Goal: Entertainment & Leisure: Browse casually

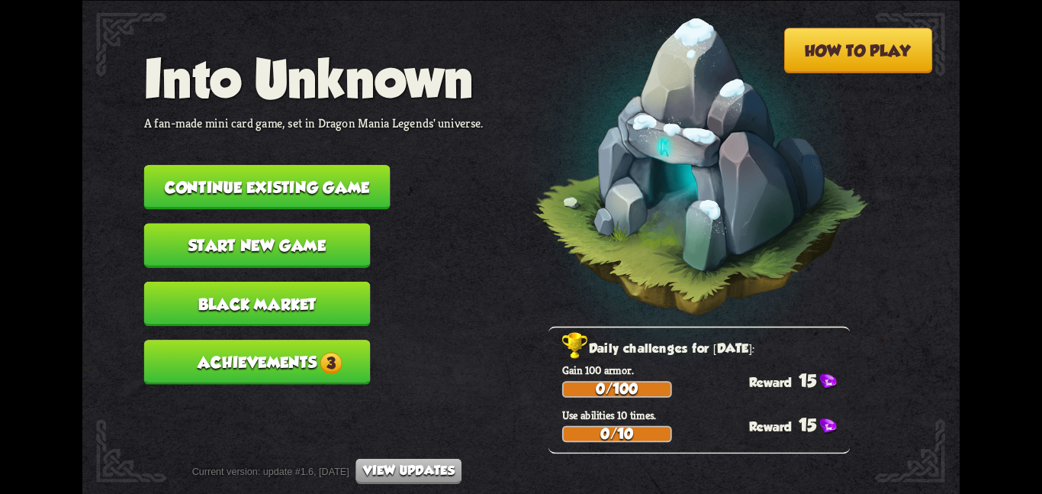
click at [301, 184] on button "Continue existing game" at bounding box center [267, 187] width 246 height 44
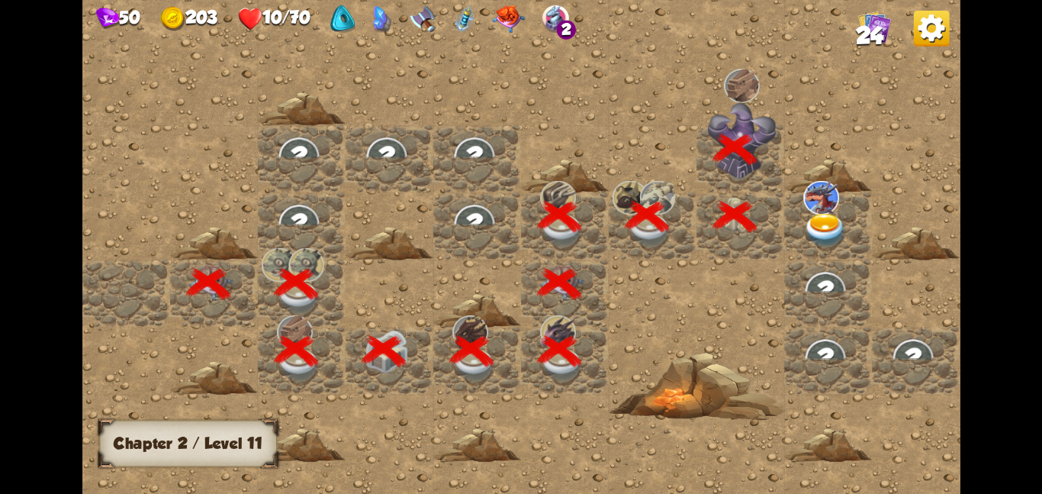
scroll to position [0, 293]
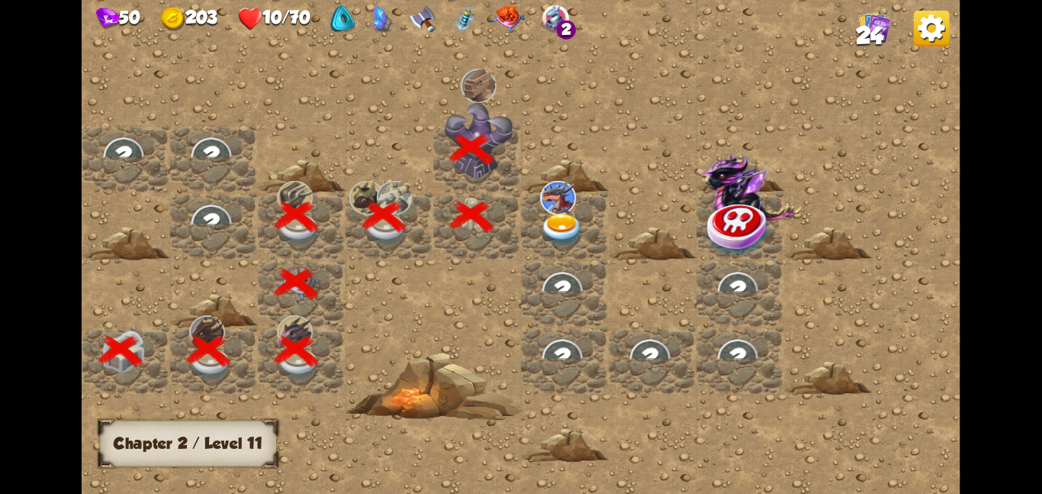
click at [556, 213] on img at bounding box center [562, 230] width 44 height 34
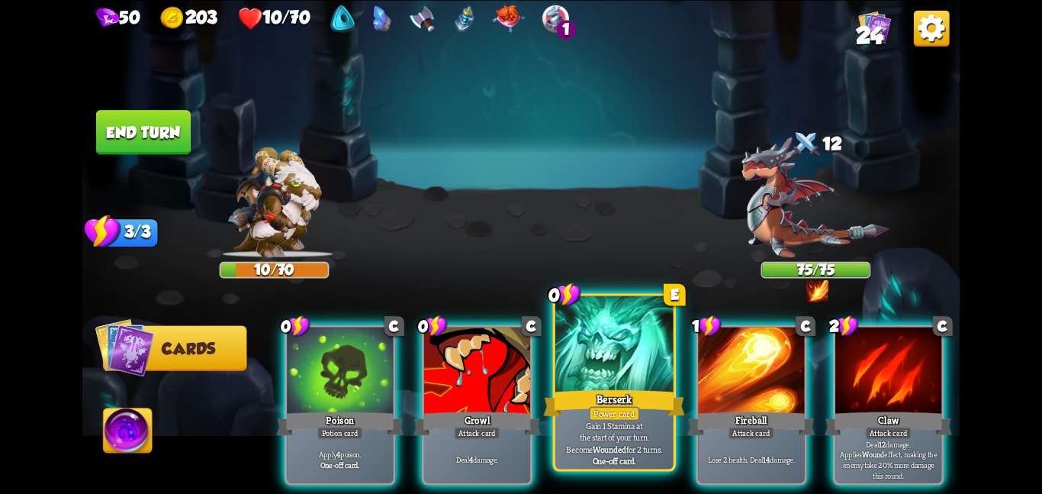
click at [606, 400] on div "Berserk" at bounding box center [613, 402] width 141 height 31
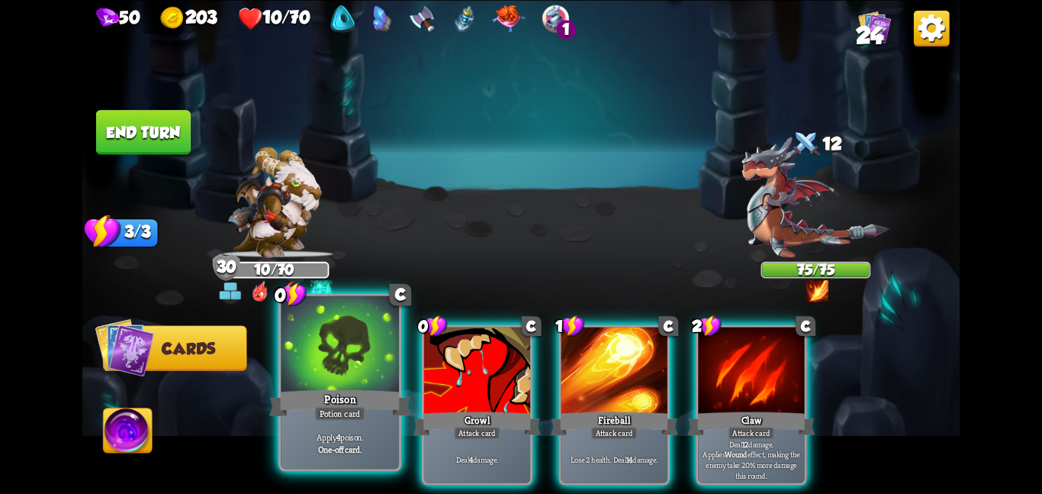
click at [343, 389] on div "Poison" at bounding box center [339, 402] width 141 height 31
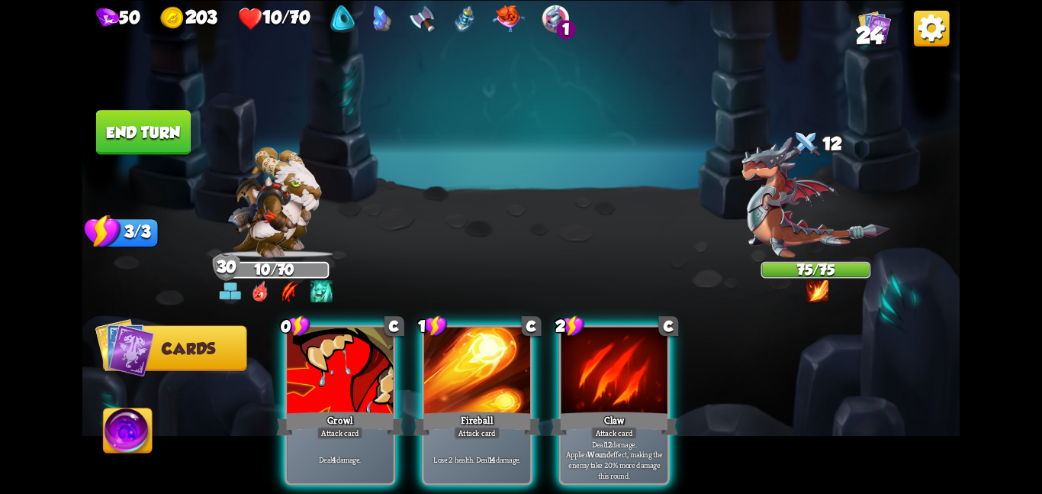
click at [343, 409] on div "Growl" at bounding box center [339, 423] width 127 height 28
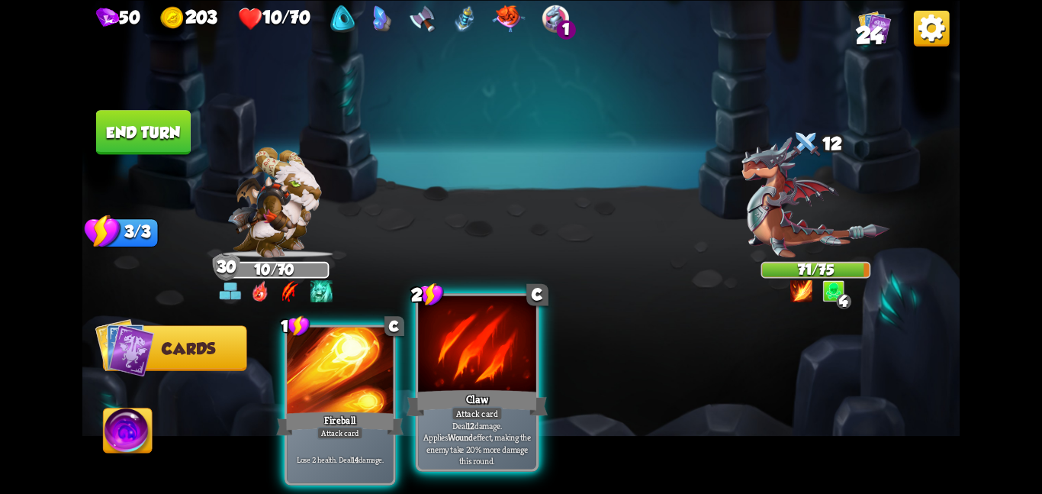
click at [518, 404] on div "Claw" at bounding box center [477, 402] width 141 height 31
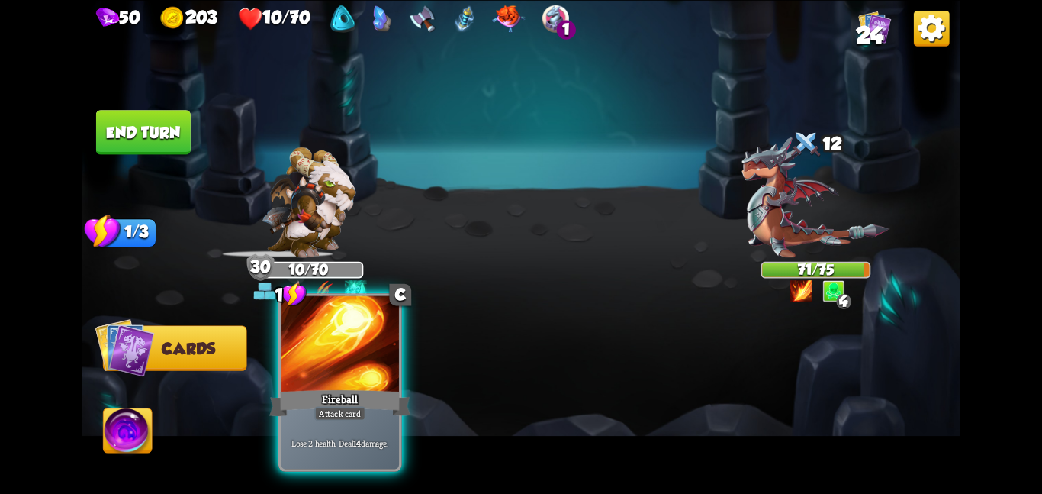
click at [365, 396] on div "Fireball" at bounding box center [339, 402] width 141 height 31
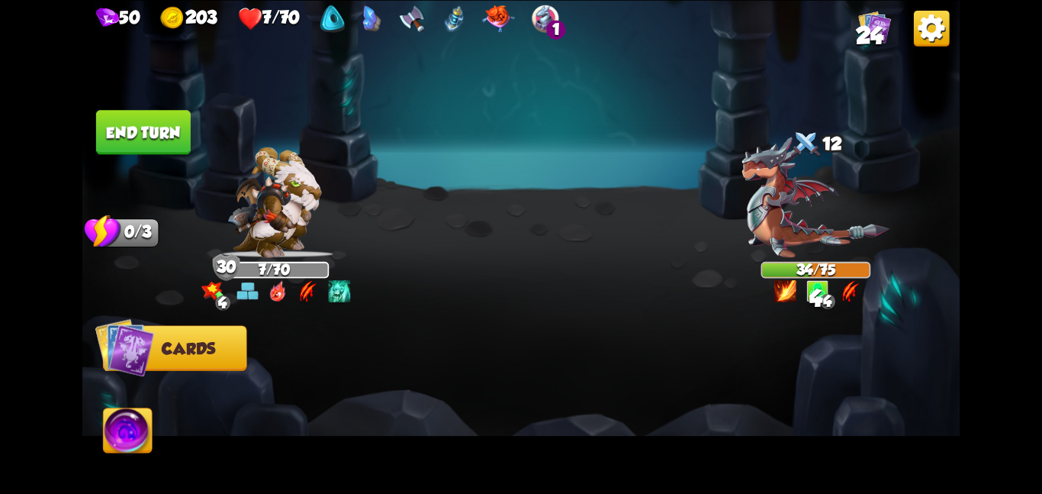
click at [140, 121] on button "End turn" at bounding box center [143, 132] width 95 height 44
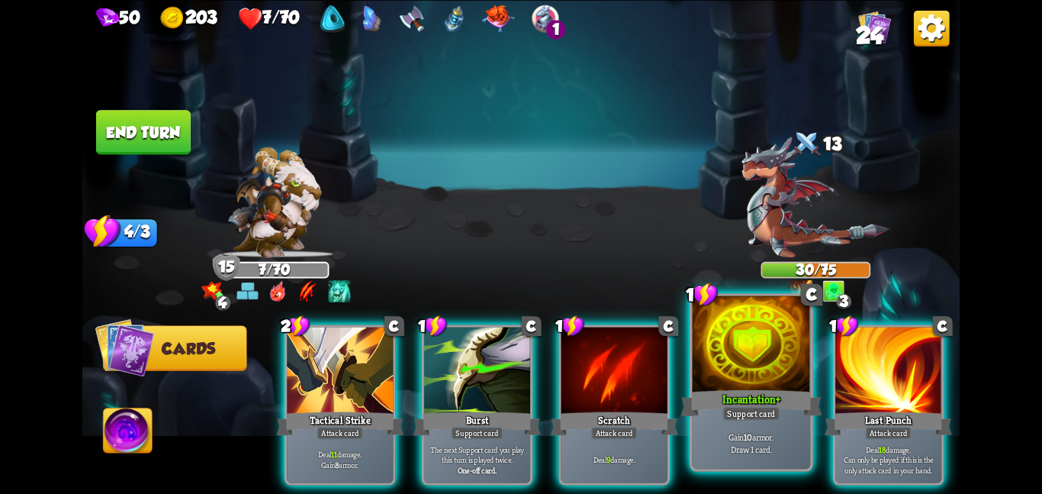
click at [733, 400] on div "Incantation +" at bounding box center [751, 402] width 141 height 31
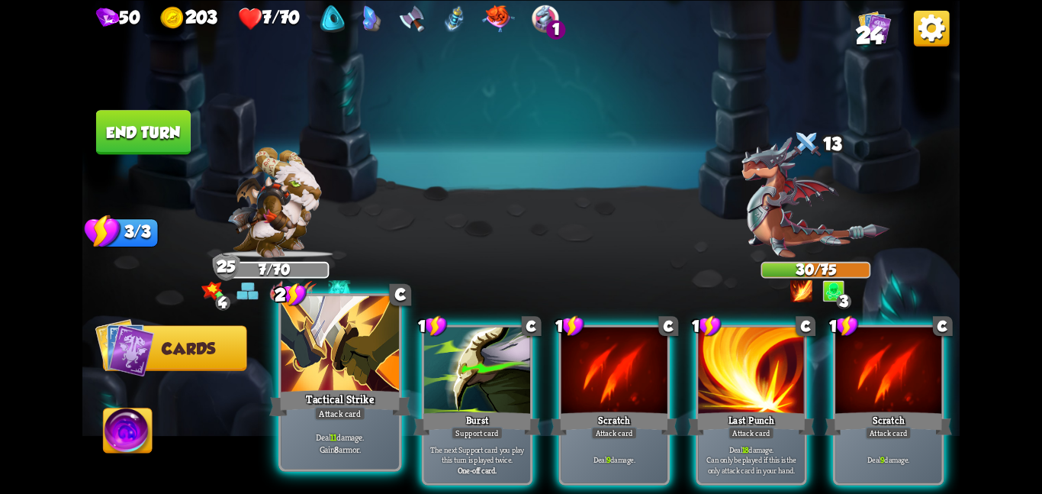
click at [351, 340] on div at bounding box center [340, 344] width 118 height 99
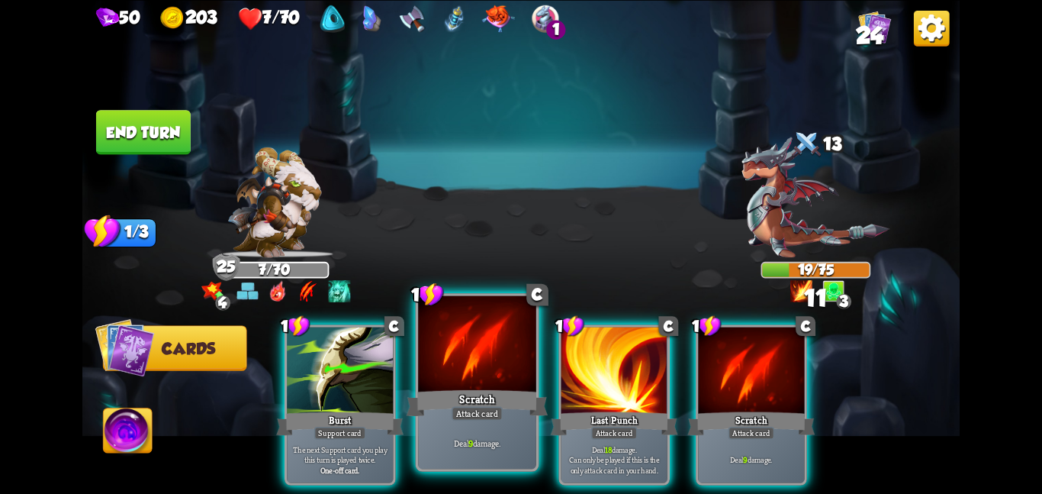
click at [446, 346] on div at bounding box center [477, 344] width 118 height 99
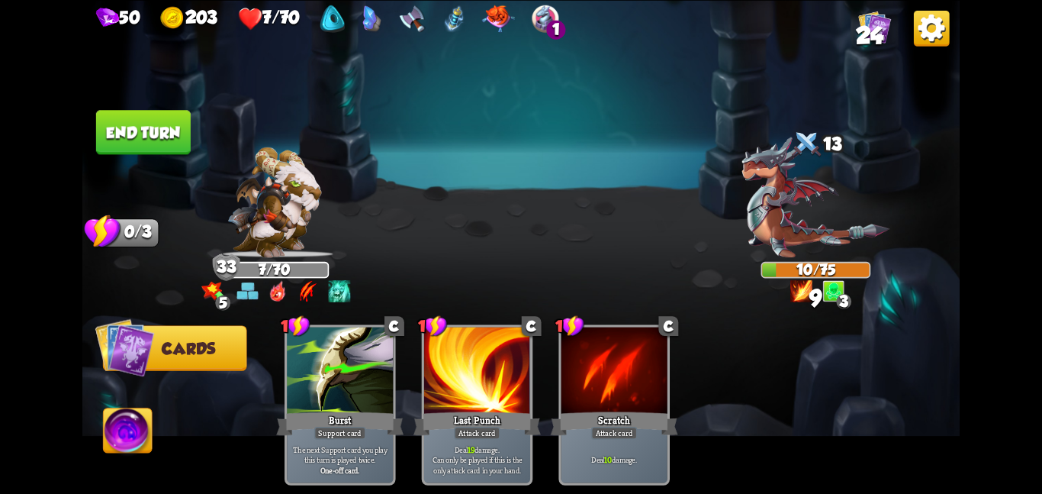
click at [118, 440] on img at bounding box center [128, 433] width 49 height 50
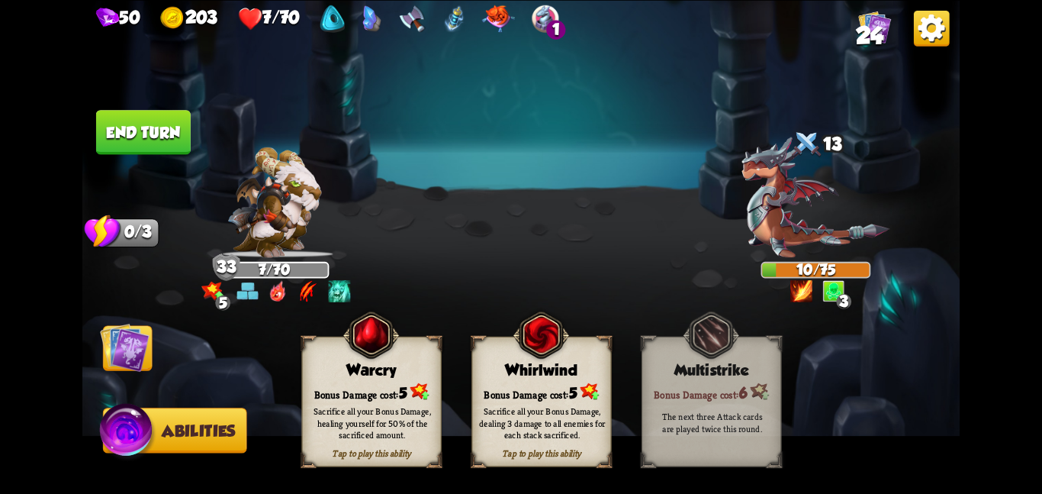
click at [508, 389] on div "Bonus Damage cost: 5" at bounding box center [541, 391] width 139 height 20
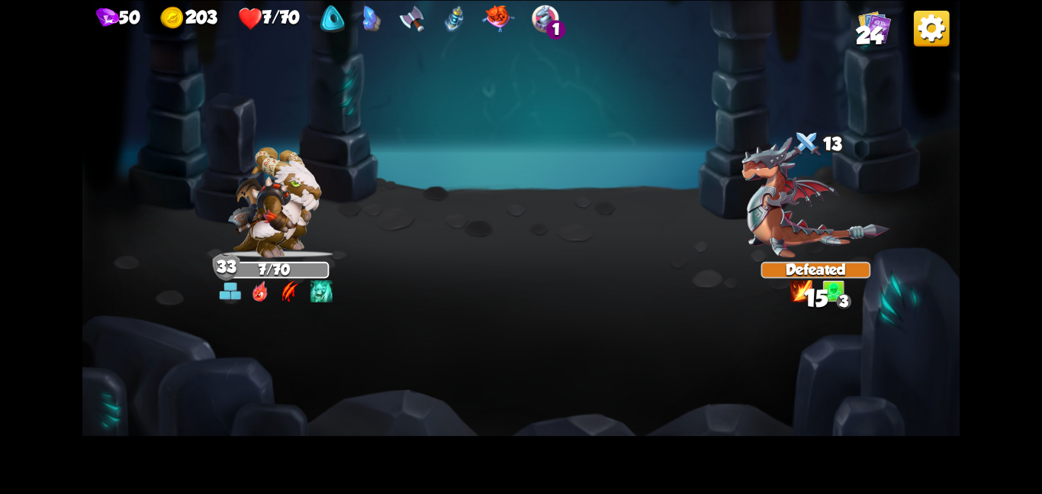
click at [126, 129] on img at bounding box center [520, 247] width 877 height 494
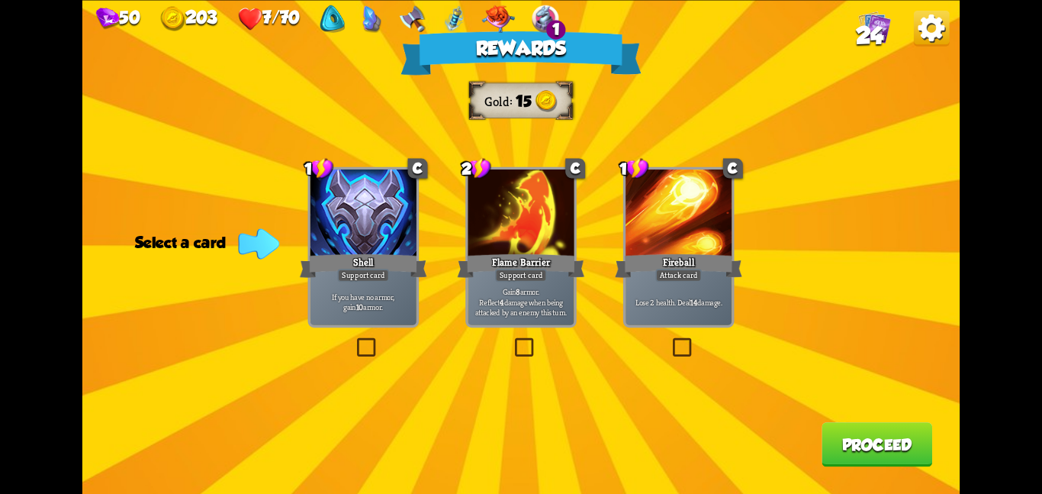
click at [382, 237] on div at bounding box center [364, 213] width 106 height 89
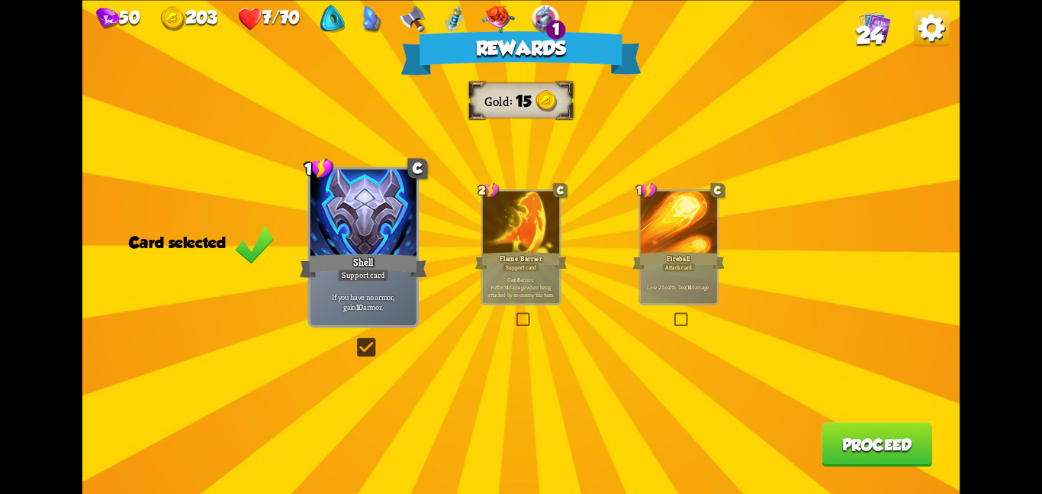
click at [899, 462] on button "Proceed" at bounding box center [877, 444] width 111 height 44
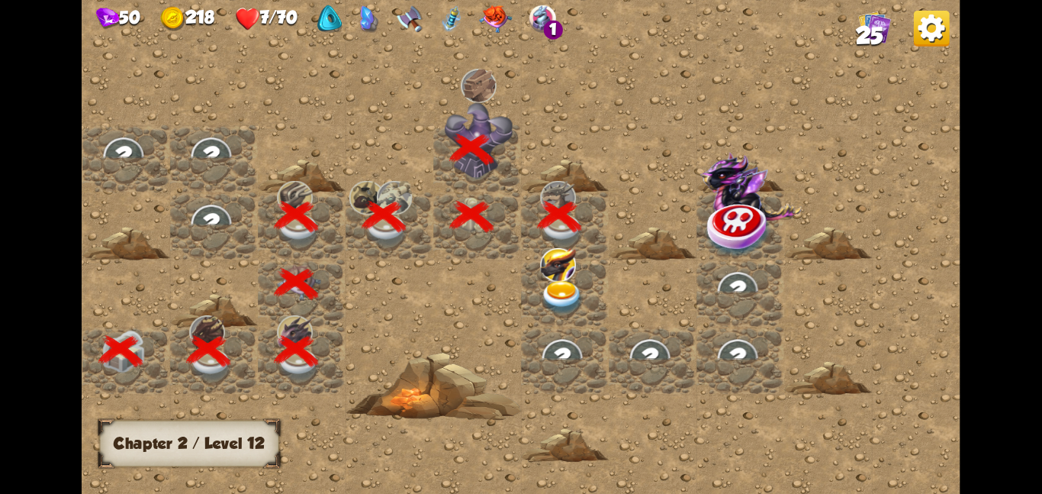
click at [574, 291] on img at bounding box center [562, 297] width 44 height 34
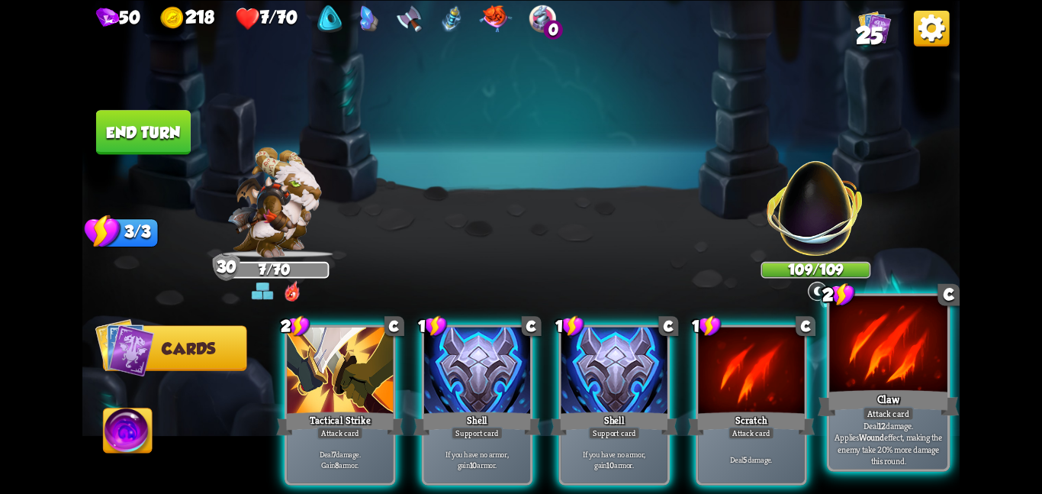
click at [910, 403] on div "Claw" at bounding box center [888, 402] width 141 height 31
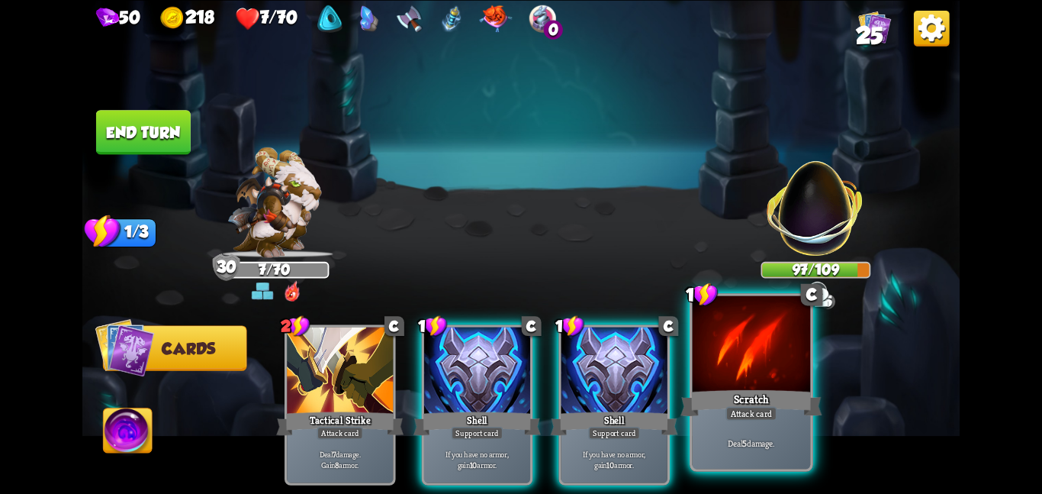
click at [743, 370] on div at bounding box center [752, 344] width 118 height 99
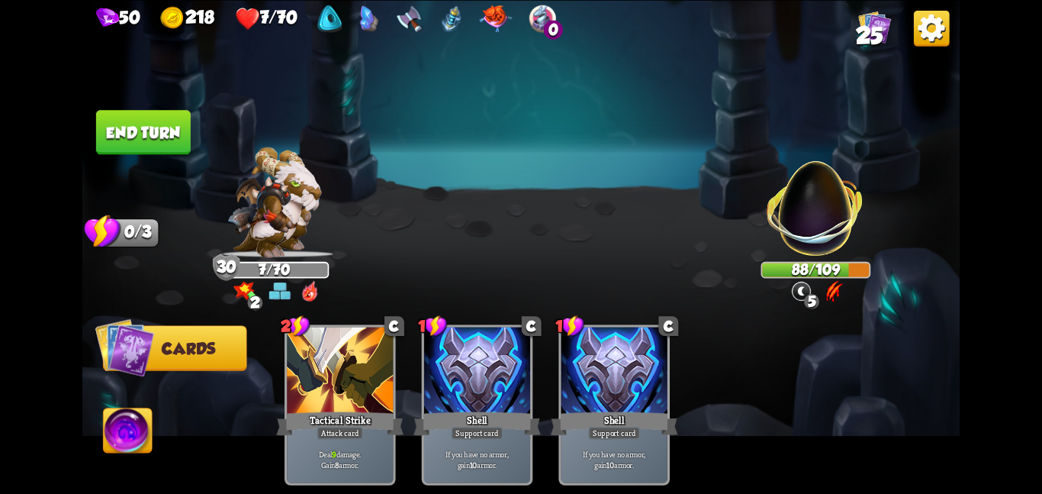
click at [172, 127] on button "End turn" at bounding box center [143, 132] width 95 height 44
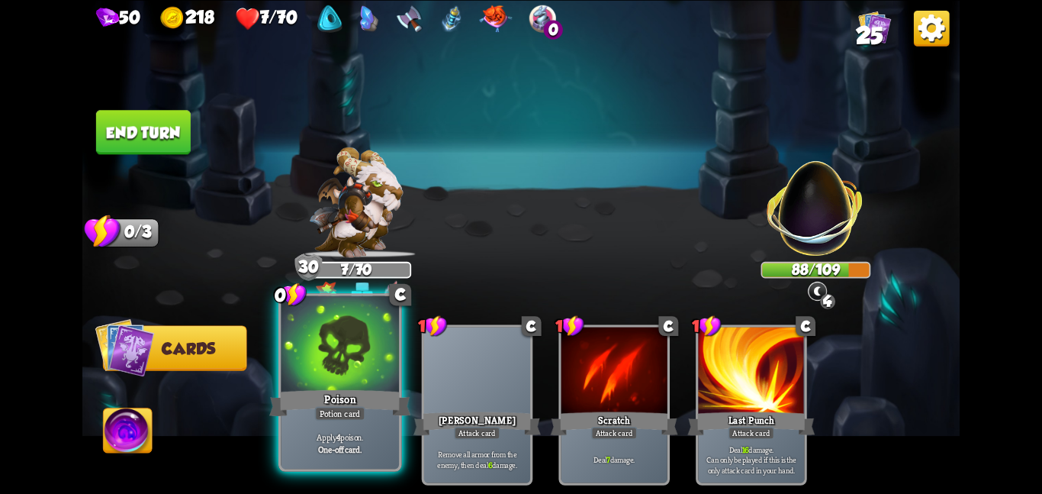
click at [360, 410] on div "Potion card" at bounding box center [340, 413] width 50 height 14
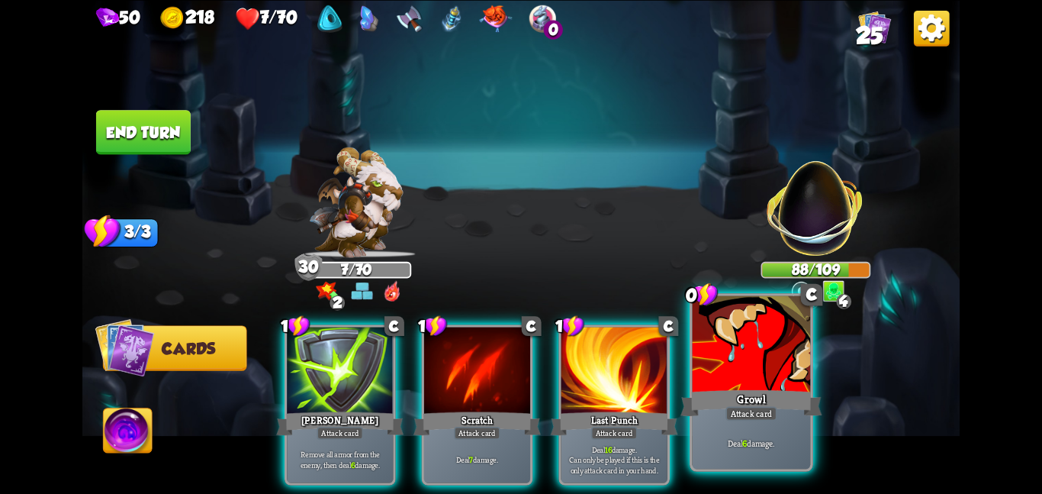
click at [754, 417] on div "Attack card" at bounding box center [751, 413] width 51 height 14
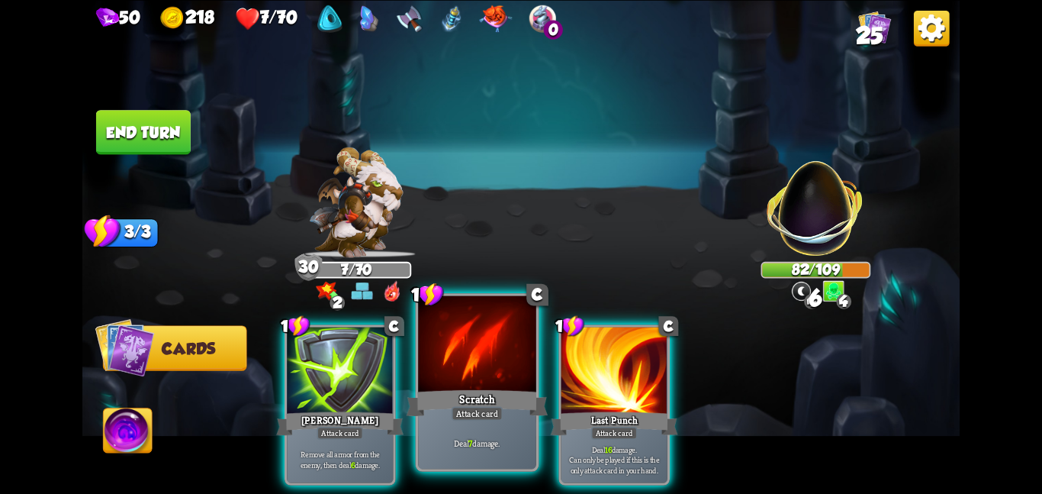
click at [476, 383] on div at bounding box center [477, 344] width 118 height 99
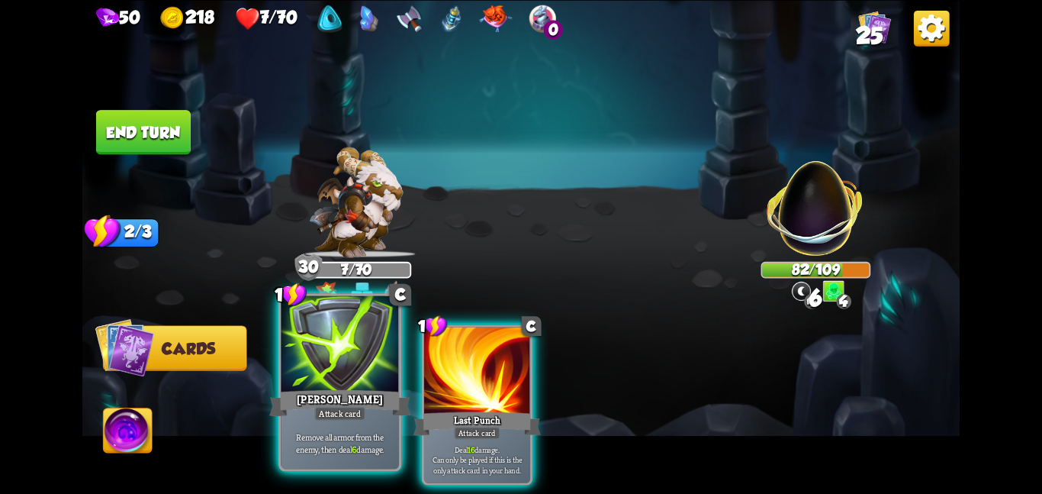
click at [321, 412] on div "Attack card" at bounding box center [339, 413] width 51 height 14
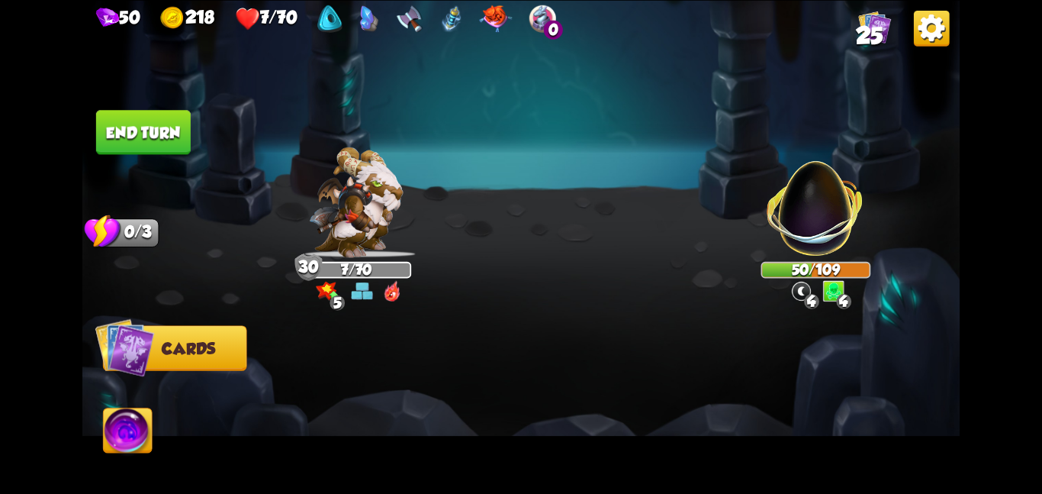
click at [177, 146] on button "End turn" at bounding box center [143, 132] width 95 height 44
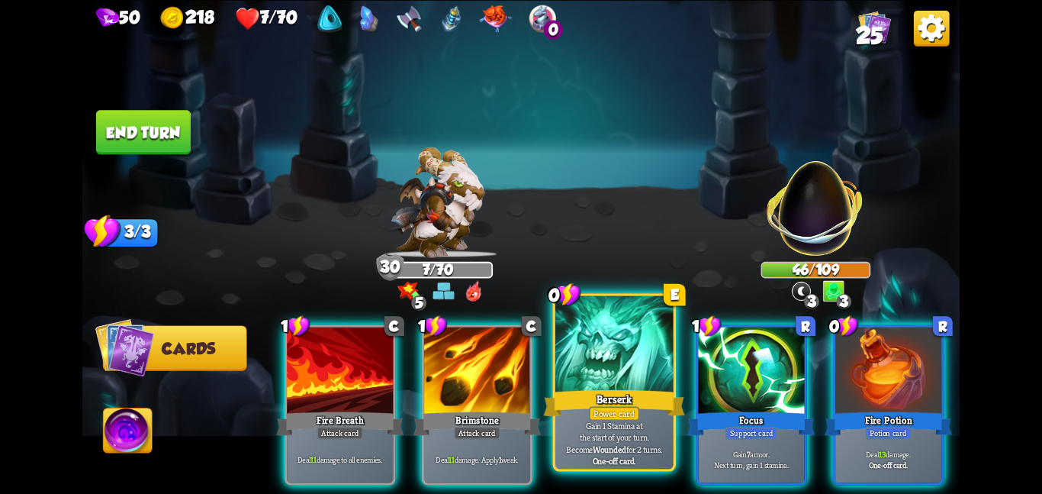
click at [573, 423] on p "Gain 1 Stamina at the start of your turn. Become Wounded for 2 turns." at bounding box center [614, 437] width 112 height 35
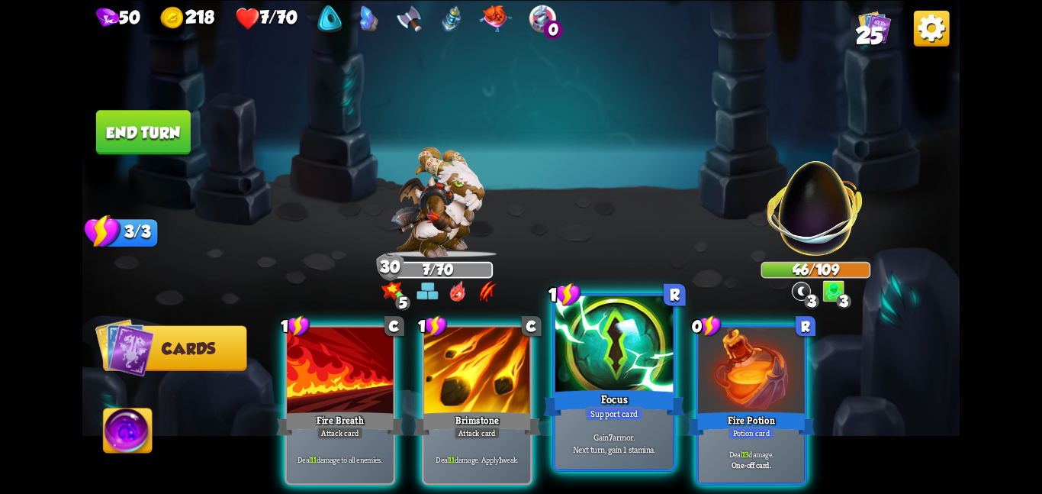
click at [629, 420] on div "Support card" at bounding box center [613, 413] width 57 height 14
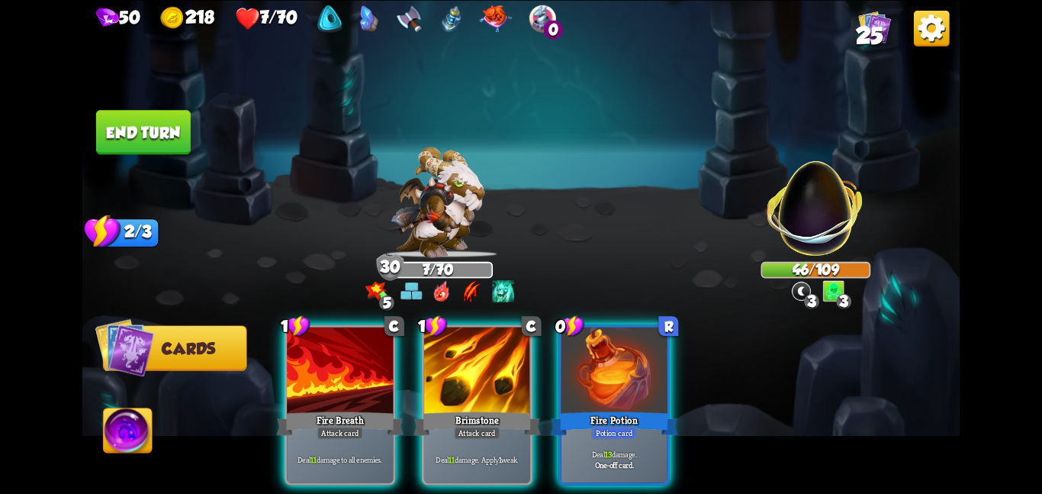
click at [629, 426] on div "Potion card" at bounding box center [614, 432] width 46 height 13
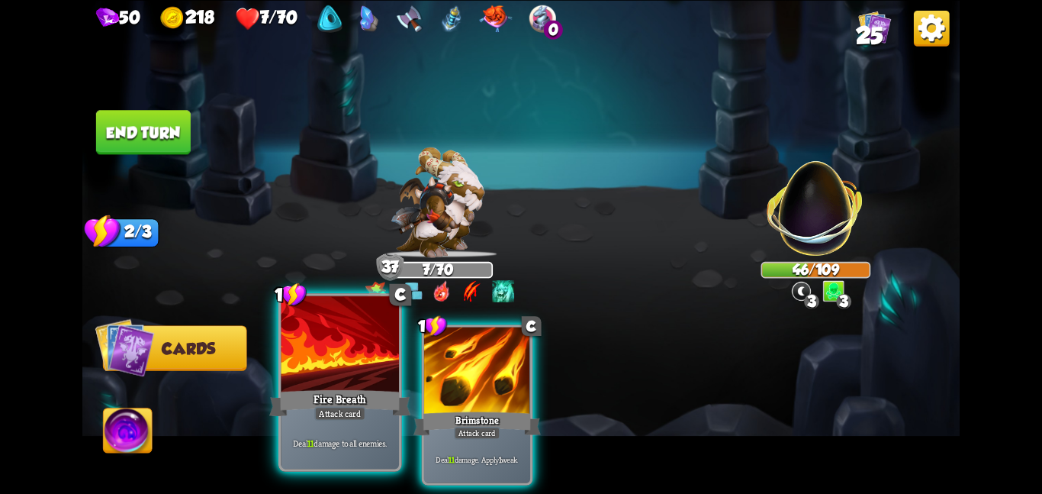
click at [401, 409] on div "Fire Breath" at bounding box center [339, 402] width 141 height 31
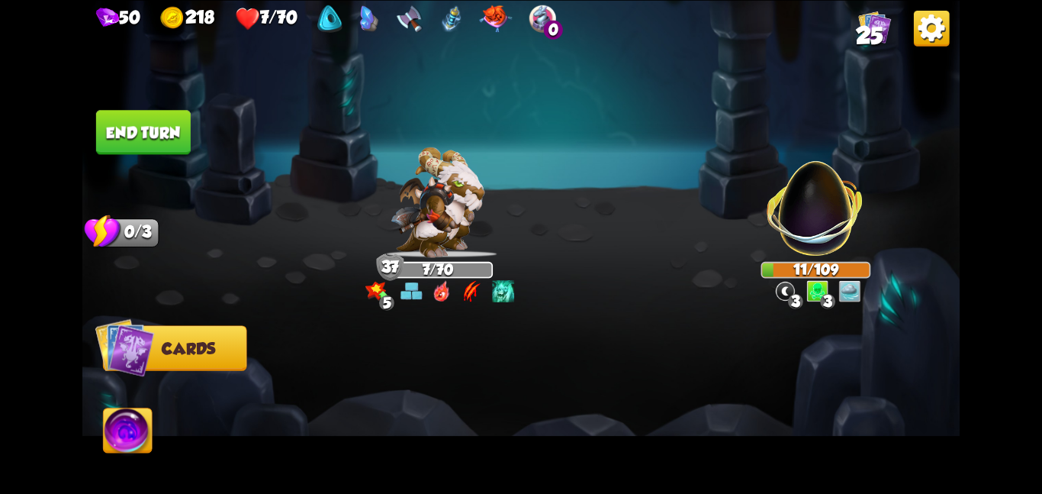
click at [186, 137] on button "End turn" at bounding box center [143, 132] width 95 height 44
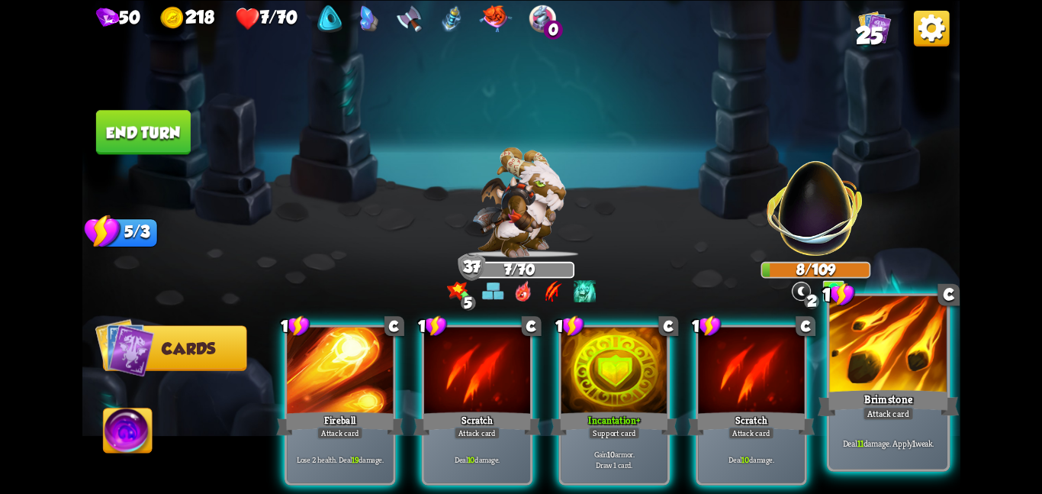
click at [863, 439] on p "Deal 11 damage. Apply 1 weak." at bounding box center [888, 441] width 112 height 11
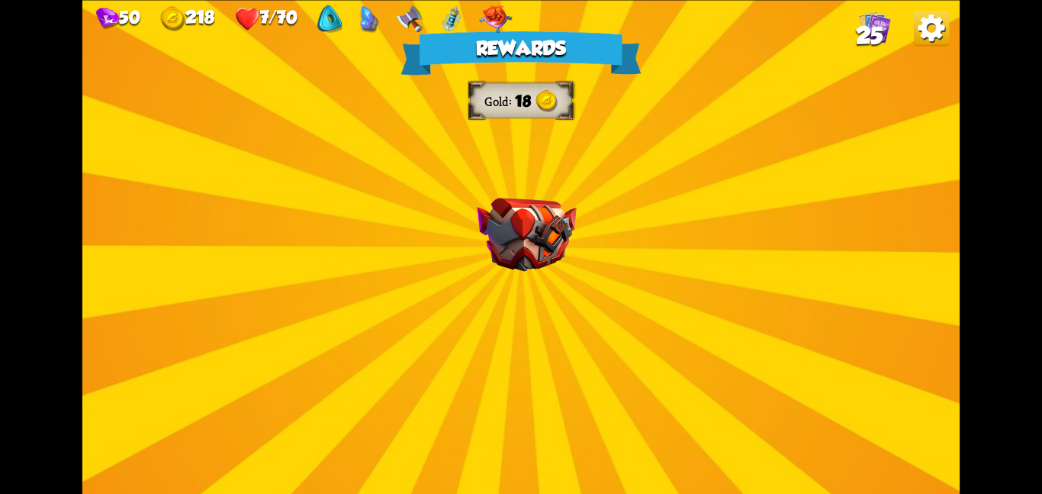
click at [469, 176] on div "Rewards Gold 18 Select a card 1 C Bane Attack card Deal 7 damage. If the enemy …" at bounding box center [520, 247] width 877 height 494
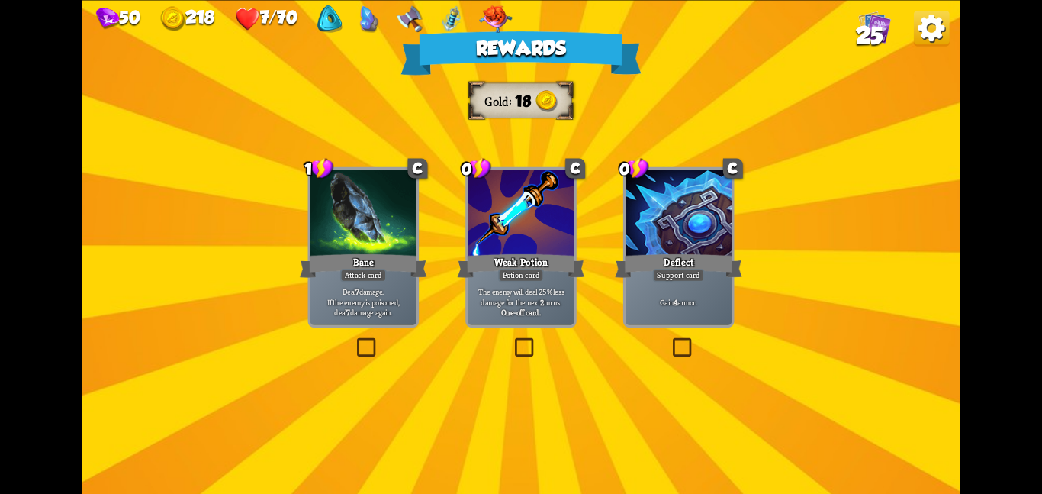
click at [518, 256] on div "Weak Potion" at bounding box center [521, 265] width 127 height 28
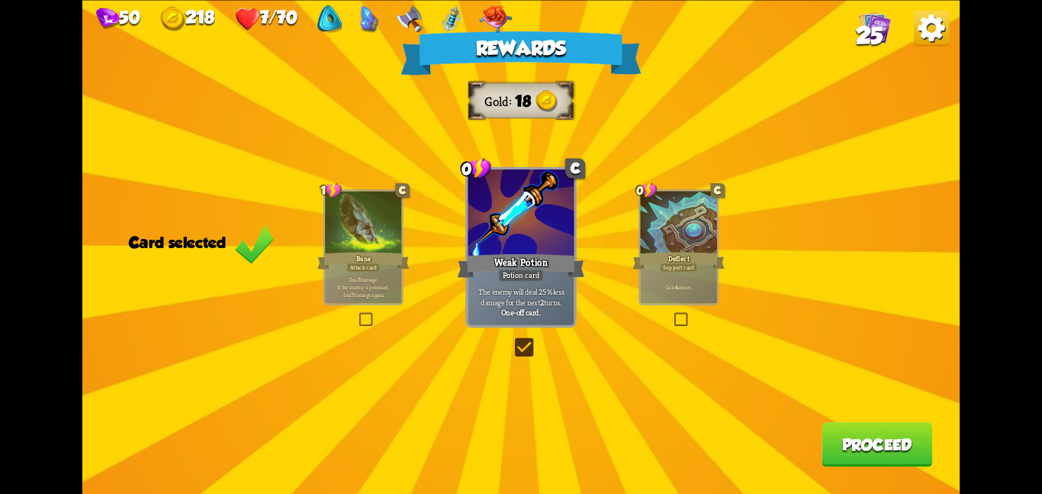
click at [861, 451] on button "Proceed" at bounding box center [877, 444] width 111 height 44
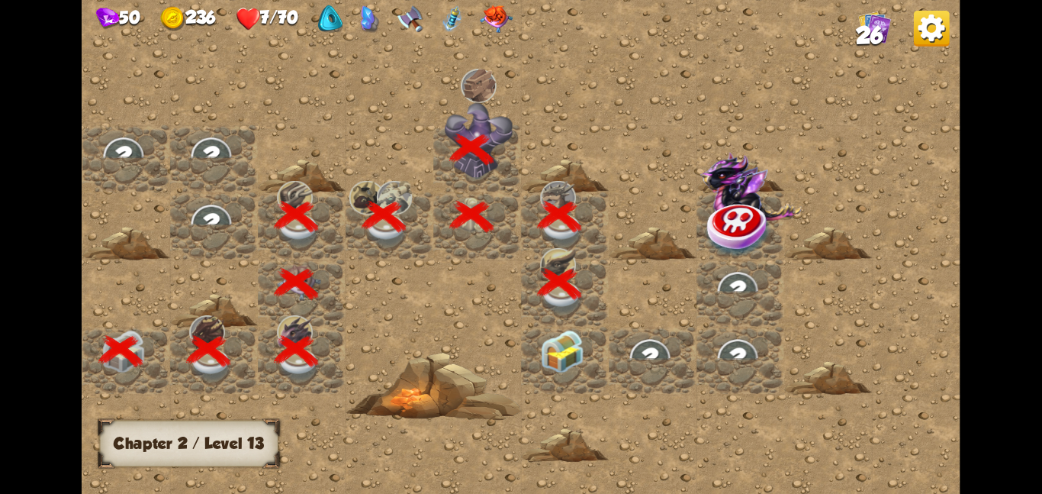
click at [600, 357] on div at bounding box center [565, 359] width 88 height 67
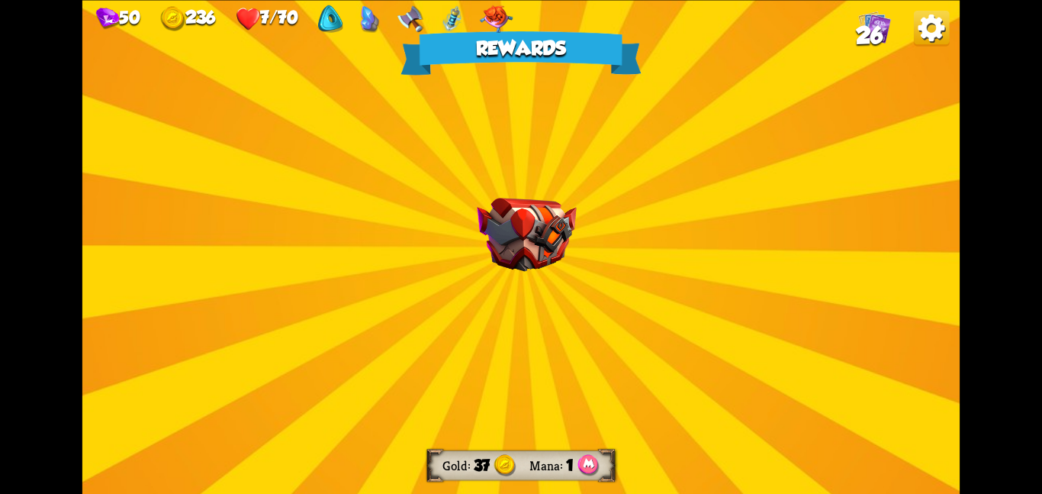
click at [600, 357] on div "Rewards Gold 37 Mana 1 Select a card 0 R Water Potion Potion card Heal for 4 he…" at bounding box center [520, 247] width 877 height 494
click at [579, 303] on div "Rewards Gold 37 Mana 1 Select a card 0 R Water Potion Potion card Heal for 4 he…" at bounding box center [520, 247] width 877 height 494
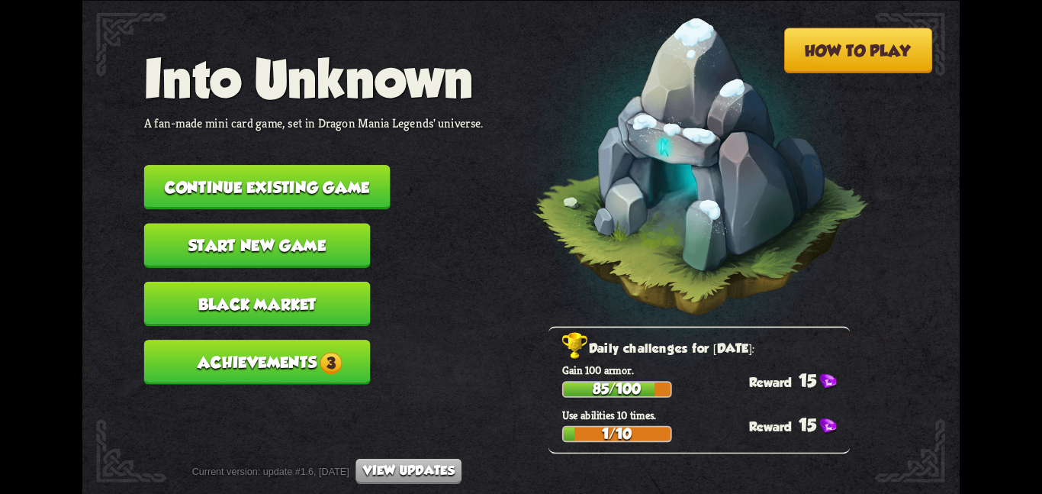
click at [244, 352] on button "Achievements 3" at bounding box center [257, 361] width 227 height 44
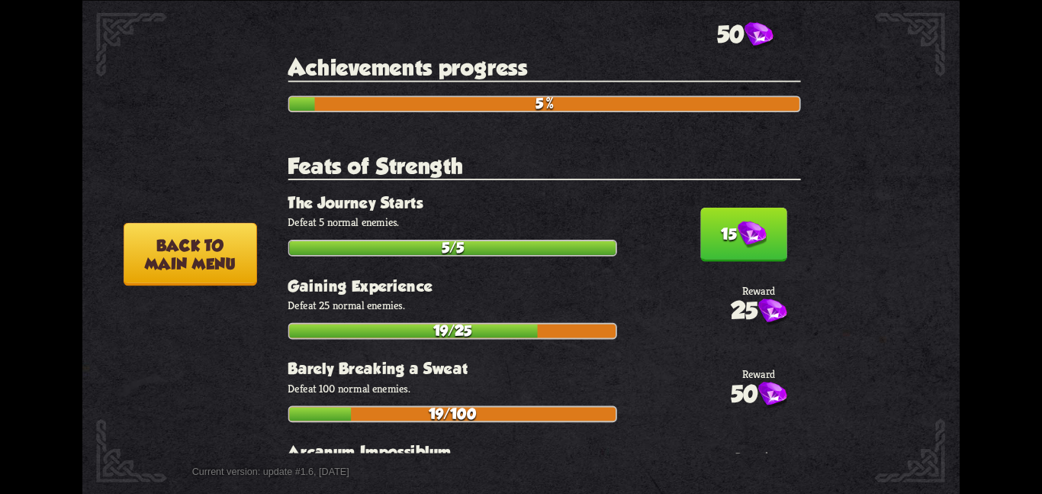
click at [738, 220] on img at bounding box center [752, 233] width 29 height 27
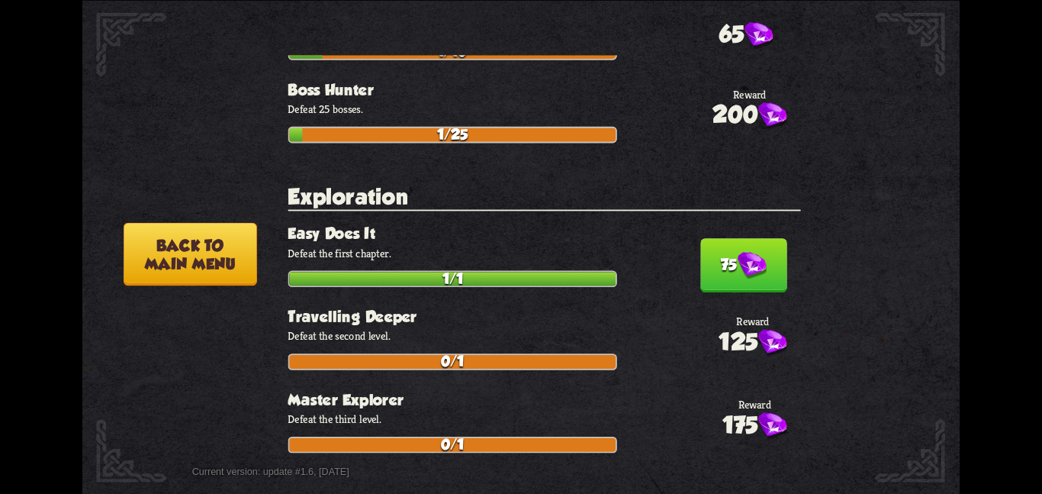
click at [738, 252] on img at bounding box center [752, 265] width 29 height 27
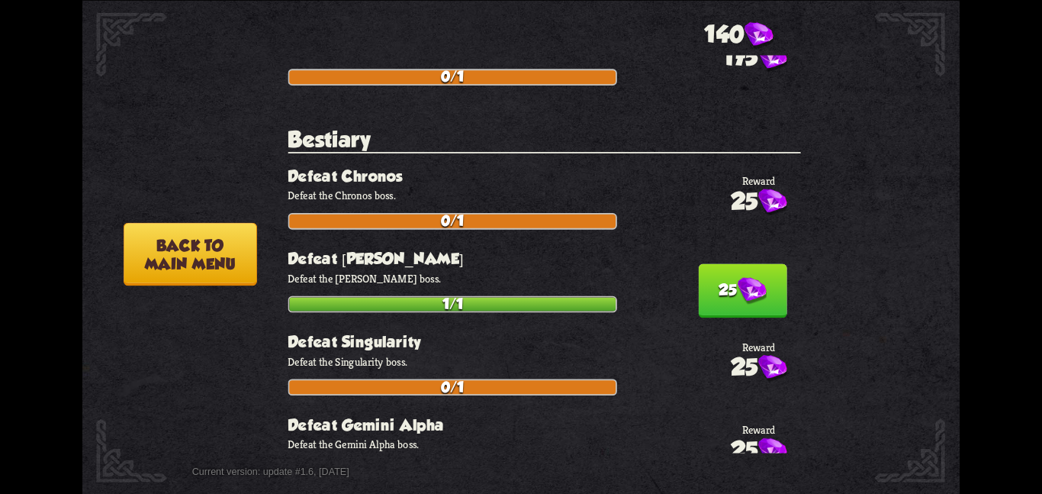
scroll to position [1188, 0]
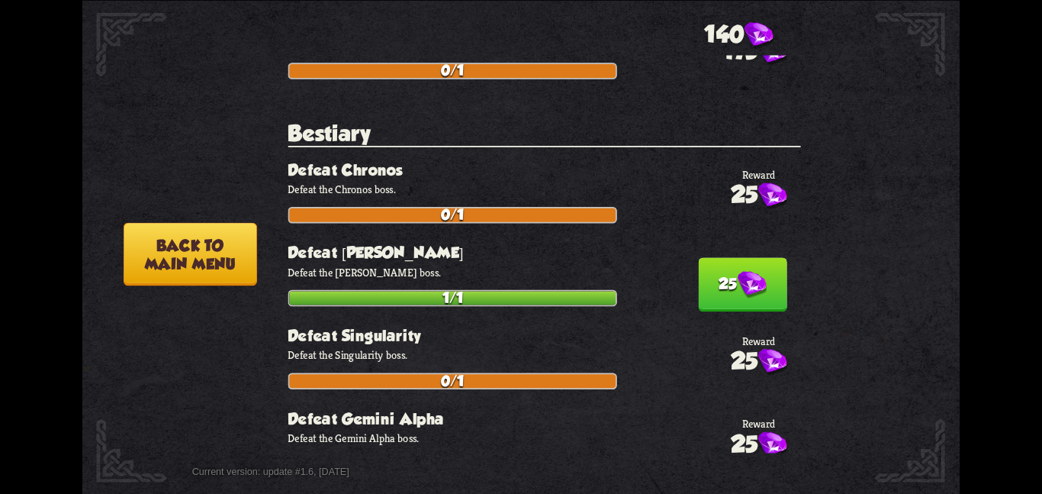
click at [738, 271] on img at bounding box center [752, 284] width 29 height 27
click at [220, 219] on img at bounding box center [292, 255] width 227 height 128
click at [210, 247] on button "Back to main menu" at bounding box center [191, 253] width 134 height 63
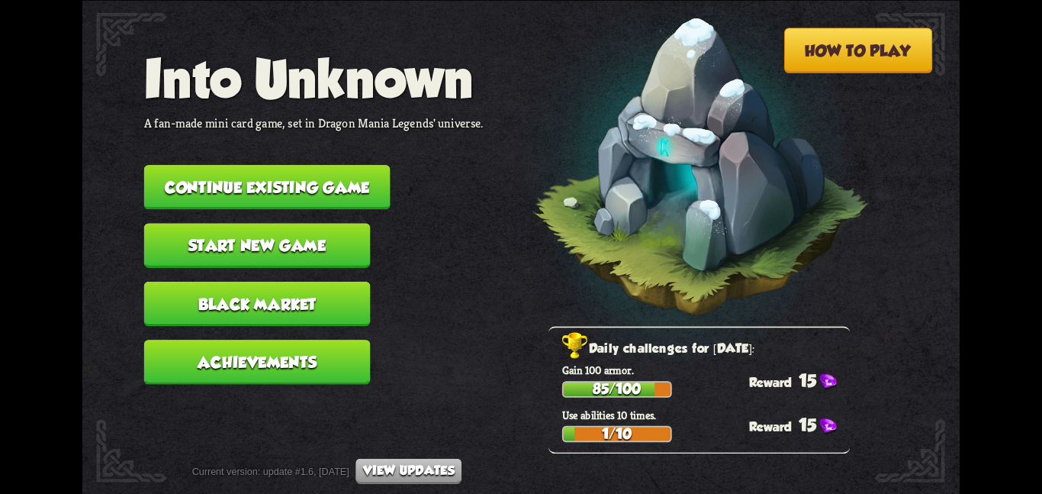
click at [272, 281] on button "Black Market" at bounding box center [257, 303] width 227 height 44
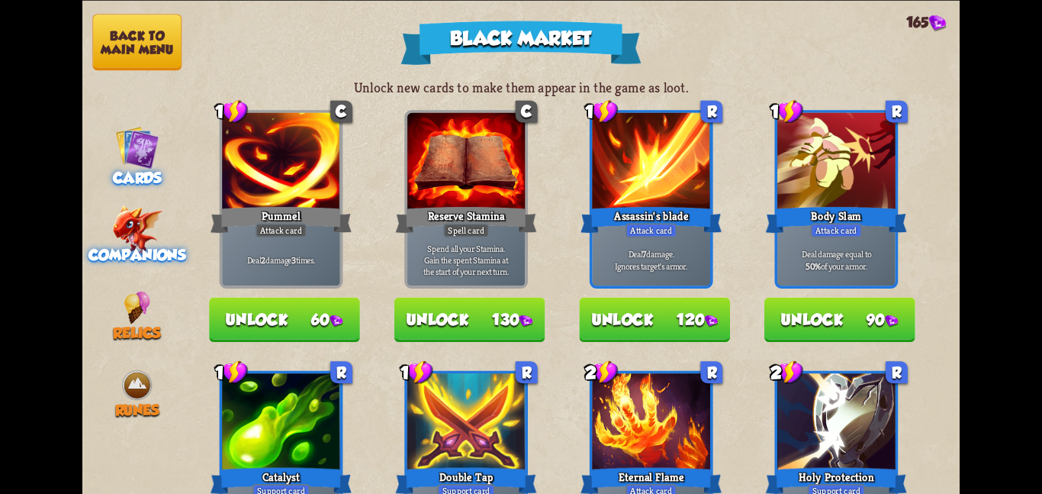
click at [123, 227] on img at bounding box center [137, 230] width 50 height 50
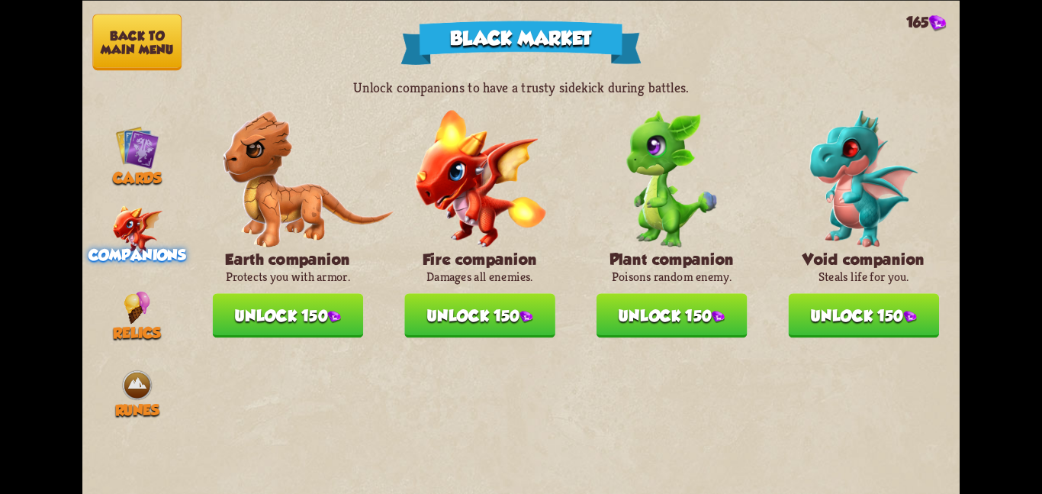
click at [871, 304] on button "Unlock 150" at bounding box center [863, 315] width 151 height 44
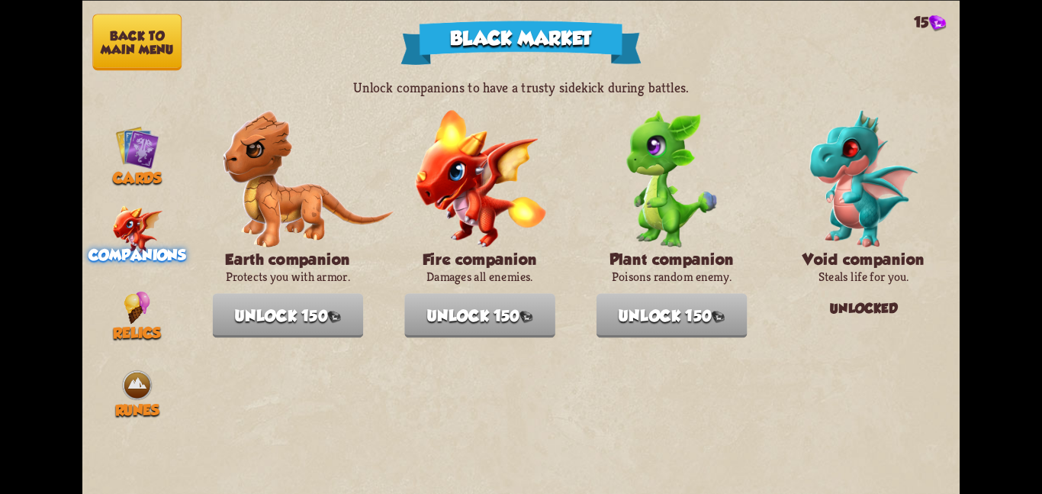
click at [126, 55] on button "Back to main menu" at bounding box center [136, 42] width 89 height 56
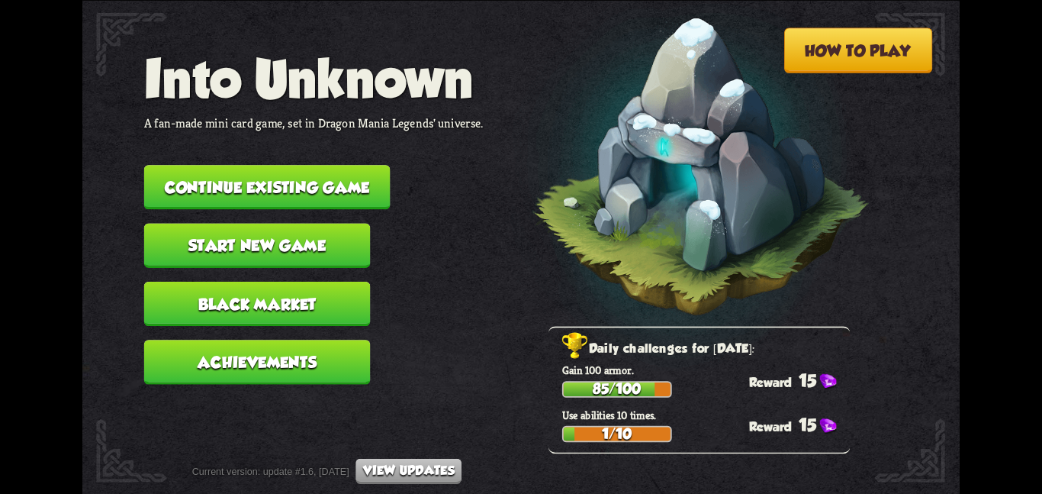
click at [249, 175] on button "Continue existing game" at bounding box center [267, 187] width 246 height 44
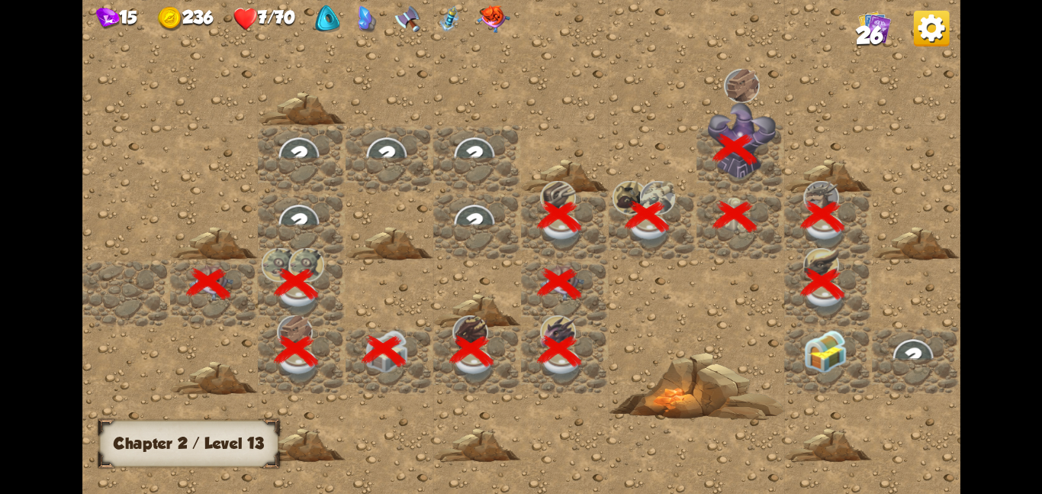
scroll to position [0, 293]
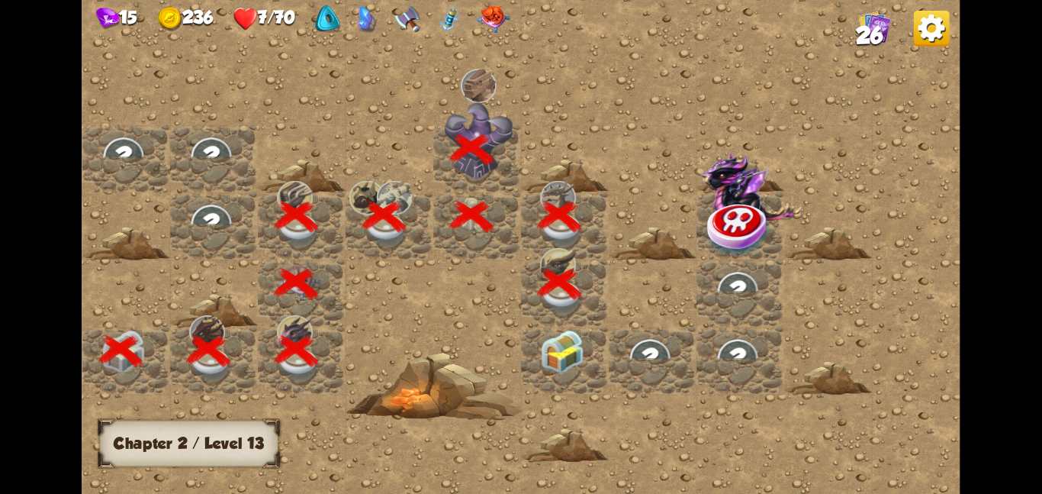
click at [553, 336] on img at bounding box center [562, 350] width 44 height 43
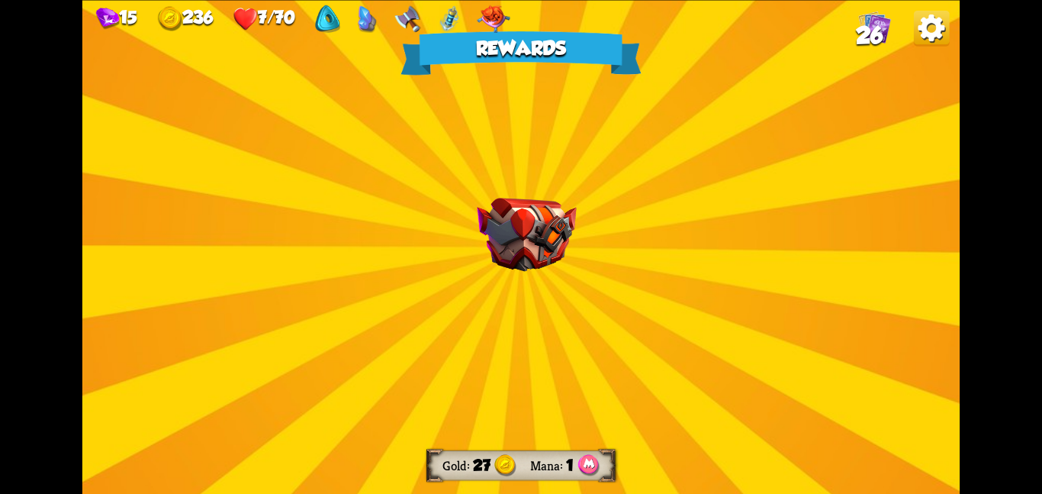
click at [529, 228] on img at bounding box center [526, 235] width 99 height 74
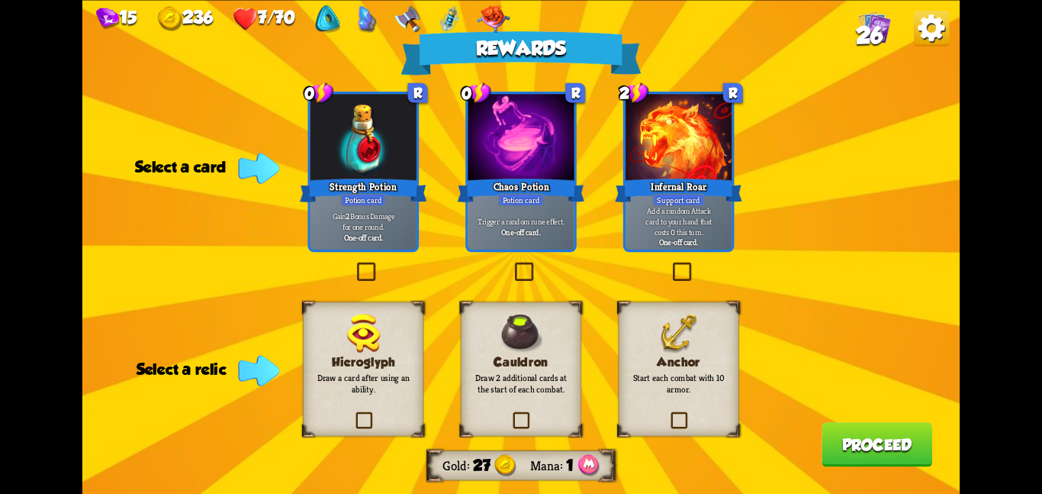
click at [626, 368] on div "Anchor Start each combat with 10 armor." at bounding box center [679, 368] width 121 height 134
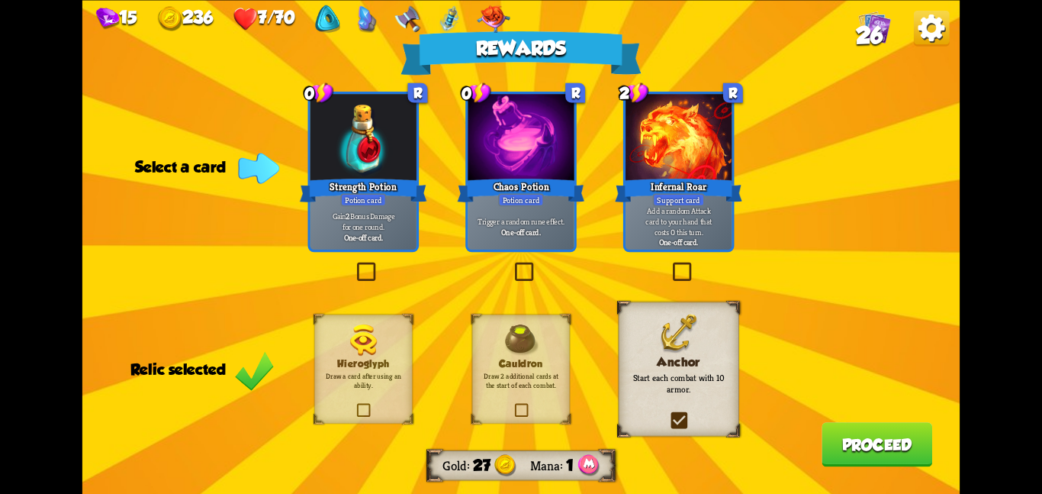
click at [530, 196] on div "Potion card" at bounding box center [521, 199] width 46 height 13
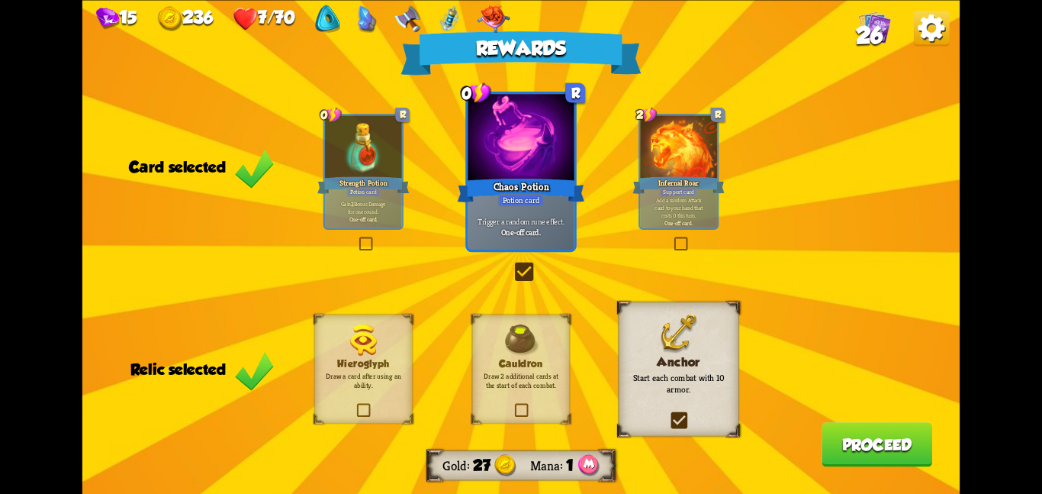
click at [848, 442] on button "Proceed" at bounding box center [877, 444] width 111 height 44
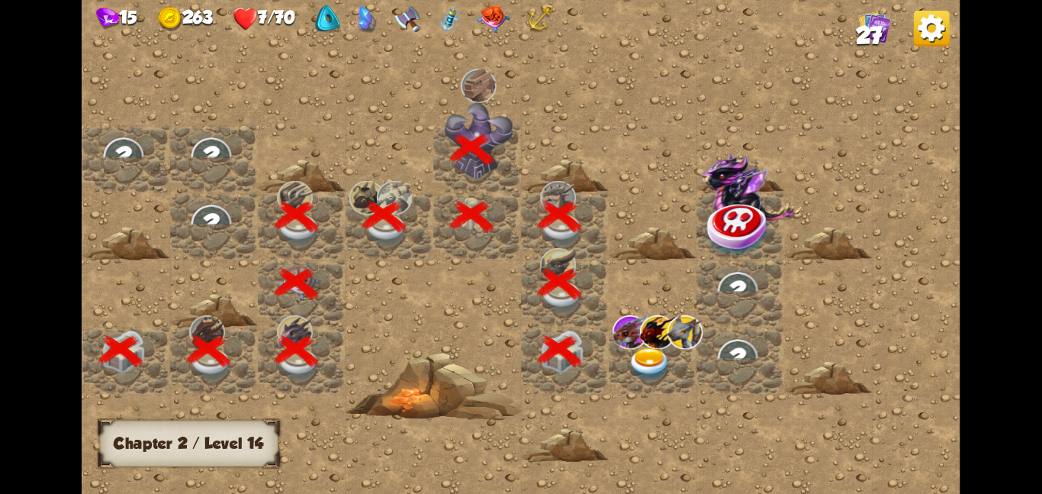
click at [658, 357] on img at bounding box center [650, 364] width 44 height 34
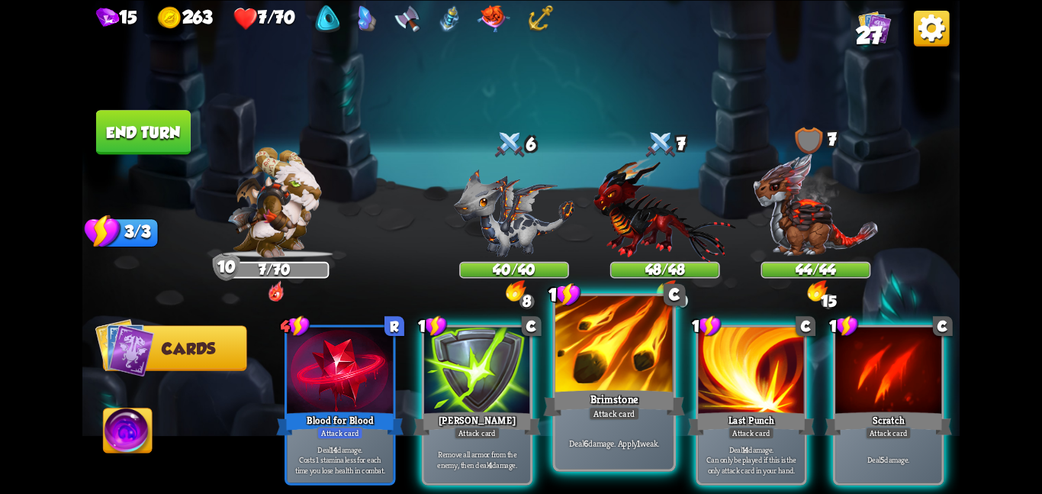
click at [597, 351] on div at bounding box center [614, 344] width 118 height 99
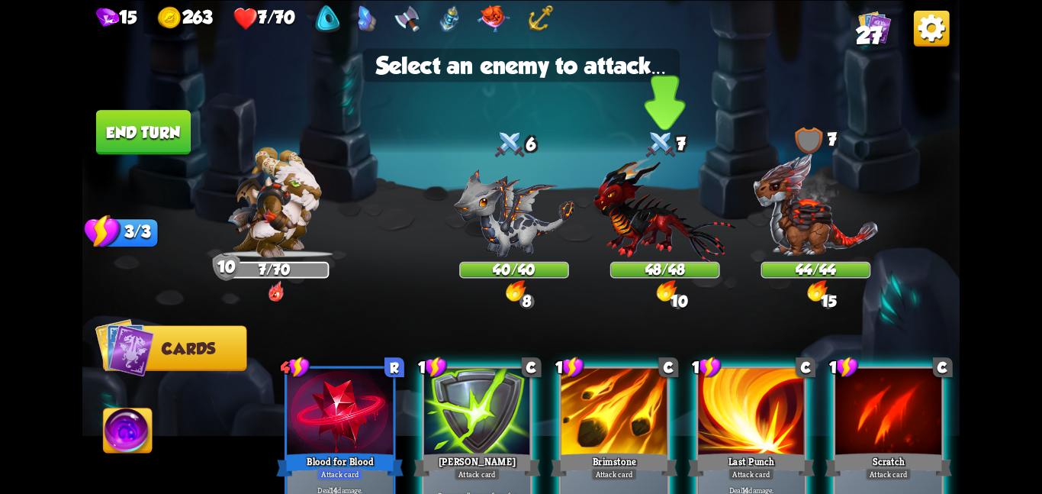
click at [670, 220] on img at bounding box center [665, 208] width 143 height 105
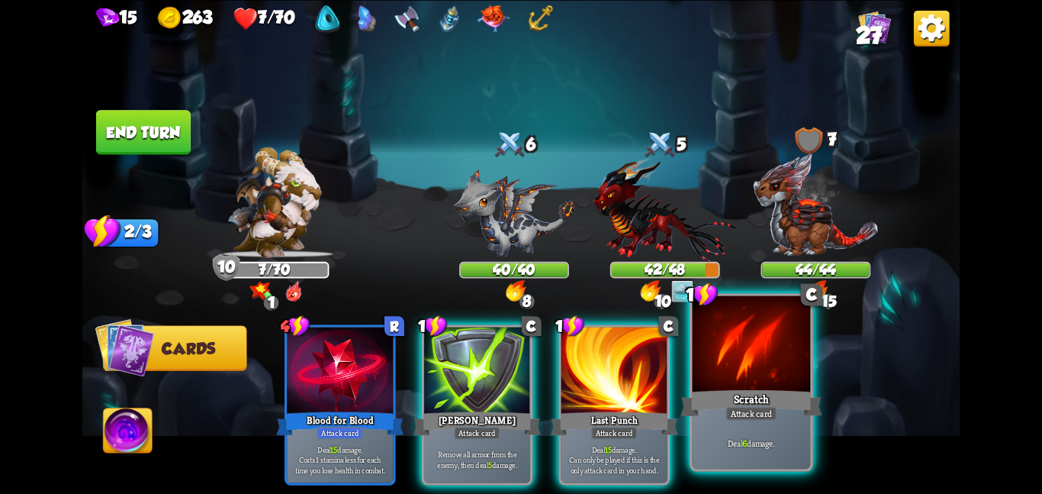
click at [764, 339] on div at bounding box center [752, 344] width 118 height 99
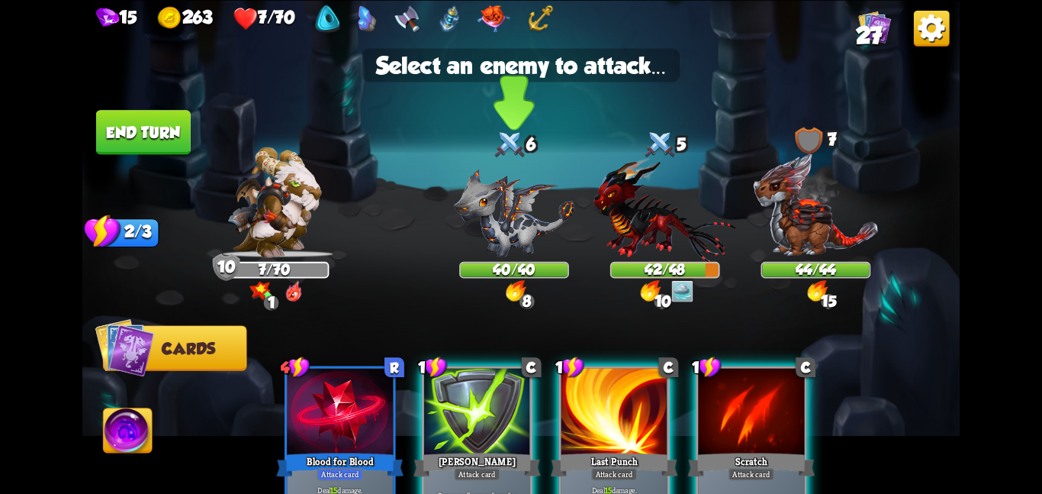
click at [493, 212] on img at bounding box center [514, 213] width 121 height 88
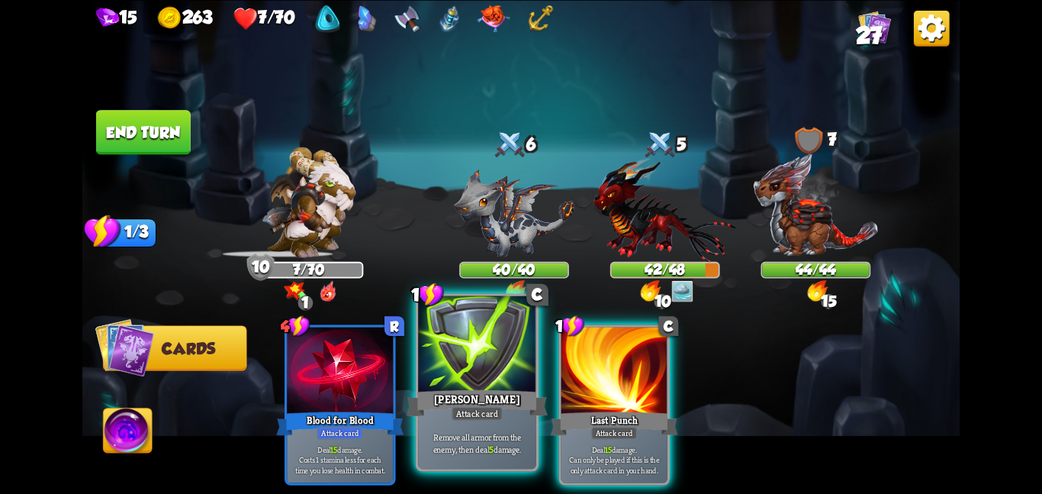
click at [457, 376] on div at bounding box center [477, 344] width 118 height 99
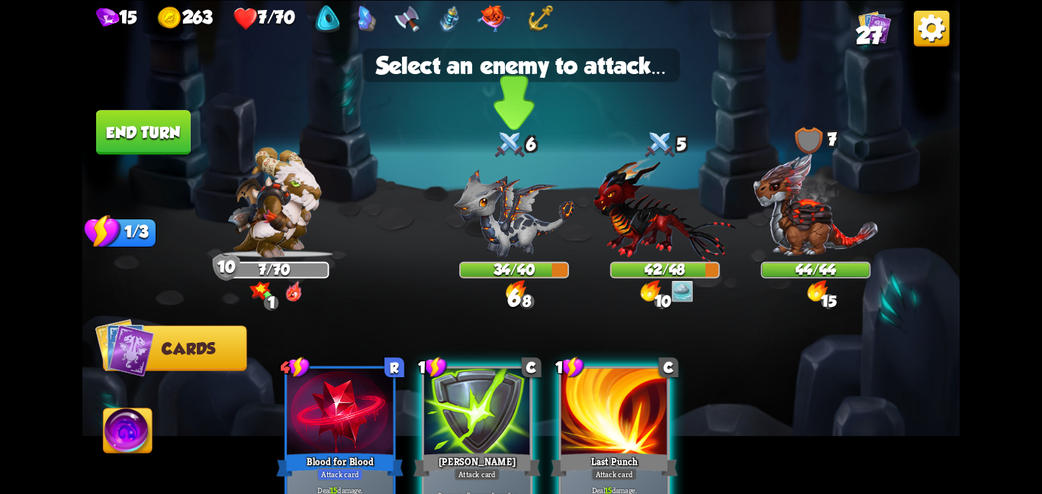
click at [481, 250] on img at bounding box center [514, 213] width 121 height 88
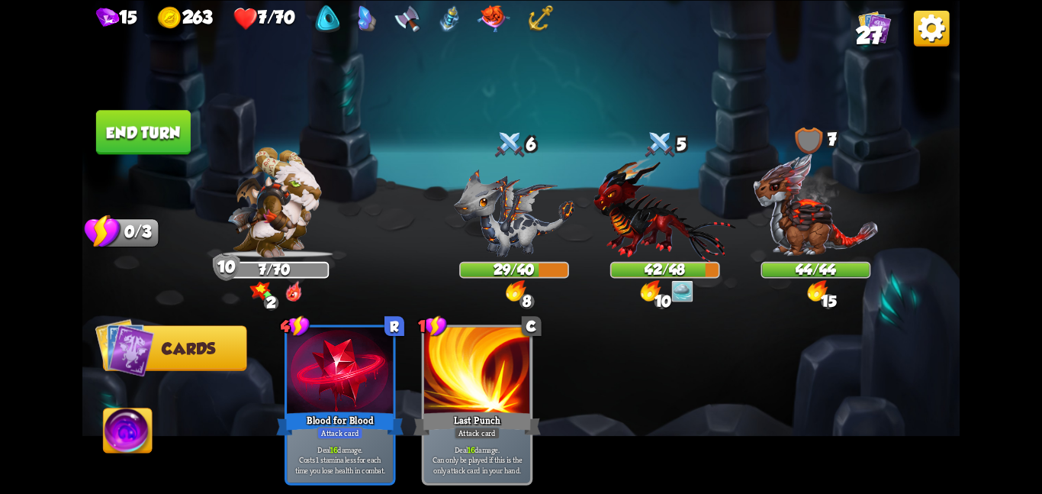
click at [120, 143] on button "End turn" at bounding box center [143, 132] width 95 height 44
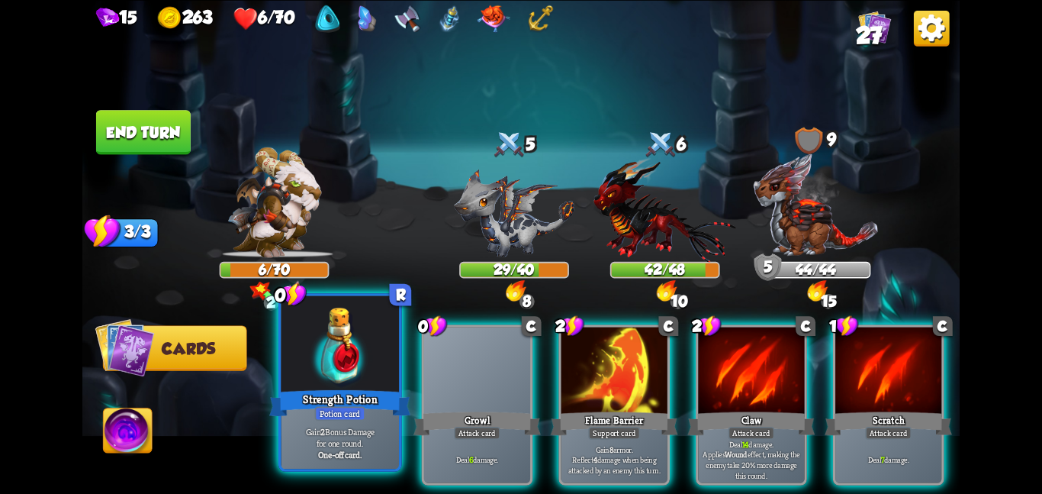
click at [299, 360] on div at bounding box center [340, 344] width 118 height 99
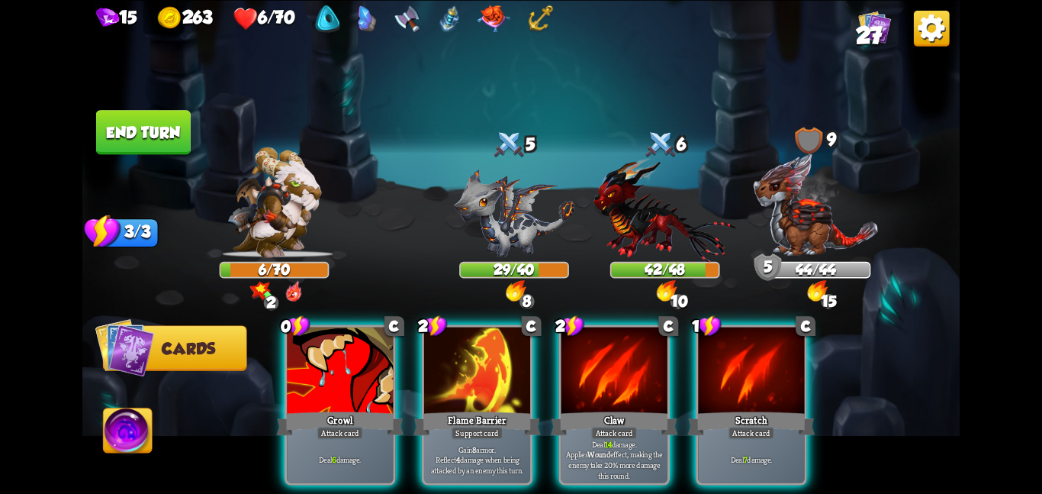
click at [299, 360] on div at bounding box center [340, 371] width 106 height 89
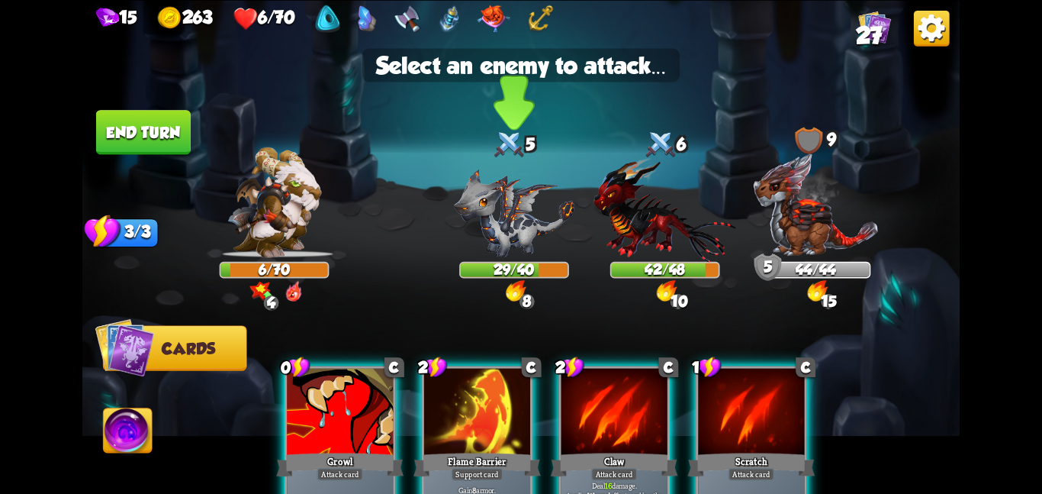
click at [505, 221] on img at bounding box center [514, 213] width 121 height 88
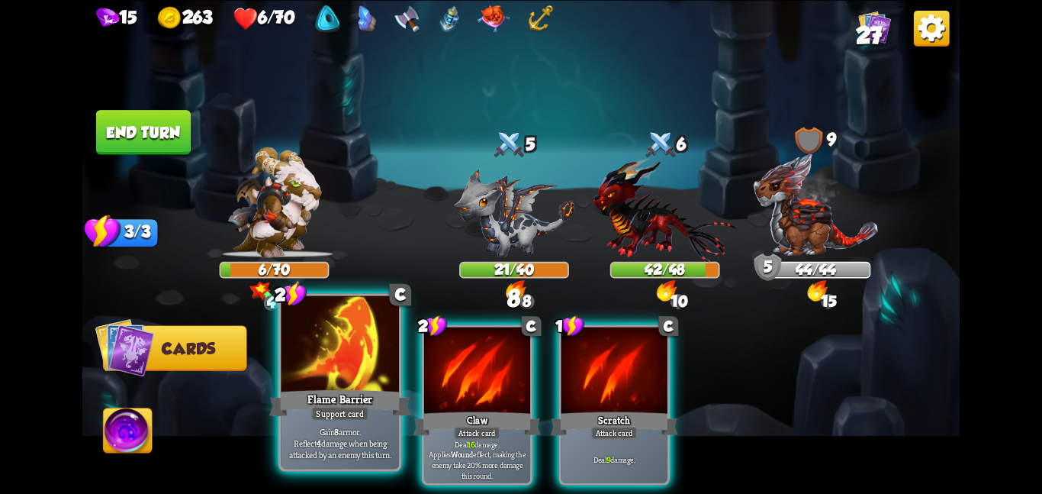
click at [342, 356] on div at bounding box center [340, 344] width 118 height 99
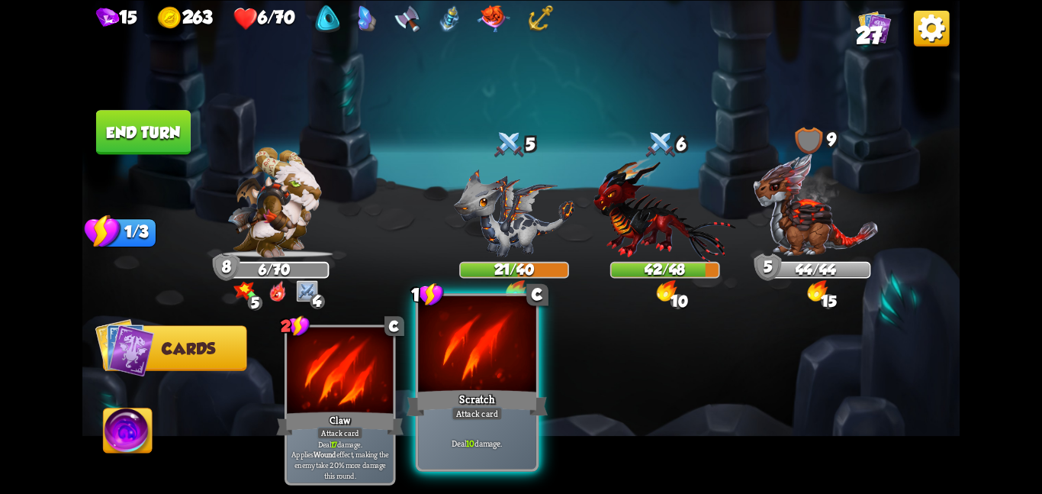
click at [513, 371] on div at bounding box center [477, 344] width 118 height 99
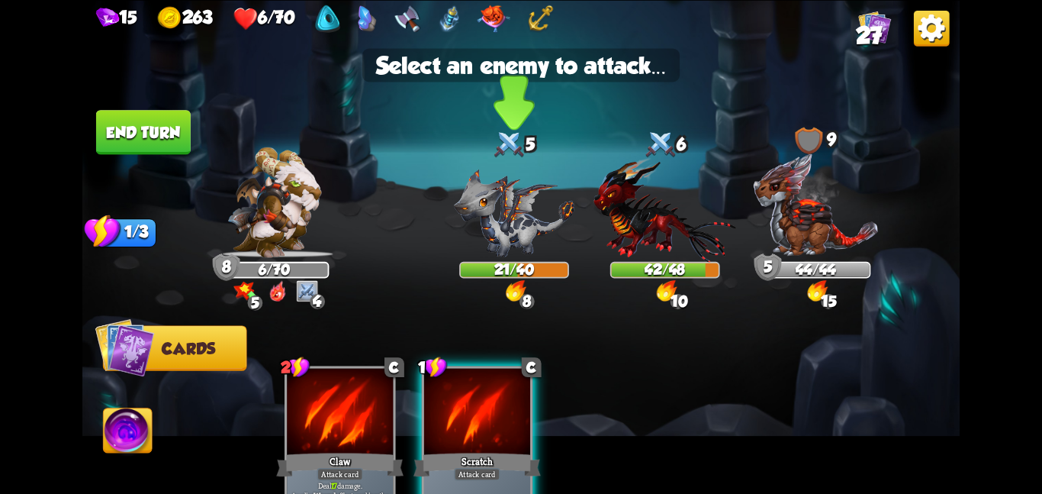
click at [515, 201] on img at bounding box center [514, 213] width 121 height 88
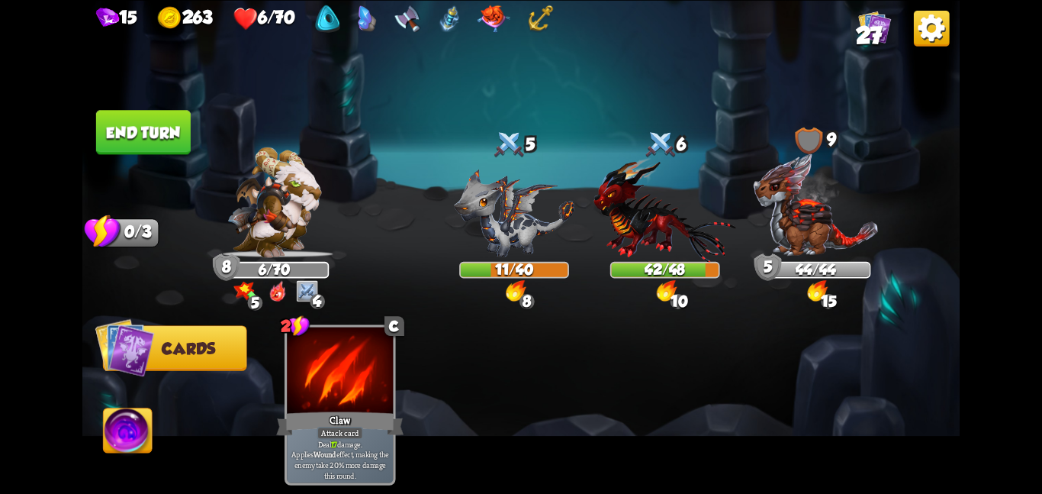
click at [119, 426] on img at bounding box center [128, 433] width 49 height 50
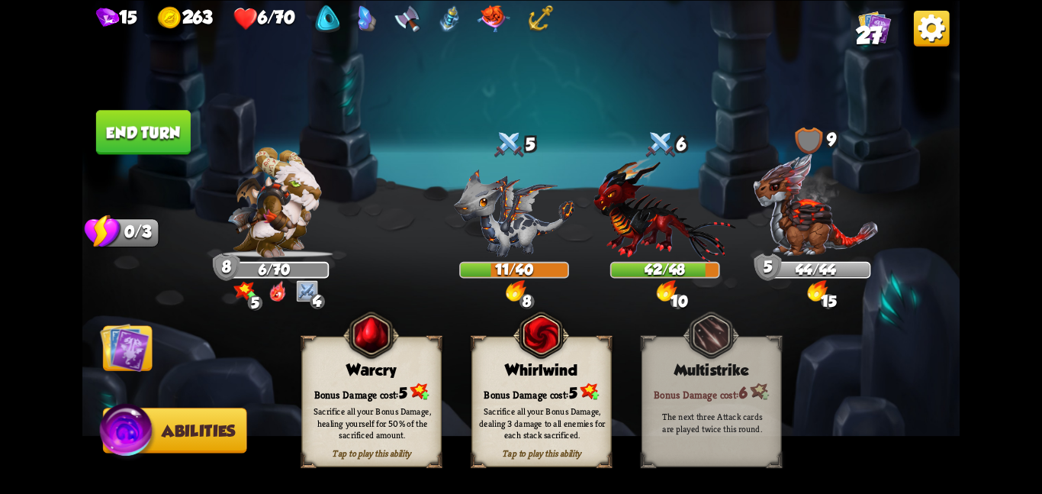
click at [521, 416] on div "Sacrifice all your Bonus Damage, dealing 3 damage to all enemies for each stack…" at bounding box center [542, 422] width 126 height 35
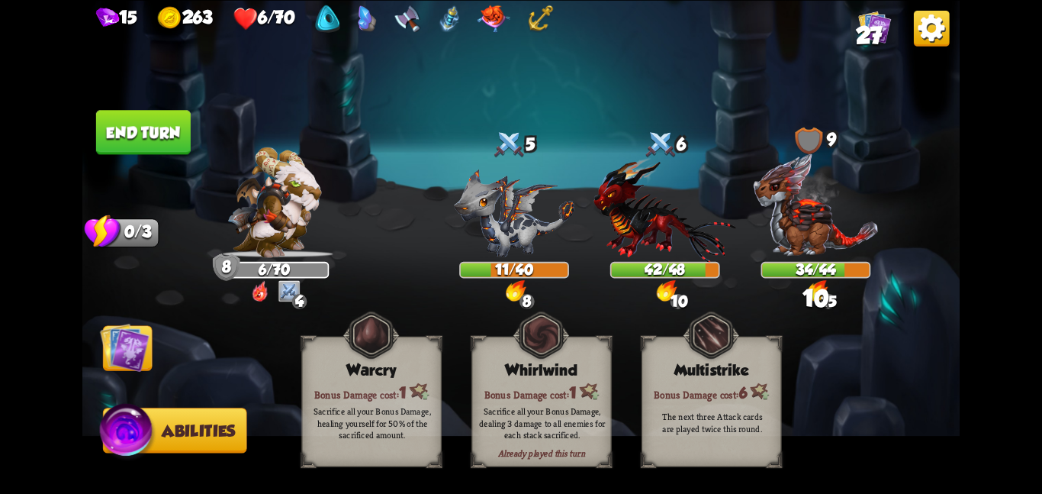
click at [112, 336] on img at bounding box center [125, 347] width 50 height 50
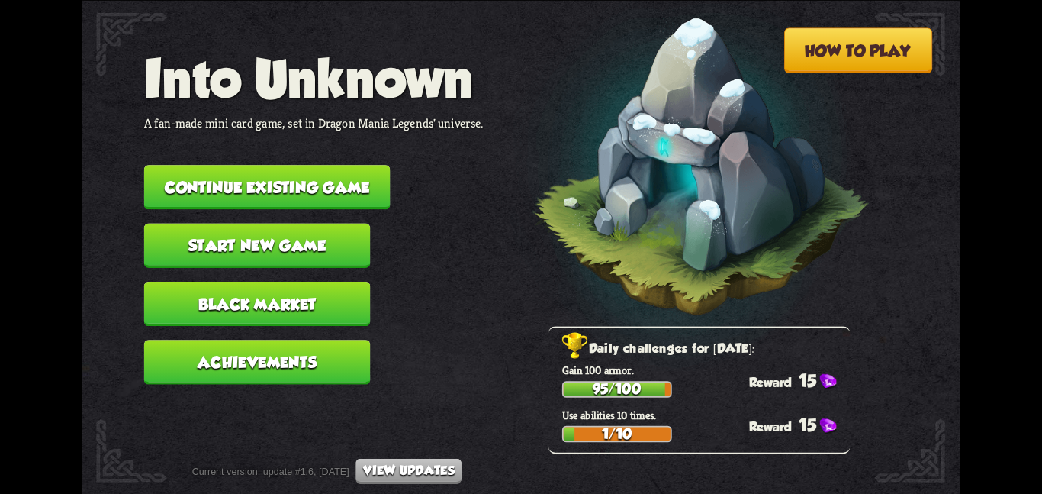
click at [220, 166] on button "Continue existing game" at bounding box center [267, 187] width 246 height 44
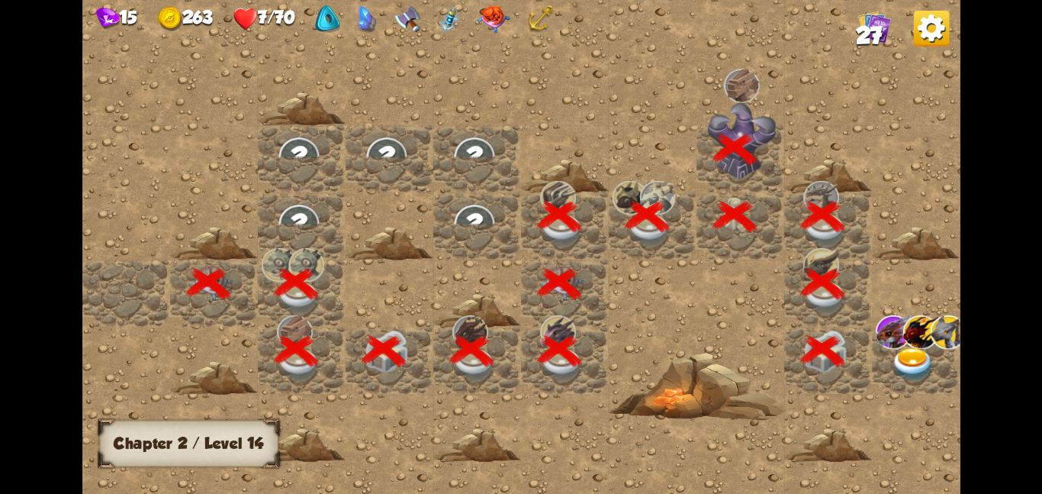
scroll to position [0, 293]
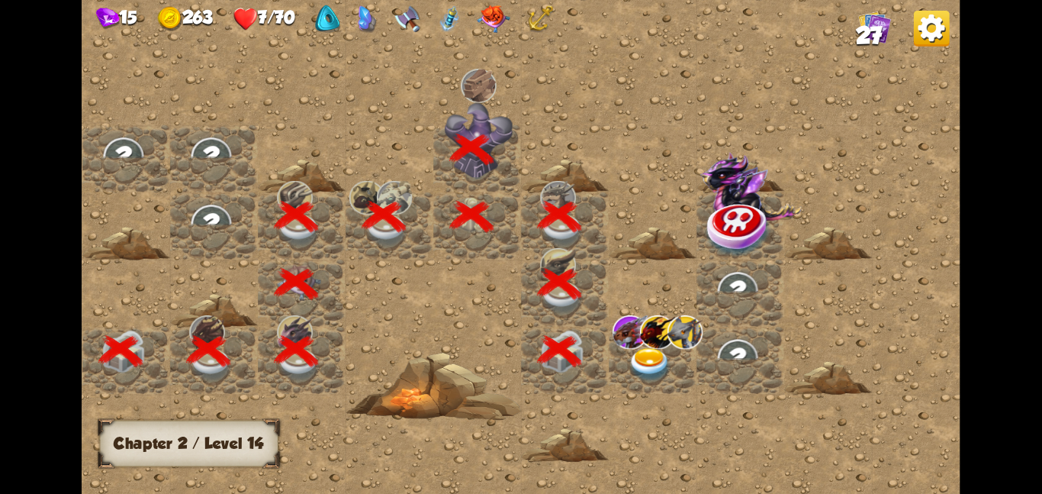
click at [658, 362] on img at bounding box center [650, 364] width 44 height 34
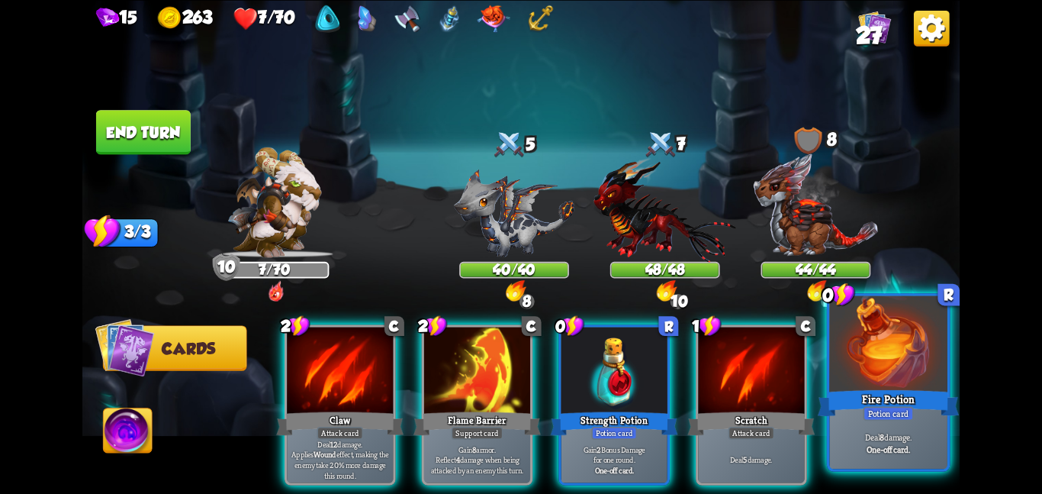
click at [874, 339] on div at bounding box center [888, 344] width 118 height 99
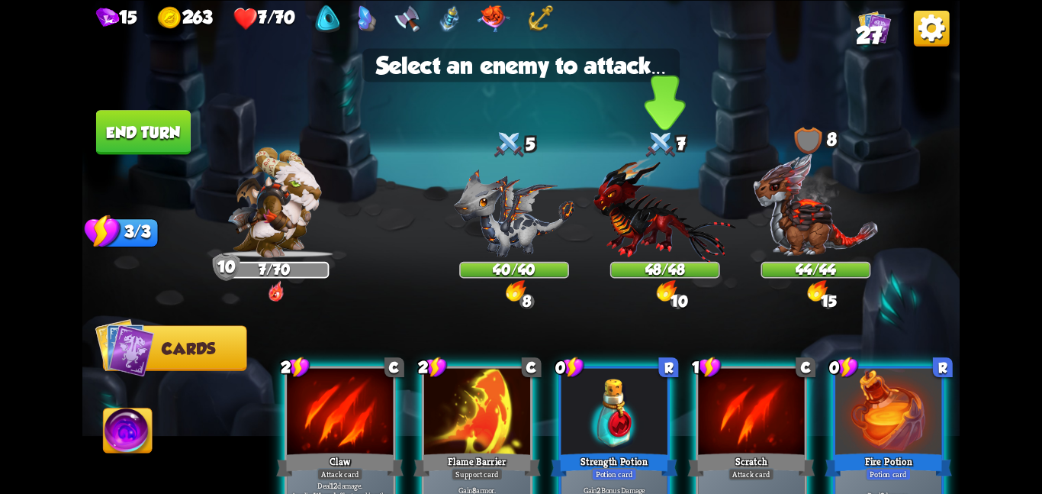
click at [661, 246] on img at bounding box center [665, 208] width 143 height 105
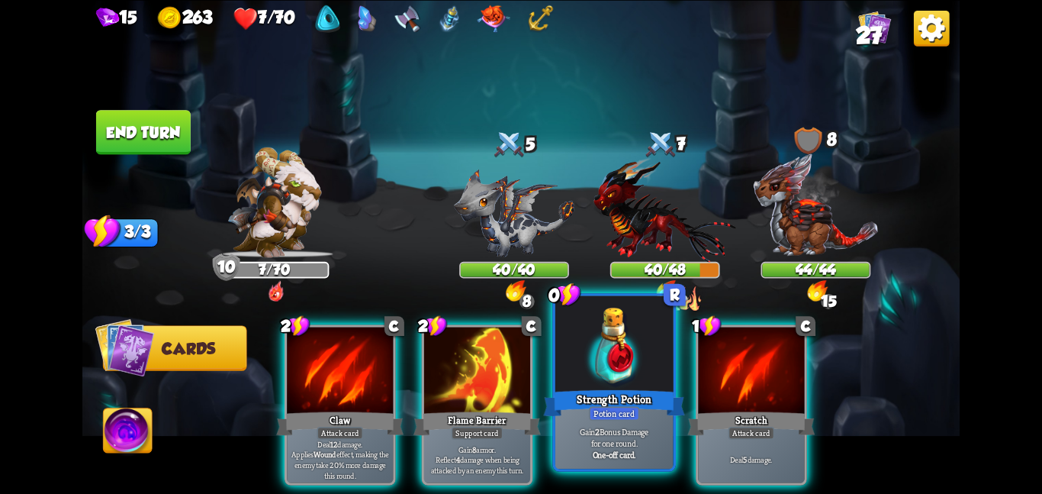
click at [617, 328] on div at bounding box center [614, 344] width 118 height 99
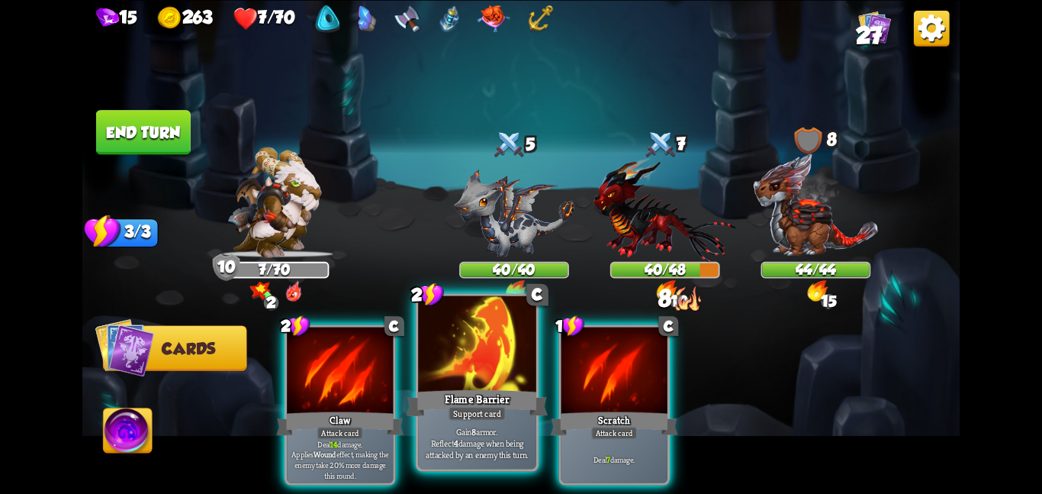
click at [492, 364] on div at bounding box center [477, 344] width 118 height 99
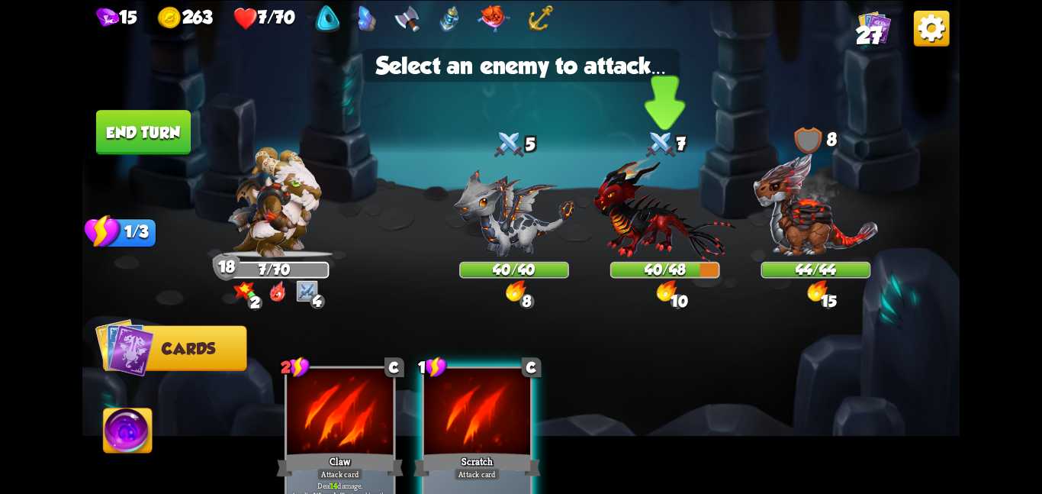
click at [625, 228] on img at bounding box center [665, 208] width 143 height 105
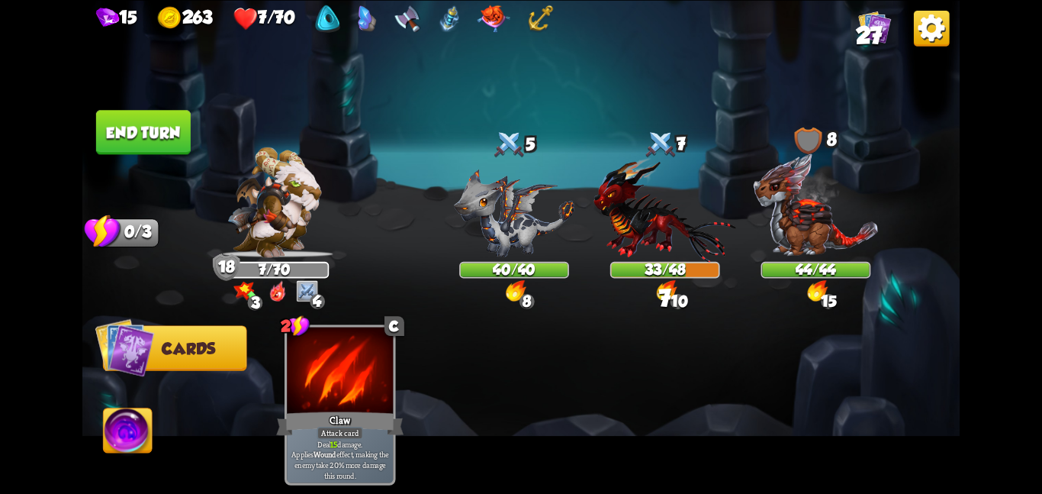
click at [169, 114] on button "End turn" at bounding box center [143, 132] width 95 height 44
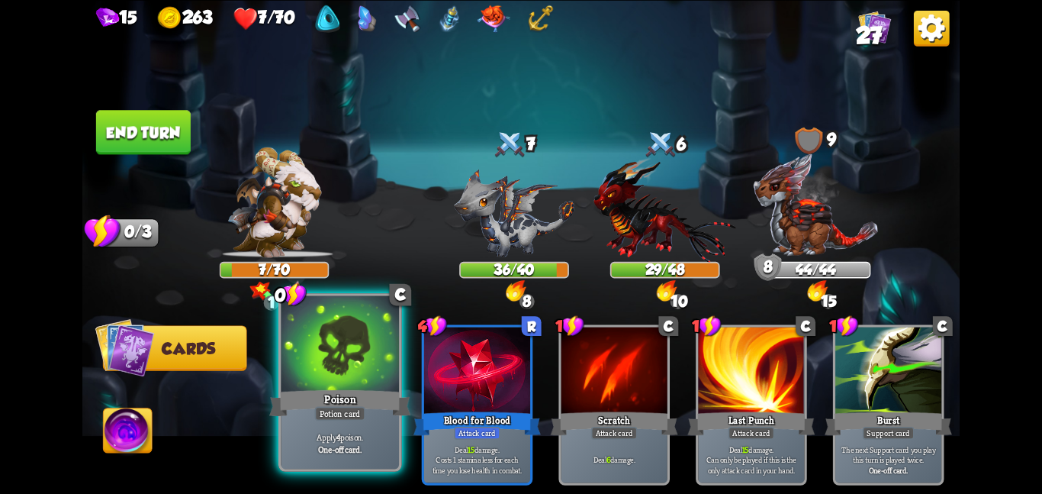
click at [341, 378] on div at bounding box center [340, 344] width 118 height 99
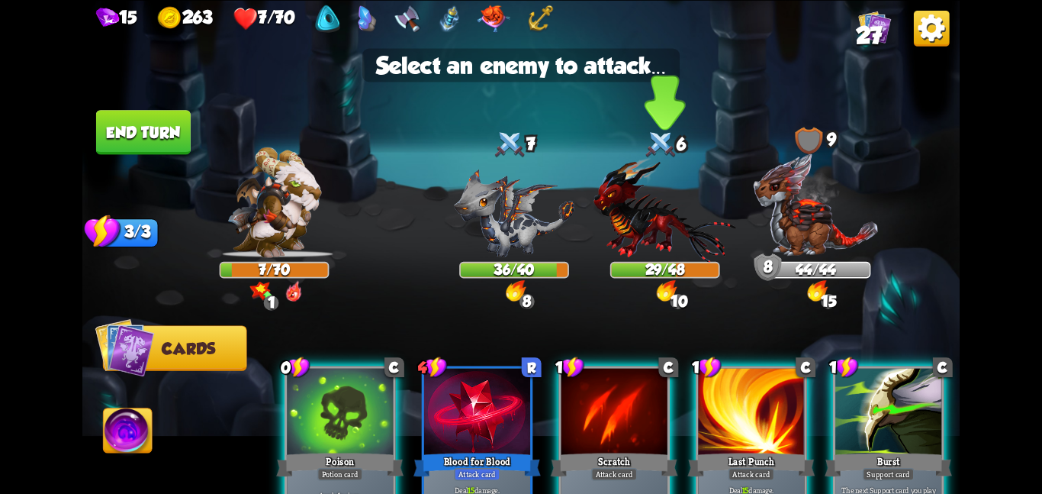
click at [597, 222] on img at bounding box center [665, 208] width 143 height 105
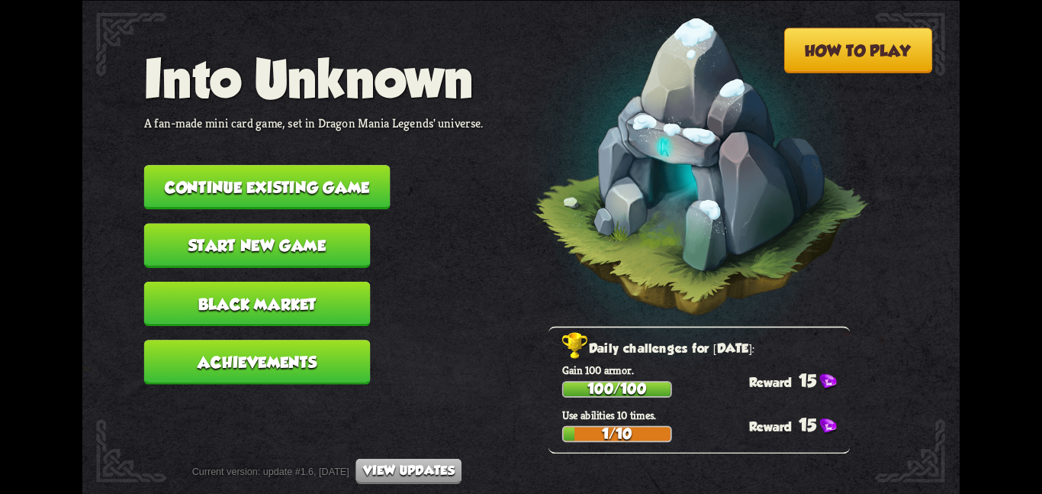
click at [333, 168] on button "Continue existing game" at bounding box center [267, 187] width 246 height 44
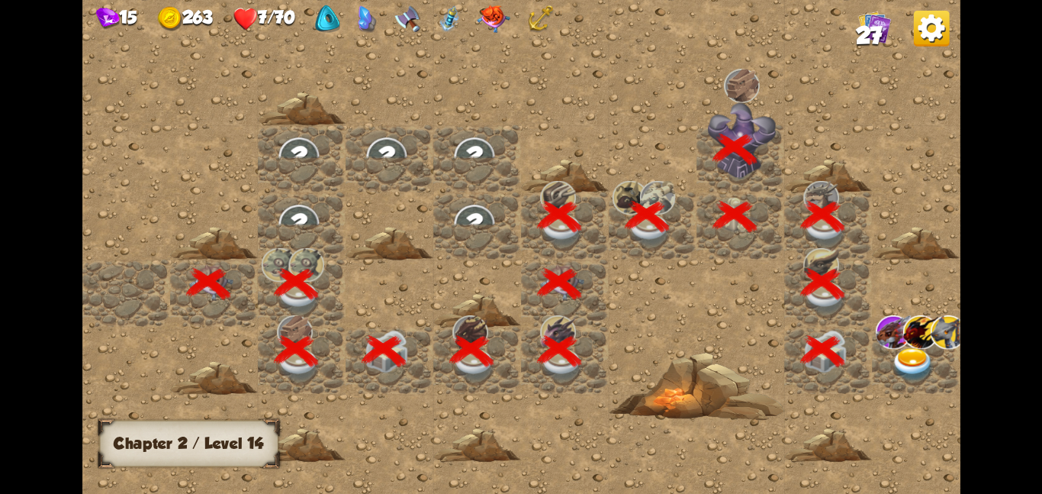
scroll to position [0, 293]
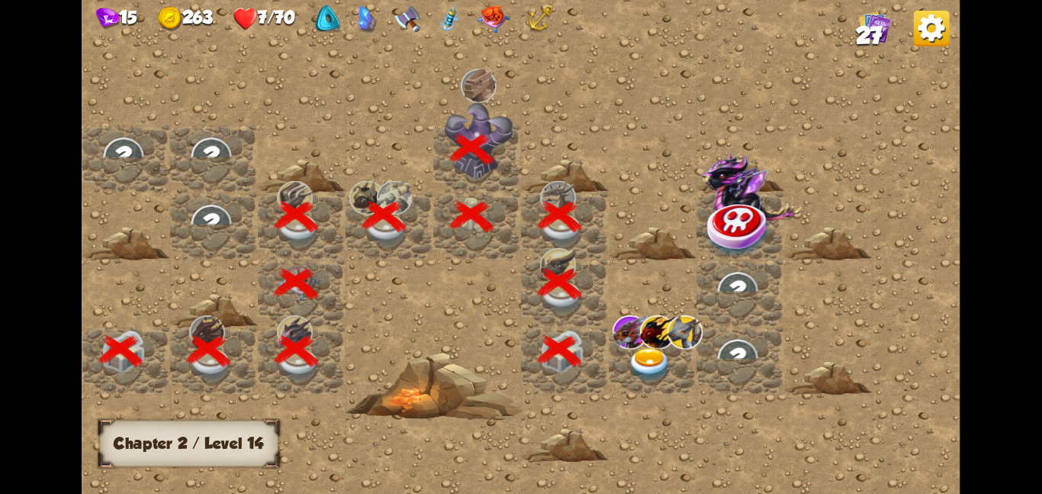
click at [628, 341] on img at bounding box center [631, 331] width 36 height 34
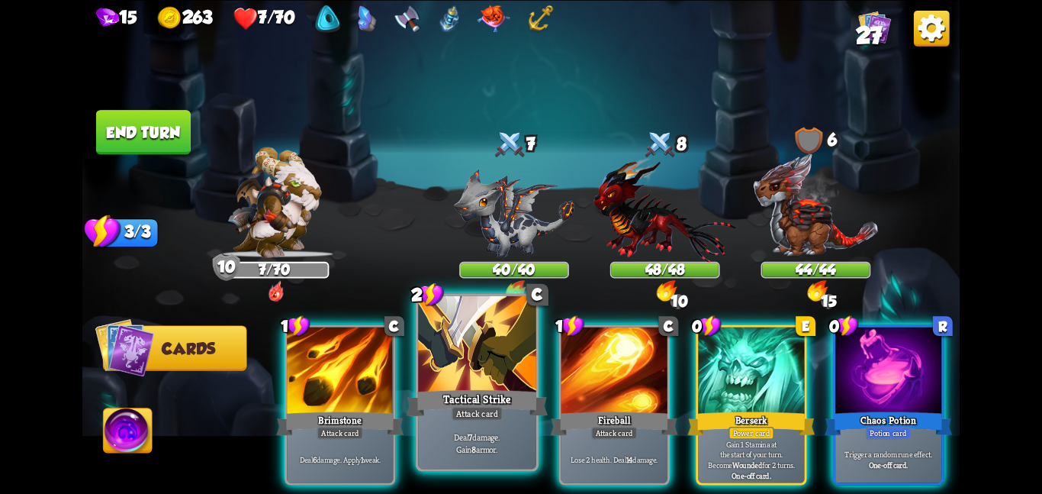
click at [435, 370] on div at bounding box center [477, 344] width 118 height 99
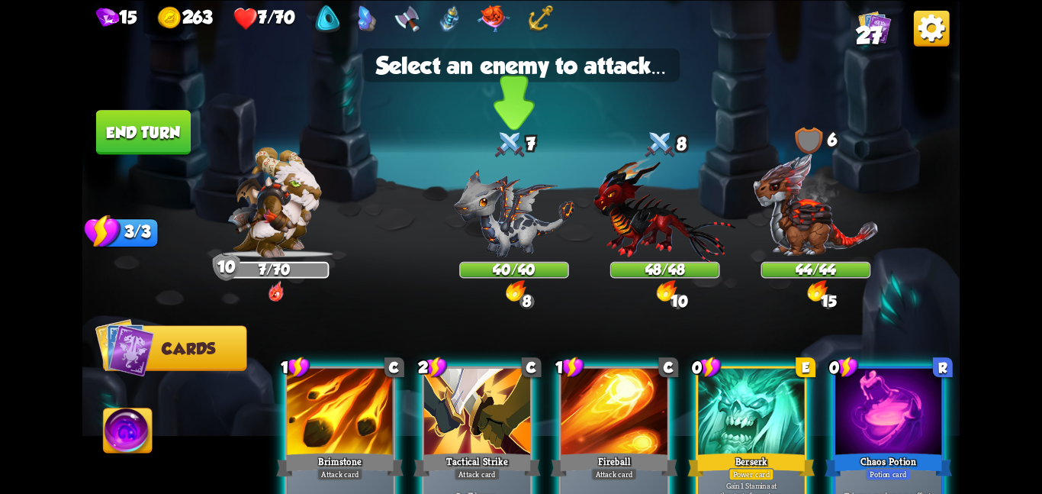
click at [552, 182] on img at bounding box center [514, 213] width 121 height 88
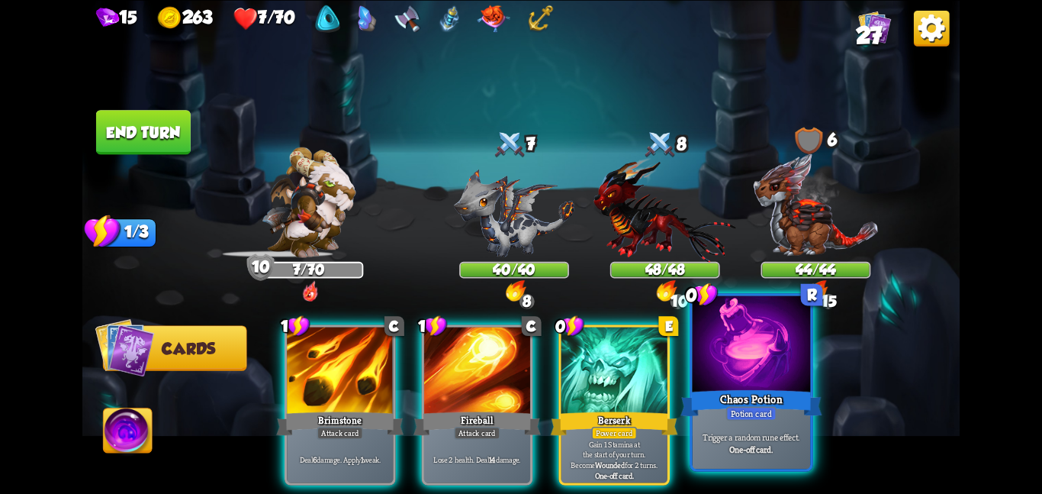
click at [749, 387] on div "Chaos Potion" at bounding box center [751, 402] width 141 height 31
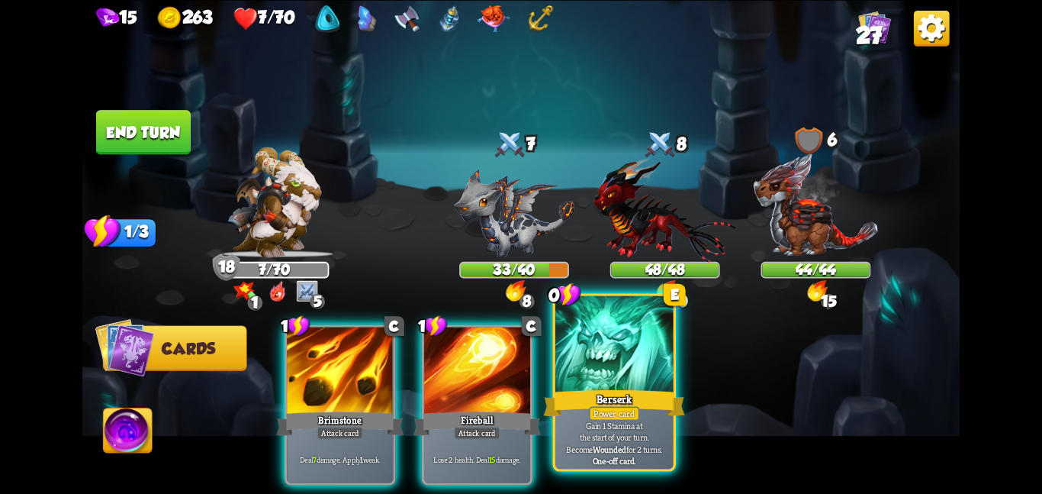
click at [603, 376] on div at bounding box center [614, 344] width 118 height 99
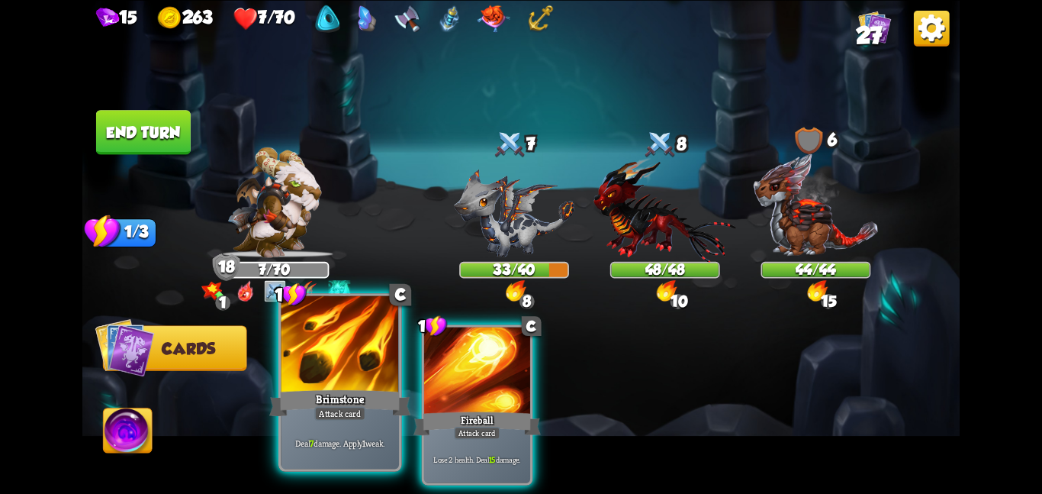
click at [344, 373] on div at bounding box center [340, 344] width 118 height 99
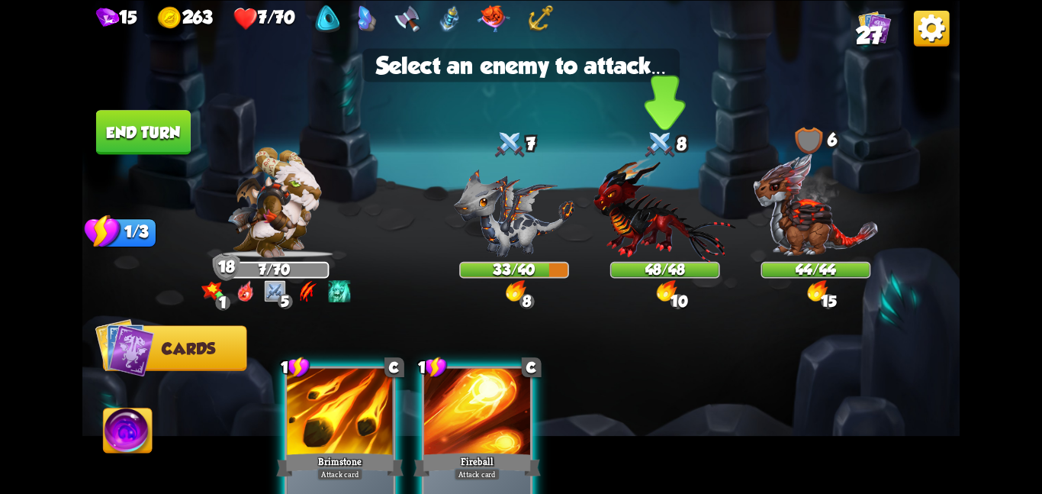
click at [665, 220] on img at bounding box center [665, 208] width 143 height 105
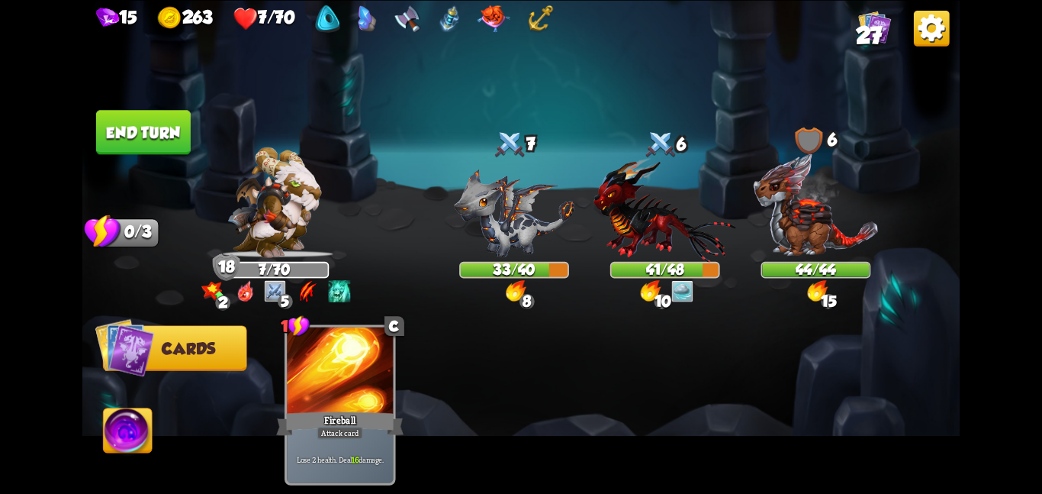
click at [154, 119] on button "End turn" at bounding box center [143, 132] width 95 height 44
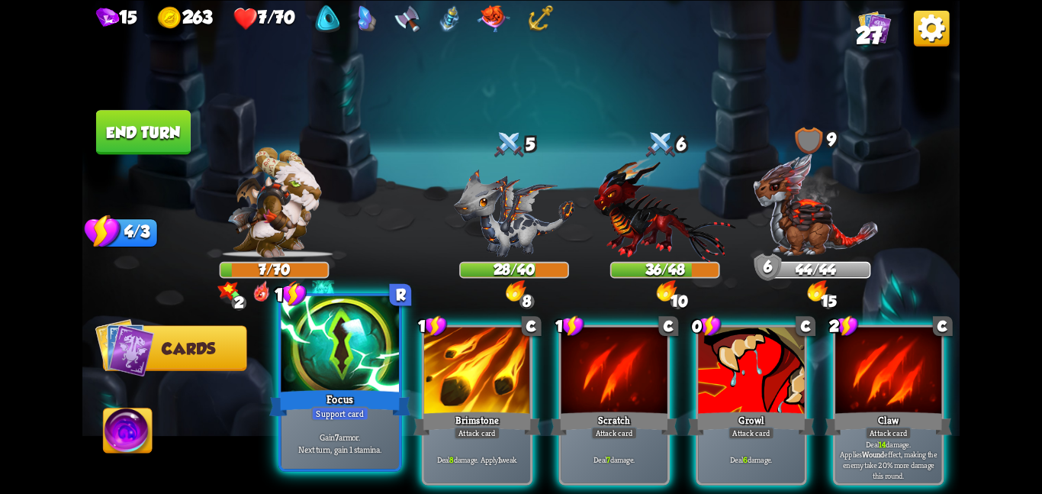
click at [343, 391] on div "Focus" at bounding box center [339, 402] width 141 height 31
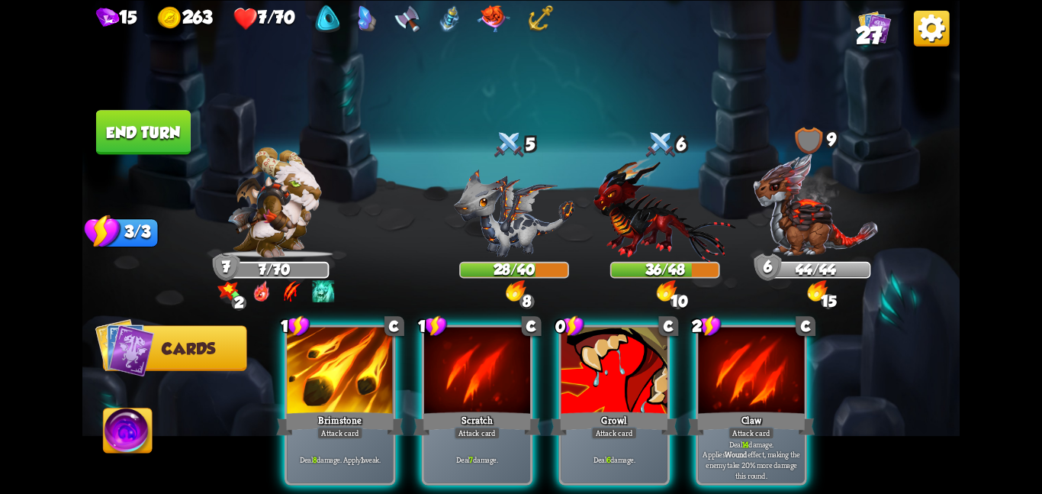
click at [343, 409] on div "Brimstone" at bounding box center [339, 423] width 127 height 28
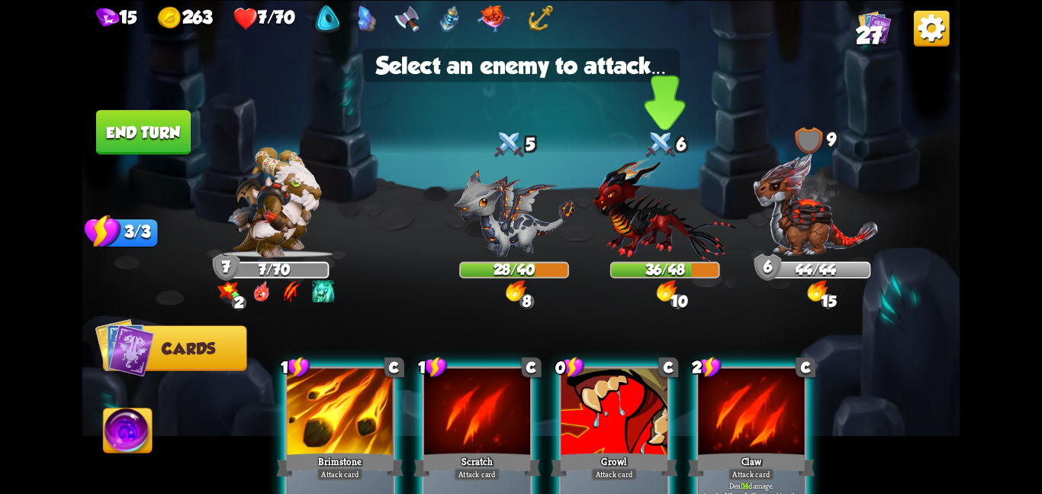
click at [637, 225] on img at bounding box center [665, 208] width 143 height 105
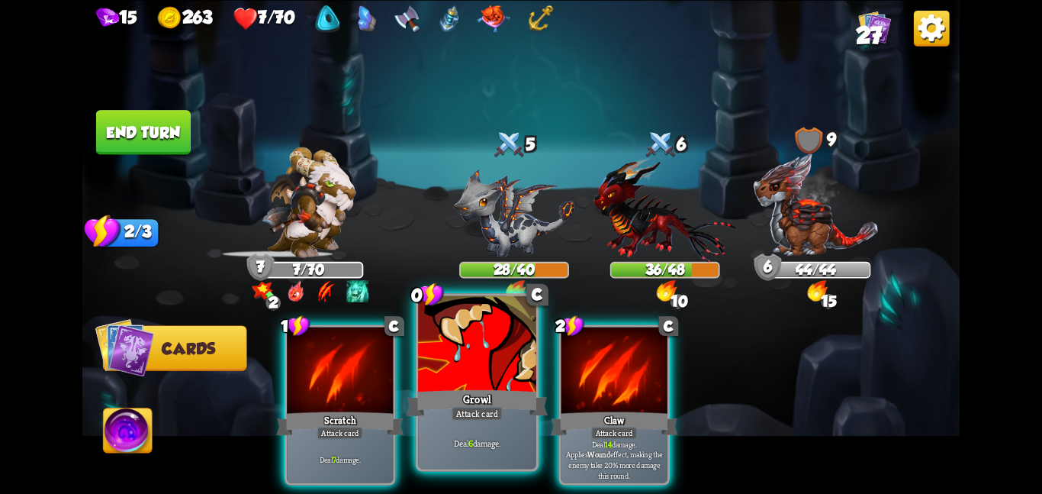
click at [509, 405] on div "Growl" at bounding box center [477, 402] width 141 height 31
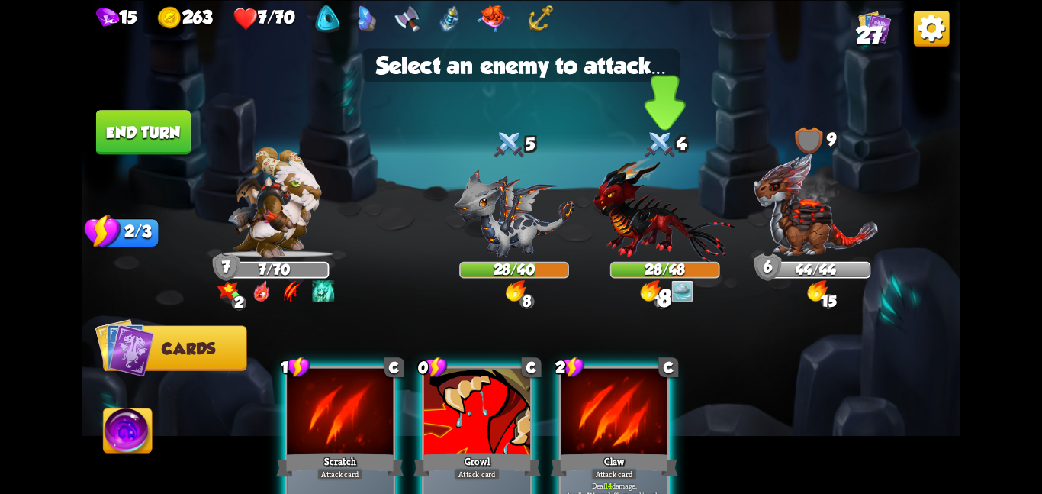
click at [621, 246] on img at bounding box center [665, 208] width 143 height 105
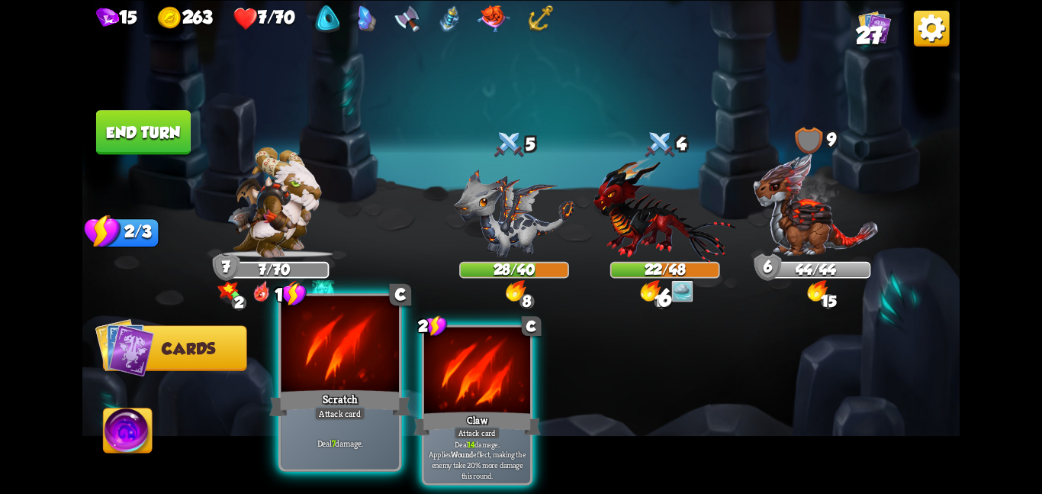
click at [384, 382] on div at bounding box center [340, 344] width 118 height 99
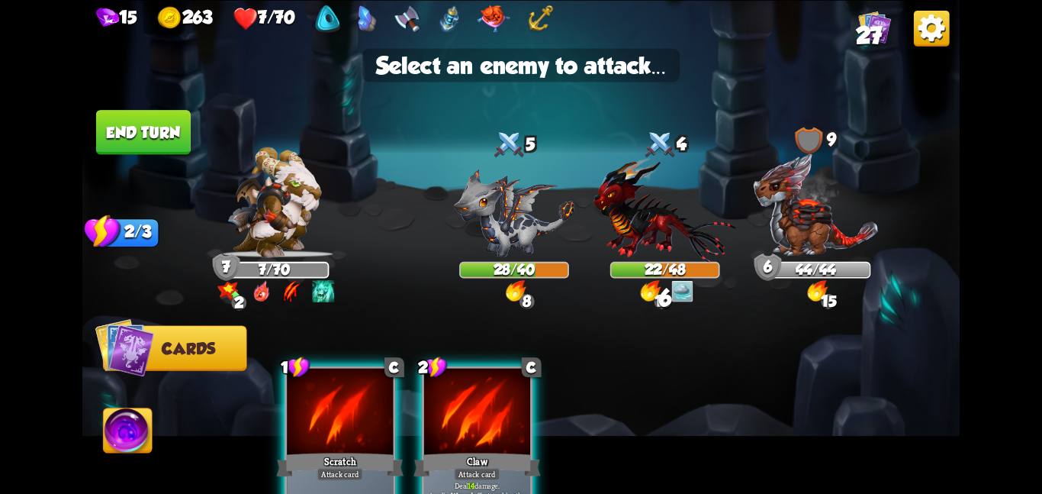
click at [582, 243] on img at bounding box center [520, 247] width 877 height 494
click at [627, 230] on img at bounding box center [665, 208] width 143 height 105
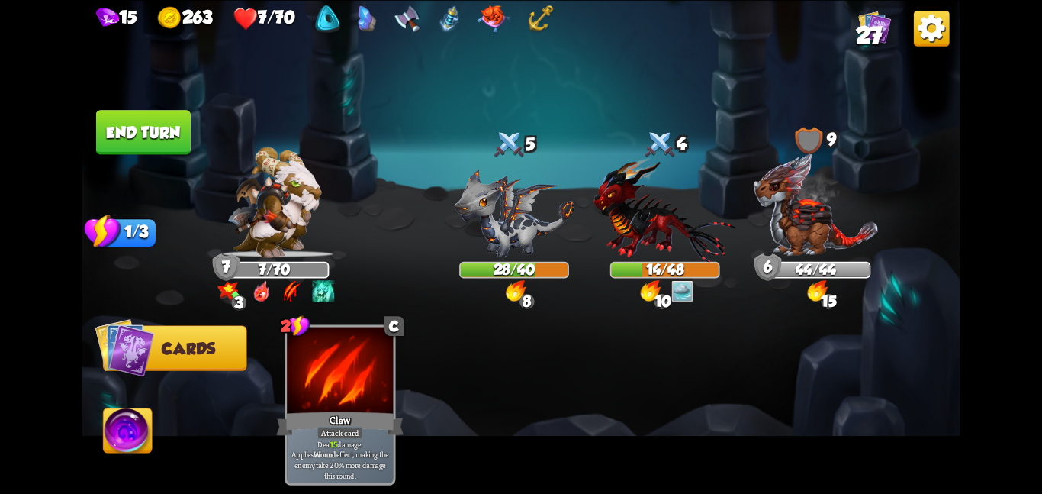
click at [127, 423] on img at bounding box center [128, 433] width 49 height 50
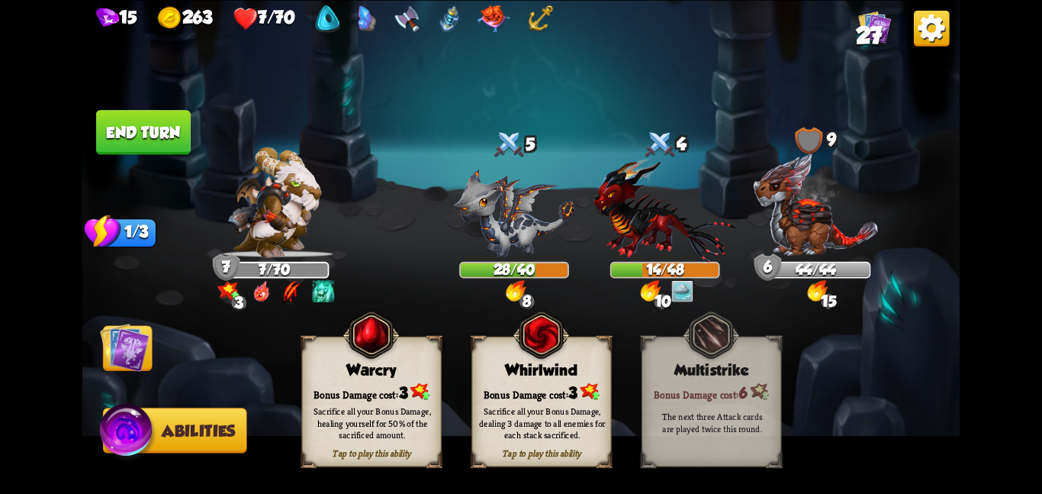
click at [490, 378] on div "Tap to play this ability Whirlwind Bonus Damage cost: 3 Sacrifice all your Bonu…" at bounding box center [541, 401] width 140 height 130
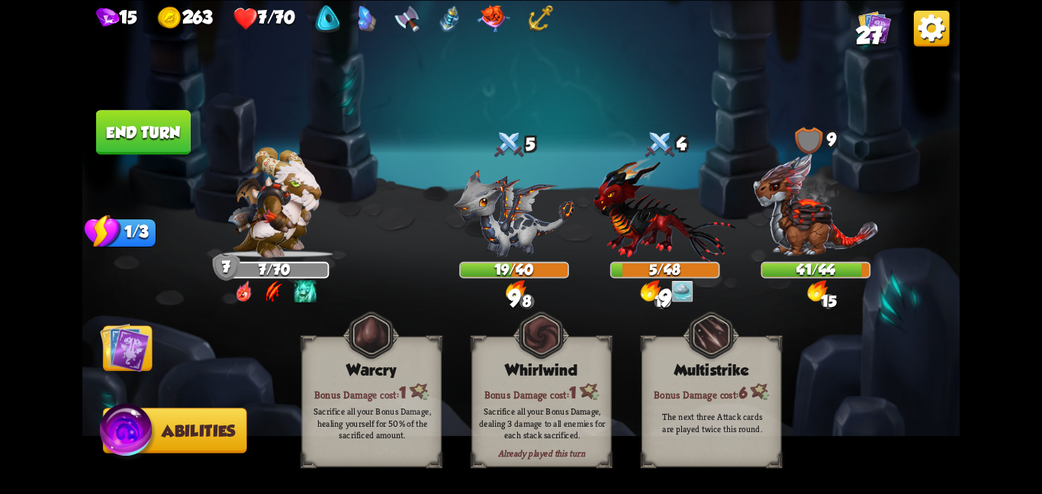
click at [125, 345] on img at bounding box center [125, 347] width 50 height 50
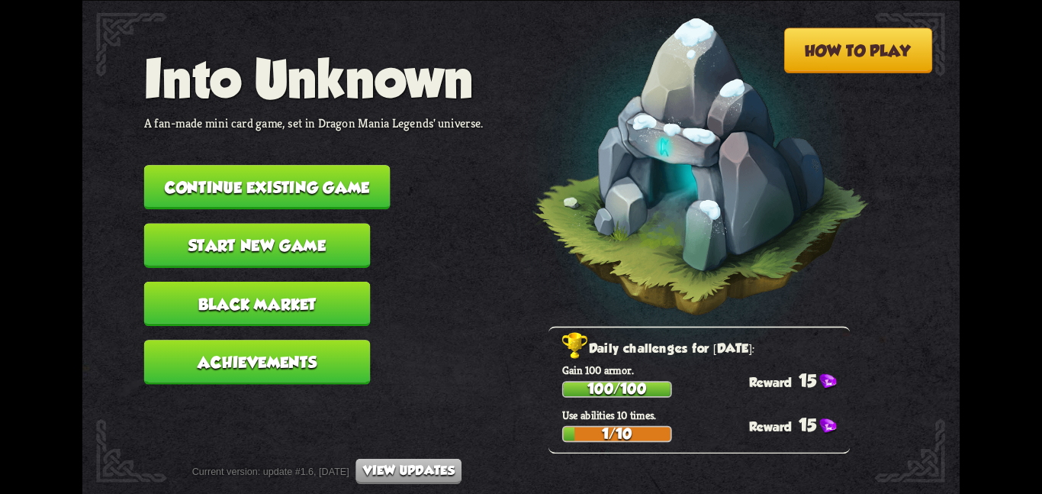
click at [272, 174] on button "Continue existing game" at bounding box center [267, 187] width 246 height 44
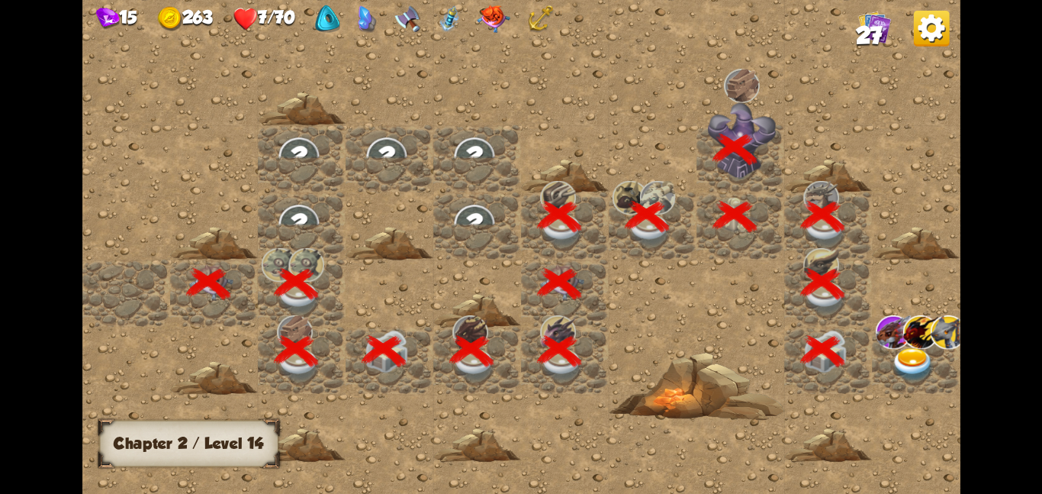
scroll to position [0, 293]
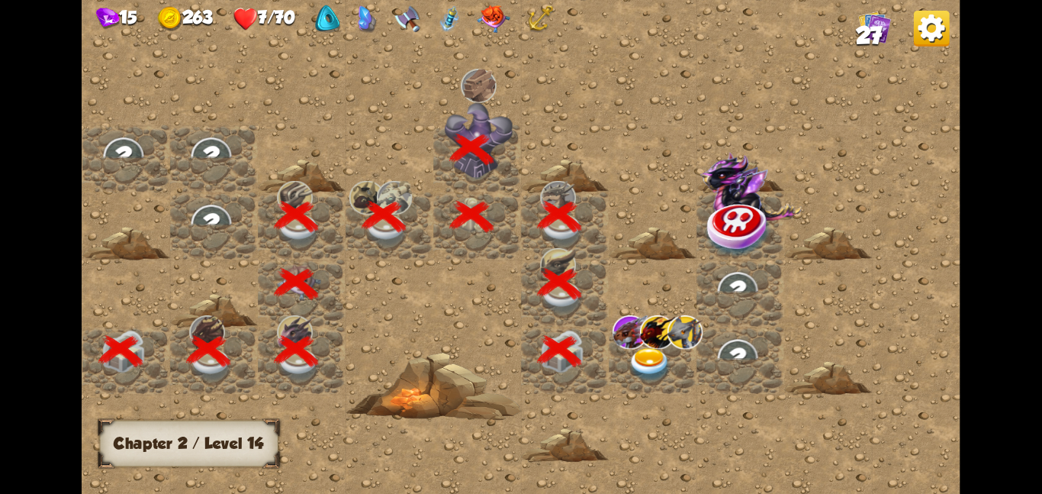
click at [644, 357] on img at bounding box center [650, 364] width 44 height 34
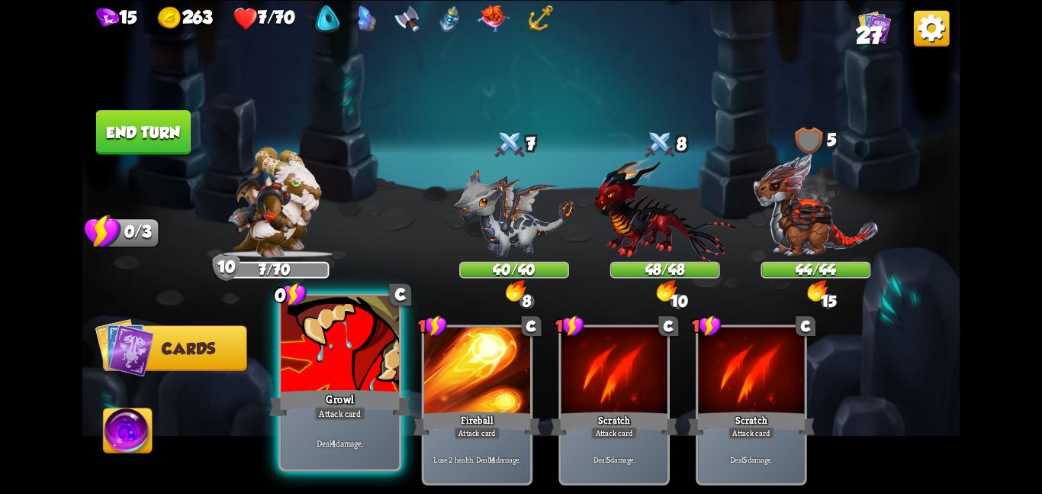
click at [333, 340] on div at bounding box center [340, 344] width 118 height 99
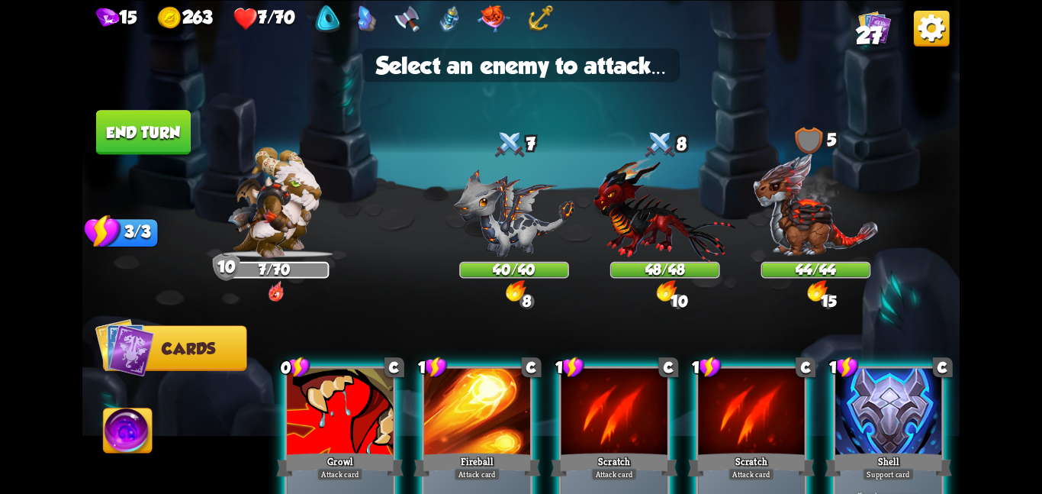
click at [481, 228] on img at bounding box center [514, 213] width 121 height 88
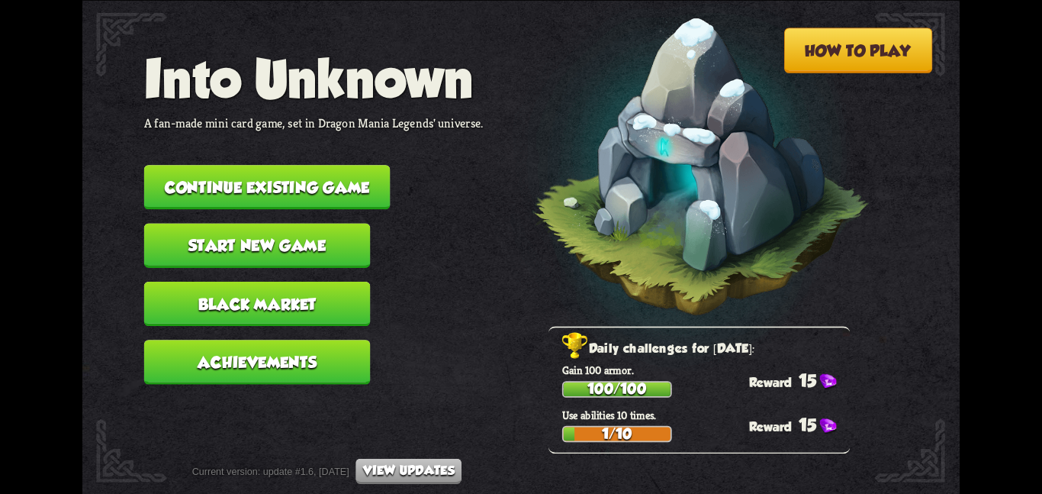
click at [258, 190] on button "Continue existing game" at bounding box center [267, 187] width 246 height 44
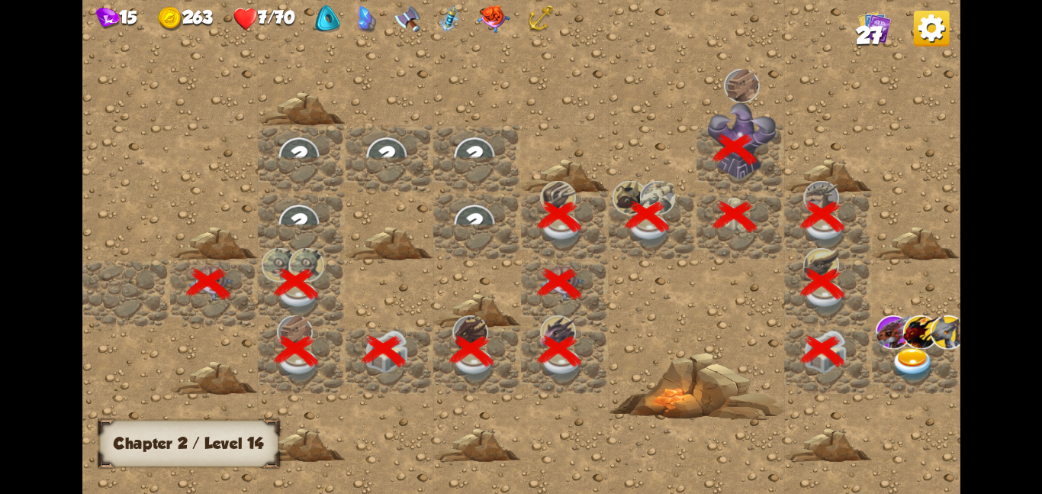
scroll to position [0, 293]
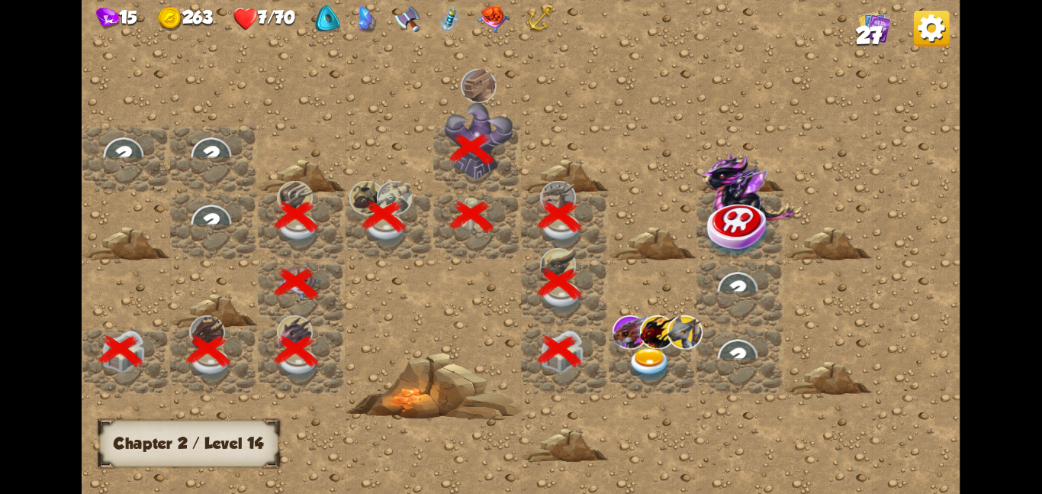
click at [623, 345] on img at bounding box center [631, 331] width 36 height 34
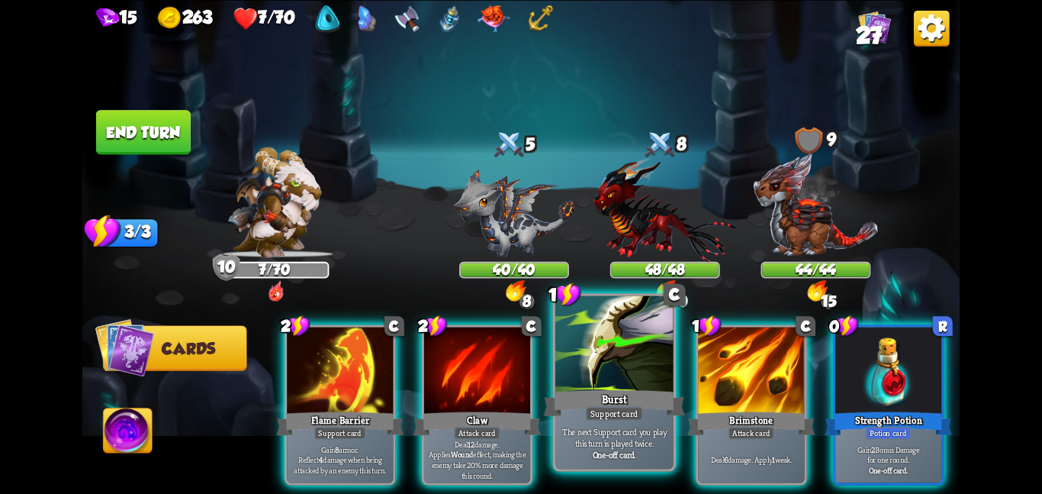
click at [584, 357] on div at bounding box center [614, 344] width 118 height 99
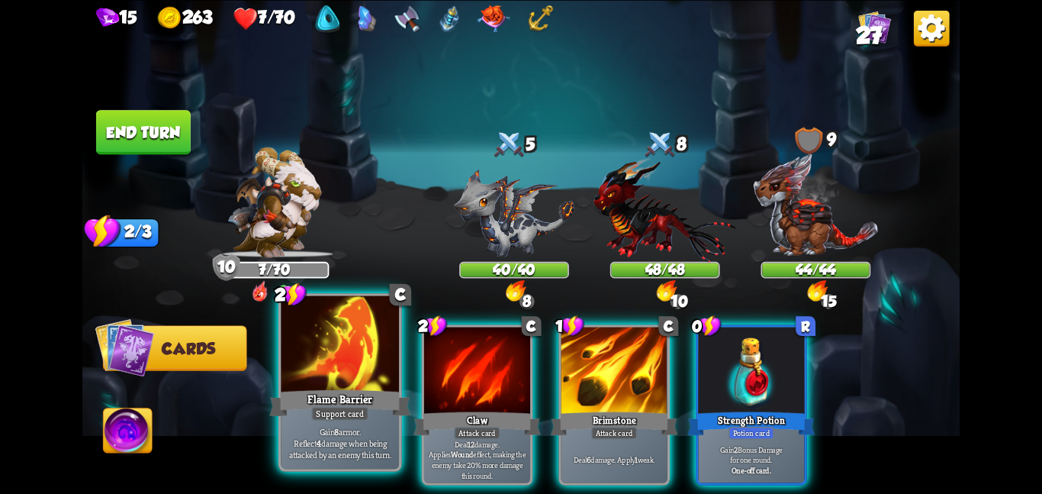
click at [358, 369] on div at bounding box center [340, 344] width 118 height 99
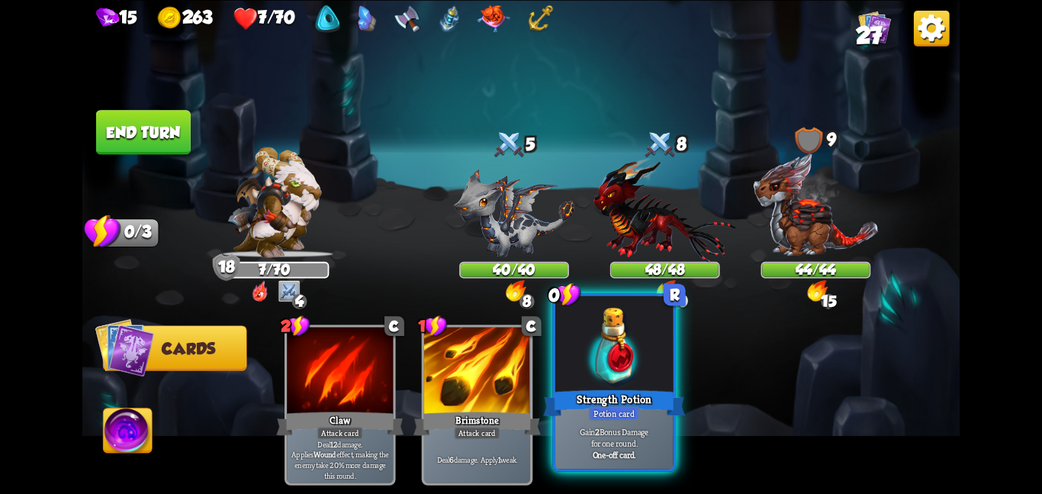
click at [642, 407] on div "Strength Potion" at bounding box center [613, 402] width 141 height 31
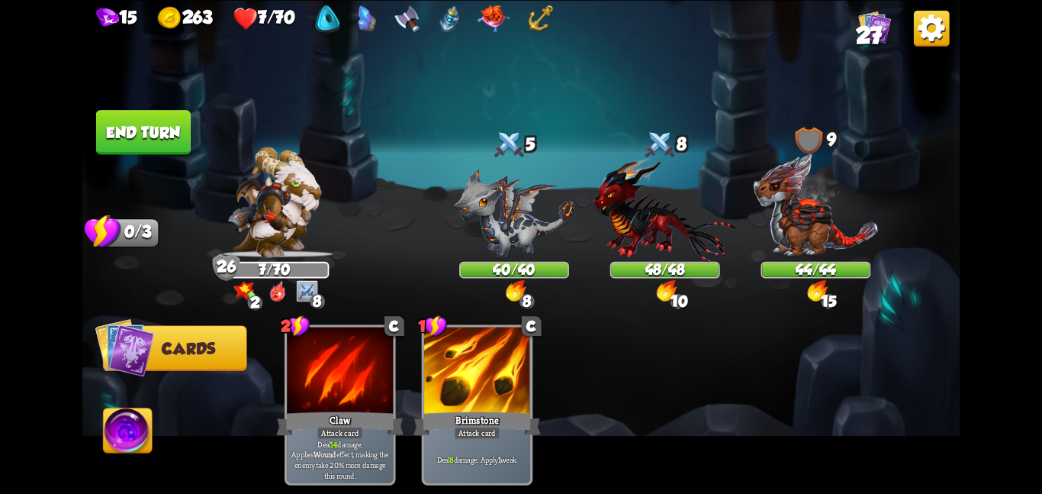
click at [132, 124] on button "End turn" at bounding box center [143, 132] width 95 height 44
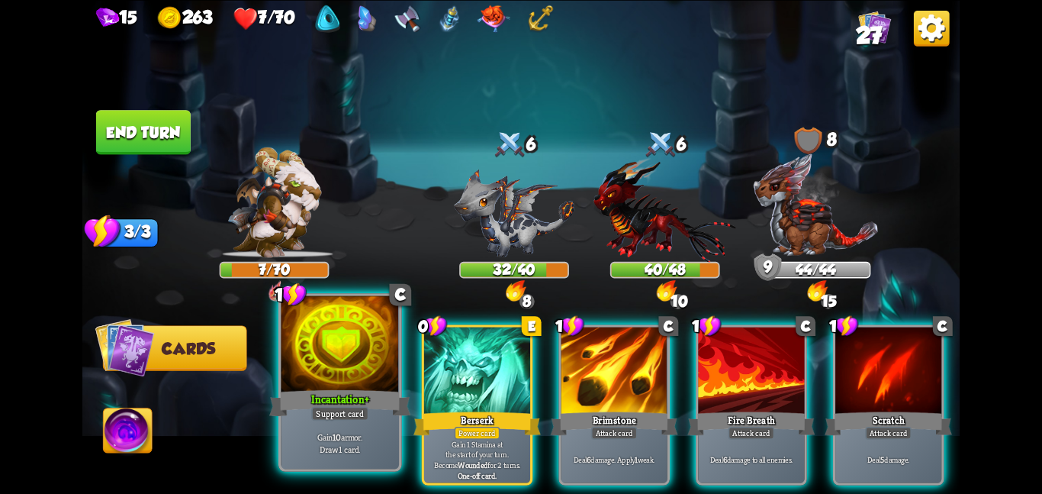
click at [350, 399] on div "Incantation +" at bounding box center [339, 402] width 141 height 31
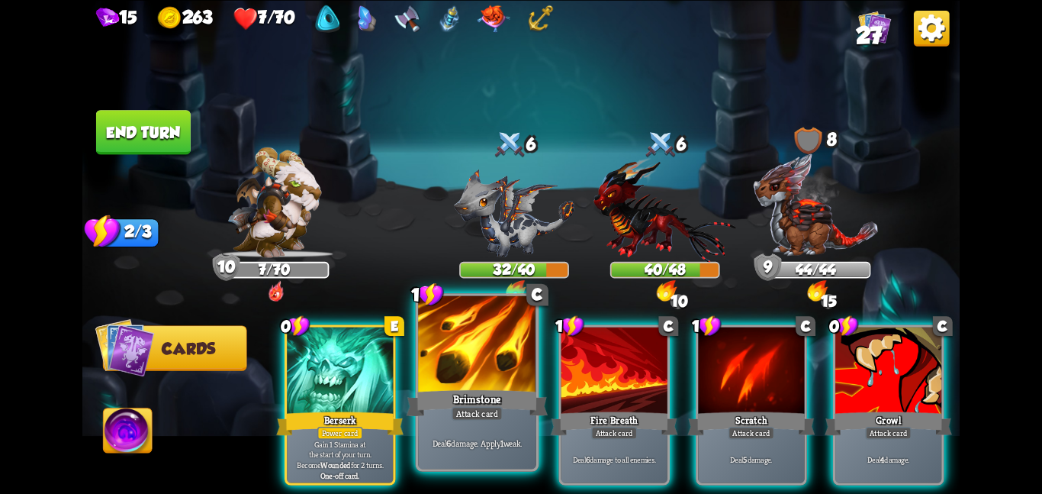
click at [498, 409] on div "Attack card" at bounding box center [477, 413] width 51 height 14
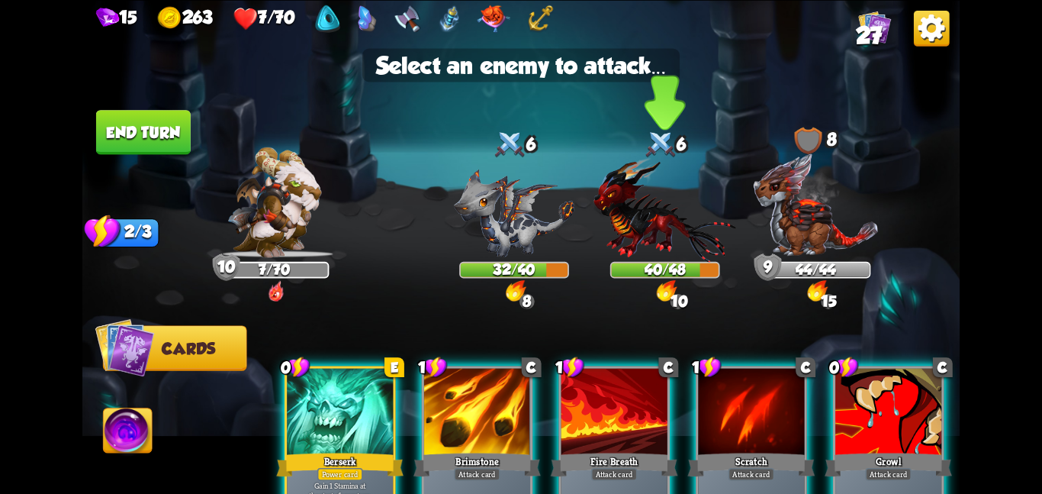
click at [666, 260] on img at bounding box center [665, 208] width 143 height 105
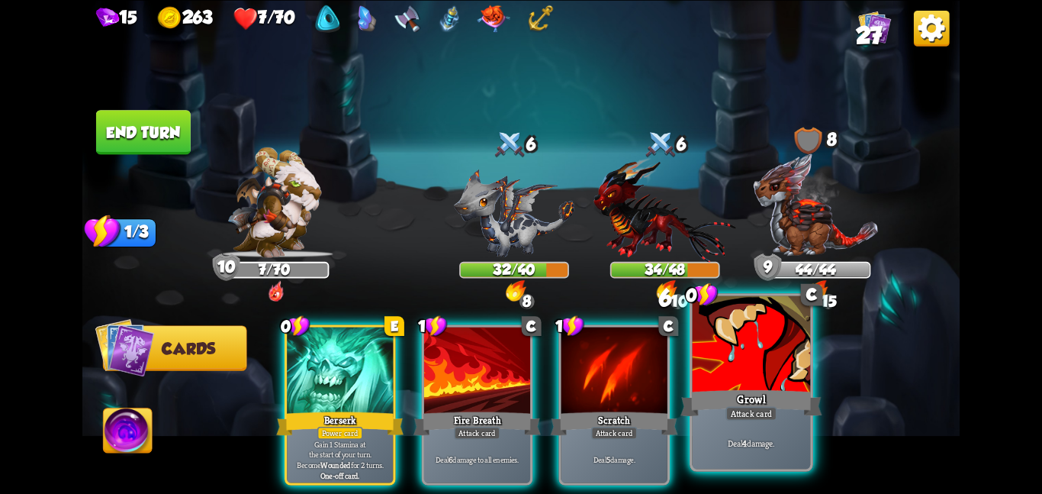
click at [762, 406] on div "Attack card" at bounding box center [751, 413] width 51 height 14
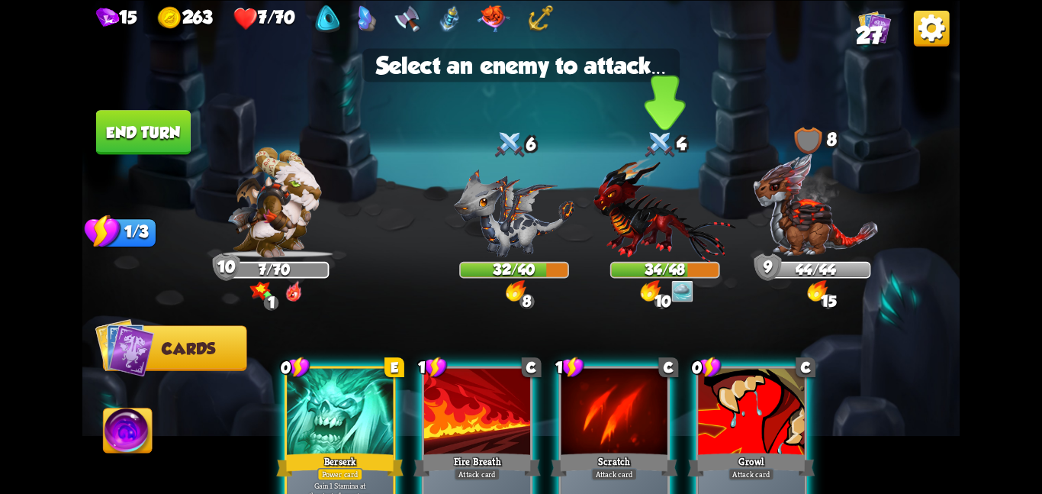
click at [624, 223] on img at bounding box center [665, 208] width 143 height 105
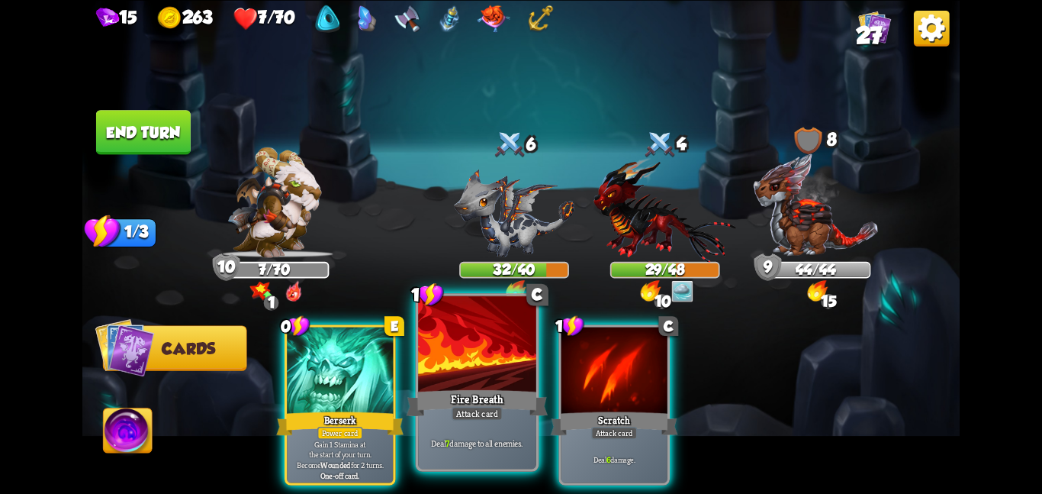
click at [508, 381] on div at bounding box center [477, 344] width 118 height 99
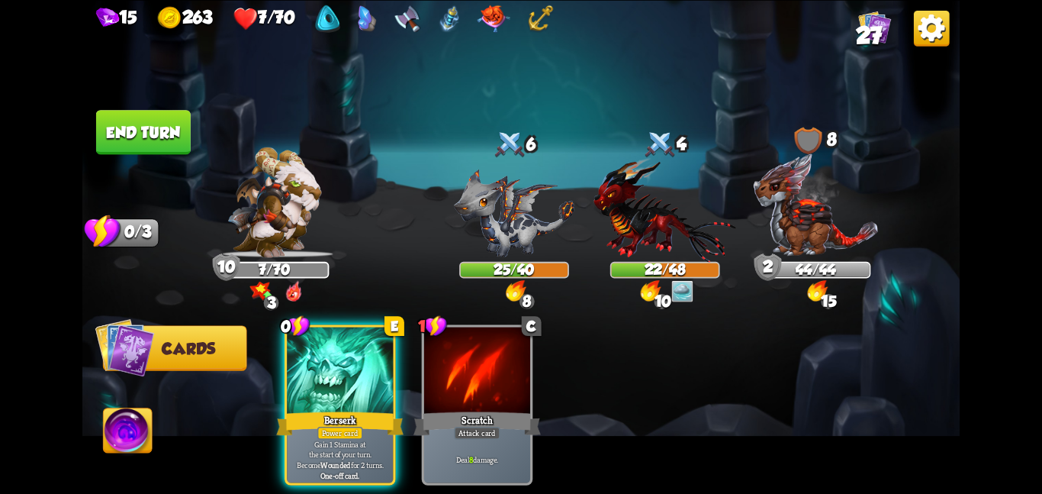
click at [154, 115] on button "End turn" at bounding box center [143, 132] width 97 height 46
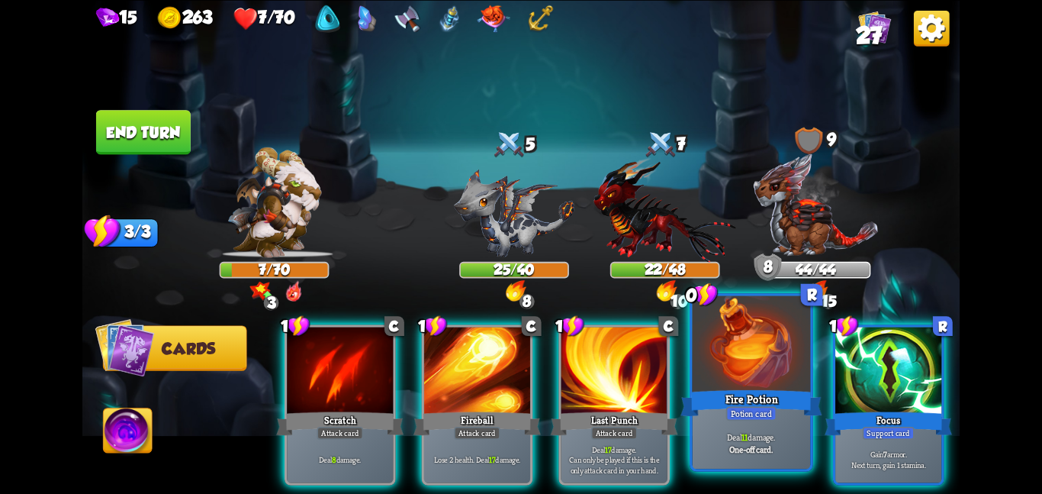
click at [711, 449] on div "One-off card." at bounding box center [752, 447] width 112 height 11
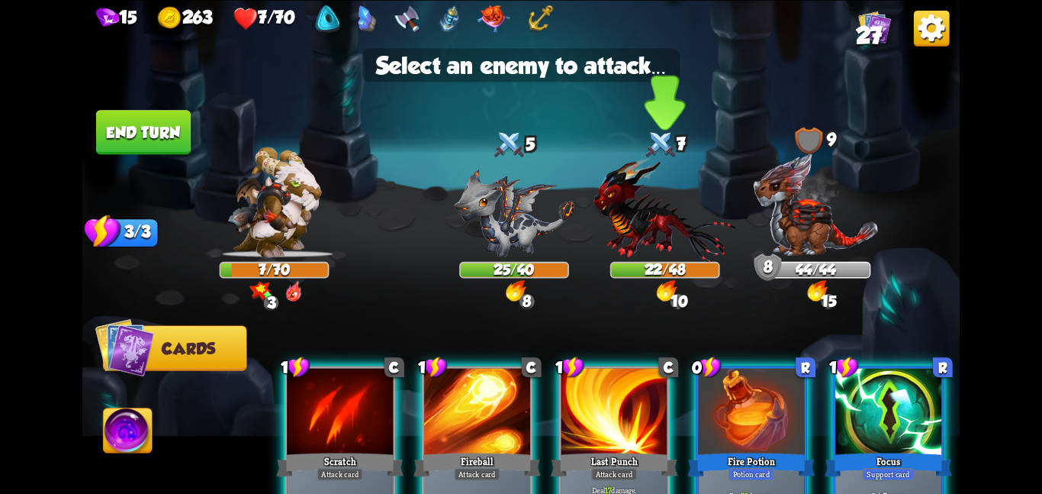
click at [643, 234] on img at bounding box center [665, 208] width 143 height 105
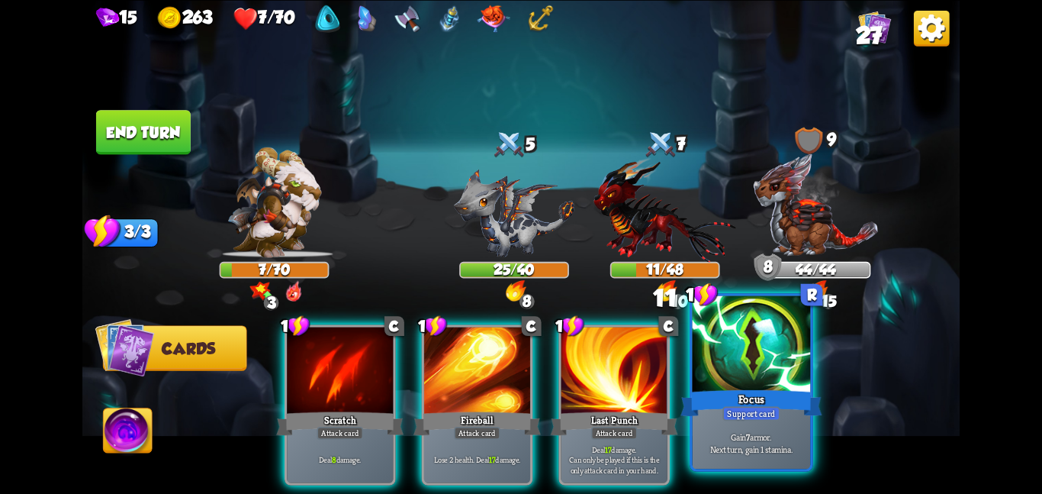
click at [752, 373] on div at bounding box center [752, 344] width 118 height 99
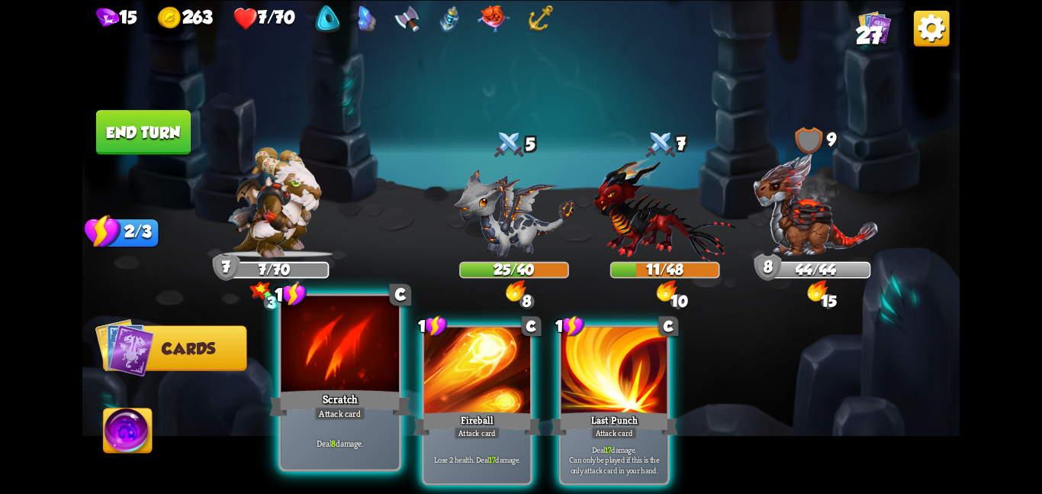
click at [368, 362] on div at bounding box center [340, 344] width 118 height 99
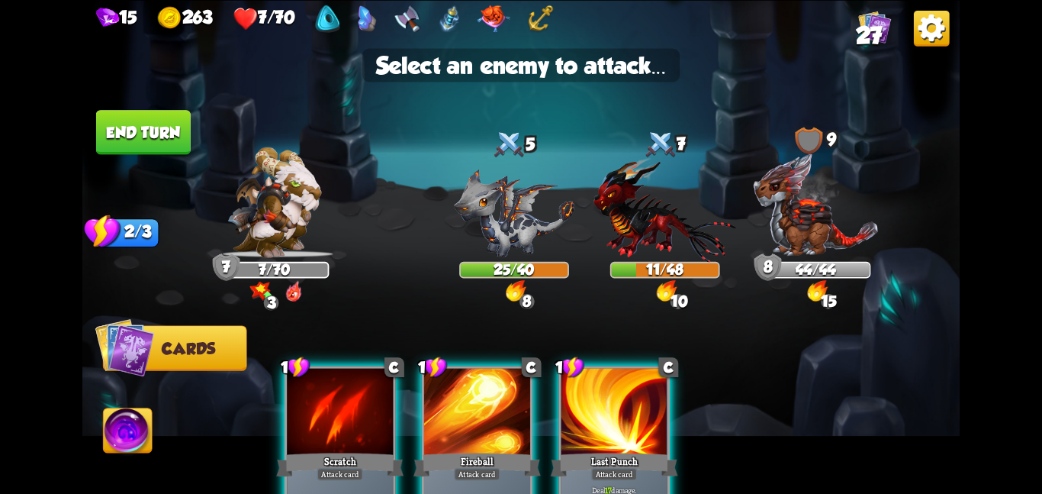
click at [352, 433] on div at bounding box center [340, 412] width 106 height 89
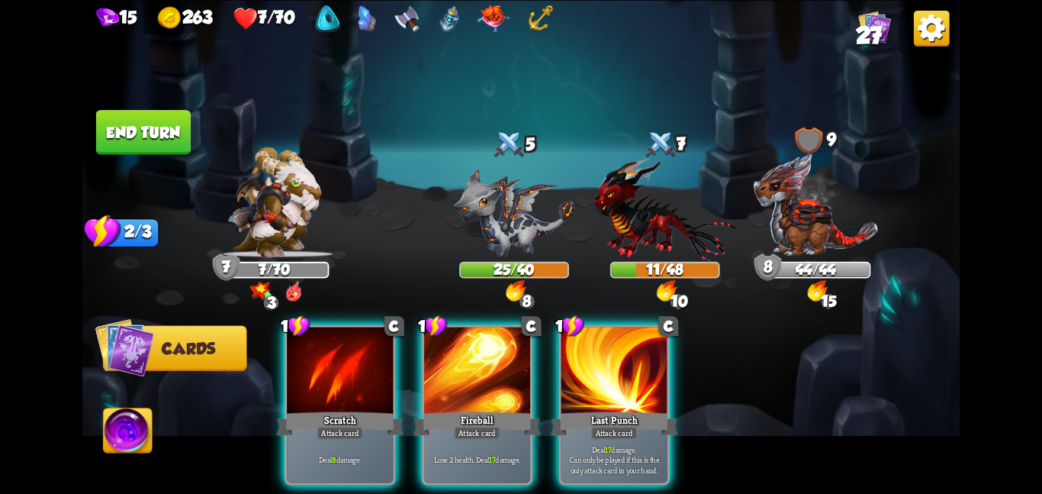
click at [134, 425] on img at bounding box center [128, 433] width 49 height 50
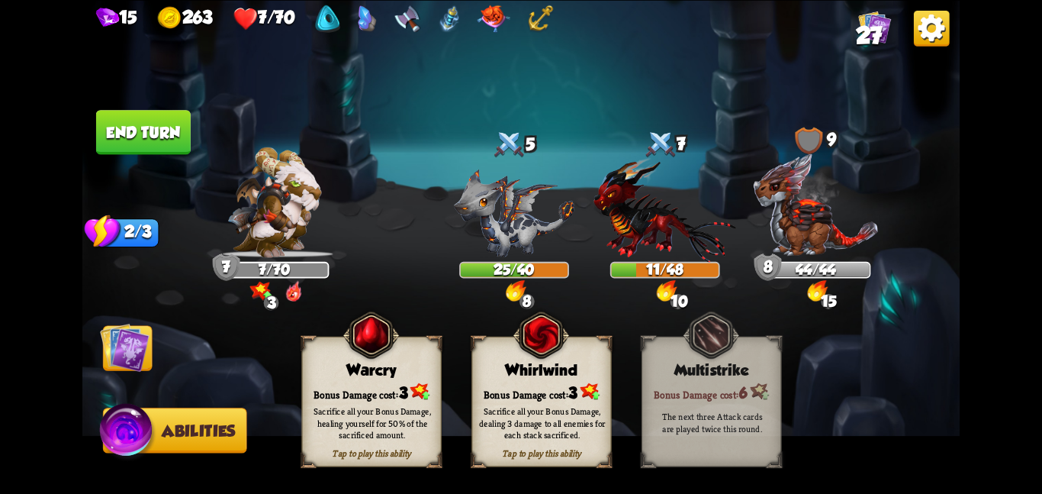
click at [339, 362] on div "Warcry" at bounding box center [371, 370] width 139 height 18
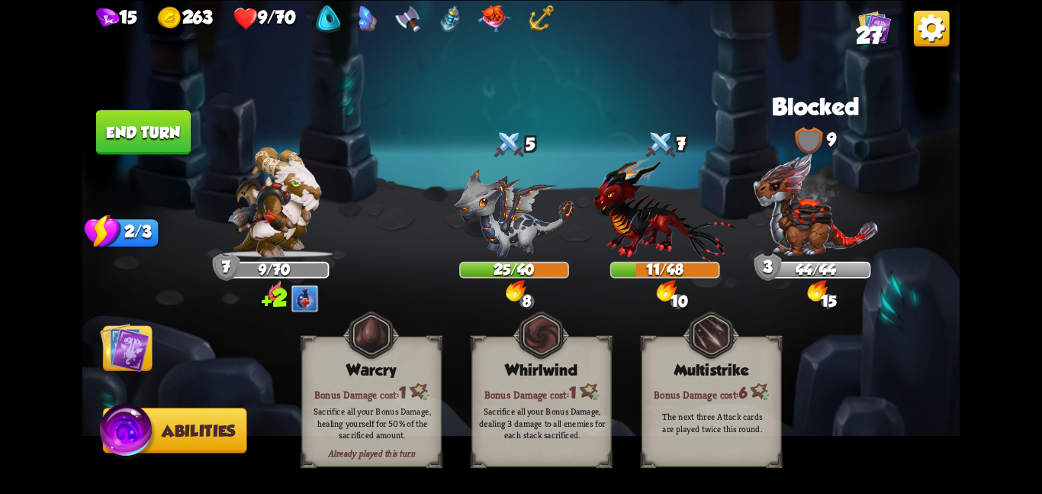
click at [110, 359] on img at bounding box center [125, 347] width 50 height 50
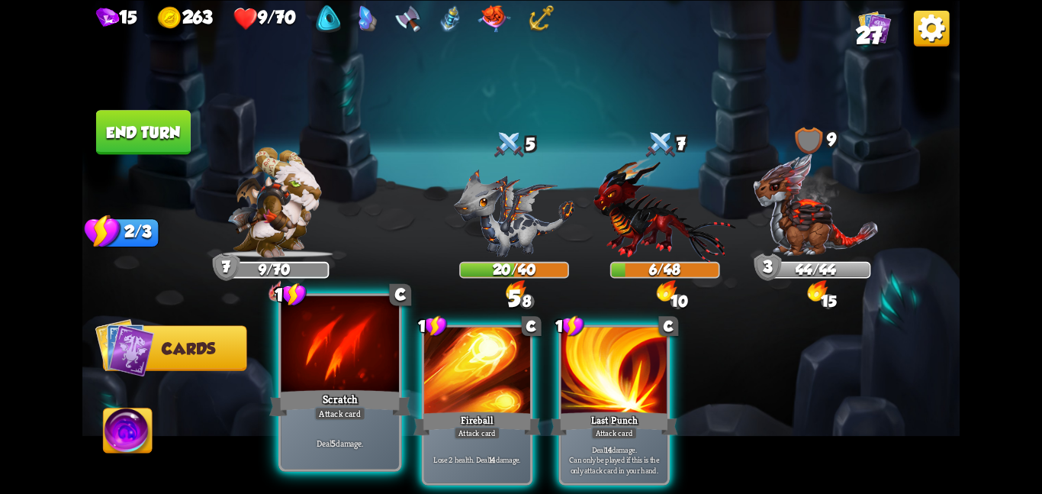
click at [381, 380] on div at bounding box center [340, 344] width 118 height 99
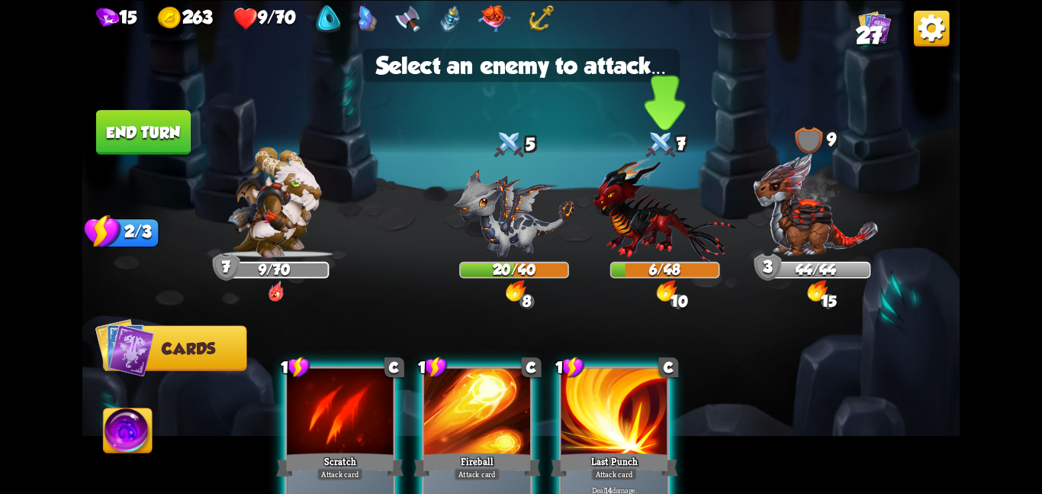
click at [679, 227] on img at bounding box center [665, 208] width 143 height 105
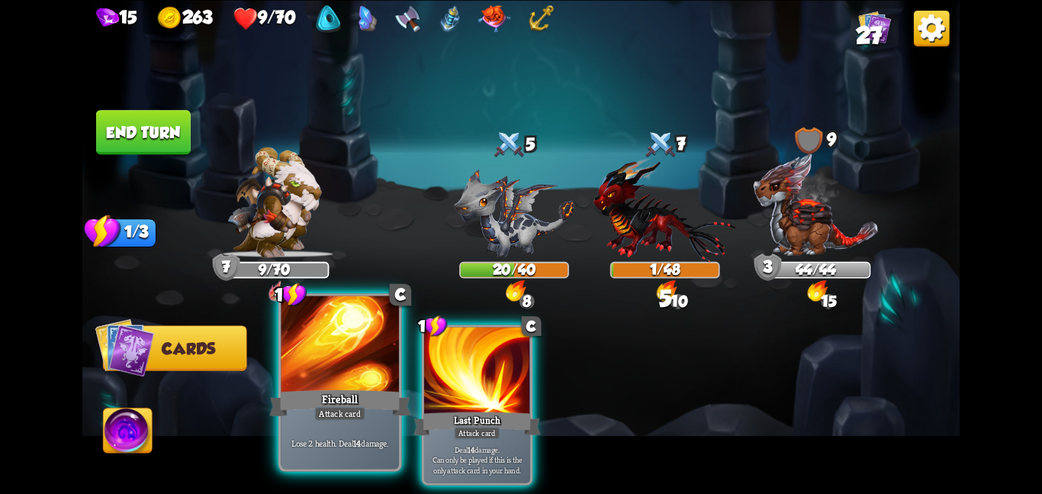
click at [346, 332] on div at bounding box center [340, 344] width 118 height 99
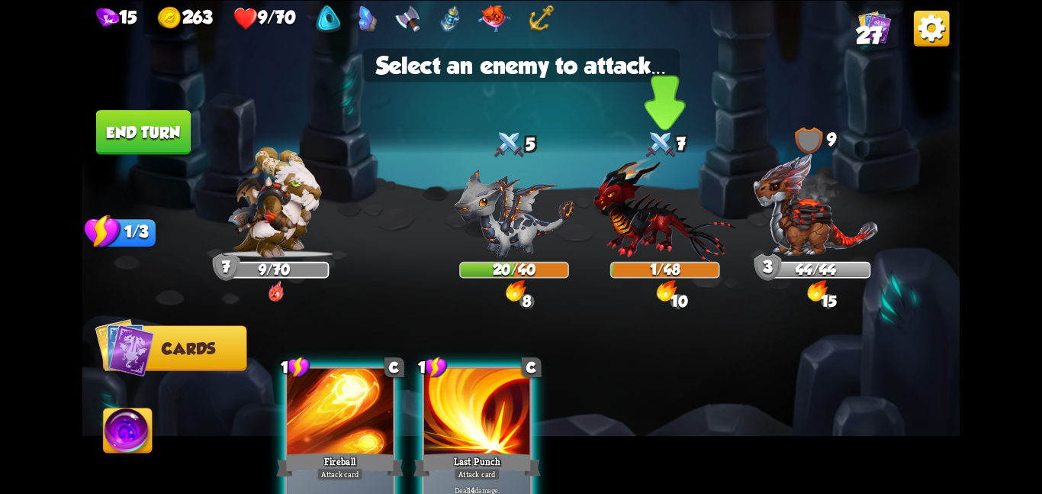
click at [621, 208] on img at bounding box center [665, 208] width 143 height 105
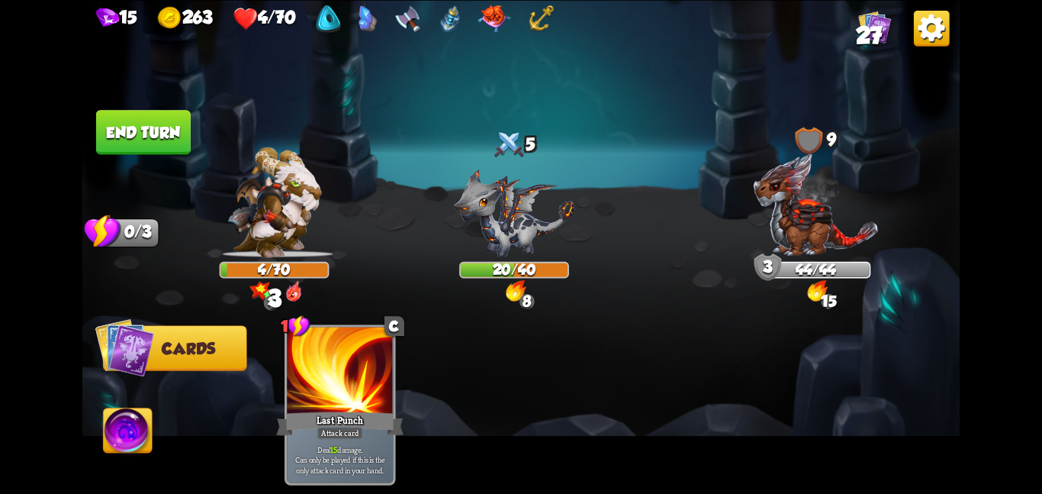
click at [107, 444] on img at bounding box center [128, 433] width 49 height 50
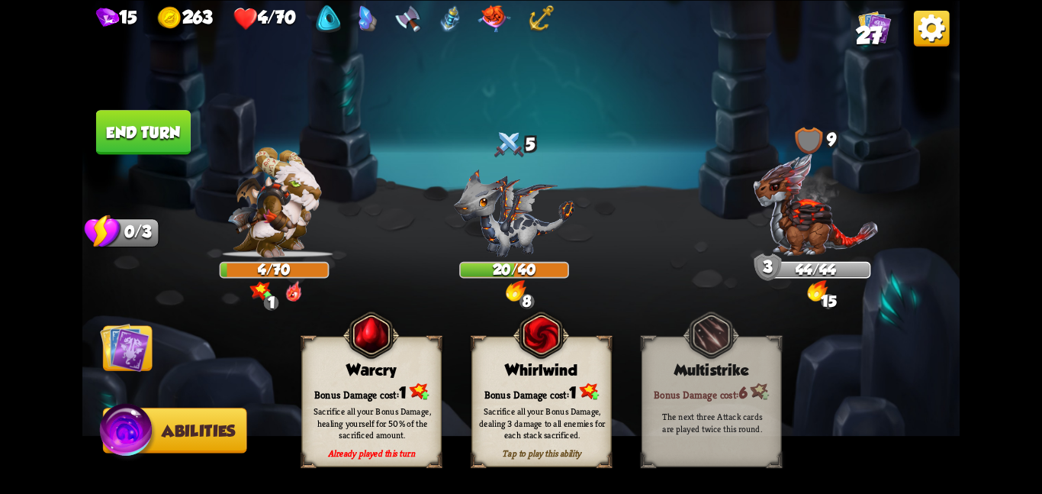
click at [316, 407] on div "Sacrifice all your Bonus Damage, healing yourself for 50% of the sacrificed amo…" at bounding box center [372, 422] width 126 height 35
click at [133, 348] on img at bounding box center [125, 347] width 50 height 50
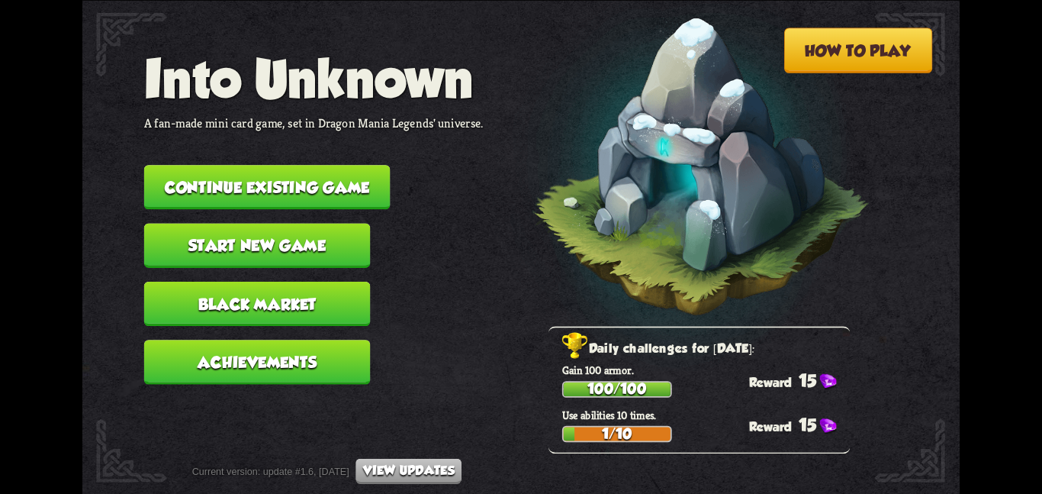
click at [247, 167] on button "Continue existing game" at bounding box center [267, 187] width 246 height 44
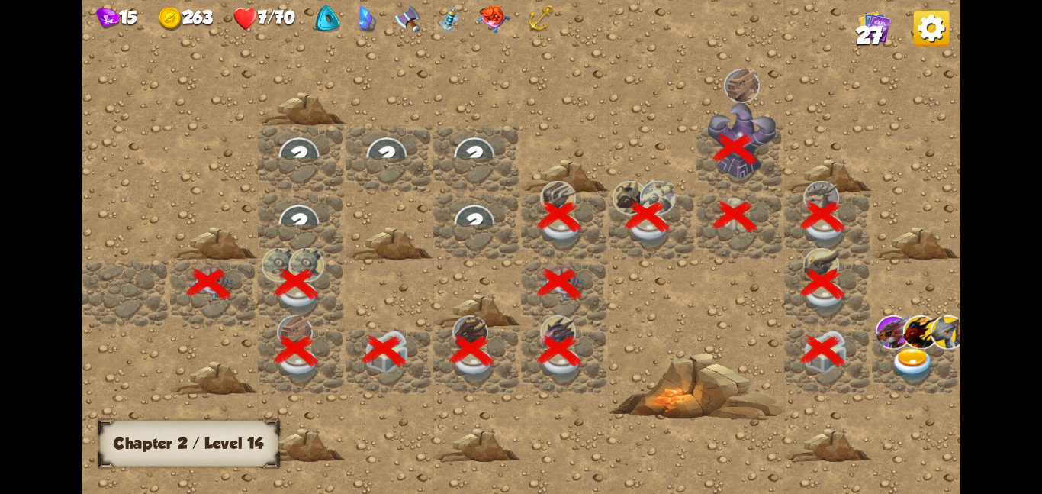
scroll to position [0, 293]
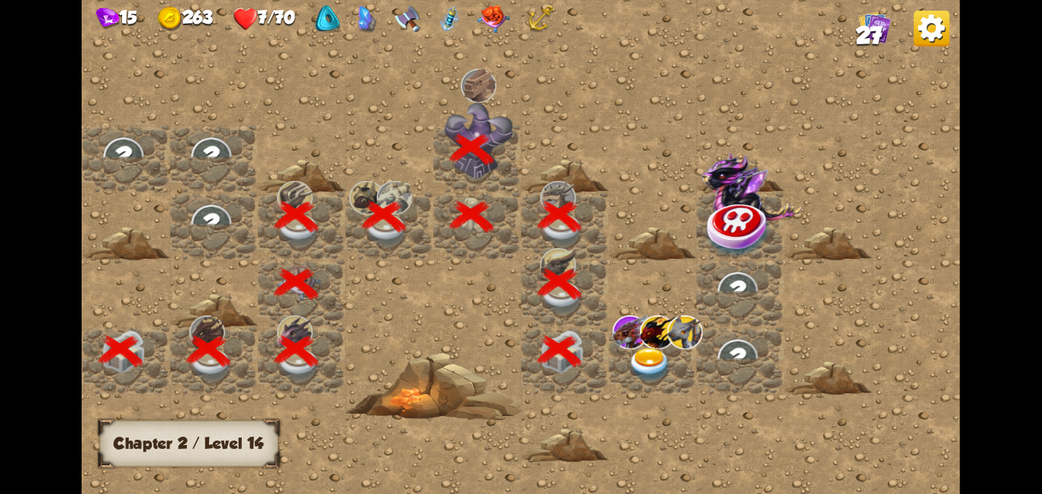
click at [687, 362] on div at bounding box center [653, 359] width 88 height 67
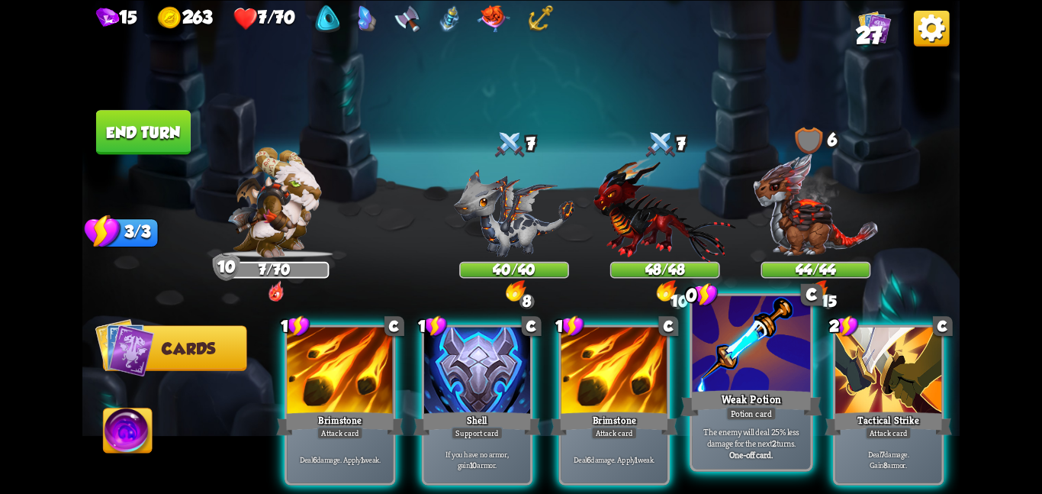
click at [751, 415] on div "Potion card" at bounding box center [751, 413] width 50 height 14
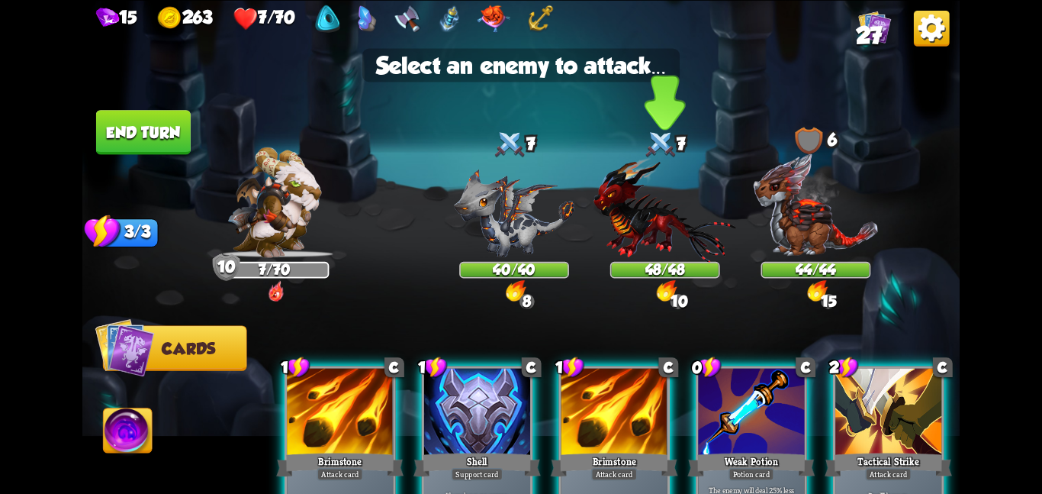
click at [635, 263] on div "48/48" at bounding box center [665, 269] width 107 height 14
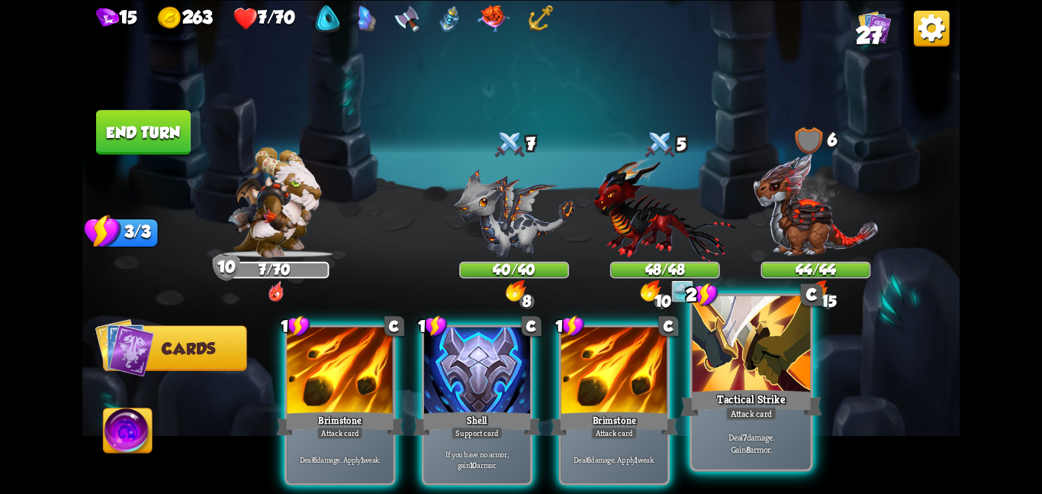
click at [709, 366] on div at bounding box center [752, 344] width 118 height 99
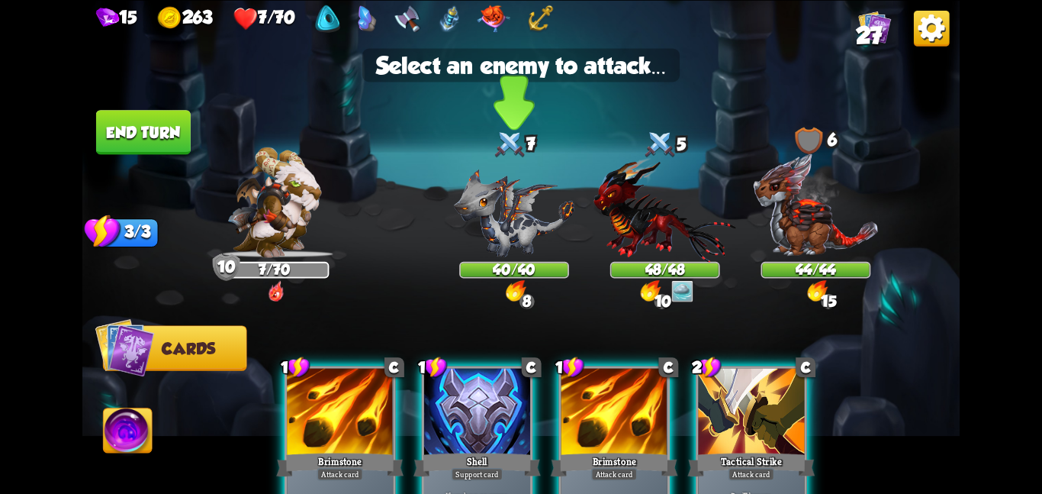
click at [529, 248] on img at bounding box center [514, 213] width 121 height 88
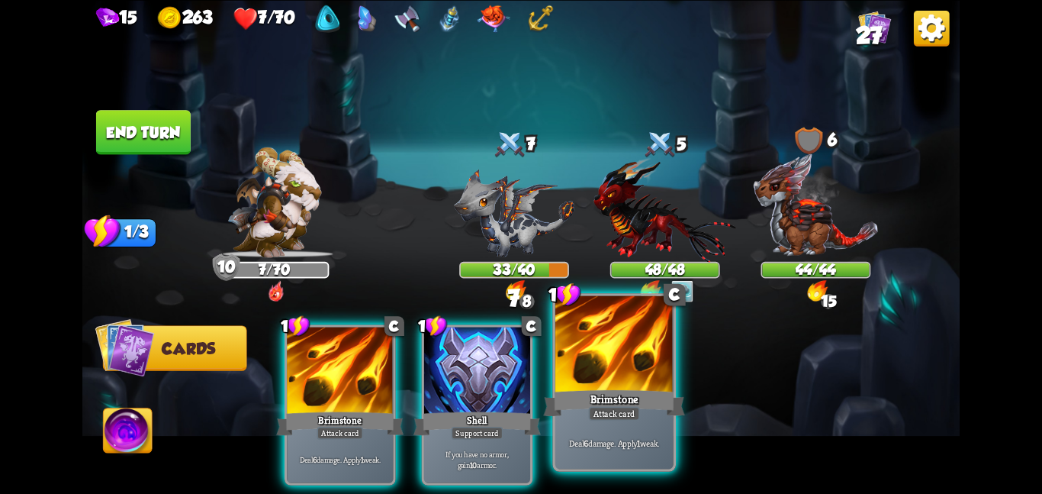
click at [565, 348] on div at bounding box center [614, 344] width 118 height 99
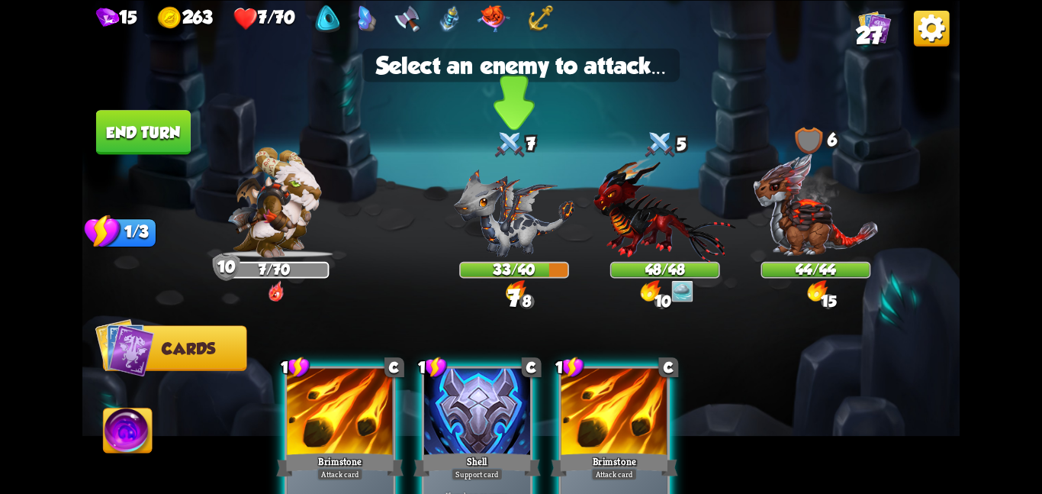
click at [495, 218] on img at bounding box center [514, 213] width 121 height 88
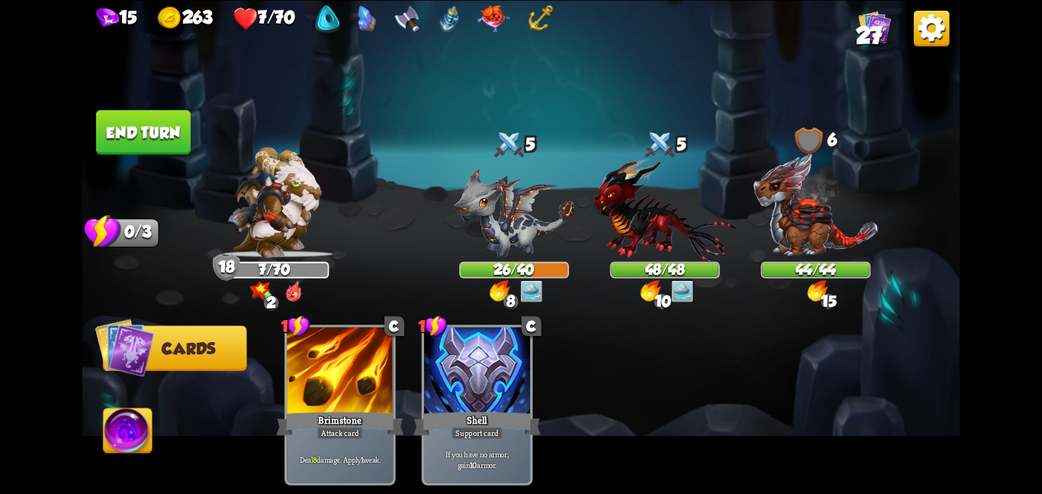
click at [175, 124] on button "End turn" at bounding box center [143, 132] width 95 height 44
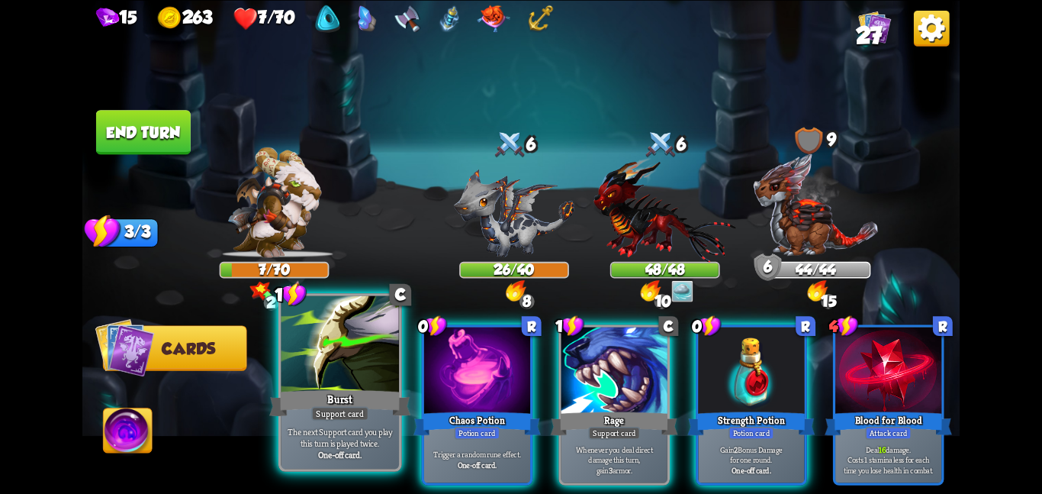
click at [349, 375] on div at bounding box center [340, 344] width 118 height 99
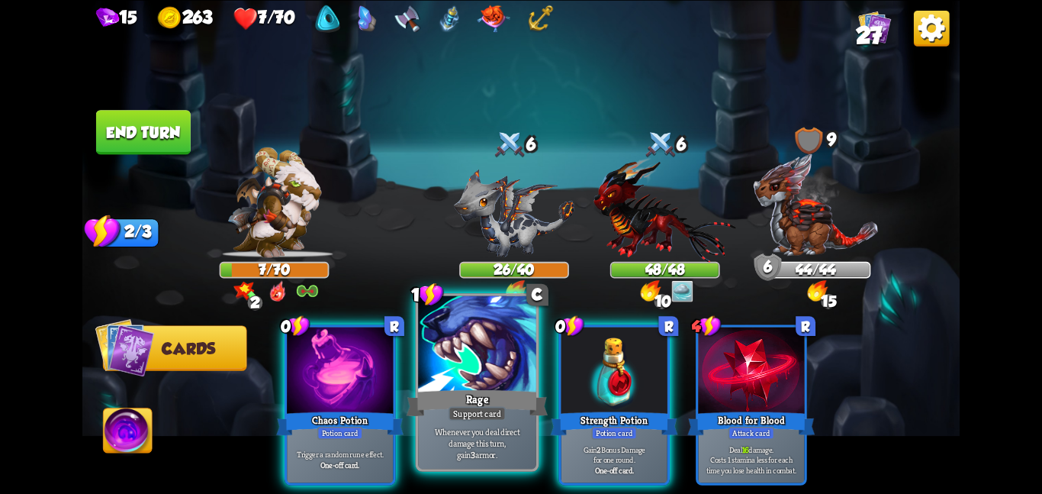
click at [426, 372] on div at bounding box center [477, 344] width 118 height 99
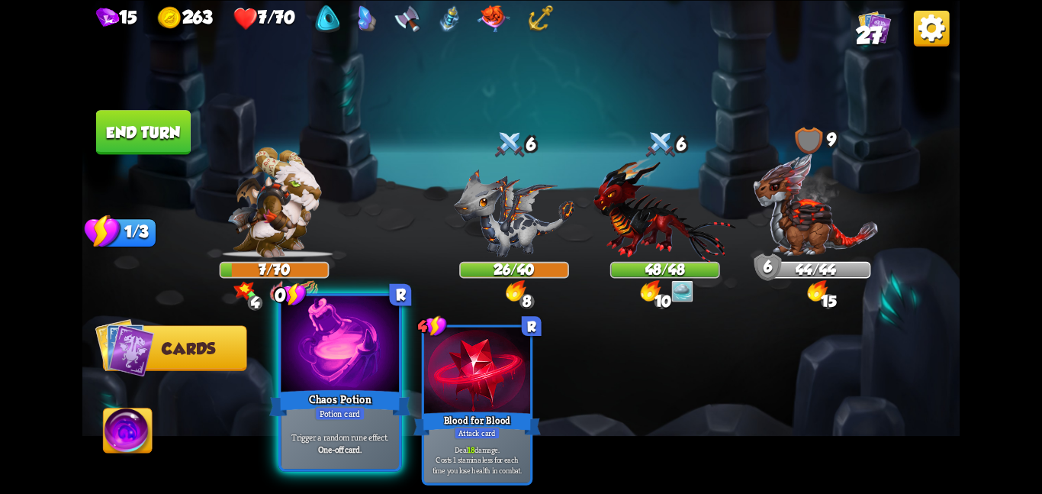
click at [363, 380] on div at bounding box center [340, 344] width 118 height 99
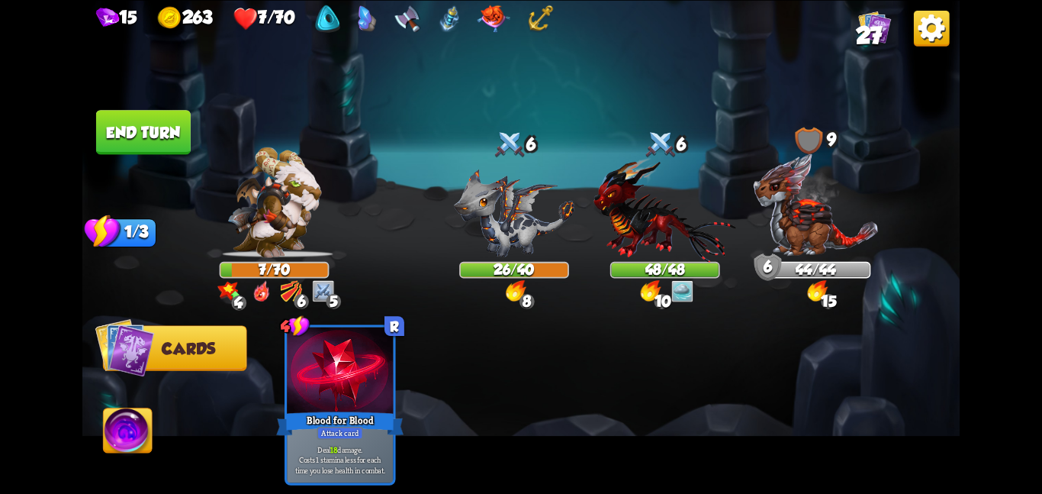
click at [105, 432] on img at bounding box center [128, 433] width 49 height 50
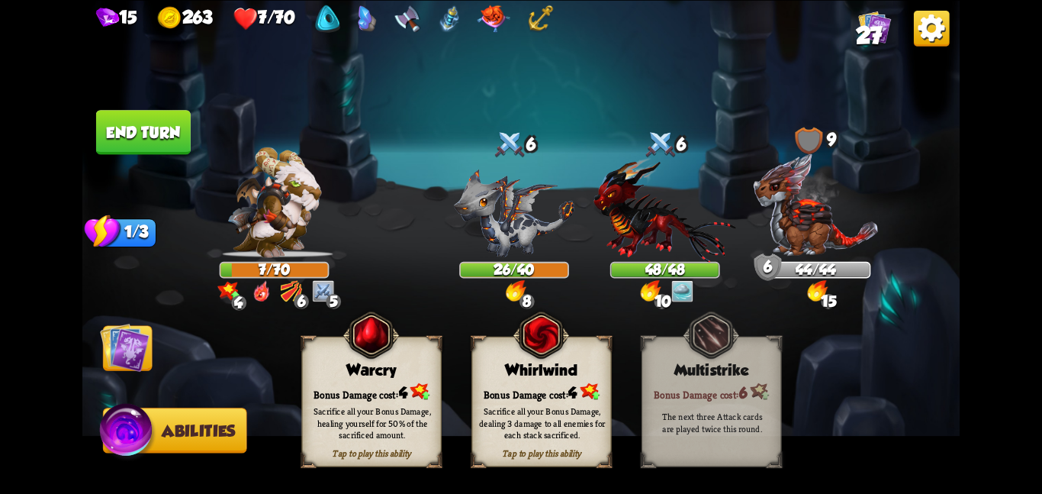
click at [521, 372] on div "Whirlwind" at bounding box center [541, 370] width 139 height 18
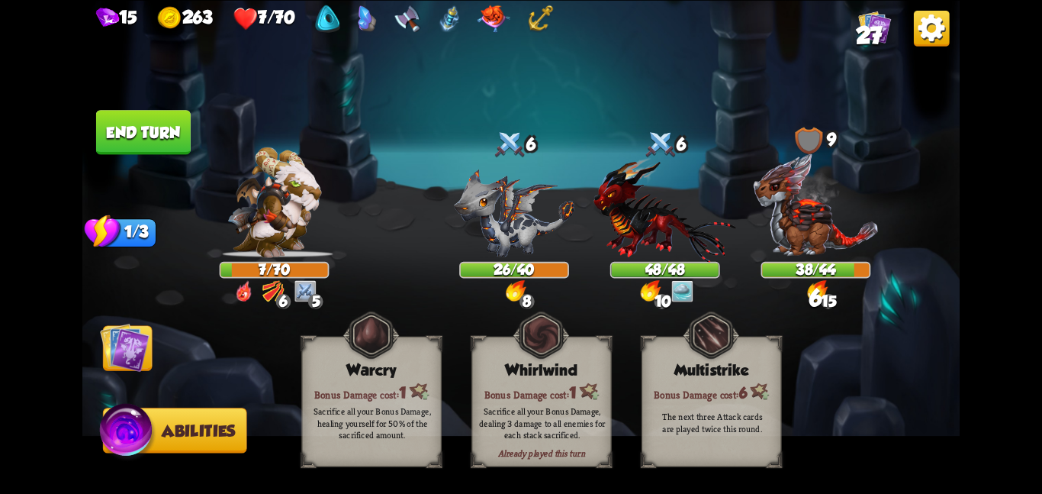
click at [125, 345] on img at bounding box center [125, 347] width 50 height 50
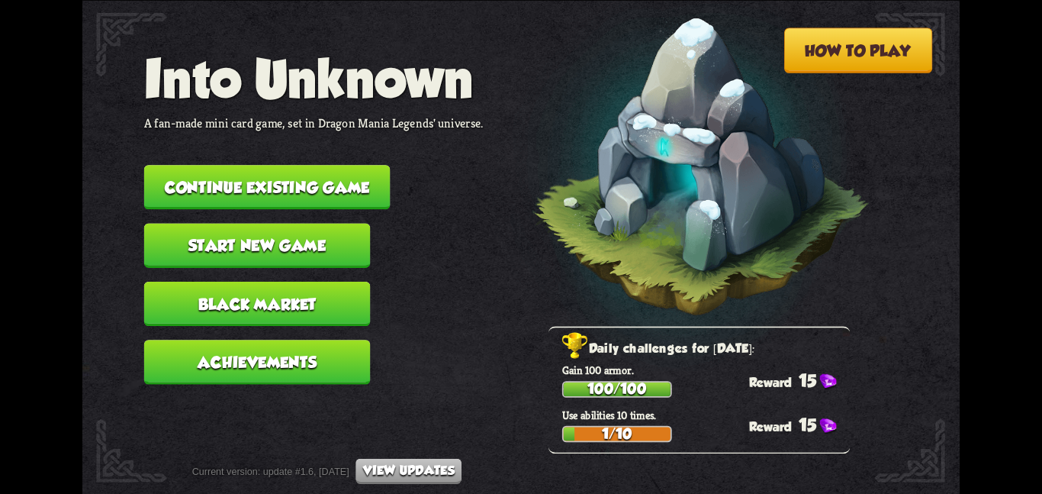
click at [166, 153] on nav "Into Unknown A fan-made mini card game, set in Dragon Mania Legends' universe. …" at bounding box center [313, 222] width 339 height 349
click at [170, 172] on button "Continue existing game" at bounding box center [267, 187] width 246 height 44
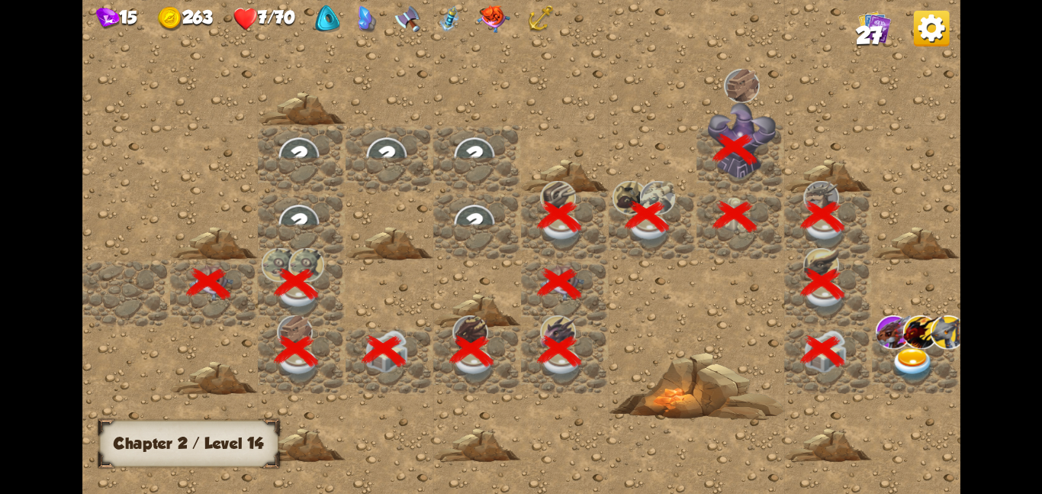
scroll to position [0, 293]
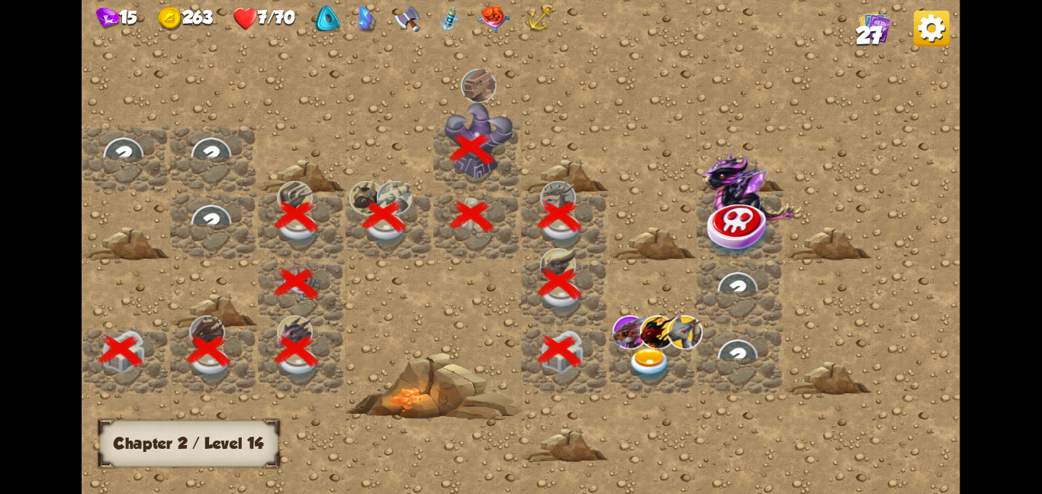
click at [668, 361] on img at bounding box center [650, 364] width 44 height 34
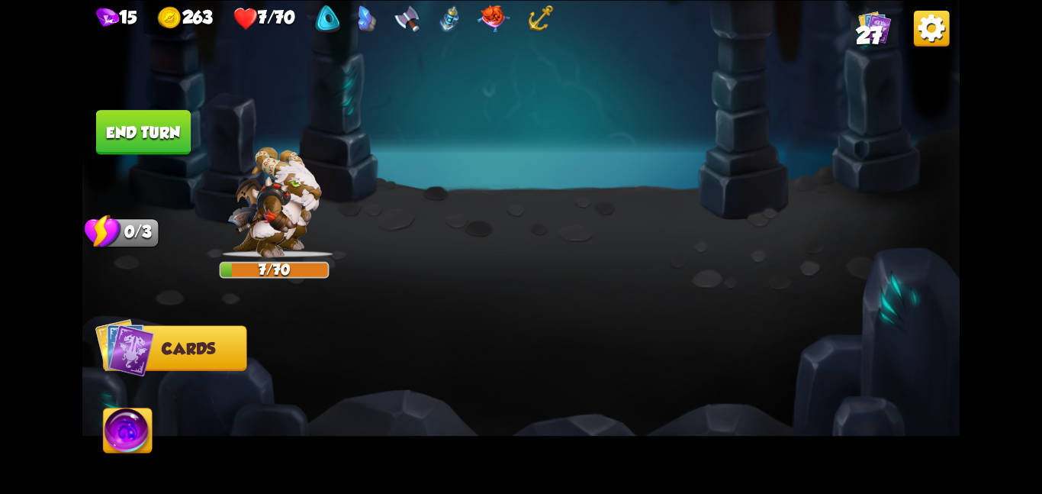
click at [668, 361] on div at bounding box center [609, 384] width 702 height 220
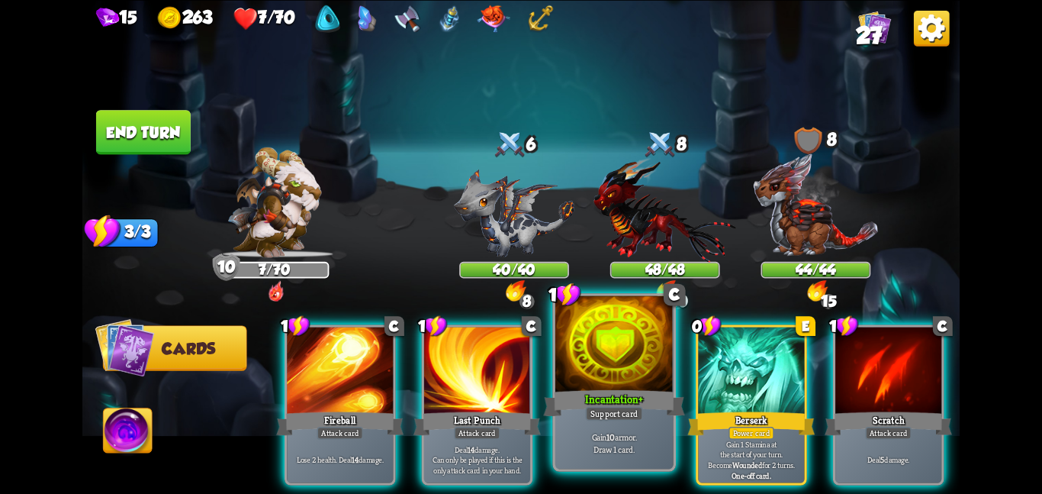
click at [587, 379] on div at bounding box center [614, 344] width 118 height 99
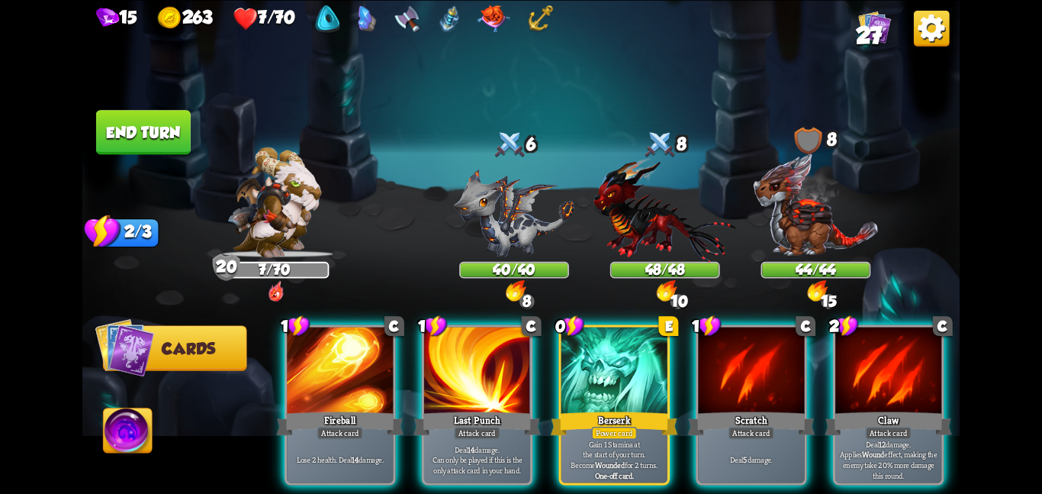
click at [587, 379] on div at bounding box center [614, 371] width 106 height 89
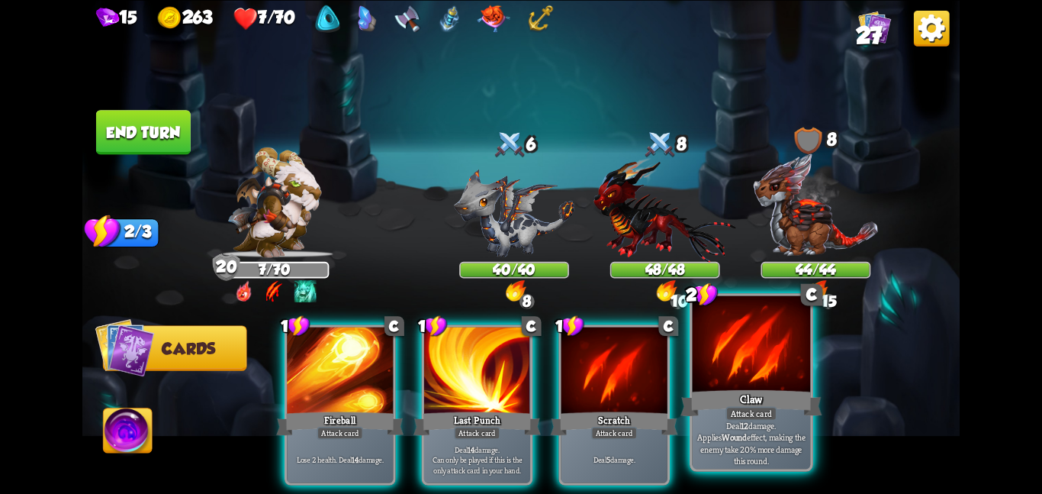
click at [713, 359] on div at bounding box center [752, 344] width 118 height 99
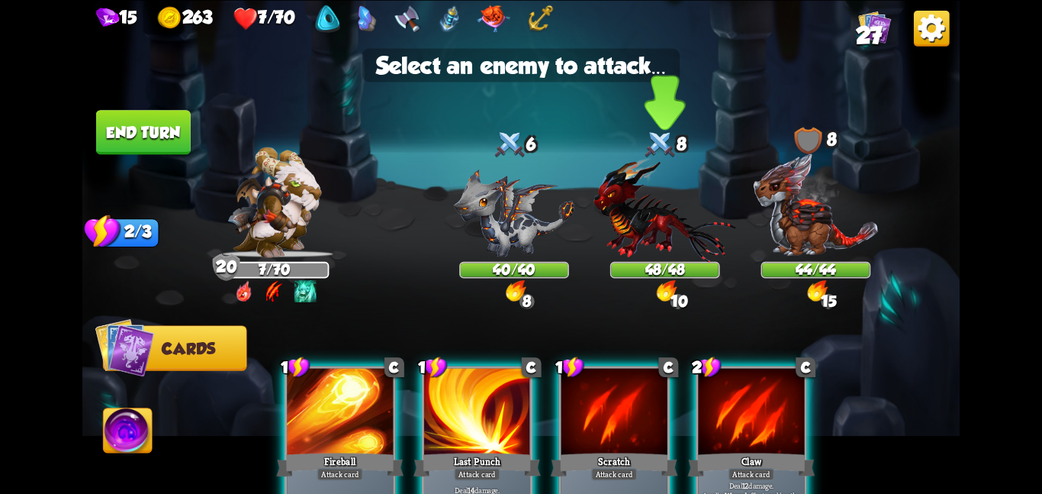
click at [616, 234] on img at bounding box center [665, 208] width 143 height 105
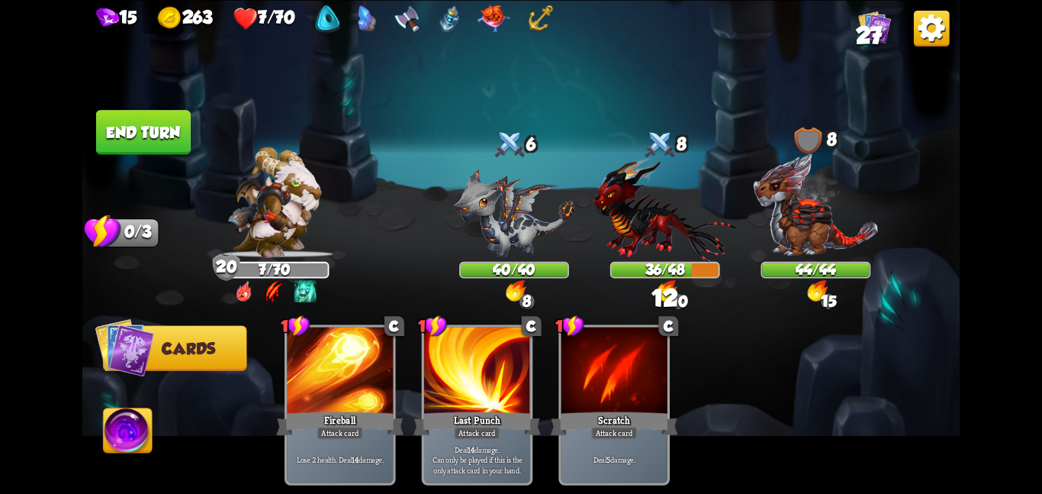
click at [143, 124] on button "End turn" at bounding box center [143, 132] width 95 height 44
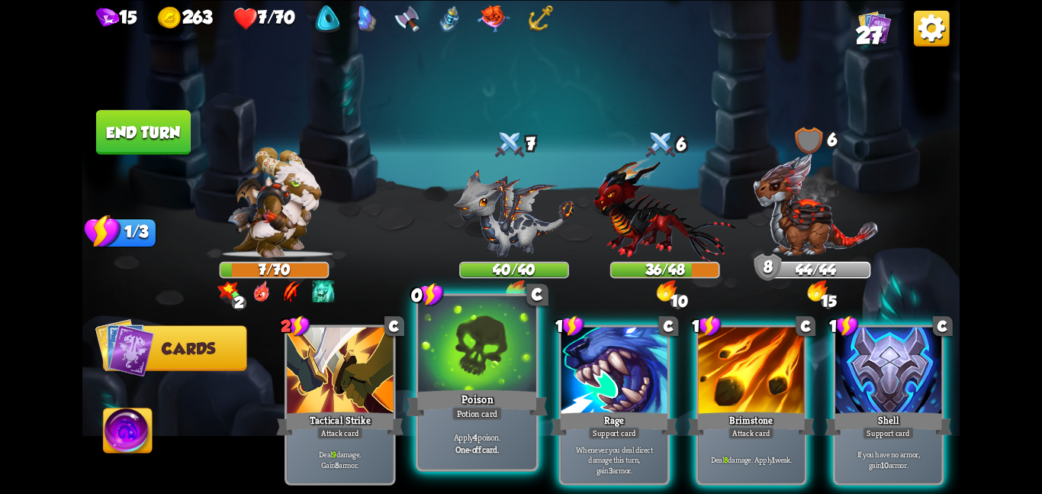
click at [452, 380] on div at bounding box center [477, 344] width 118 height 99
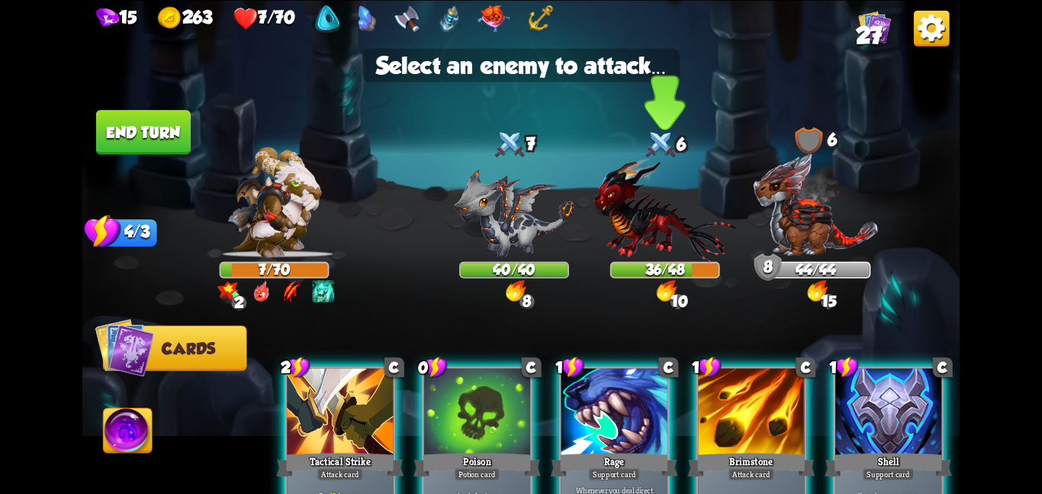
click at [661, 208] on img at bounding box center [665, 208] width 143 height 105
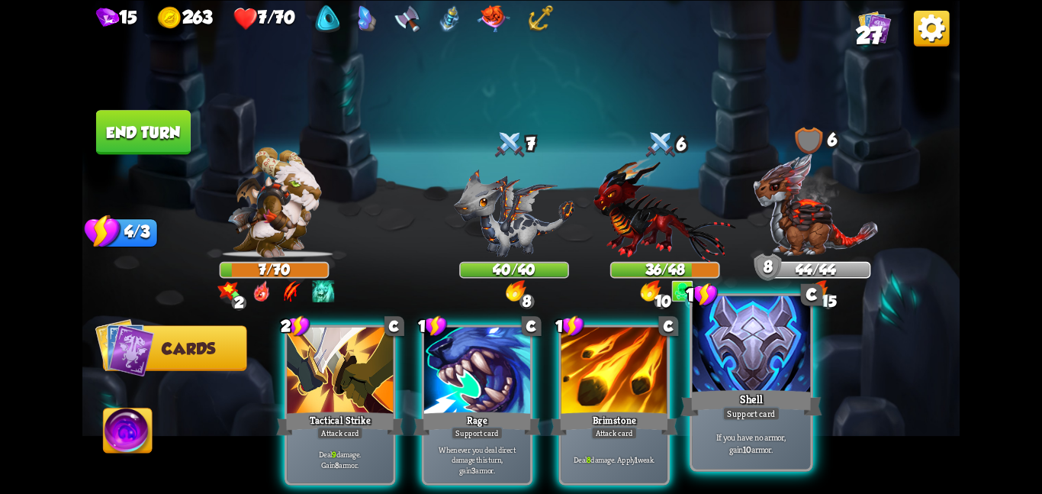
click at [753, 346] on div at bounding box center [752, 344] width 118 height 99
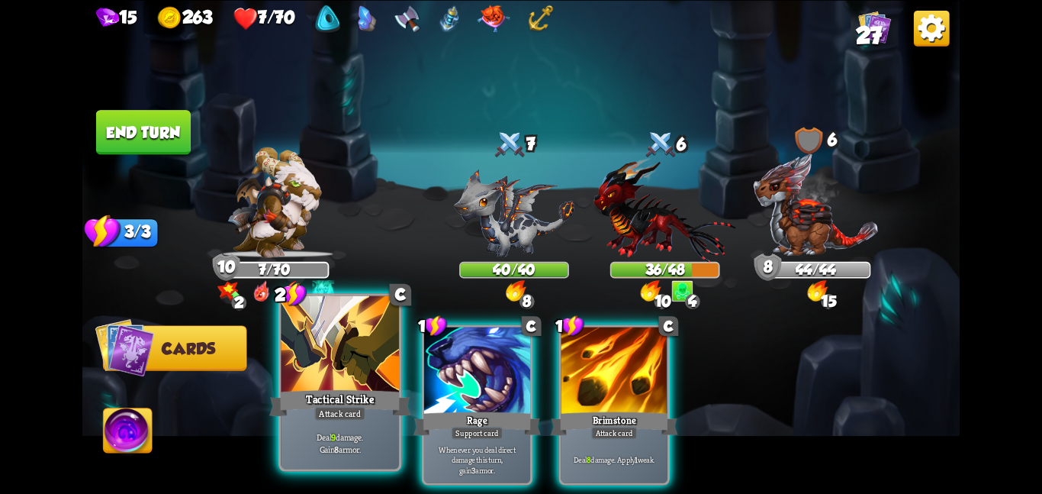
click at [338, 416] on div "Attack card" at bounding box center [339, 413] width 51 height 14
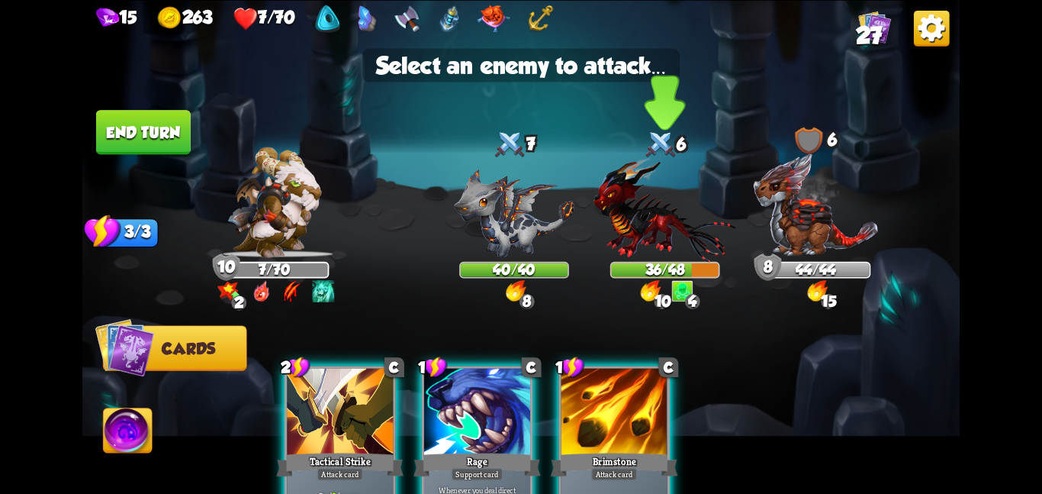
click at [616, 248] on img at bounding box center [665, 208] width 143 height 105
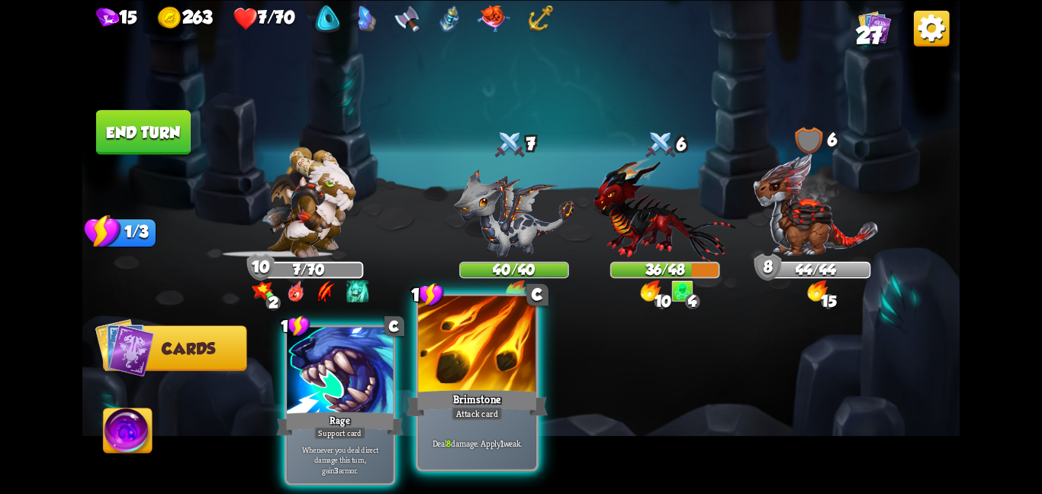
click at [529, 339] on div at bounding box center [477, 344] width 118 height 99
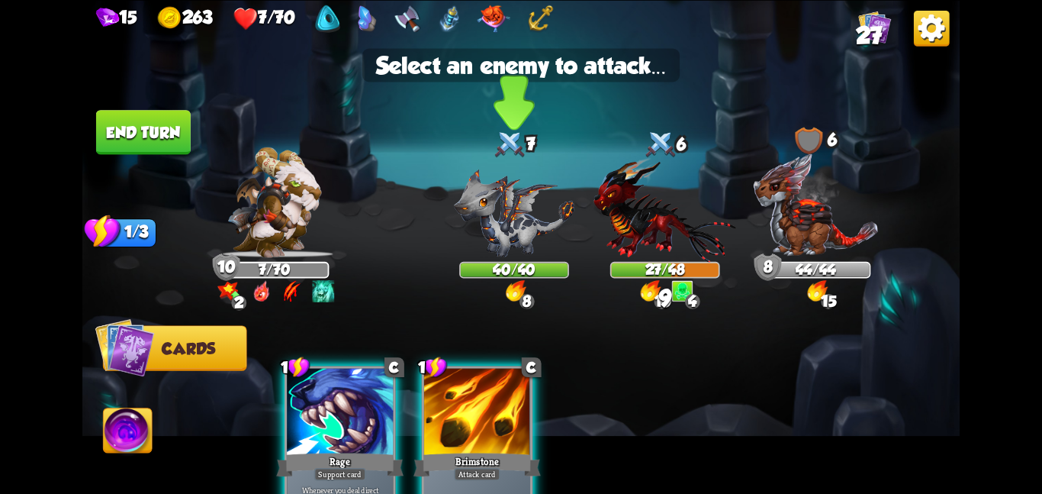
click at [487, 253] on img at bounding box center [514, 213] width 121 height 88
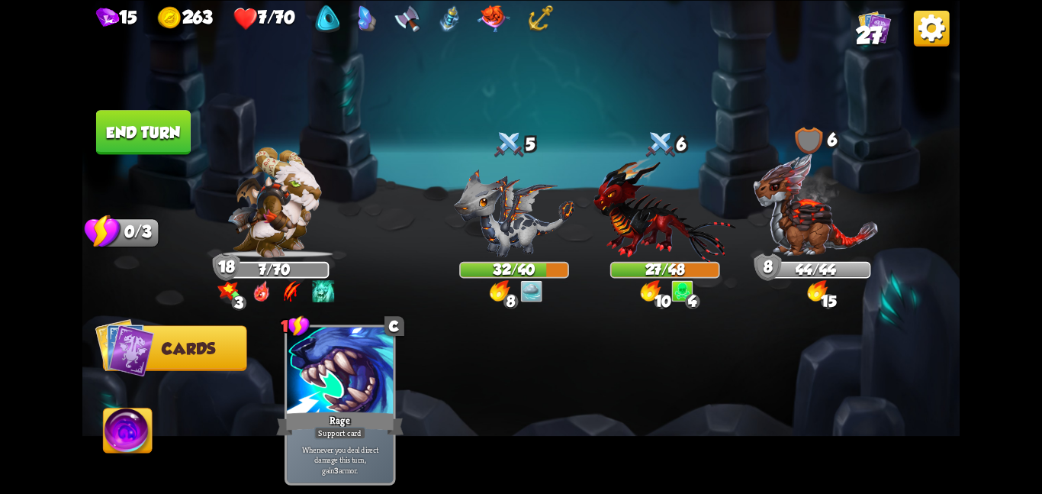
click at [122, 121] on button "End turn" at bounding box center [143, 132] width 95 height 44
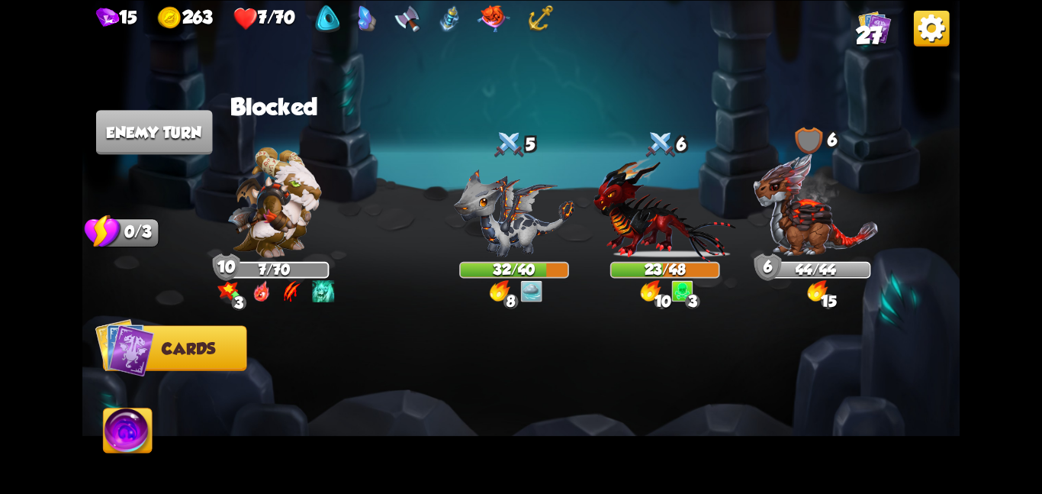
click at [253, 210] on img at bounding box center [274, 201] width 94 height 111
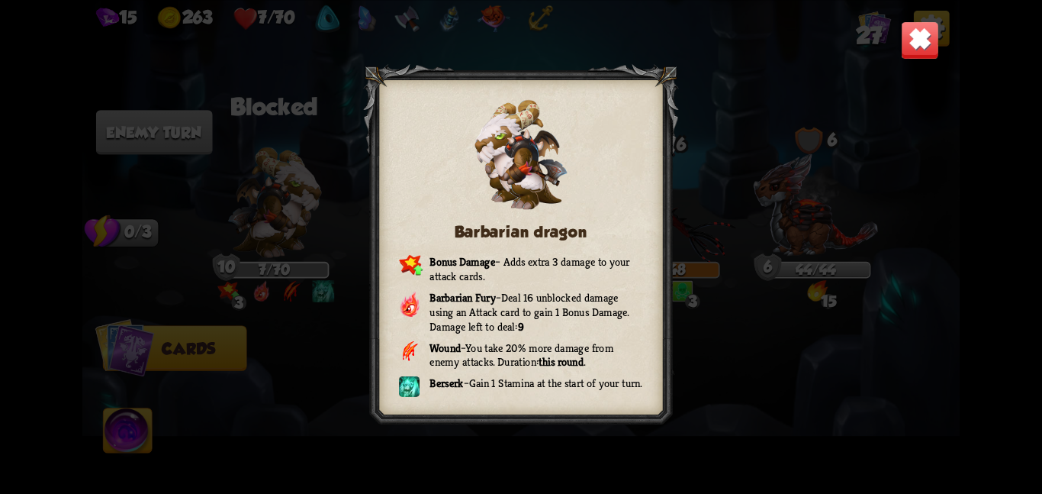
click at [899, 44] on div "Barbarian dragon Bonus Damage – Adds extra 3 damage to your attack cards. Barba…" at bounding box center [520, 247] width 877 height 494
click at [925, 45] on img at bounding box center [920, 40] width 38 height 38
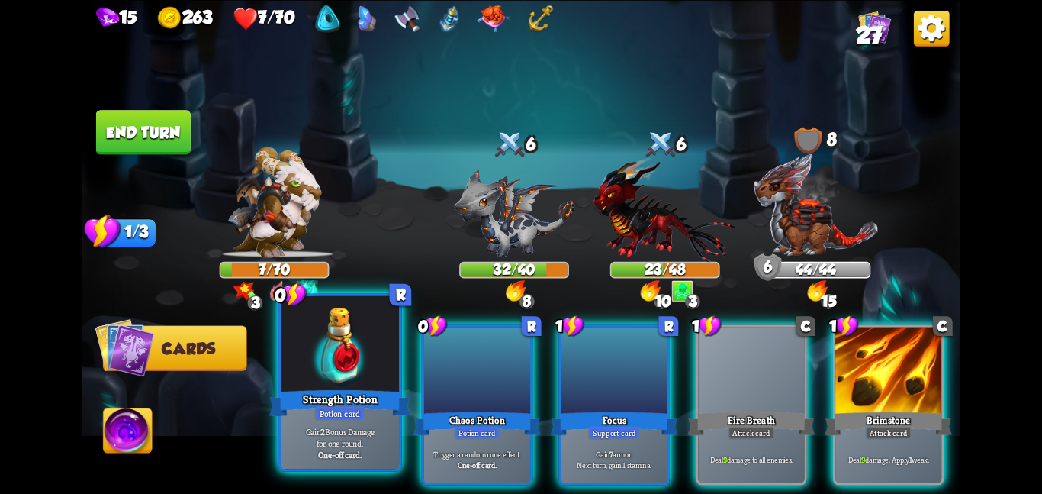
click at [331, 391] on div "Strength Potion" at bounding box center [339, 402] width 141 height 31
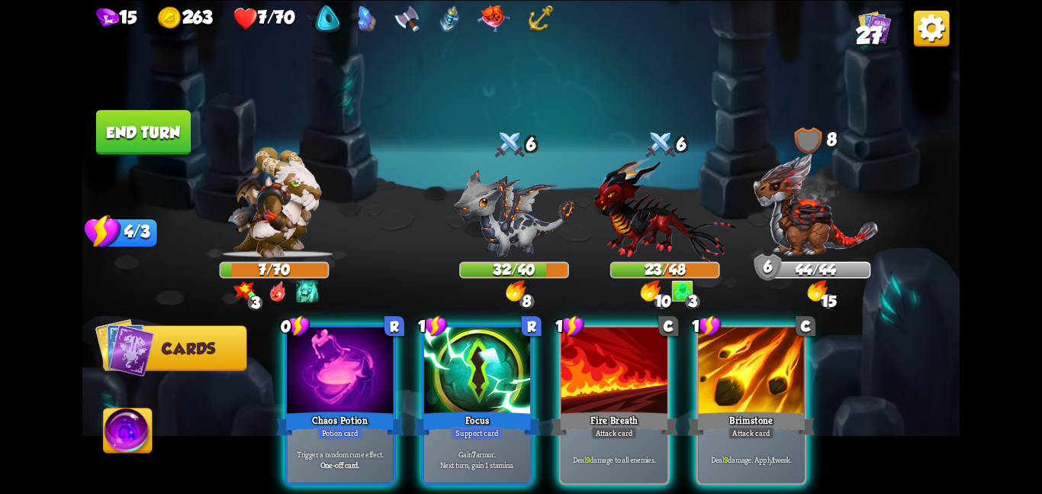
click at [331, 409] on div "Chaos Potion" at bounding box center [339, 423] width 127 height 28
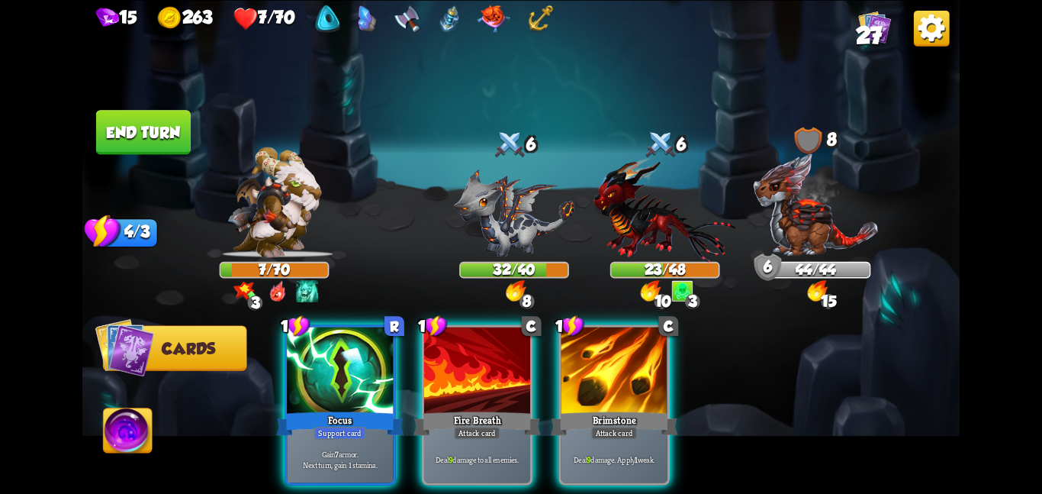
click at [331, 409] on div "Focus" at bounding box center [339, 423] width 127 height 28
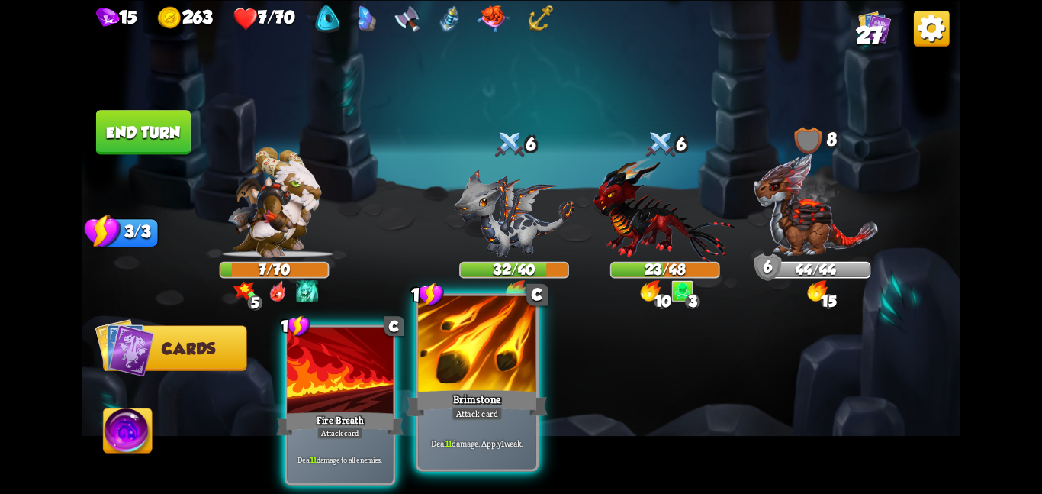
click at [462, 373] on div at bounding box center [477, 344] width 118 height 99
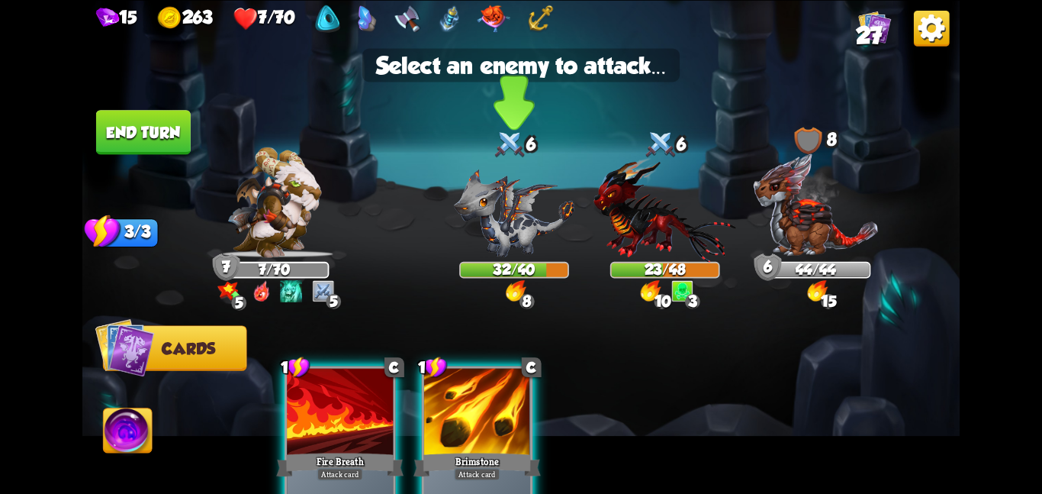
click at [539, 236] on img at bounding box center [514, 213] width 121 height 88
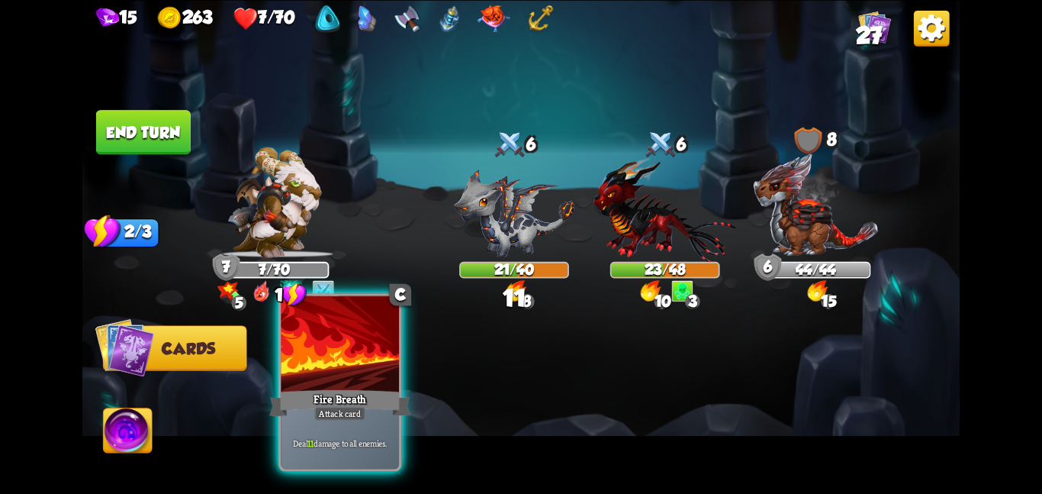
click at [391, 358] on div at bounding box center [340, 344] width 118 height 99
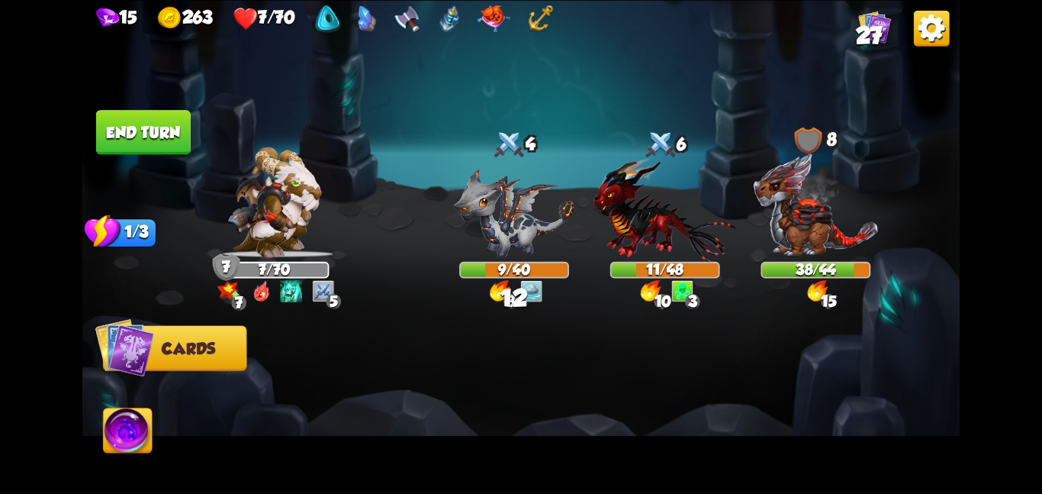
click at [123, 420] on img at bounding box center [128, 433] width 49 height 50
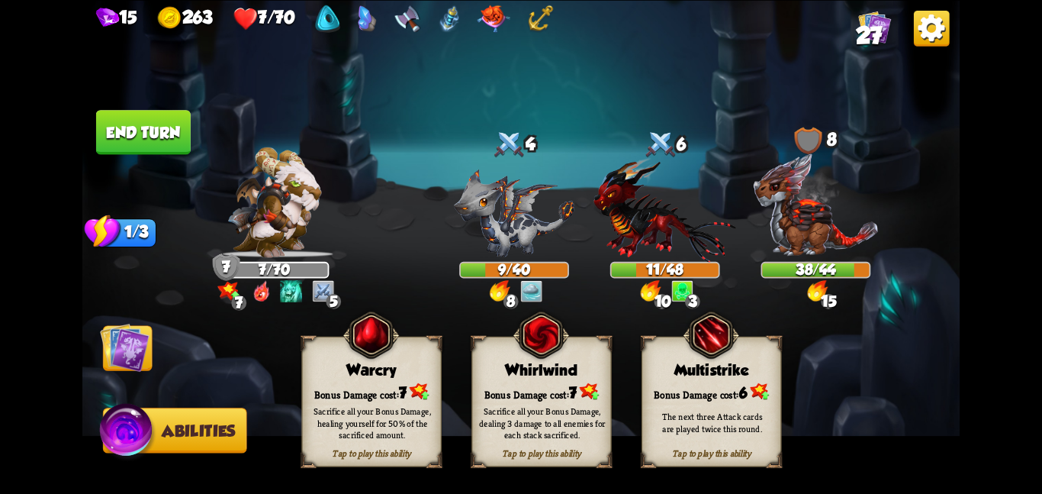
click at [413, 353] on div "Tap to play this ability Warcry Bonus Damage cost: 7 Sacrifice all your Bonus D…" at bounding box center [371, 401] width 140 height 130
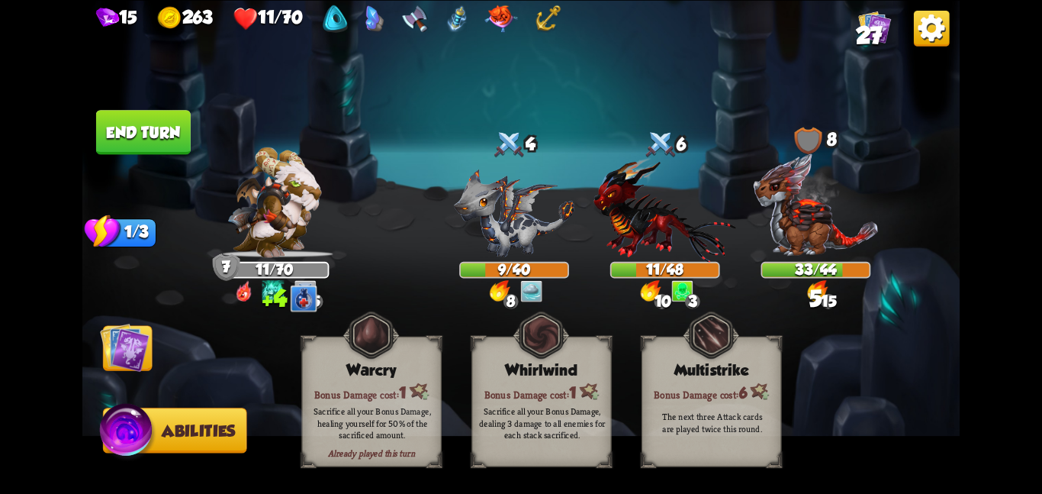
click at [118, 347] on img at bounding box center [125, 347] width 50 height 50
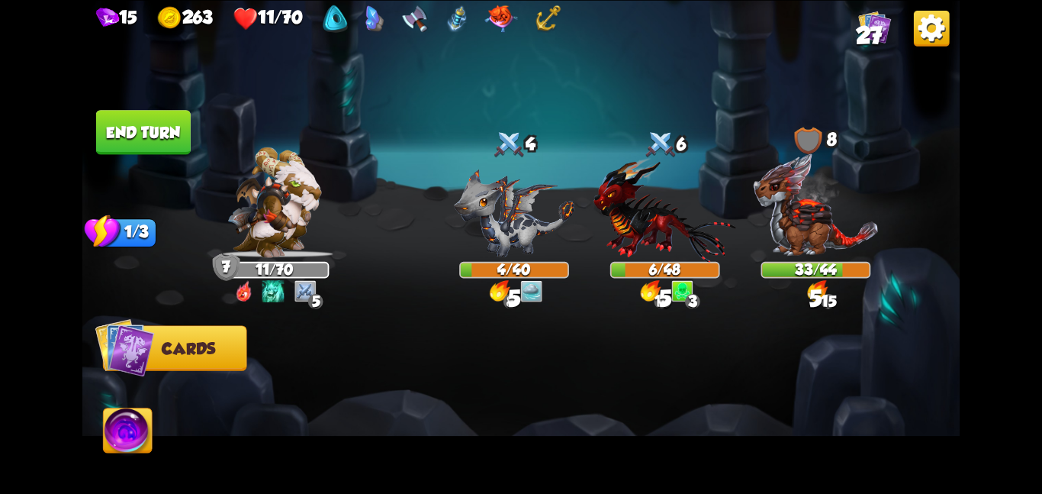
click at [162, 142] on button "End turn" at bounding box center [143, 132] width 95 height 44
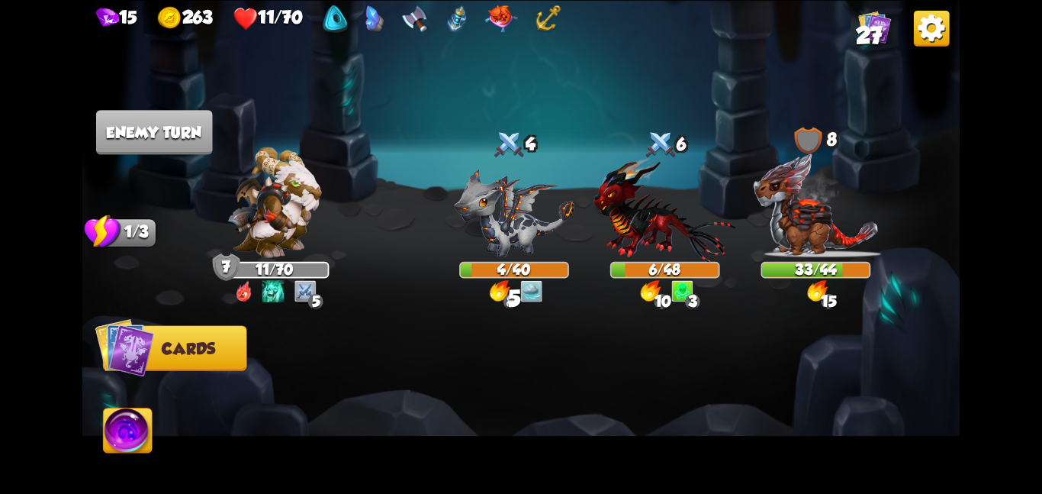
click at [339, 81] on img at bounding box center [520, 247] width 877 height 494
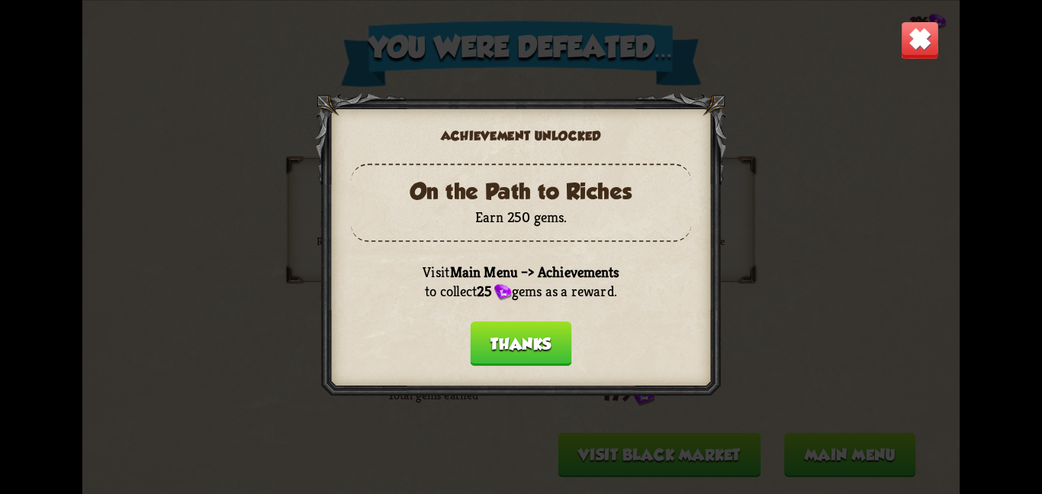
click at [494, 331] on button "Thanks" at bounding box center [521, 343] width 101 height 44
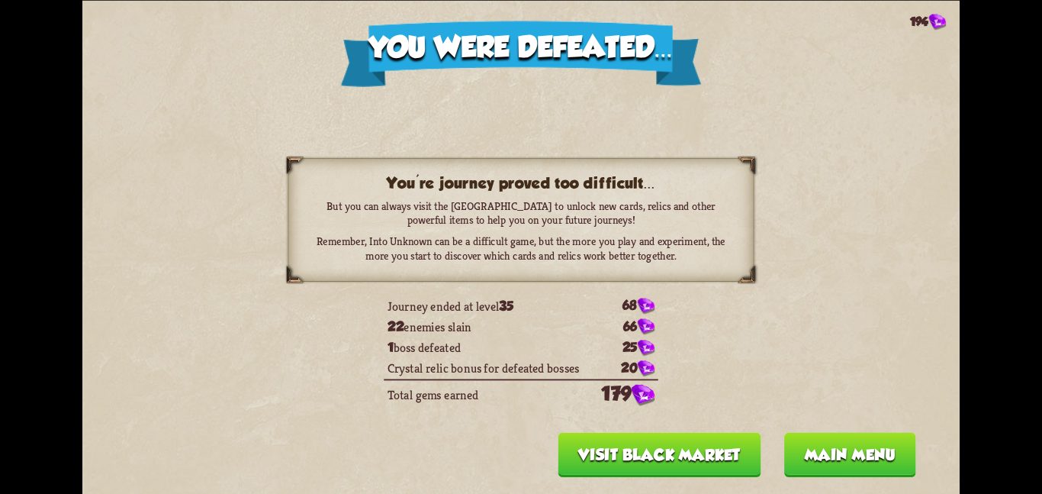
click at [645, 462] on button "Visit Black Market" at bounding box center [659, 454] width 203 height 44
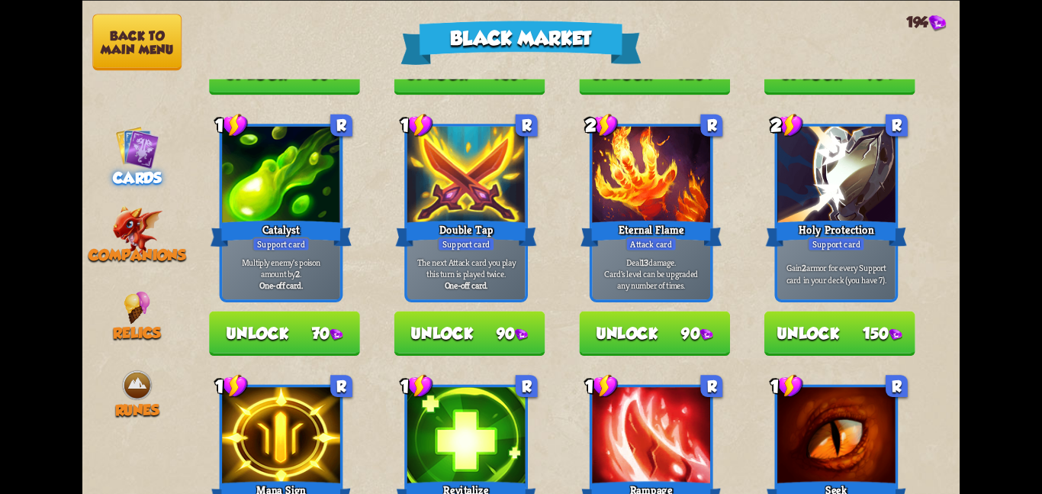
scroll to position [277, 0]
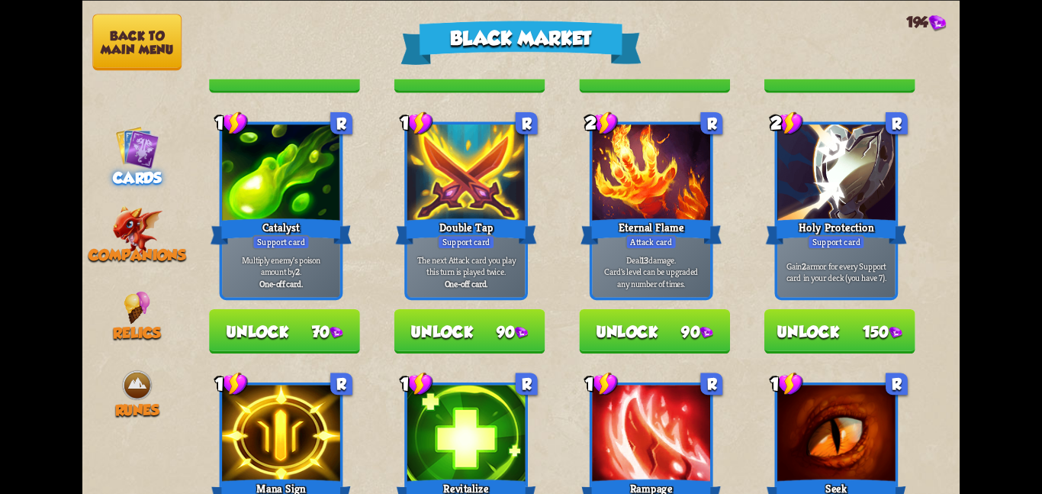
click at [303, 333] on button "Unlock 70" at bounding box center [284, 330] width 151 height 44
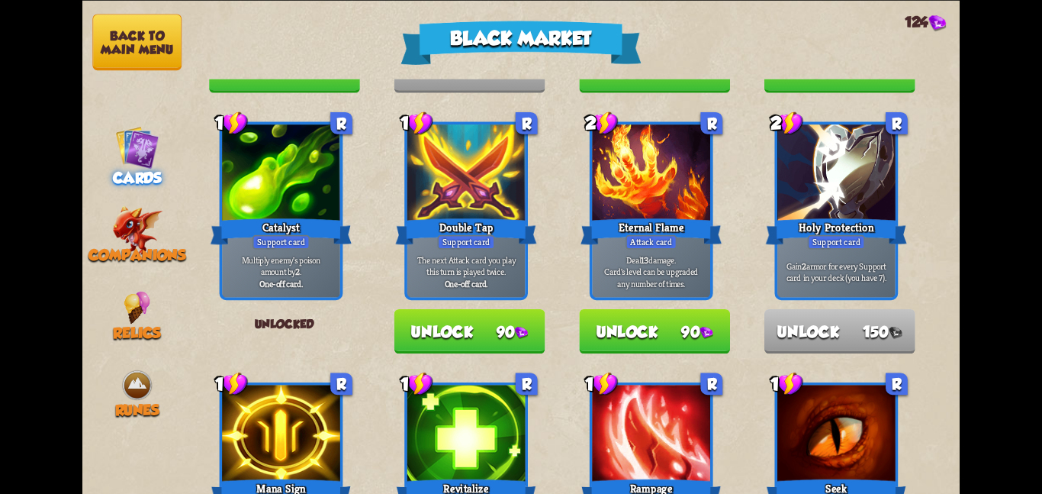
scroll to position [438, 0]
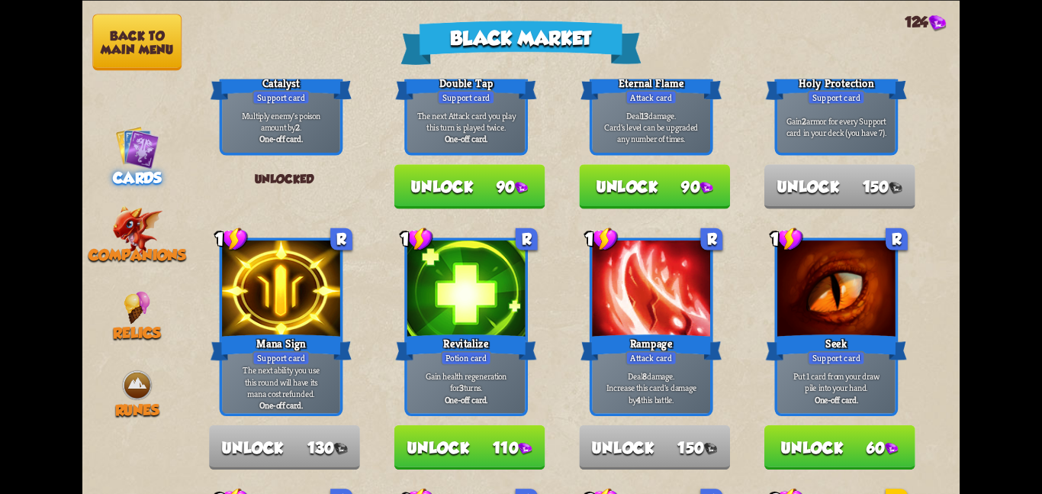
click at [423, 430] on button "Unlock 110" at bounding box center [469, 446] width 151 height 44
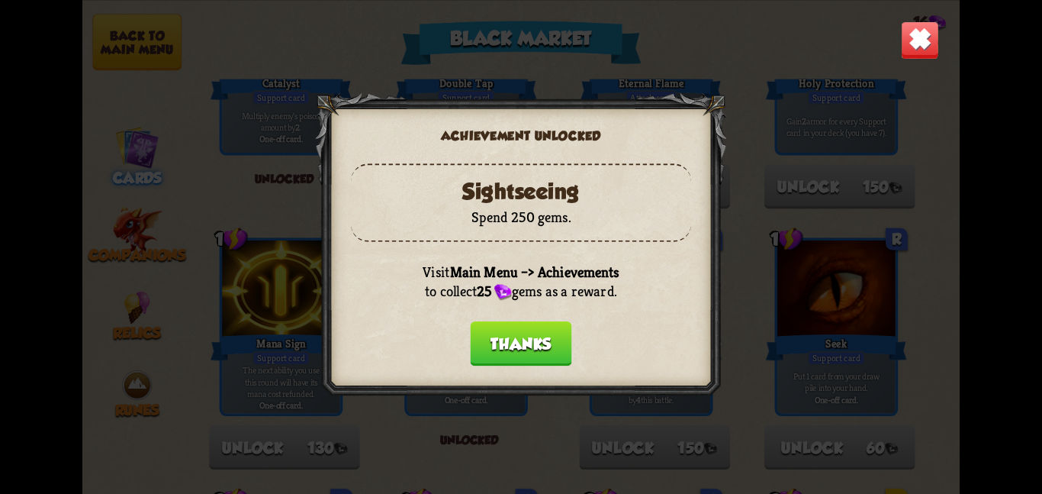
click at [513, 331] on button "Thanks" at bounding box center [521, 343] width 101 height 44
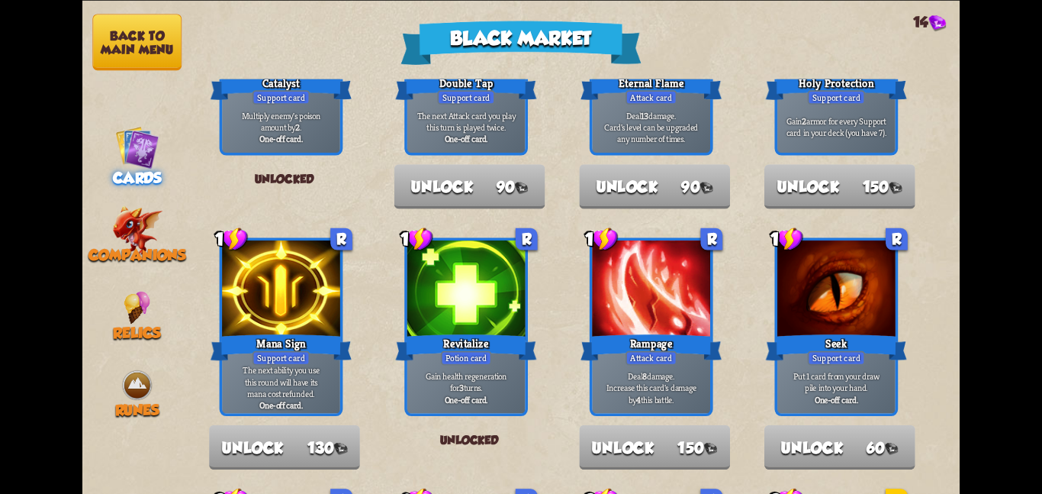
click at [162, 36] on button "Back to main menu" at bounding box center [136, 42] width 89 height 56
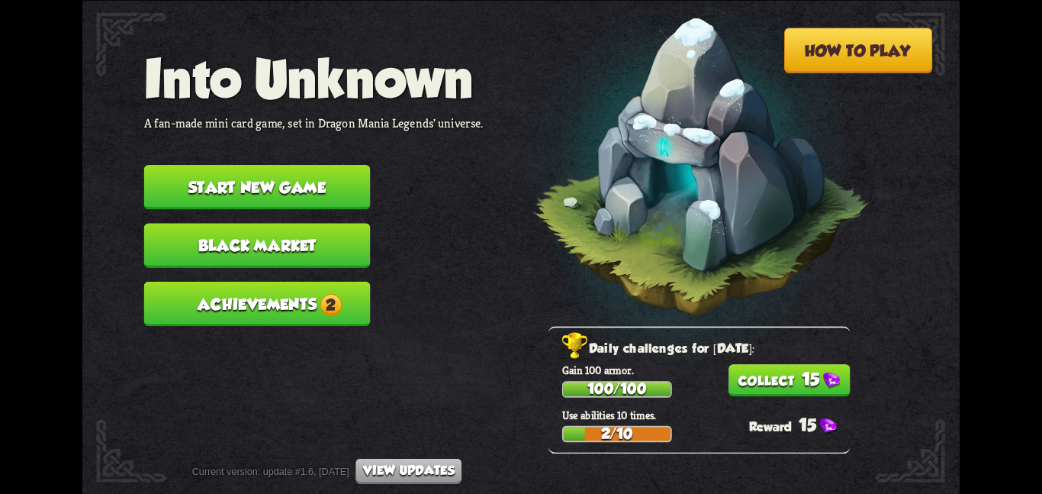
click at [220, 282] on button "Achievements 2" at bounding box center [257, 303] width 227 height 44
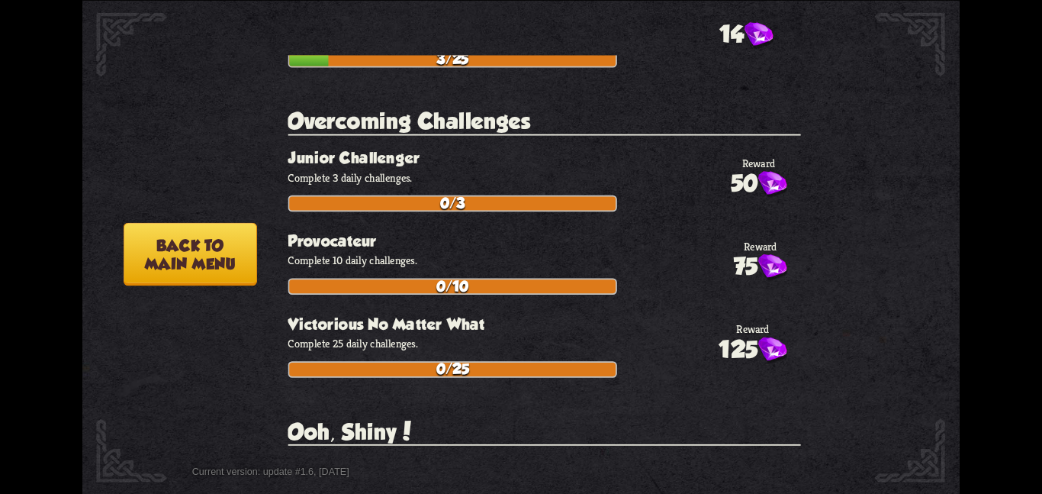
click at [726, 472] on button "25" at bounding box center [742, 499] width 88 height 54
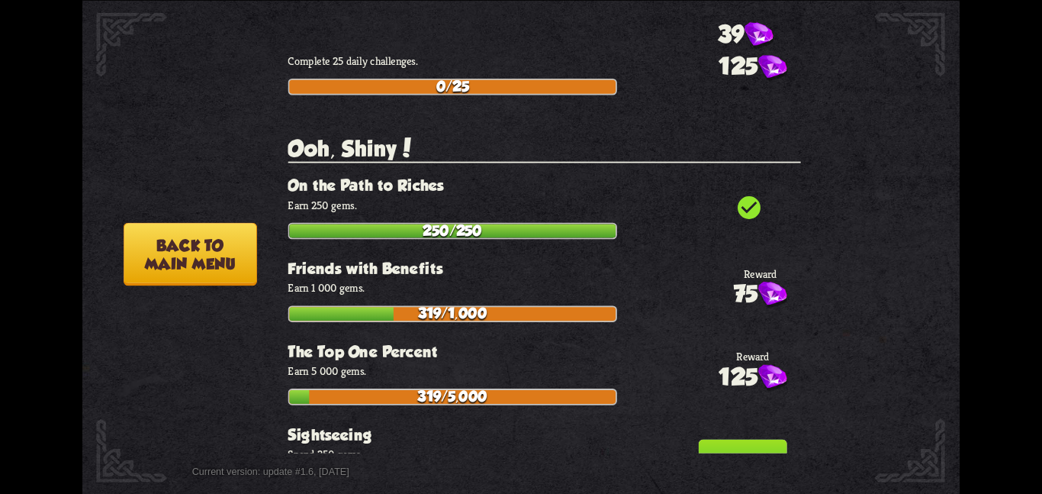
click at [740, 452] on img at bounding box center [752, 465] width 29 height 27
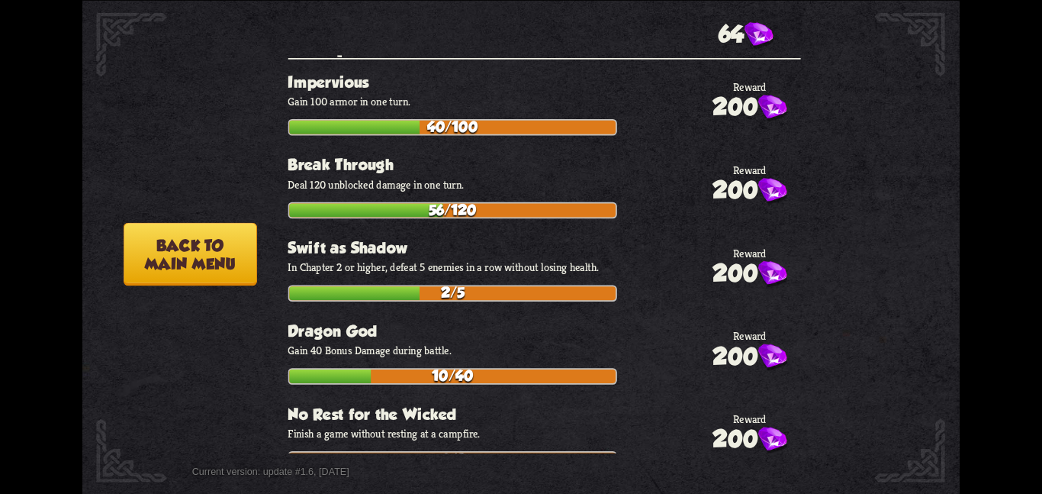
scroll to position [5197, 0]
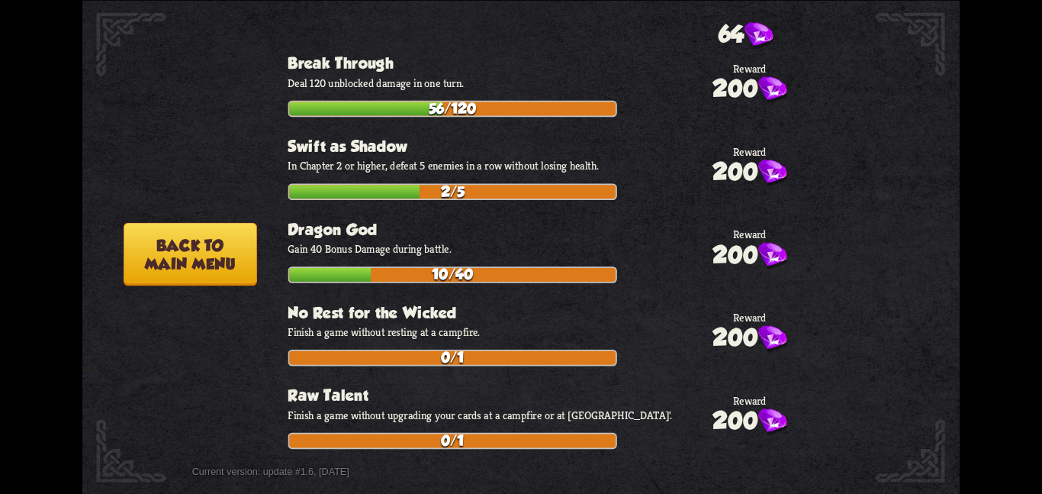
click at [164, 279] on button "Back to main menu" at bounding box center [191, 253] width 134 height 63
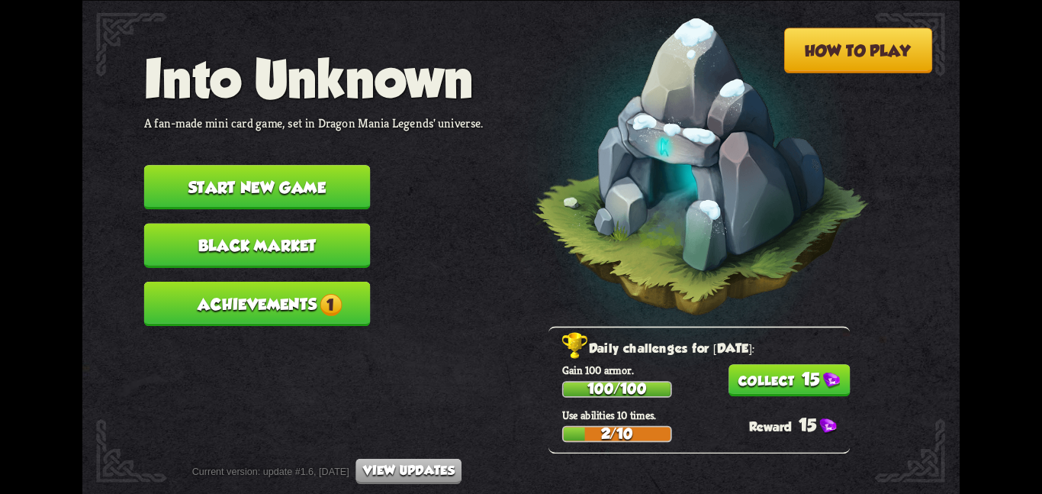
click at [747, 384] on button "15" at bounding box center [790, 380] width 122 height 32
click at [324, 281] on button "Achievements 1" at bounding box center [257, 303] width 227 height 44
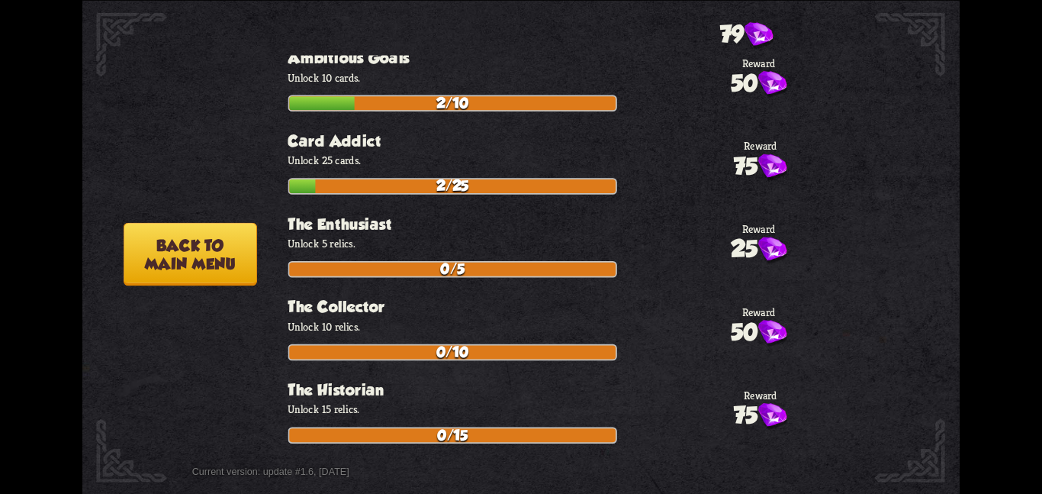
scroll to position [3324, 0]
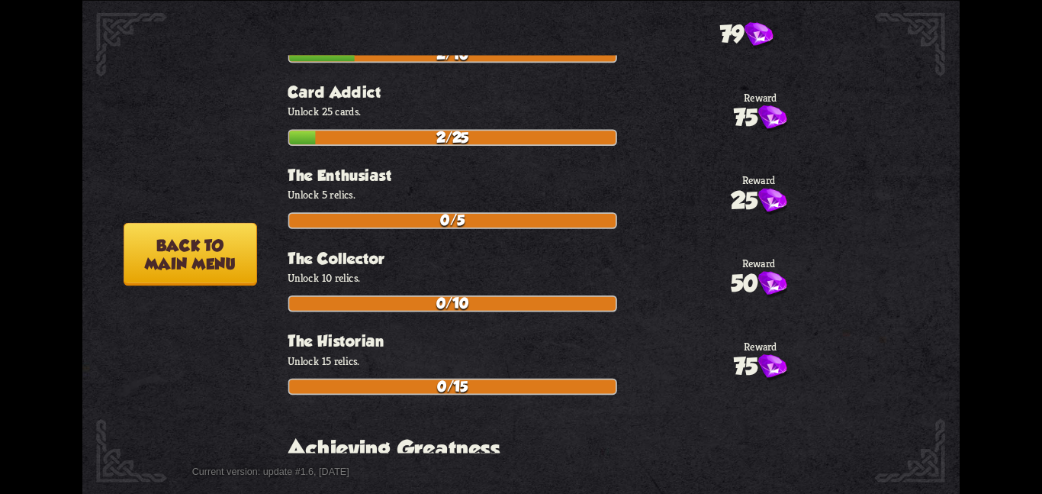
click at [214, 251] on button "Back to main menu" at bounding box center [191, 253] width 134 height 63
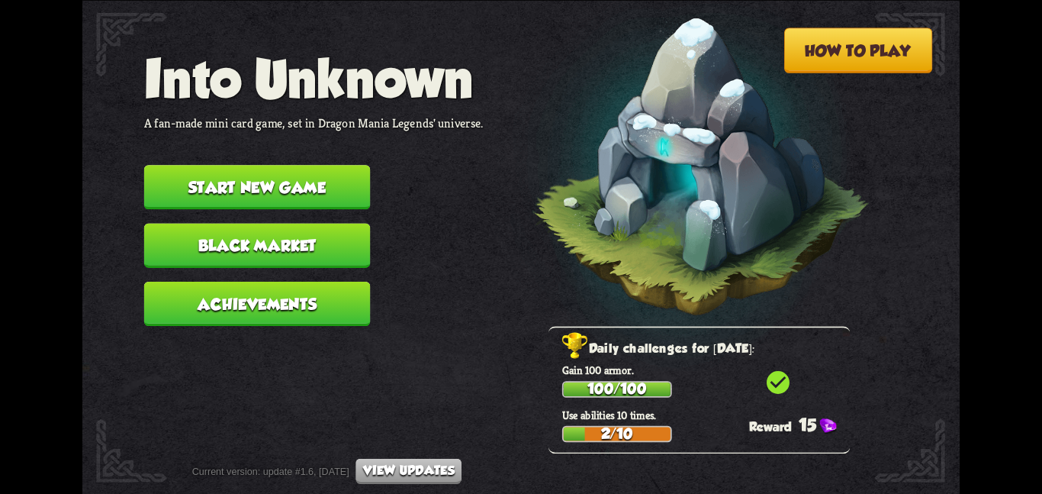
click at [184, 239] on button "Black Market" at bounding box center [257, 245] width 227 height 44
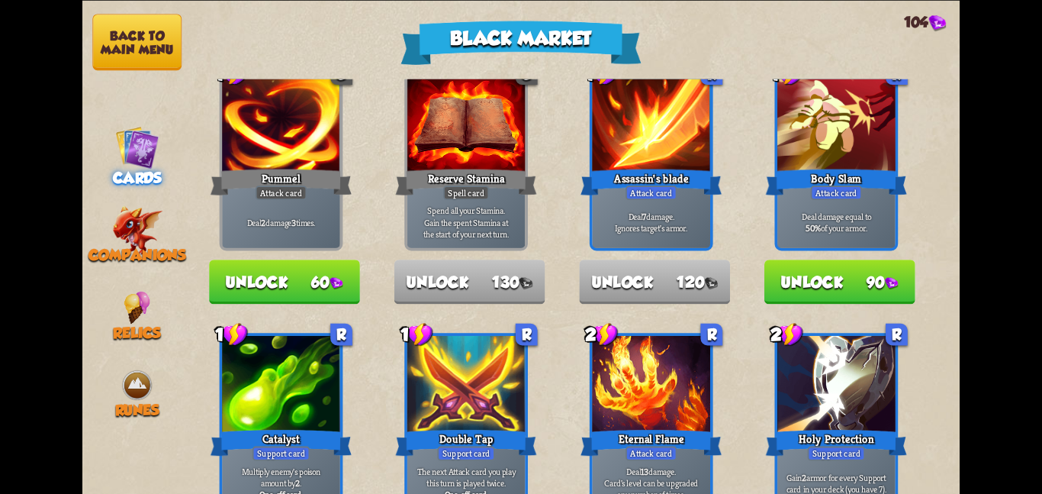
scroll to position [45, 0]
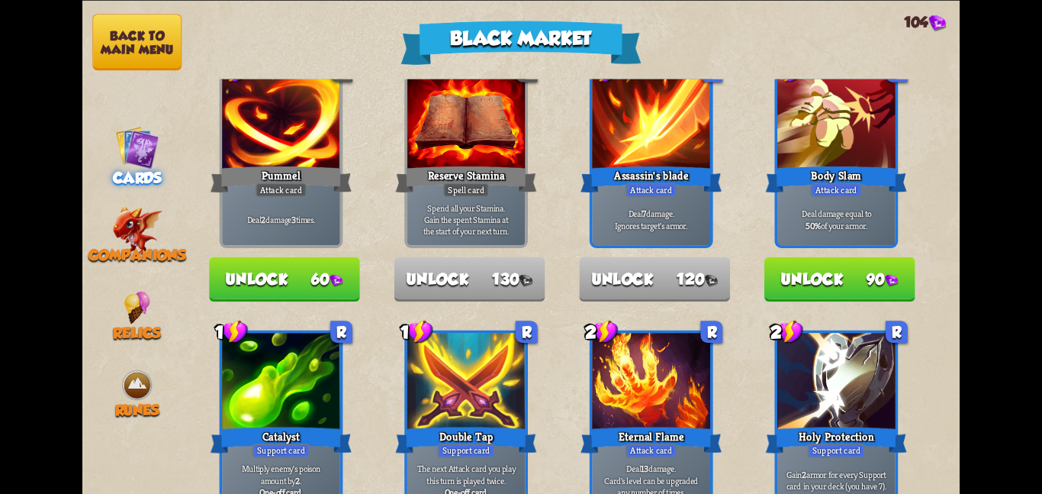
click at [298, 265] on button "Unlock 60" at bounding box center [284, 278] width 151 height 44
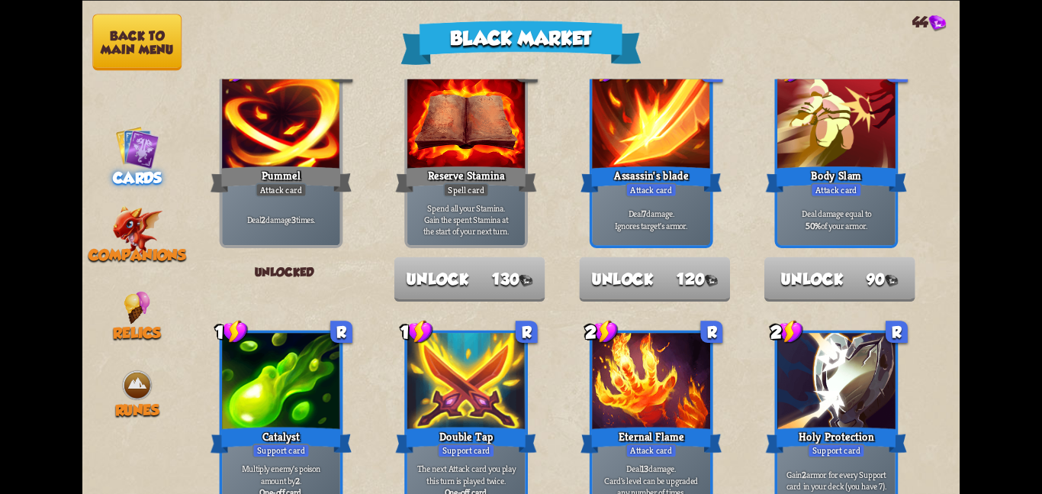
click at [146, 24] on button "Back to main menu" at bounding box center [136, 42] width 89 height 56
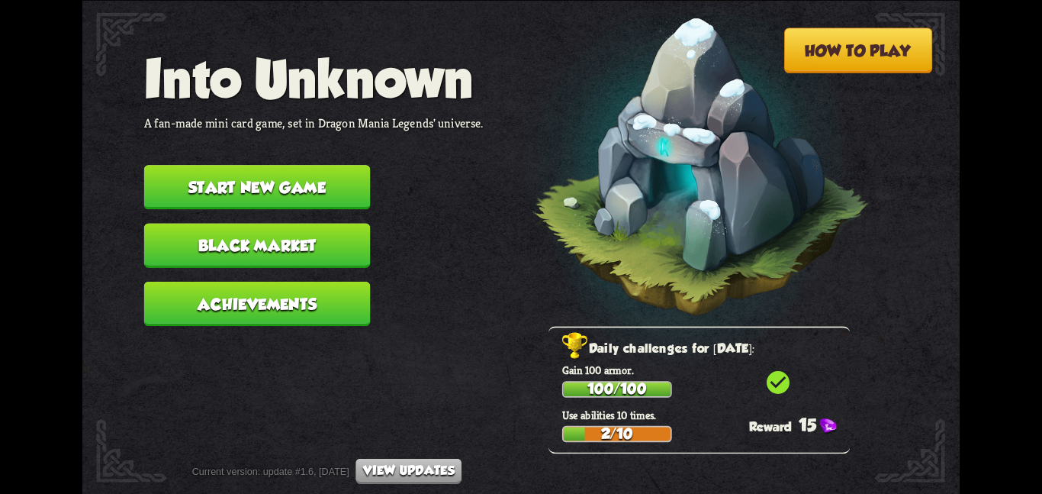
click at [188, 168] on button "Start new game" at bounding box center [257, 187] width 227 height 44
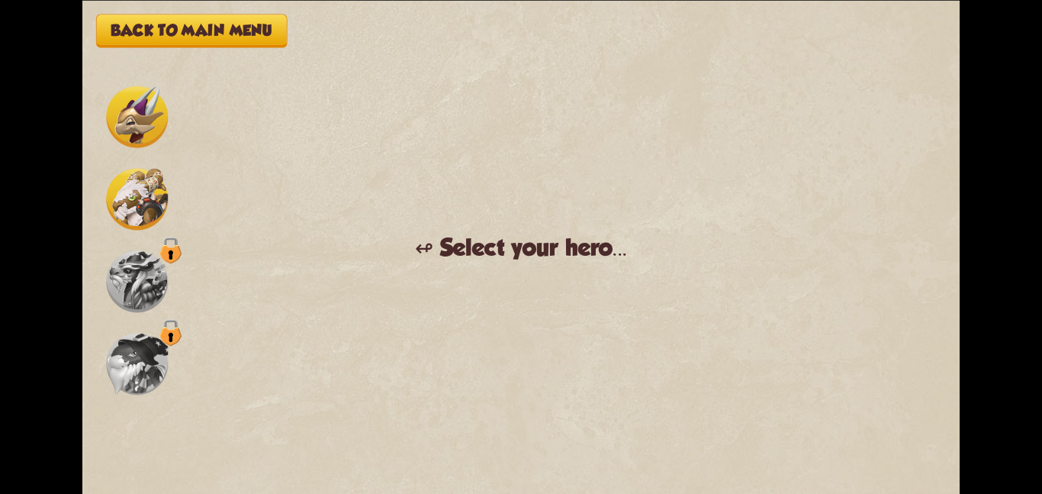
click at [148, 191] on img at bounding box center [137, 199] width 62 height 62
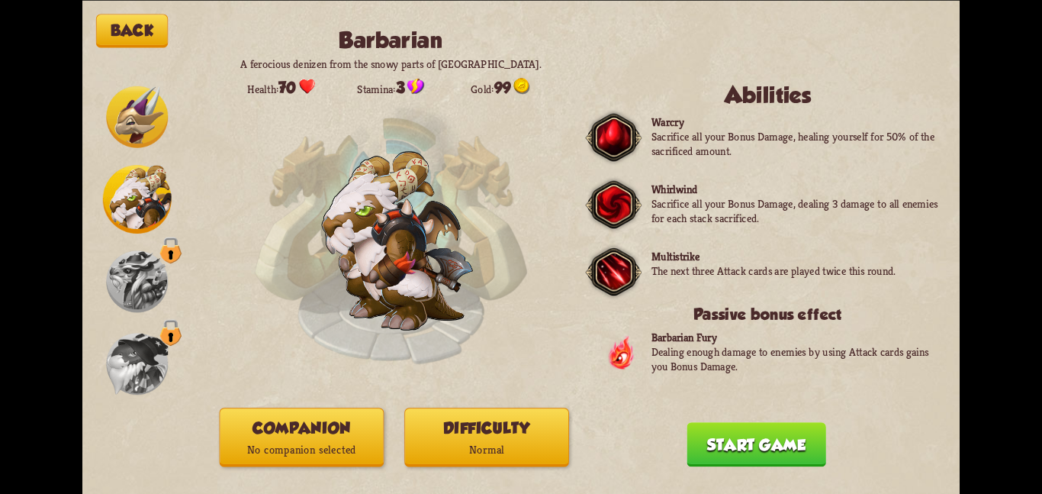
click at [270, 439] on p "No companion selected" at bounding box center [301, 449] width 163 height 22
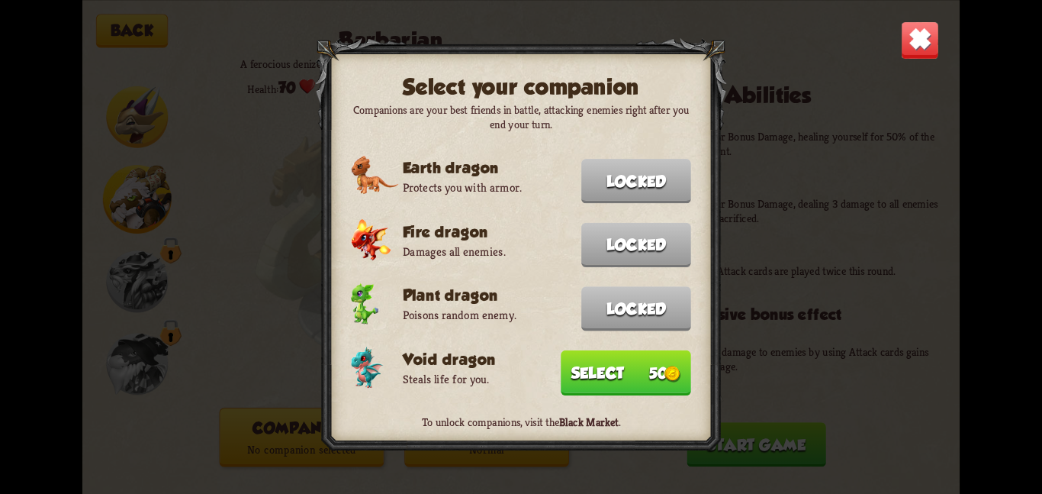
click at [584, 364] on button "Select 50" at bounding box center [626, 371] width 130 height 45
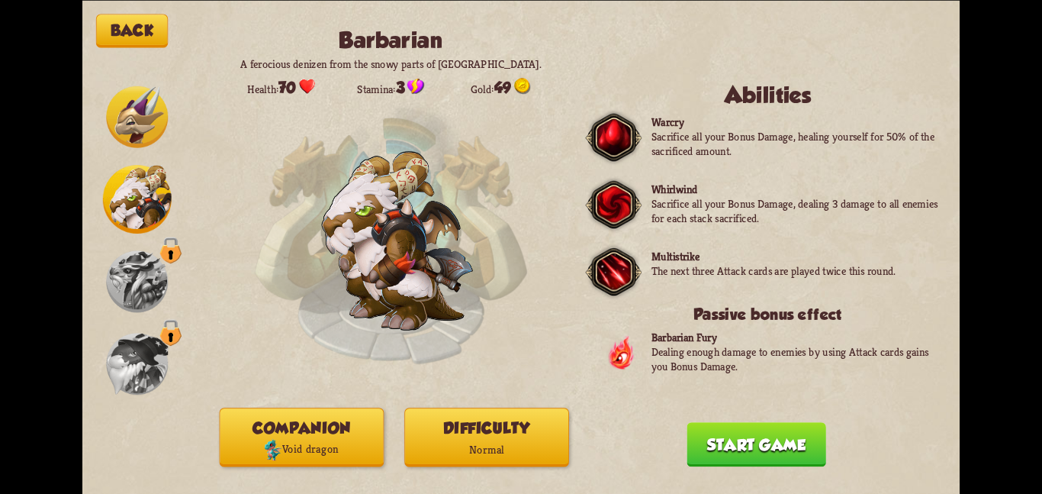
click at [502, 419] on button "Difficulty Normal" at bounding box center [486, 436] width 165 height 59
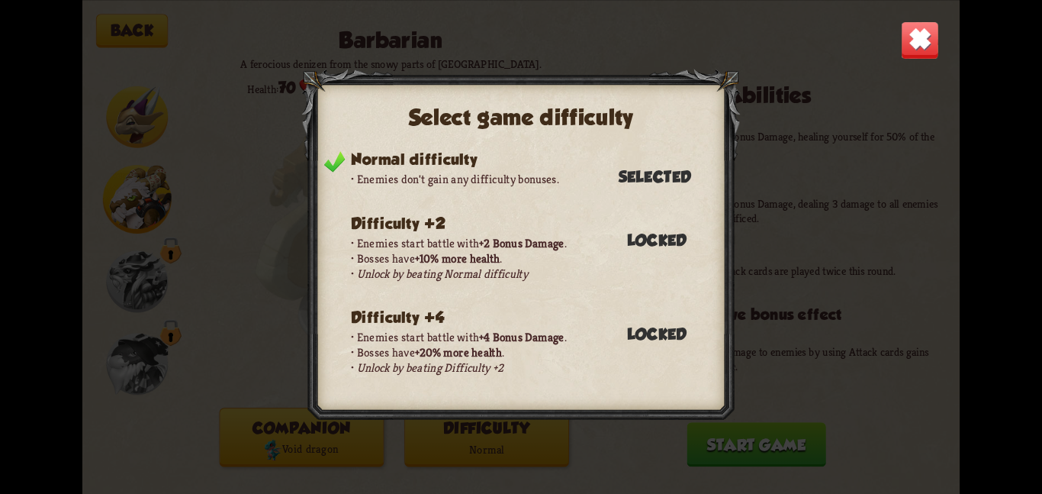
click at [877, 185] on div "Select game difficulty Normal difficulty Enemies don't gain any difficulty bonu…" at bounding box center [520, 247] width 877 height 494
click at [924, 24] on img at bounding box center [920, 40] width 38 height 38
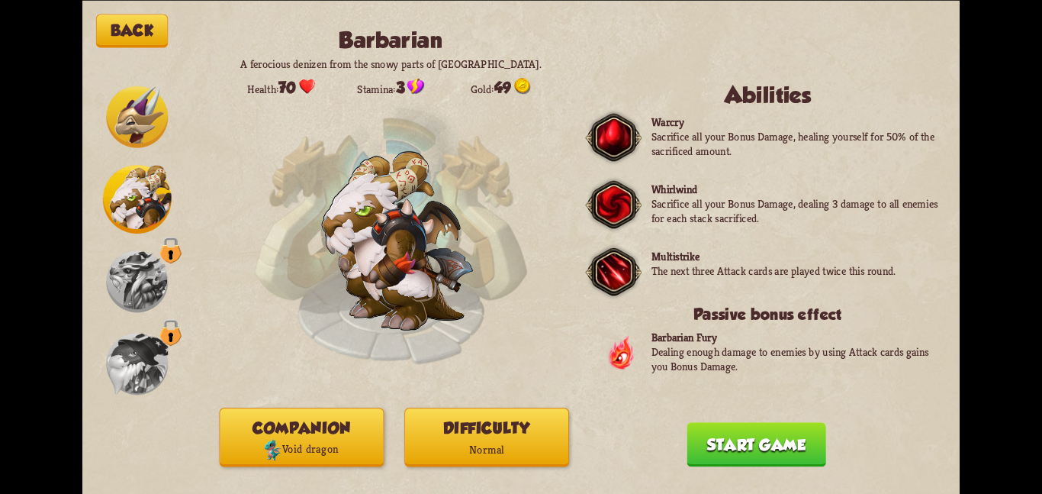
click at [758, 450] on button "Start game" at bounding box center [756, 444] width 139 height 44
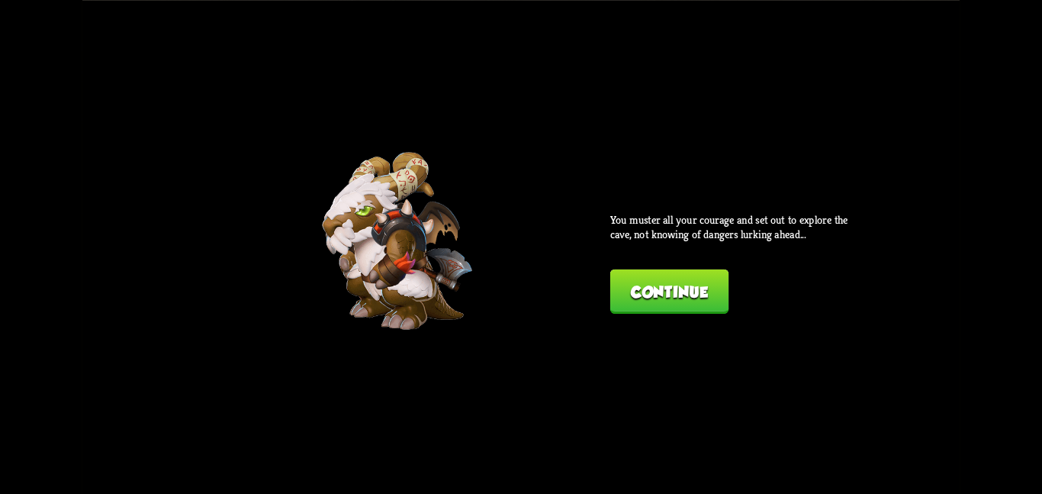
click at [679, 275] on button "Continue" at bounding box center [669, 291] width 118 height 44
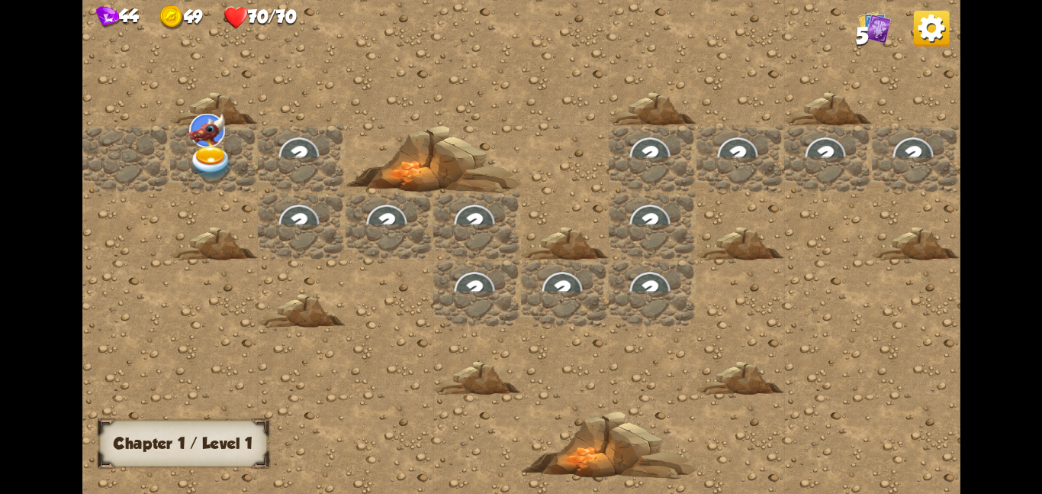
click at [226, 159] on img at bounding box center [211, 162] width 44 height 34
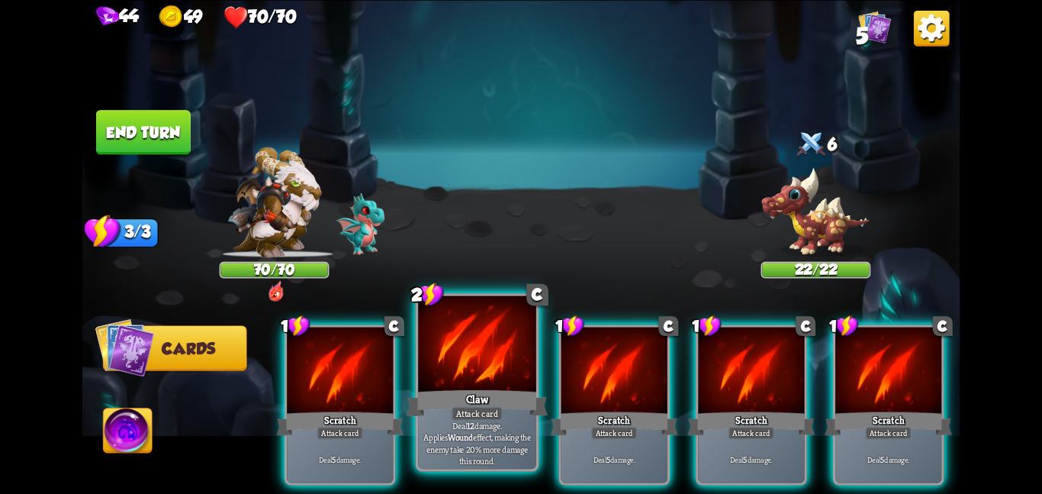
click at [503, 441] on p "Deal 12 damage. Applies Wound effect, making the enemy take 20% more damage thi…" at bounding box center [477, 443] width 112 height 47
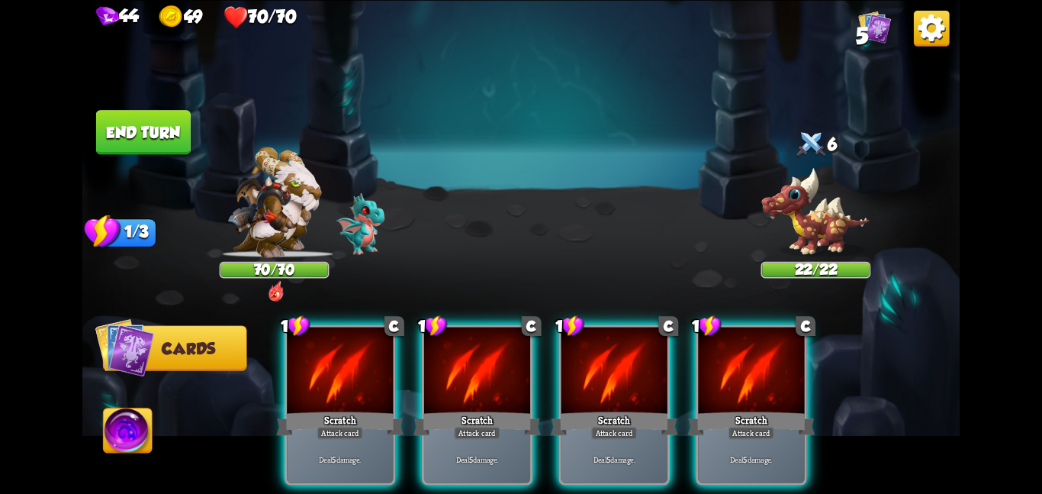
click at [503, 454] on p "Deal 5 damage." at bounding box center [476, 459] width 101 height 11
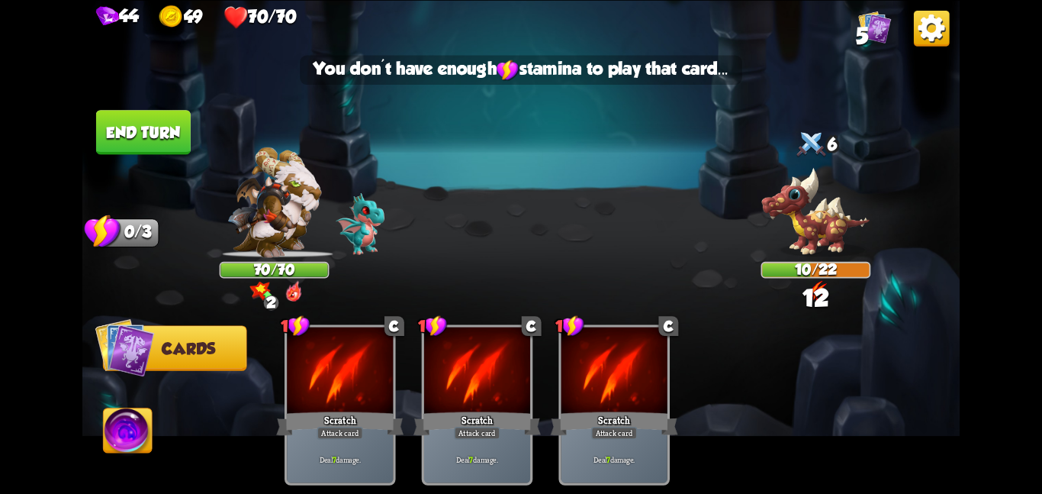
click at [156, 124] on button "End turn" at bounding box center [143, 132] width 95 height 44
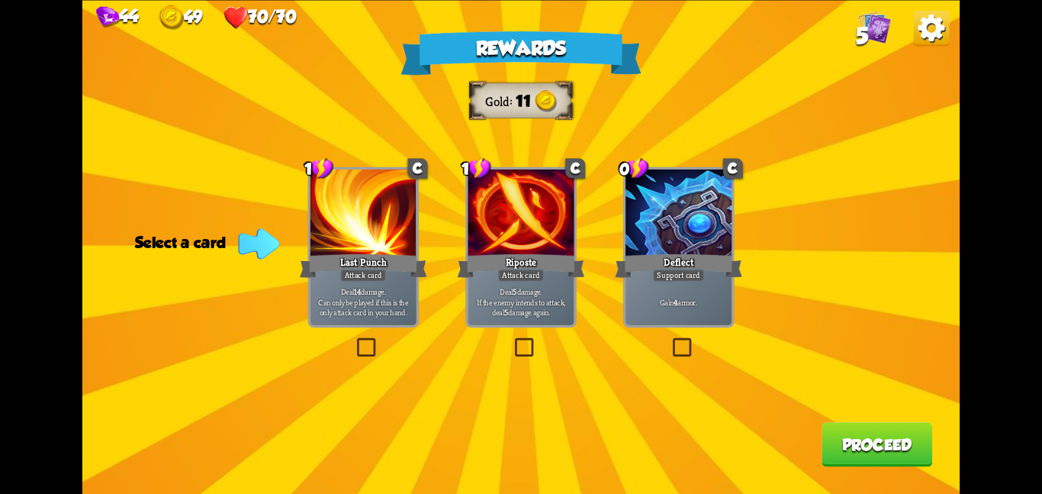
click at [718, 264] on div "Deflect" at bounding box center [678, 265] width 127 height 28
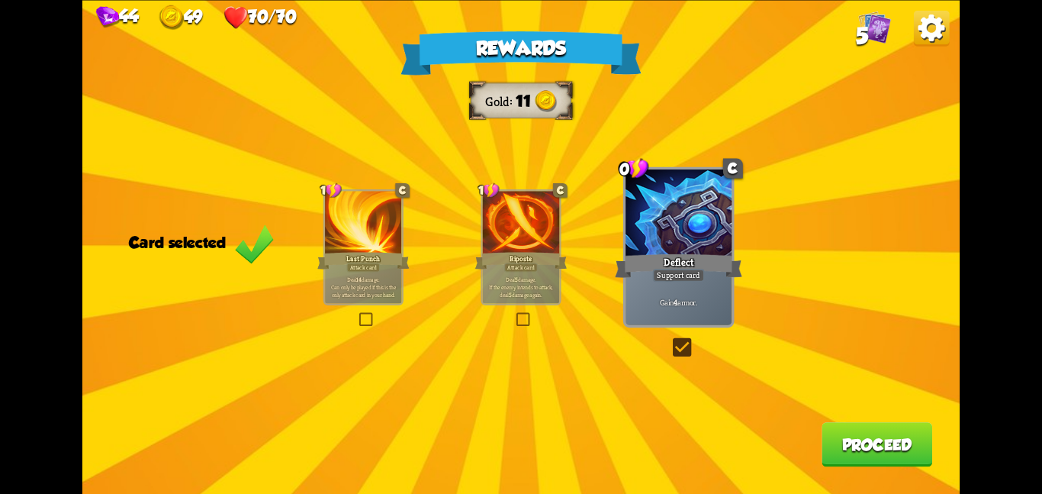
click at [838, 441] on button "Proceed" at bounding box center [877, 444] width 111 height 44
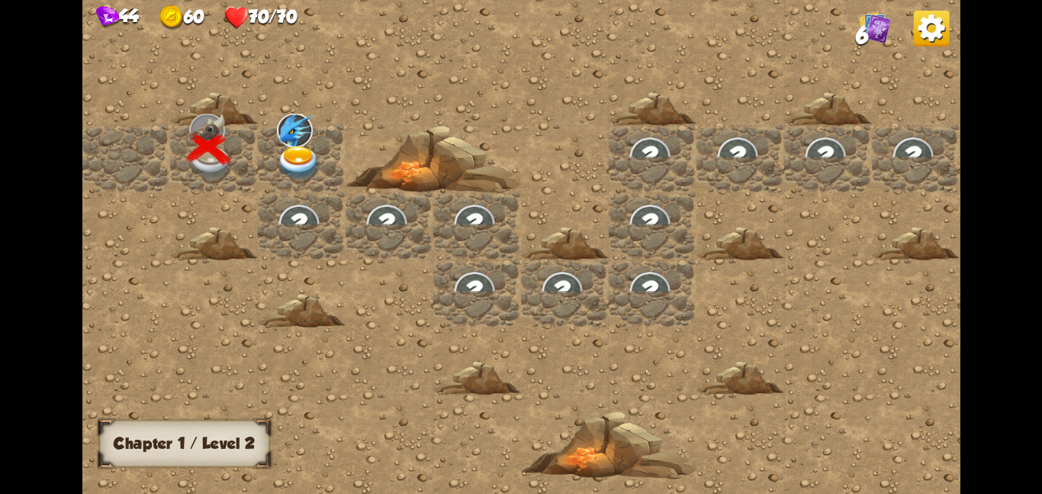
click at [294, 160] on img at bounding box center [299, 162] width 44 height 34
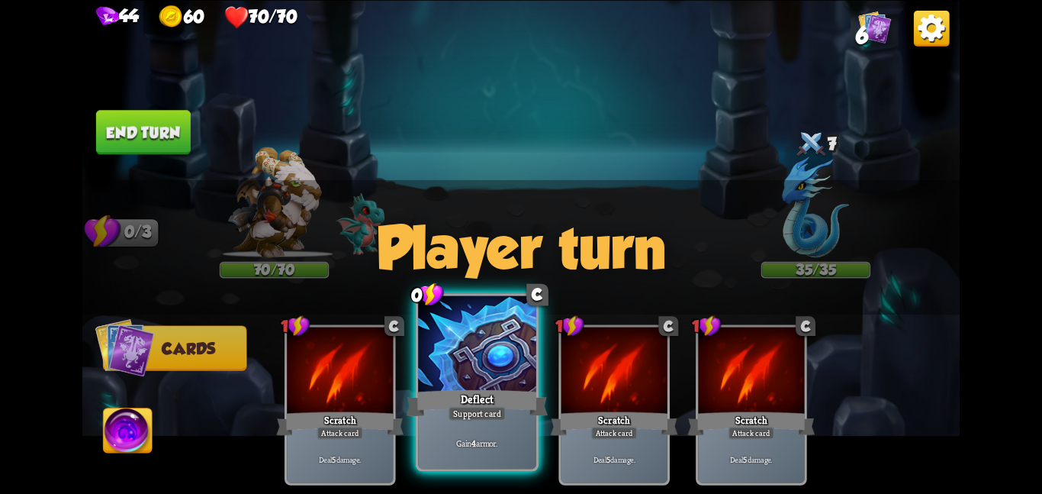
click at [495, 388] on div "Deflect" at bounding box center [477, 402] width 141 height 31
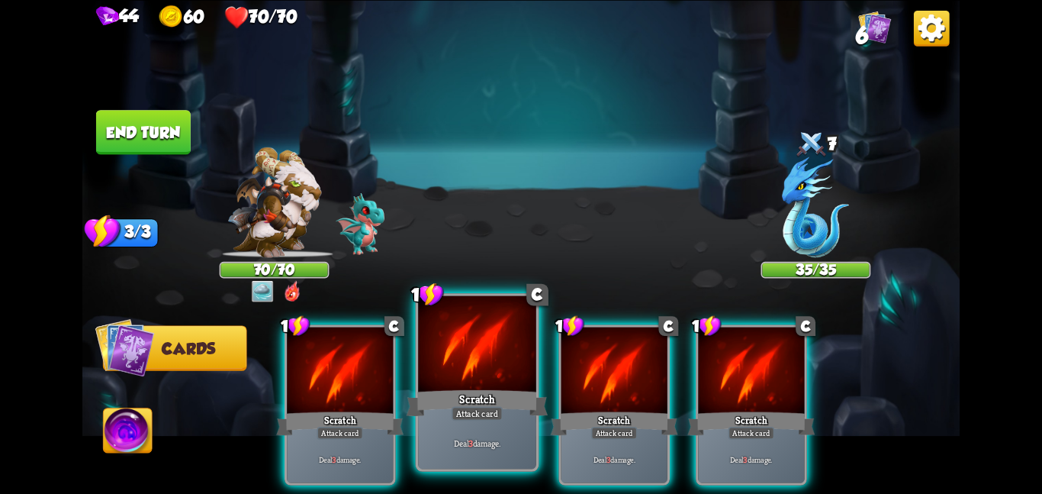
click at [494, 387] on div "Scratch" at bounding box center [477, 402] width 141 height 31
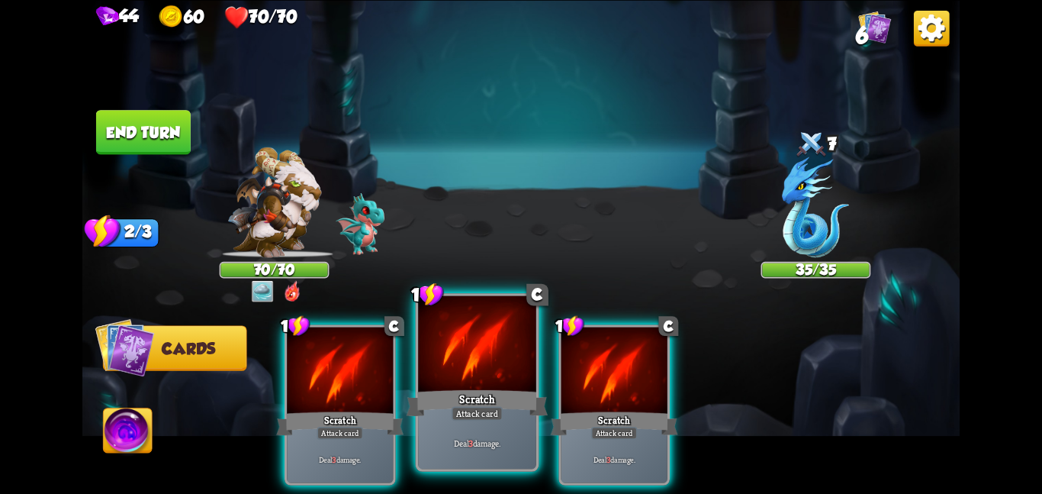
click at [494, 387] on div "Scratch" at bounding box center [477, 402] width 141 height 31
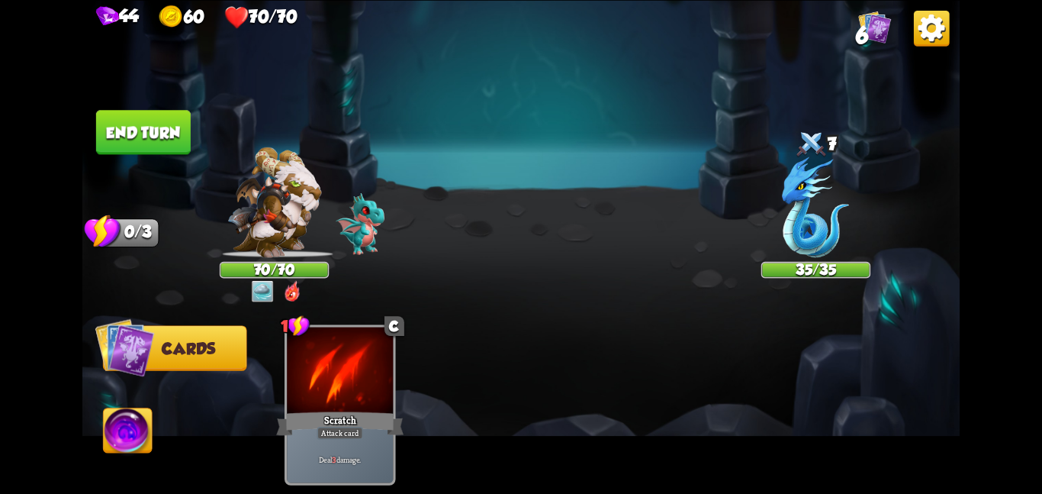
click at [494, 387] on div "1 C Scratch Attack card Deal 3 damage." at bounding box center [609, 384] width 702 height 220
click at [159, 124] on button "End turn" at bounding box center [143, 132] width 95 height 44
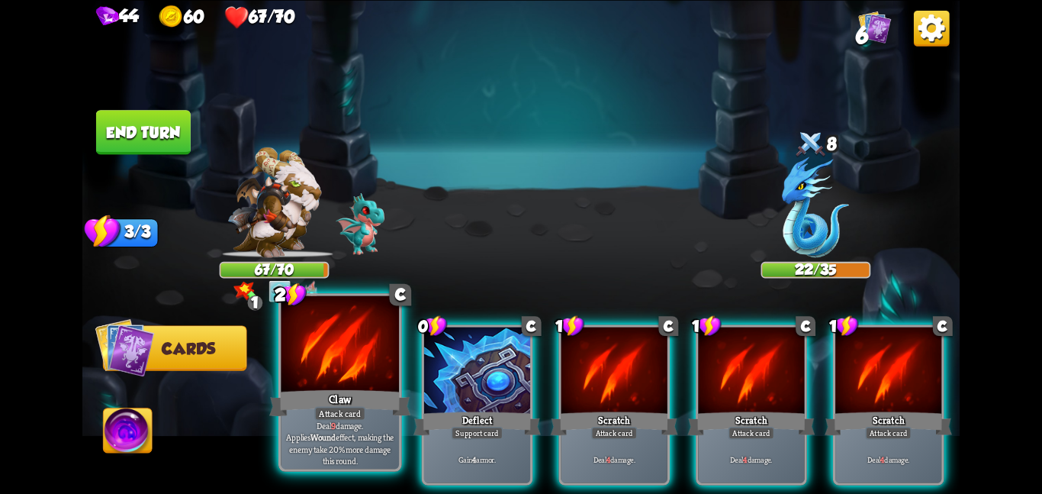
click at [330, 365] on div at bounding box center [340, 344] width 118 height 99
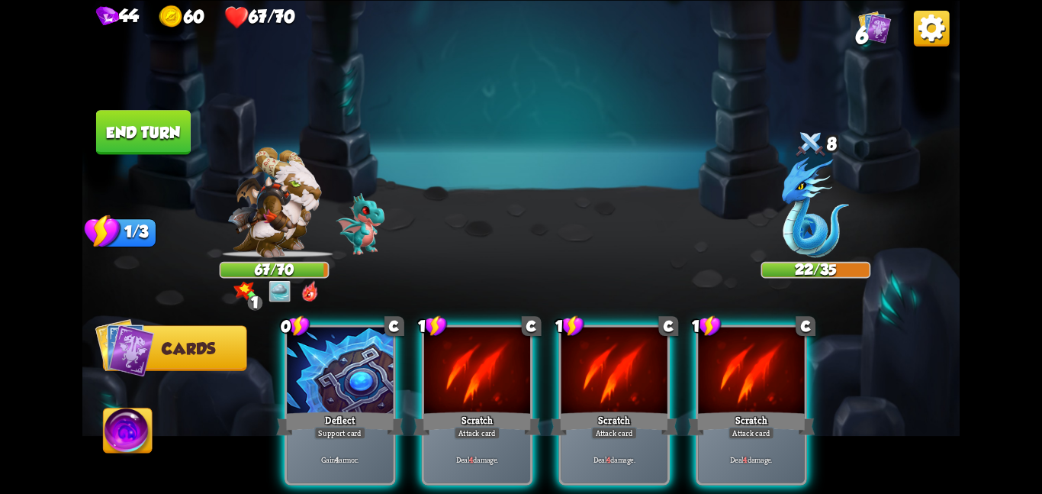
click at [330, 365] on div at bounding box center [340, 371] width 106 height 89
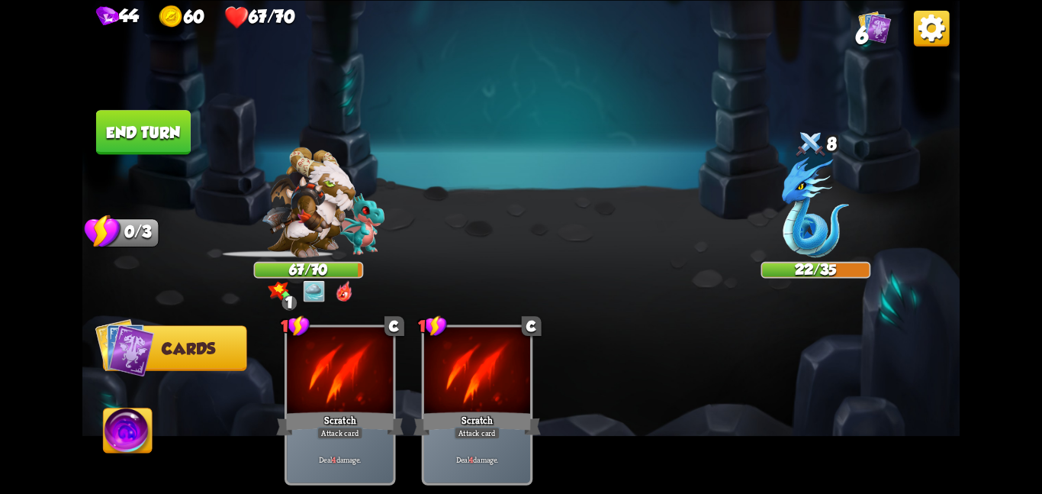
click at [330, 365] on div at bounding box center [340, 371] width 106 height 89
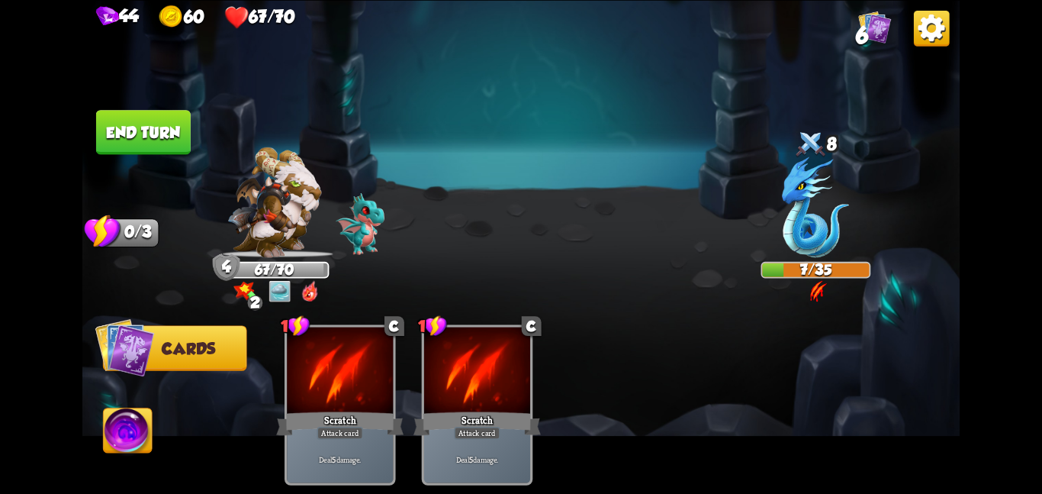
click at [143, 133] on button "End turn" at bounding box center [143, 132] width 95 height 44
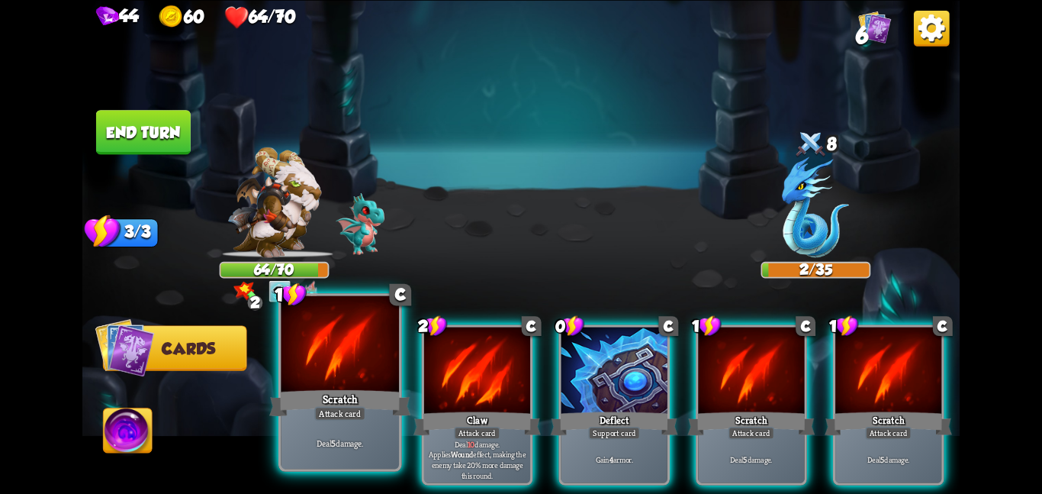
click at [340, 353] on div at bounding box center [340, 344] width 118 height 99
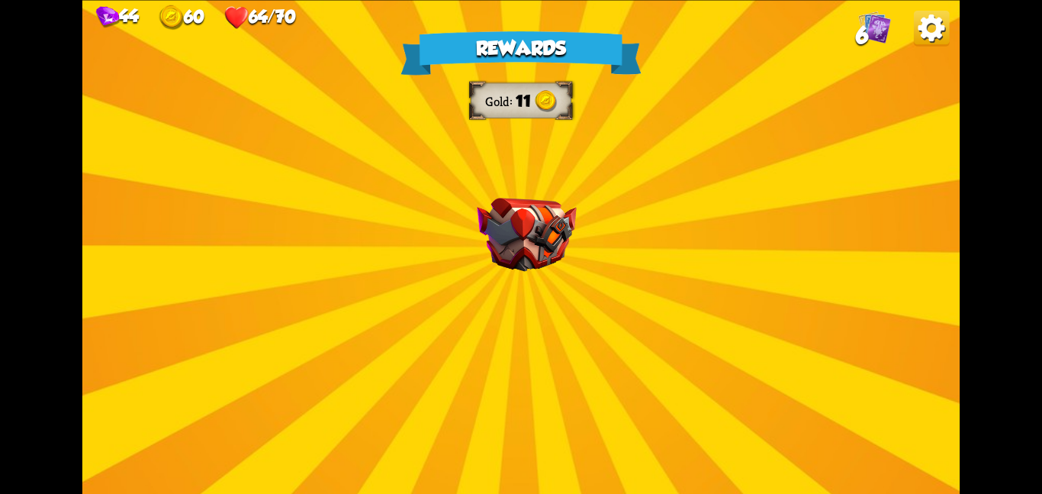
click at [484, 259] on img at bounding box center [526, 235] width 99 height 74
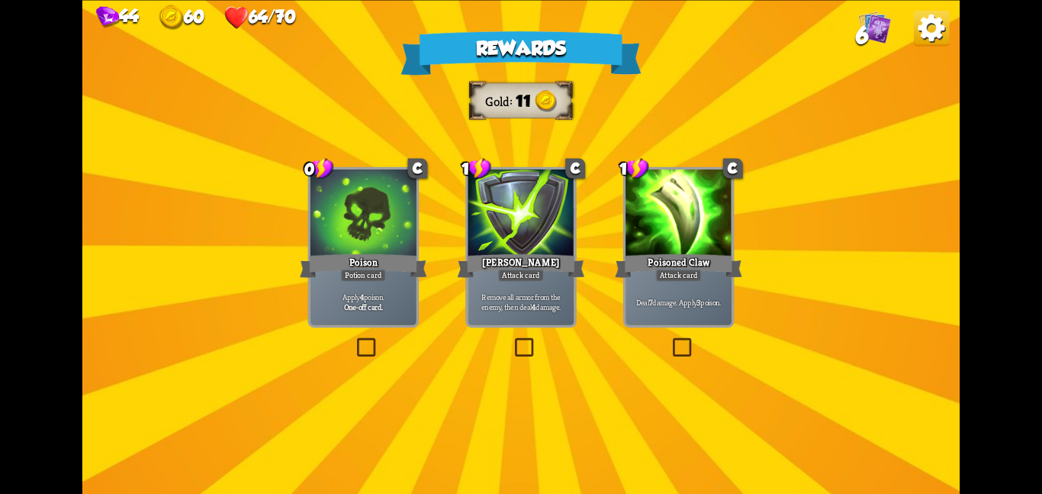
click at [372, 242] on div at bounding box center [364, 213] width 106 height 89
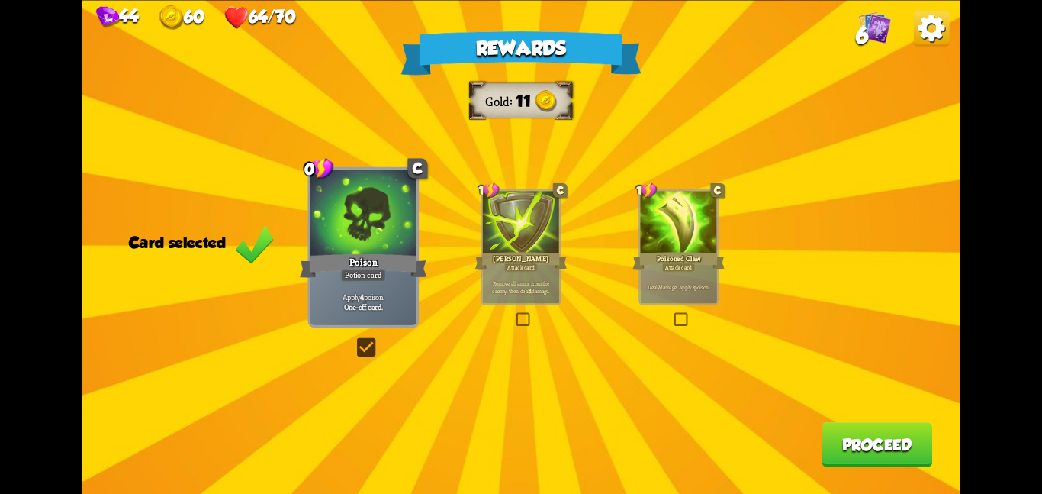
click at [829, 457] on button "Proceed" at bounding box center [877, 444] width 111 height 44
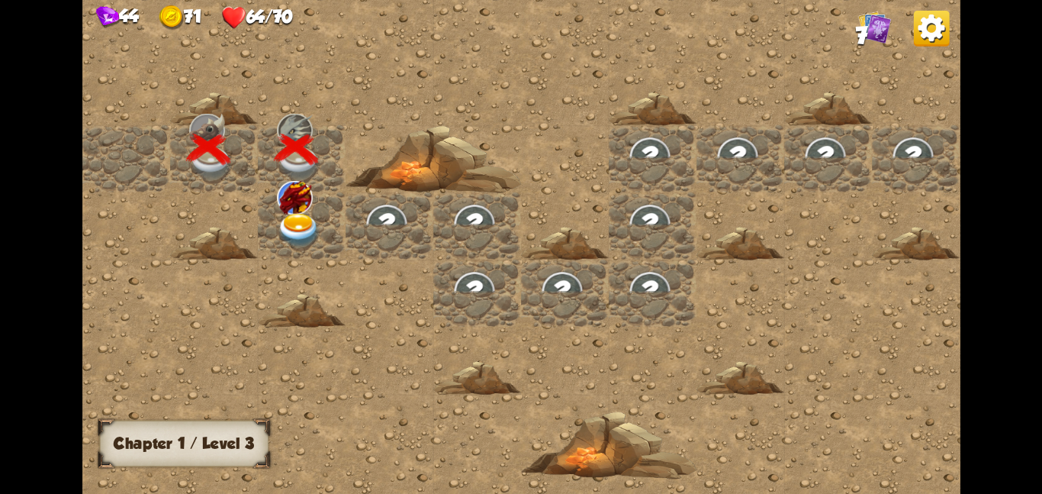
click at [326, 196] on div at bounding box center [302, 224] width 88 height 67
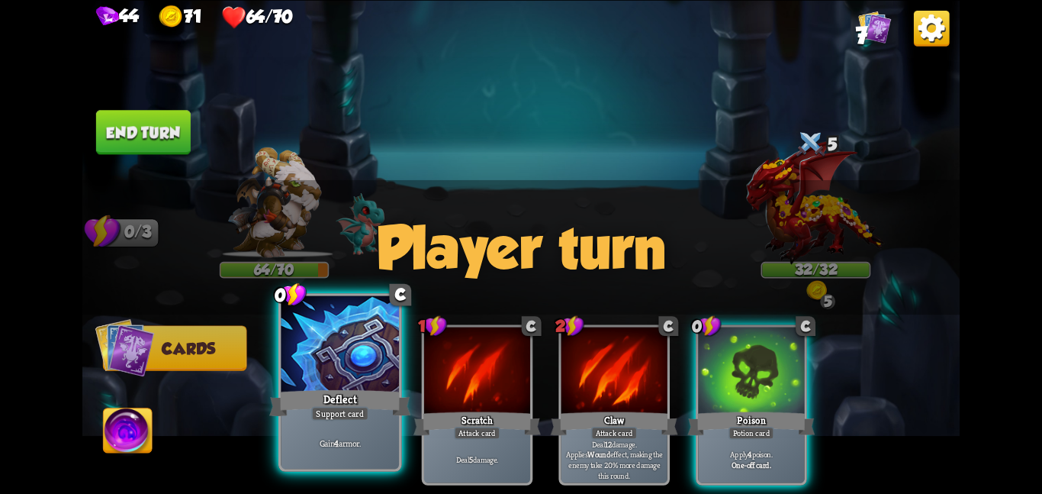
click at [333, 387] on div "Deflect" at bounding box center [339, 402] width 141 height 31
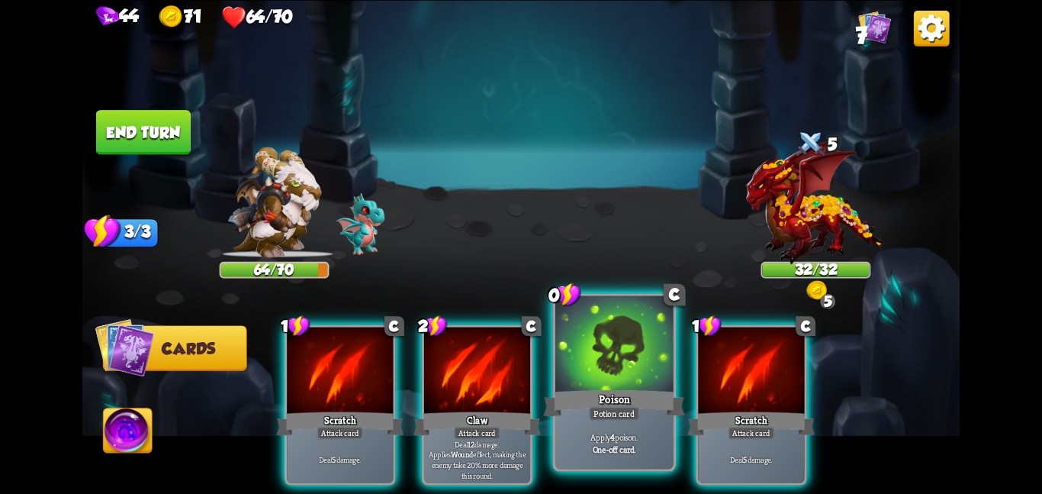
click at [626, 364] on div at bounding box center [614, 344] width 118 height 99
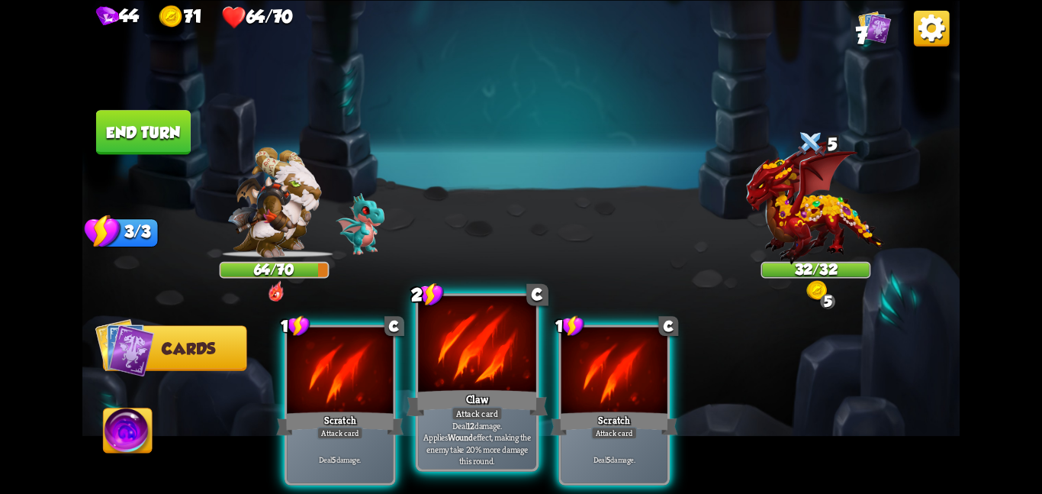
click at [446, 390] on div "Claw" at bounding box center [477, 402] width 141 height 31
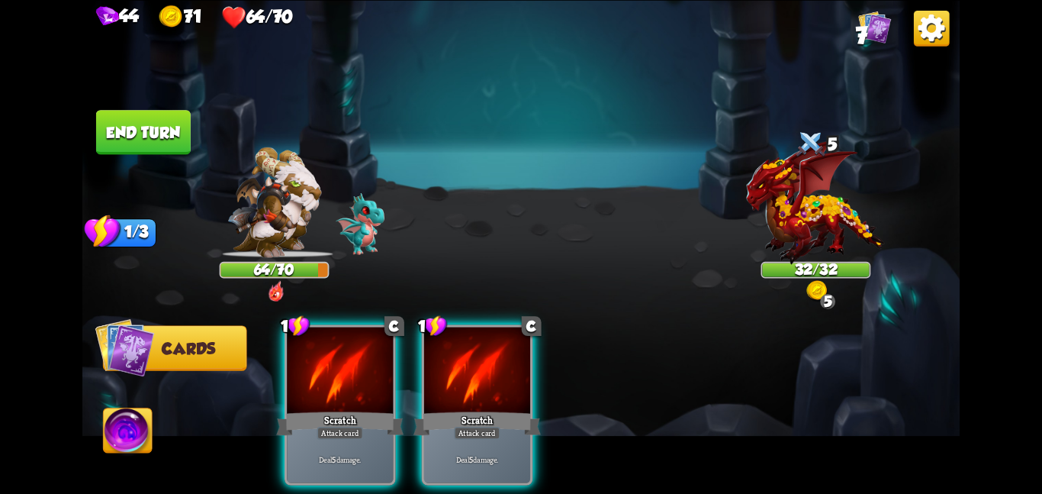
click at [446, 409] on div "Scratch" at bounding box center [476, 423] width 127 height 28
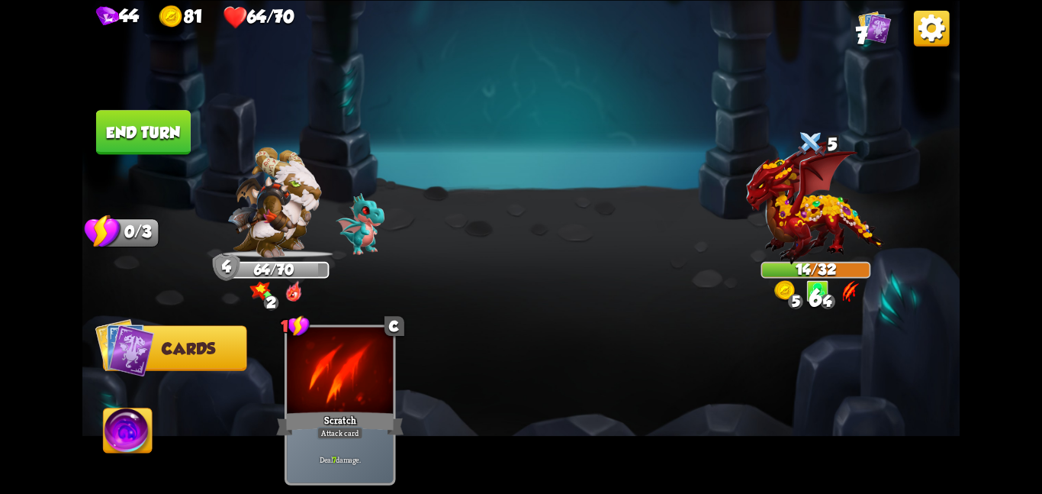
click at [156, 143] on button "End turn" at bounding box center [143, 132] width 95 height 44
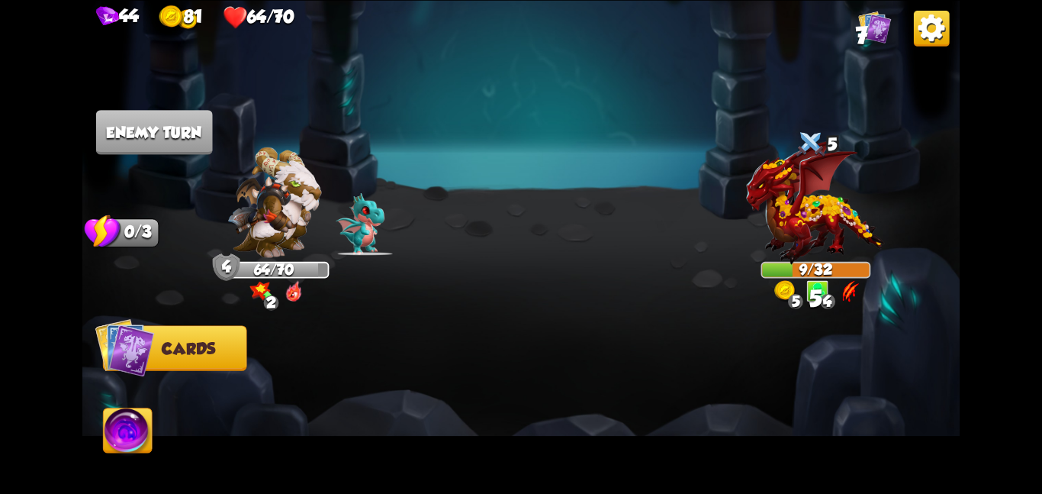
click at [421, 144] on img at bounding box center [520, 247] width 877 height 494
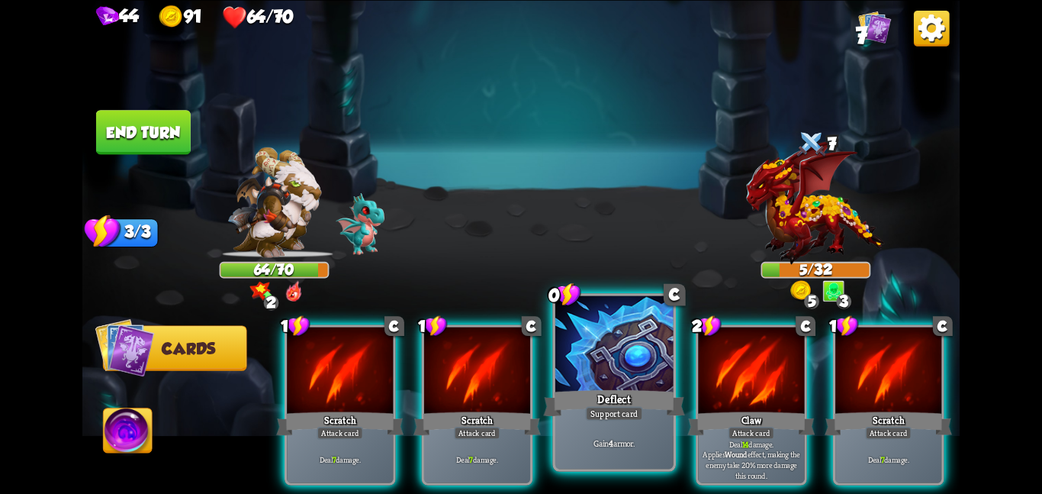
click at [568, 357] on div at bounding box center [614, 344] width 118 height 99
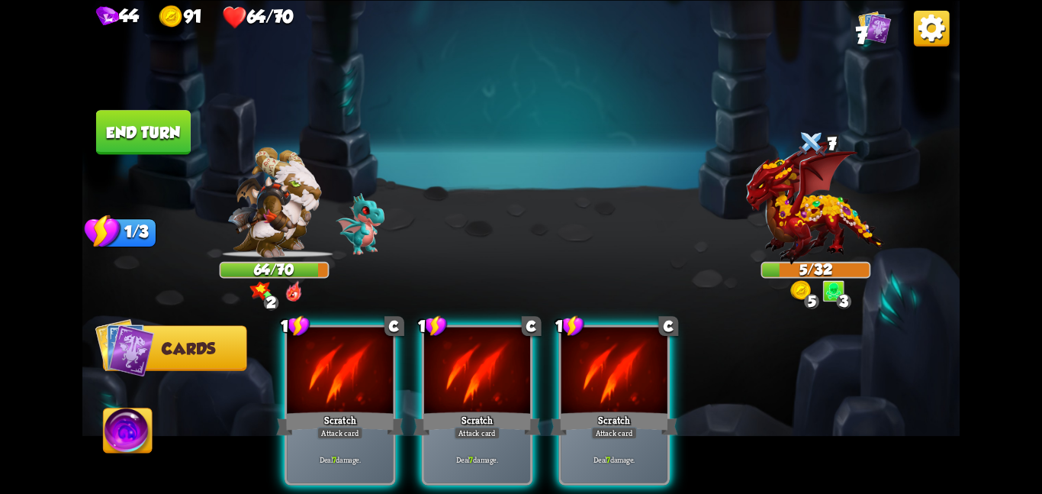
click at [568, 357] on div at bounding box center [614, 371] width 106 height 89
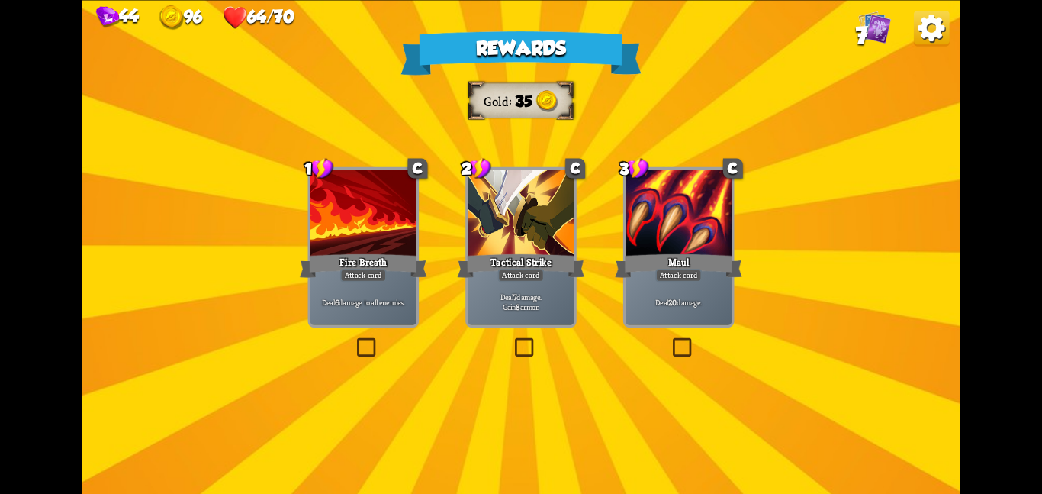
click at [482, 260] on div "Tactical Strike" at bounding box center [521, 265] width 127 height 28
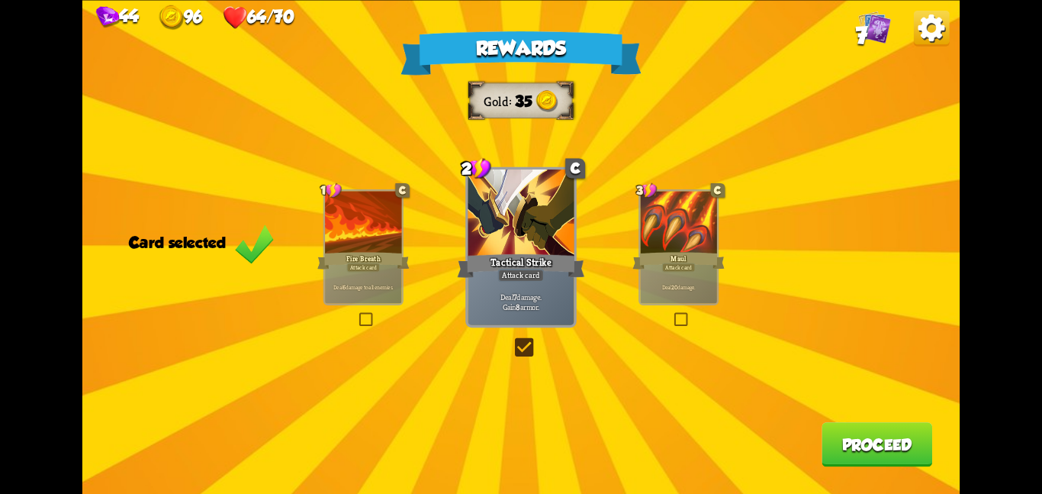
click at [863, 436] on button "Proceed" at bounding box center [877, 444] width 111 height 44
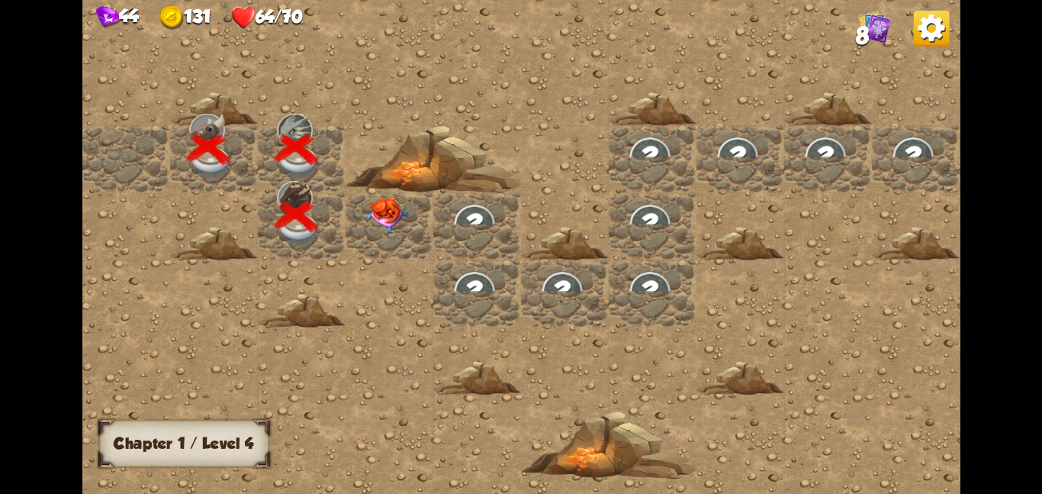
click at [406, 226] on img at bounding box center [387, 214] width 44 height 37
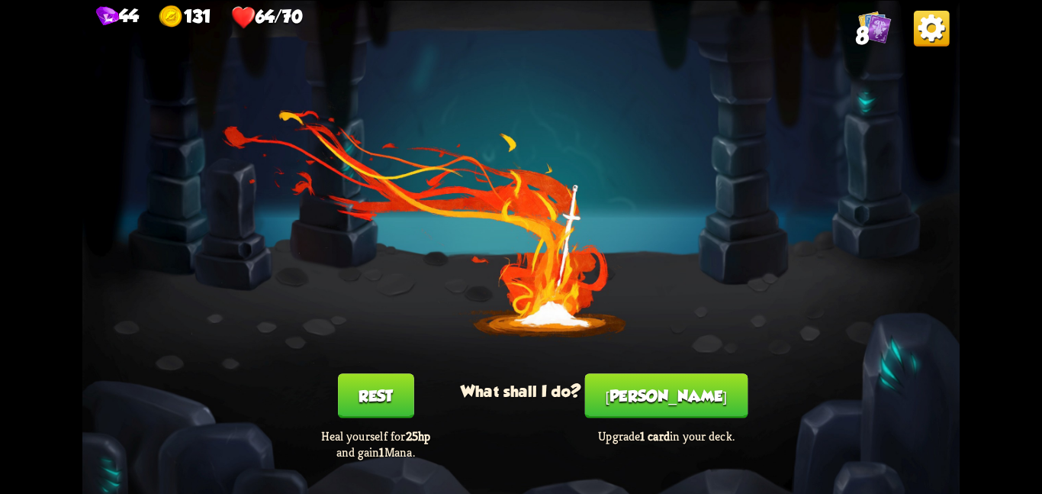
click at [673, 394] on button "[PERSON_NAME]" at bounding box center [666, 395] width 163 height 44
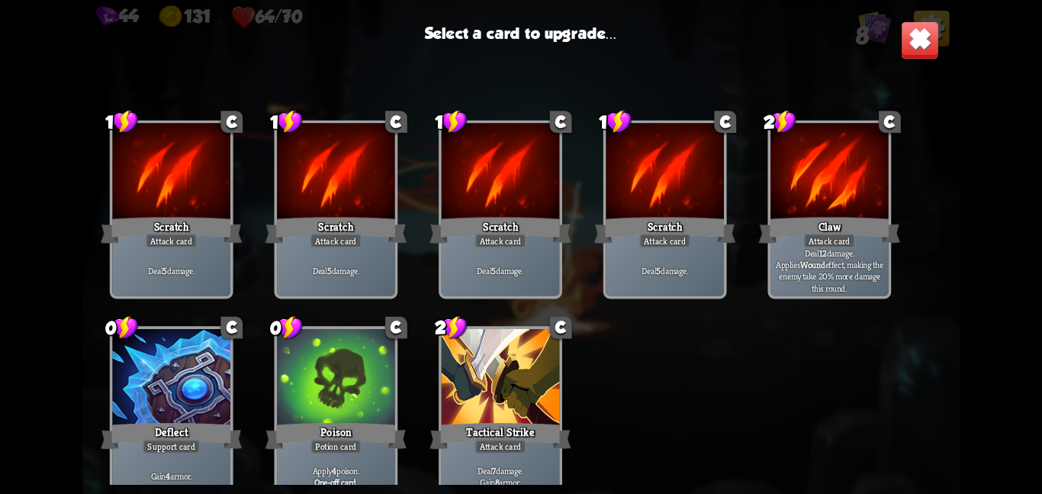
click at [292, 368] on div at bounding box center [336, 378] width 118 height 99
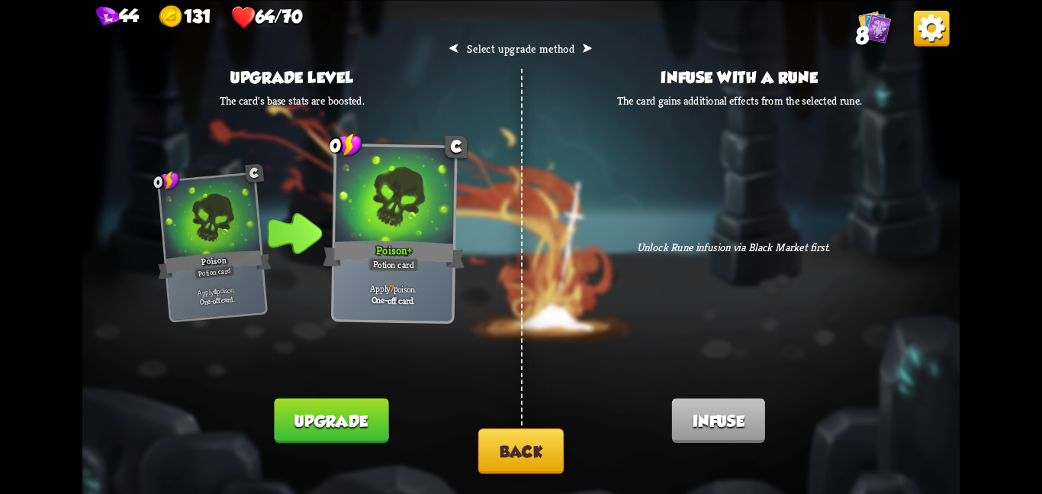
click at [320, 403] on button "Upgrade" at bounding box center [332, 419] width 114 height 44
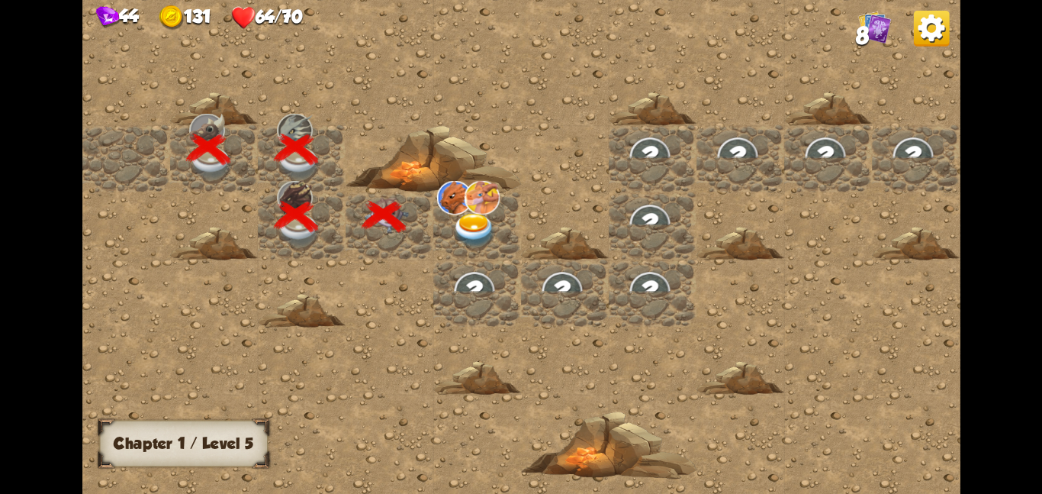
click at [456, 213] on img at bounding box center [474, 230] width 44 height 34
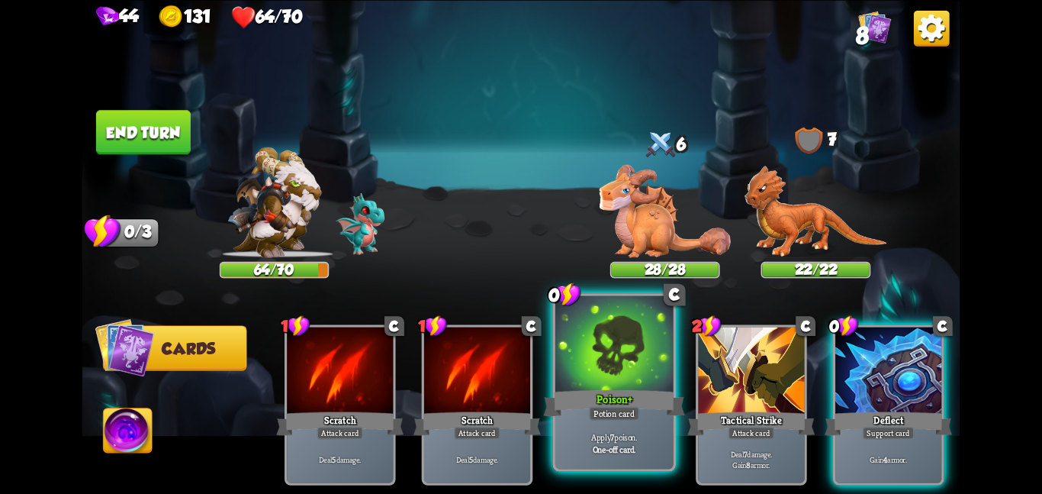
click at [606, 369] on div at bounding box center [614, 344] width 118 height 99
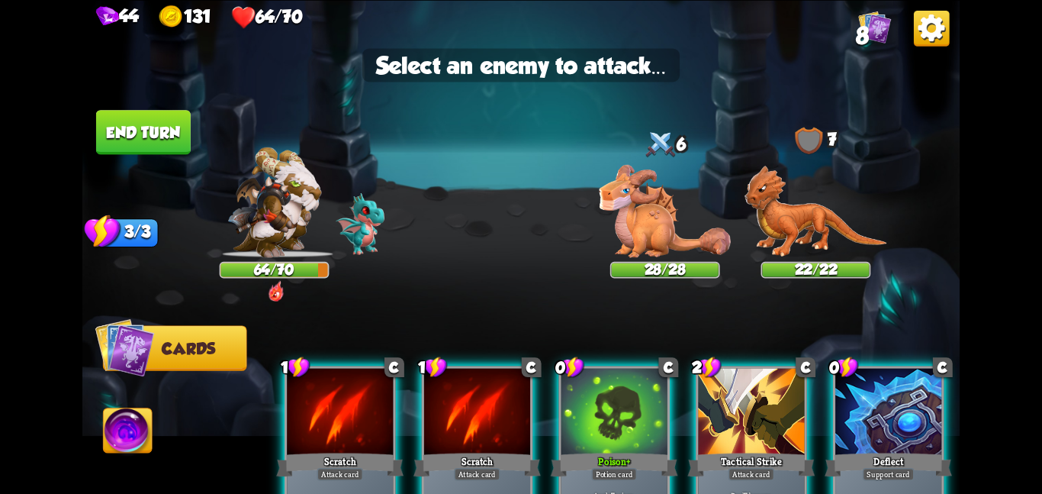
click at [629, 212] on div "Player turn" at bounding box center [520, 246] width 877 height 135
click at [657, 227] on img at bounding box center [665, 210] width 132 height 92
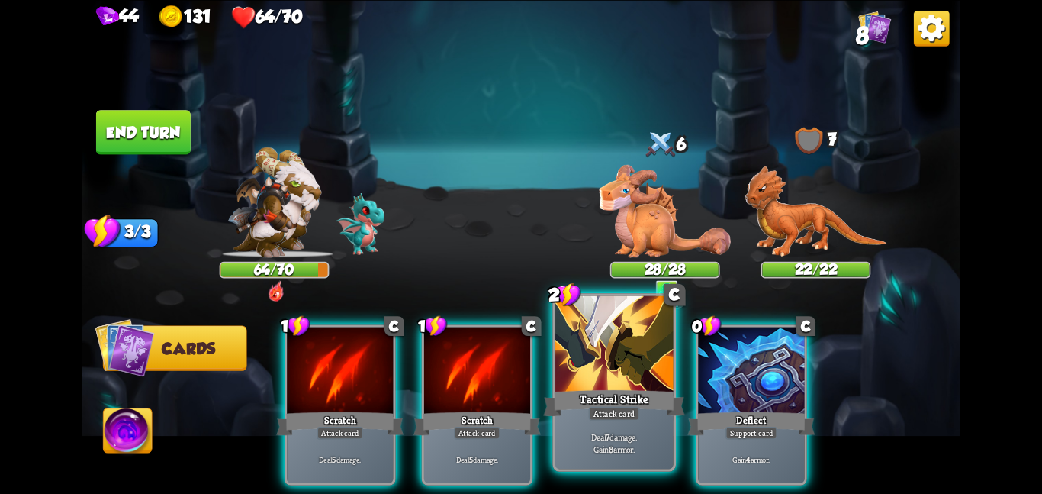
click at [625, 349] on div at bounding box center [614, 344] width 118 height 99
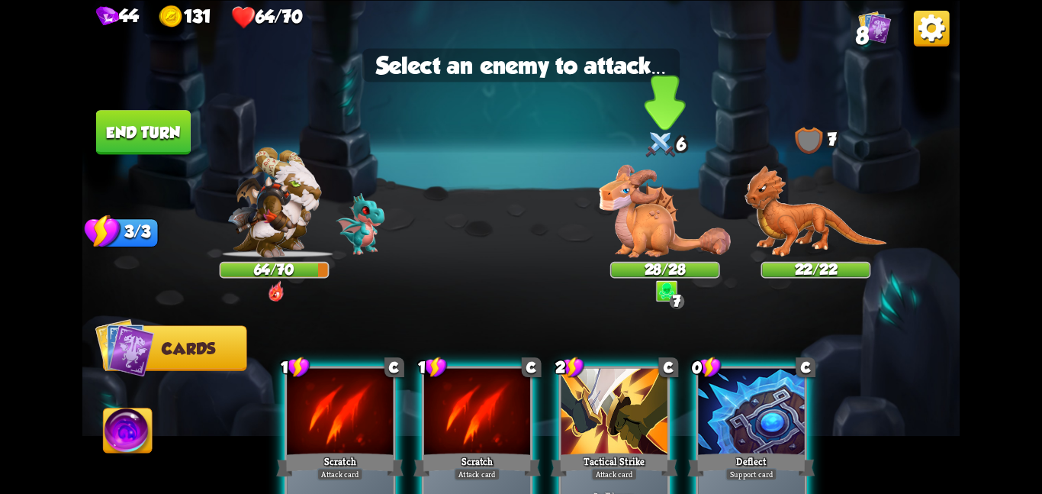
click at [635, 232] on img at bounding box center [665, 210] width 132 height 92
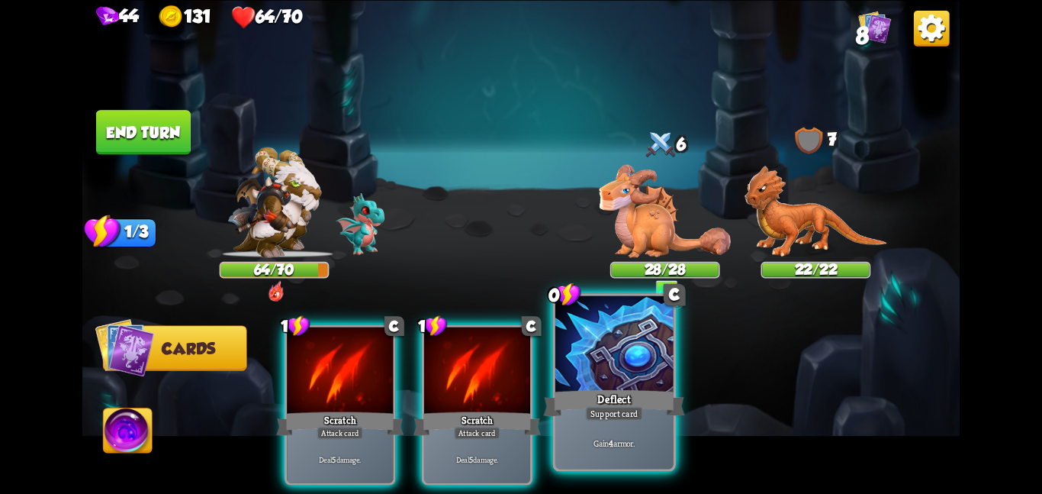
click at [632, 387] on div "Deflect" at bounding box center [613, 402] width 141 height 31
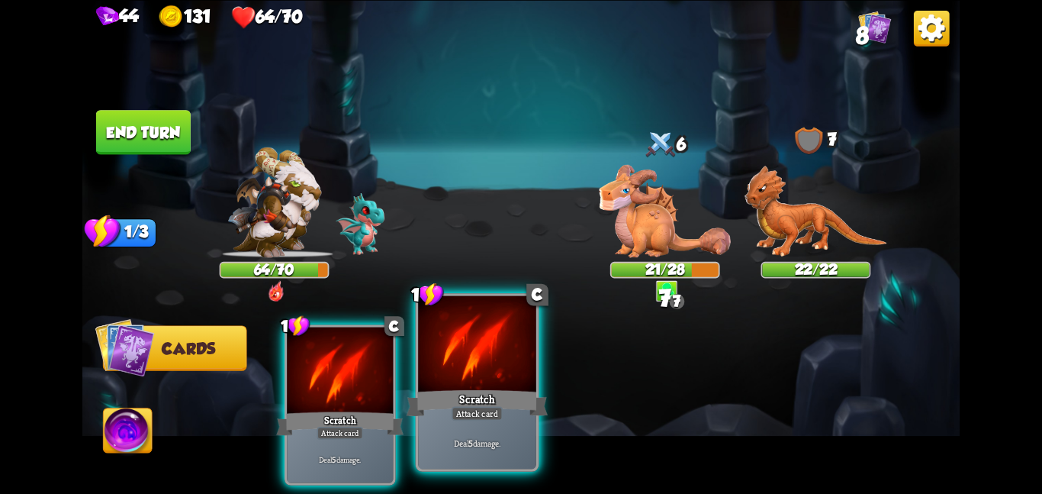
click at [465, 367] on div at bounding box center [477, 344] width 118 height 99
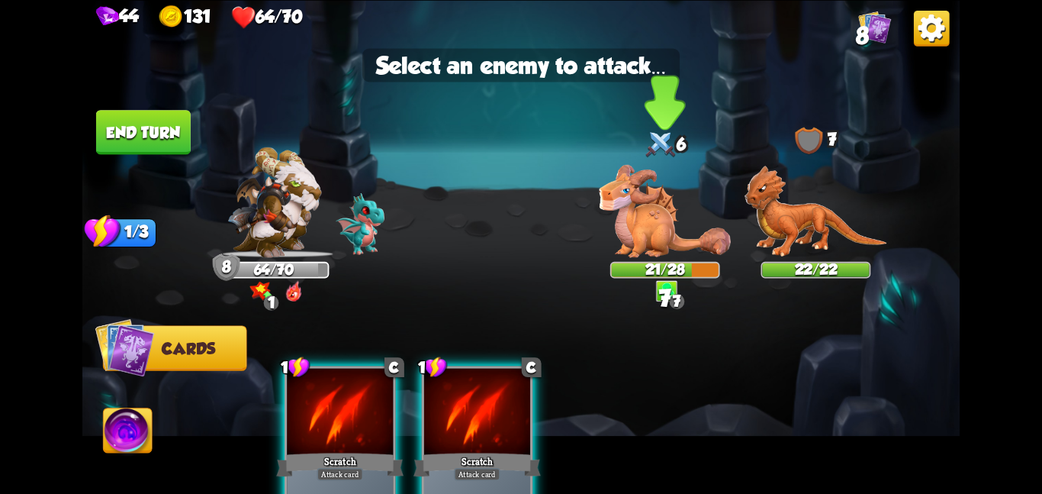
click at [626, 182] on img at bounding box center [665, 210] width 132 height 92
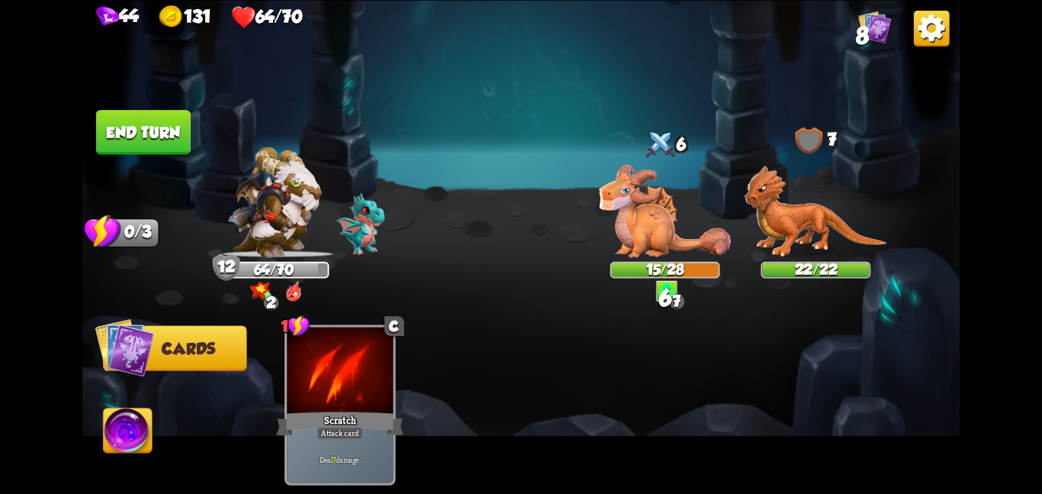
click at [186, 112] on button "End turn" at bounding box center [143, 132] width 95 height 44
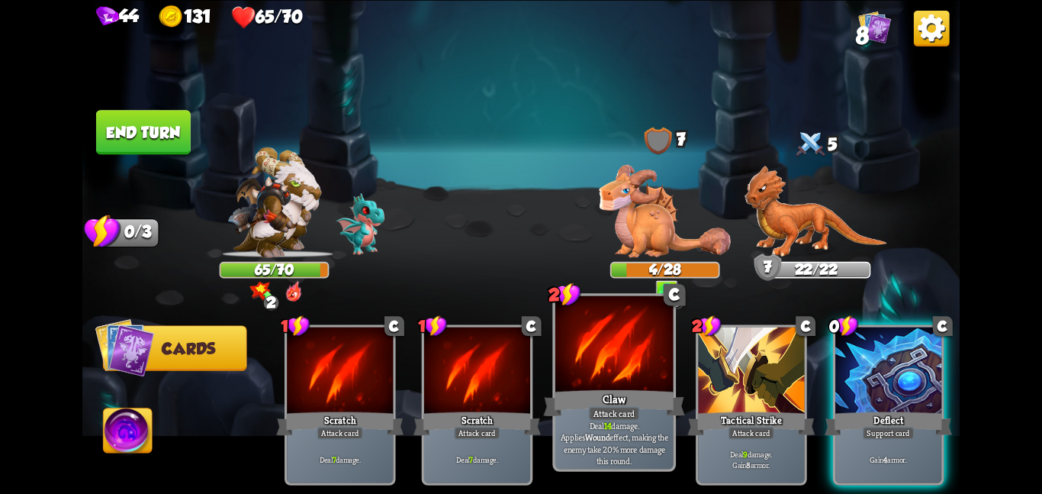
click at [605, 398] on div "Claw" at bounding box center [613, 402] width 141 height 31
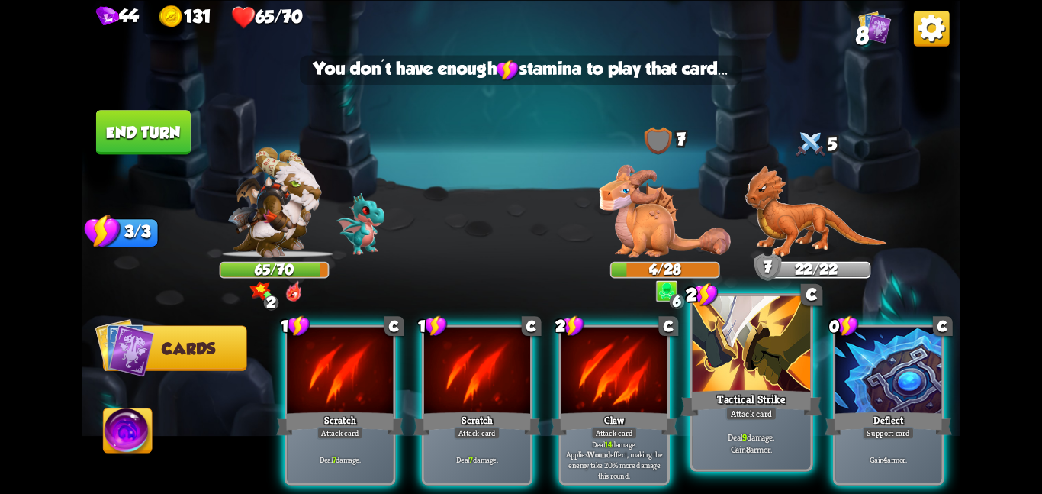
click at [717, 390] on div "Tactical Strike" at bounding box center [751, 402] width 141 height 31
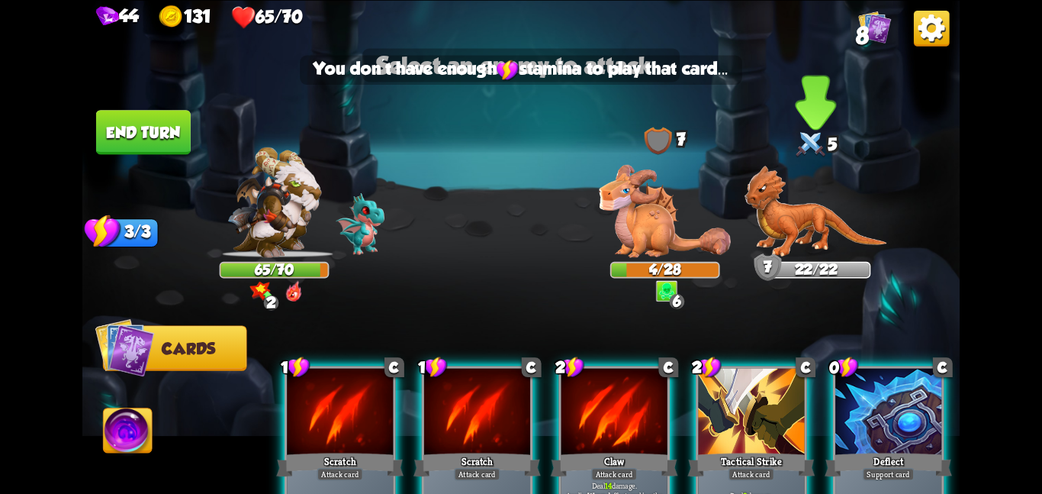
click at [787, 208] on img at bounding box center [816, 211] width 143 height 92
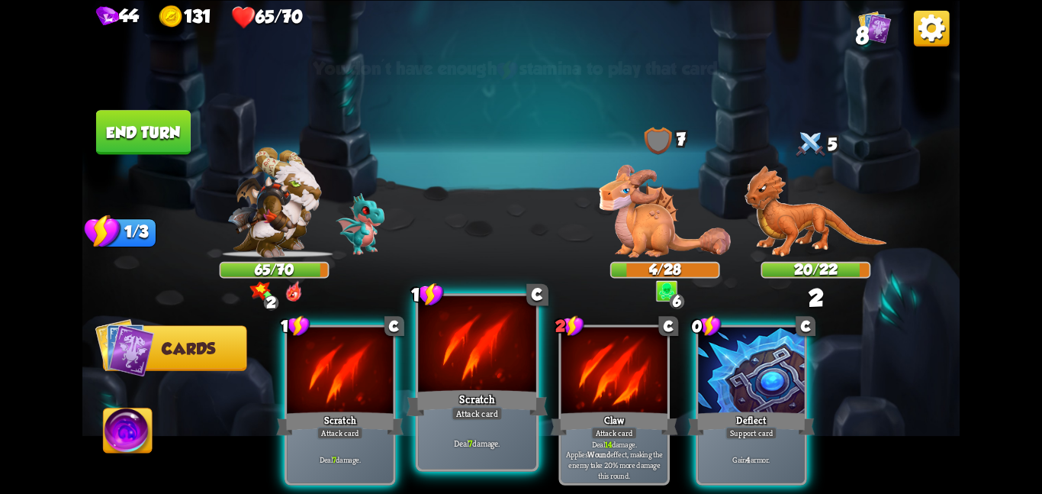
click at [481, 401] on div "Scratch" at bounding box center [477, 402] width 141 height 31
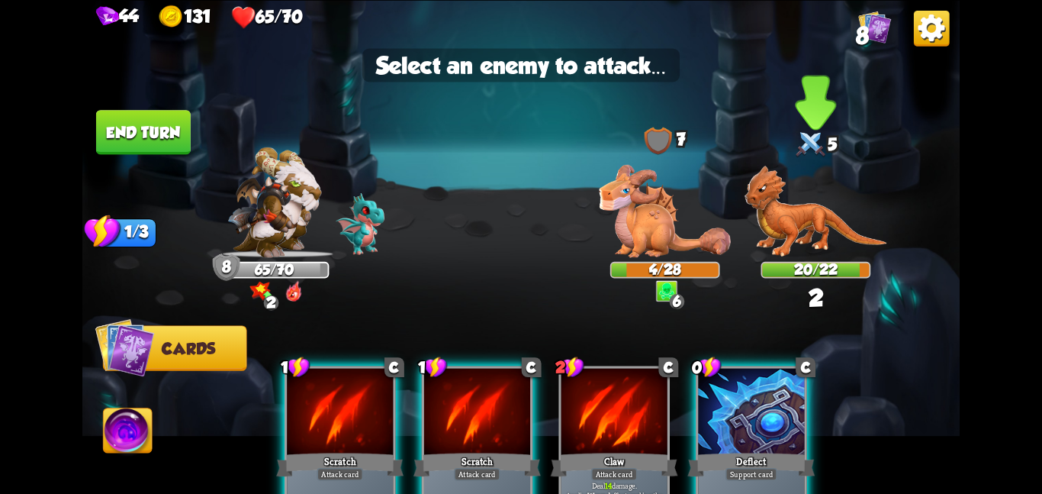
click at [777, 230] on img at bounding box center [816, 211] width 143 height 92
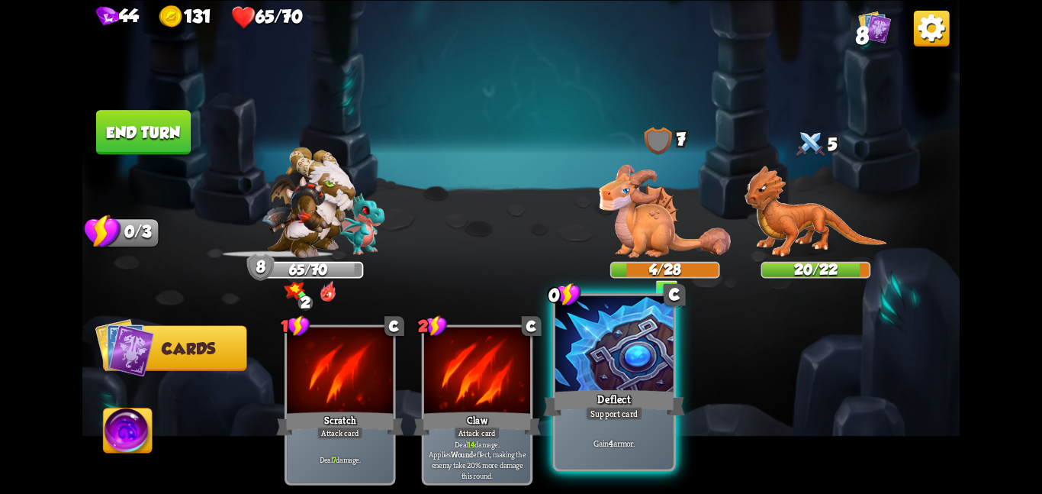
click at [582, 377] on div at bounding box center [614, 344] width 118 height 99
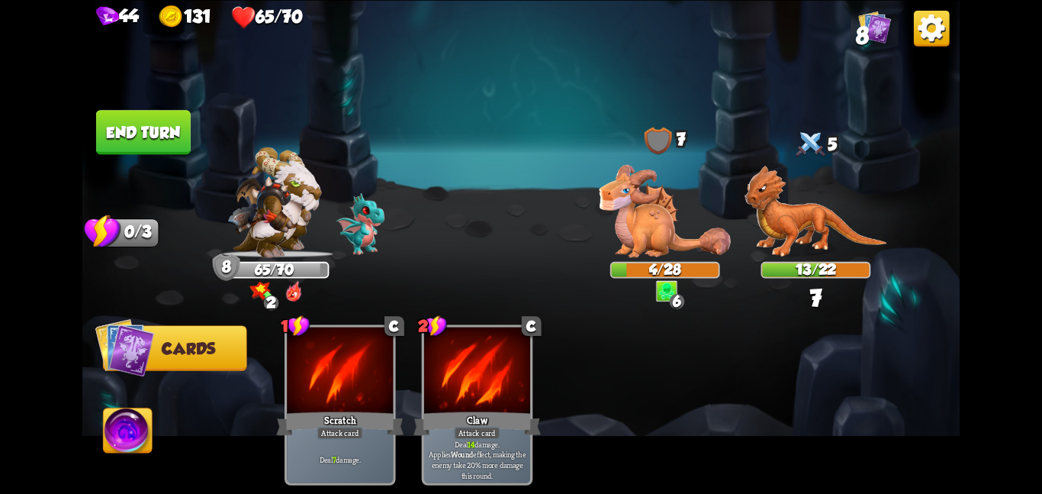
click at [137, 125] on button "End turn" at bounding box center [143, 132] width 95 height 44
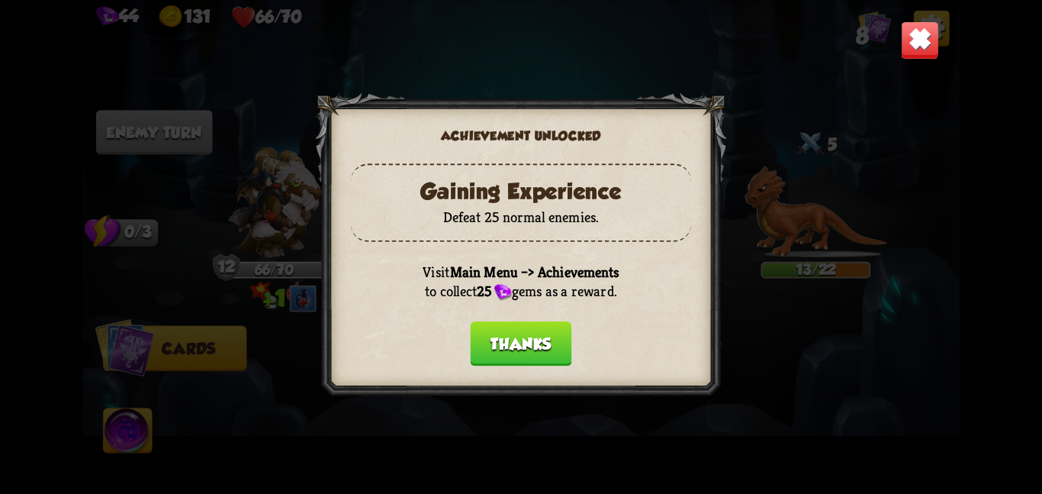
click at [497, 330] on button "Thanks" at bounding box center [521, 343] width 101 height 44
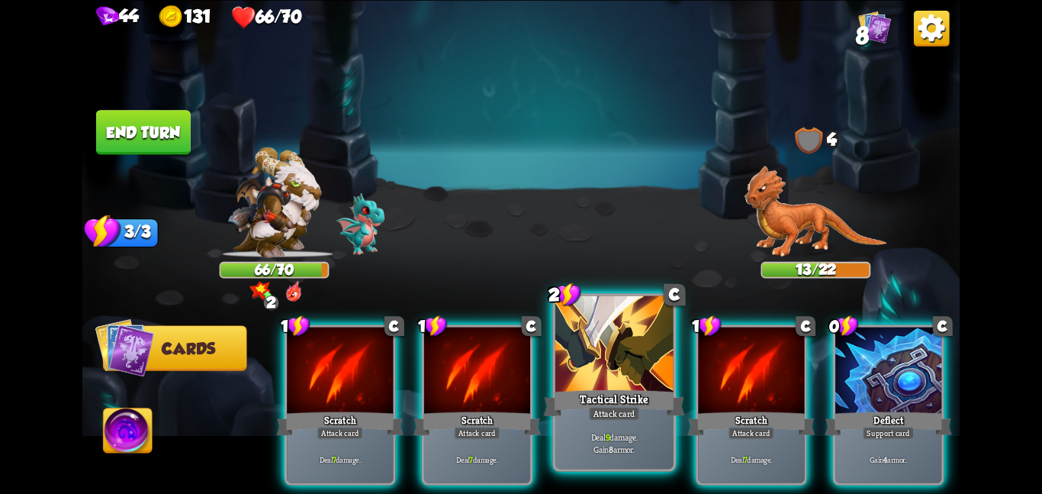
click at [592, 385] on div at bounding box center [614, 344] width 118 height 99
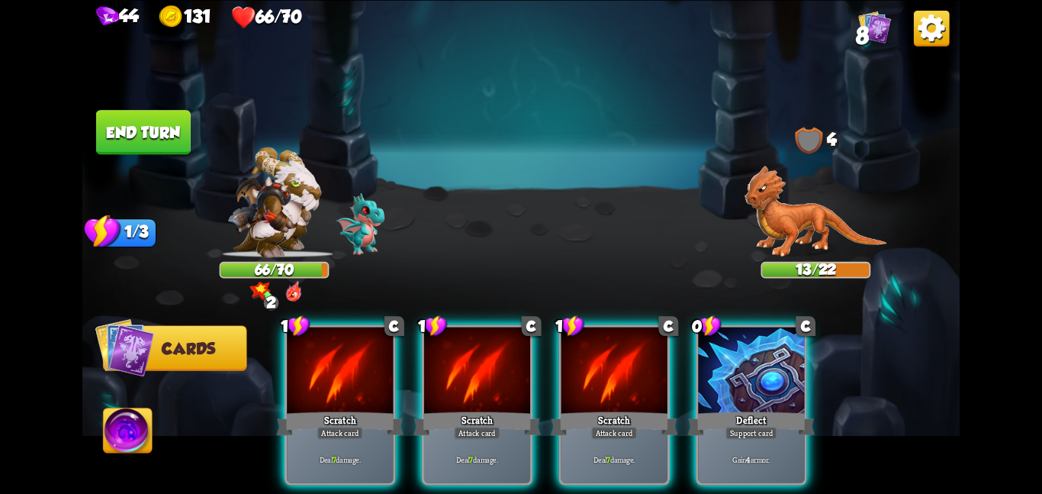
click at [592, 385] on div at bounding box center [614, 371] width 106 height 89
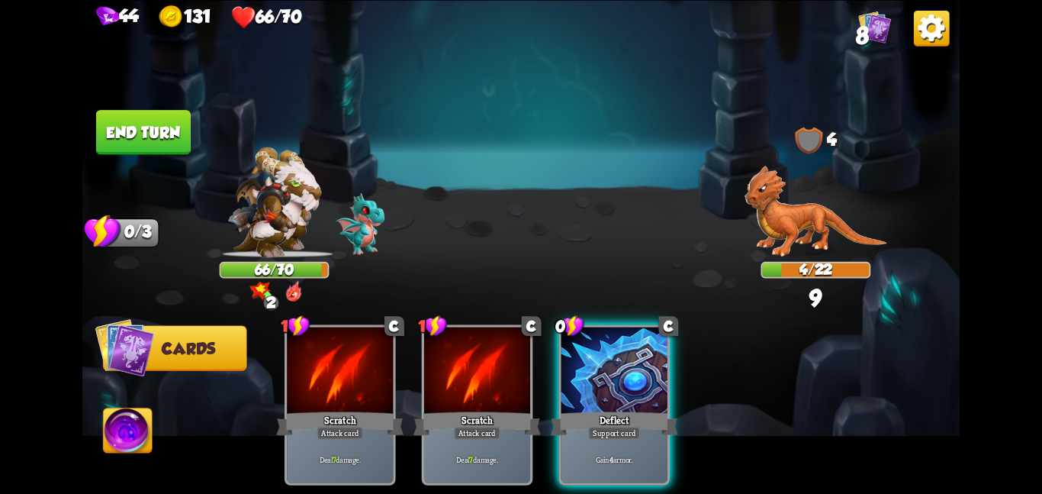
click at [592, 385] on div at bounding box center [614, 371] width 106 height 89
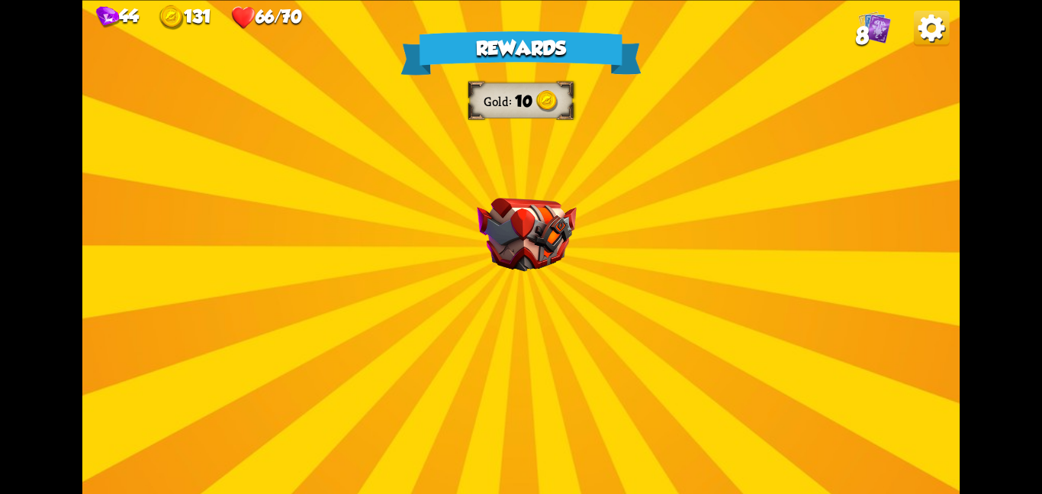
click at [474, 216] on div "Rewards Gold 10 Select a card 1 C Fireball Attack card Lose 2 health. Deal 14 d…" at bounding box center [520, 247] width 877 height 494
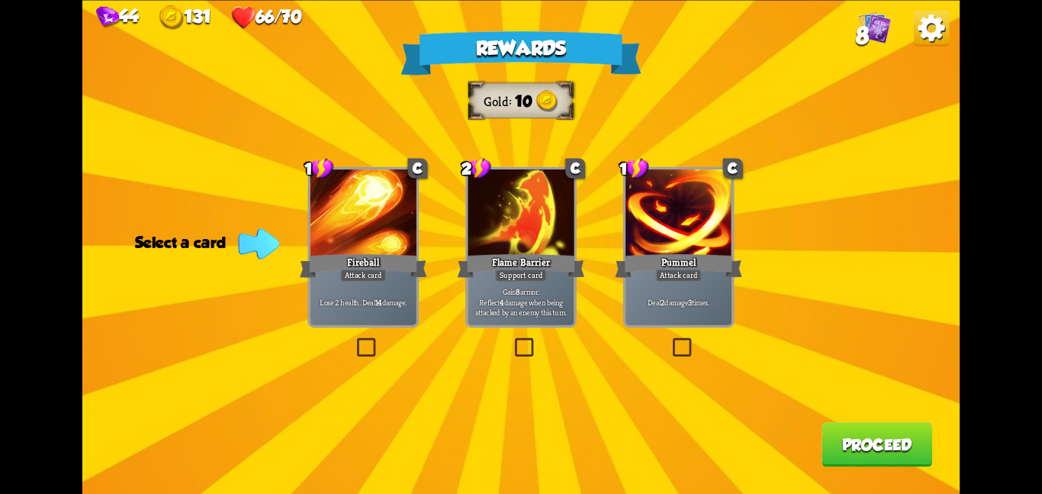
click at [504, 248] on div at bounding box center [521, 213] width 106 height 89
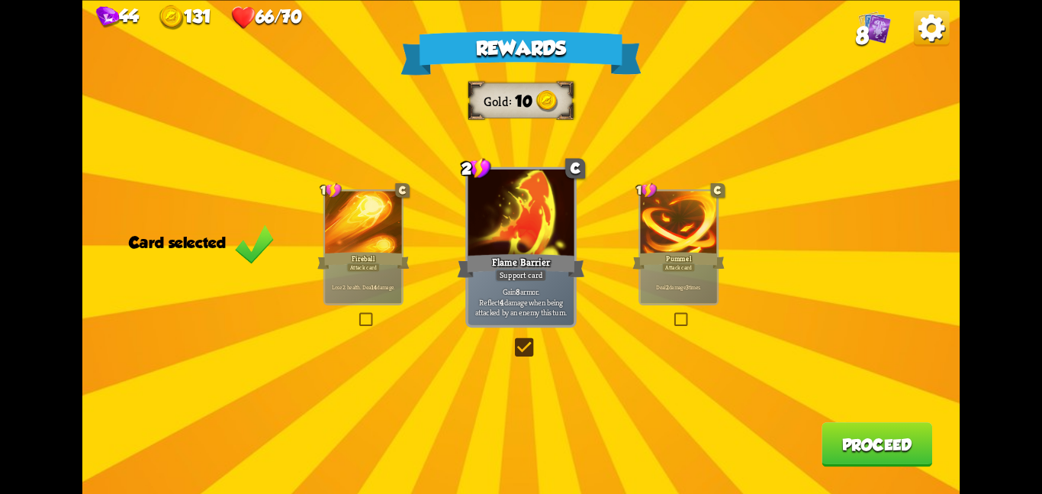
click at [826, 452] on button "Proceed" at bounding box center [877, 444] width 111 height 44
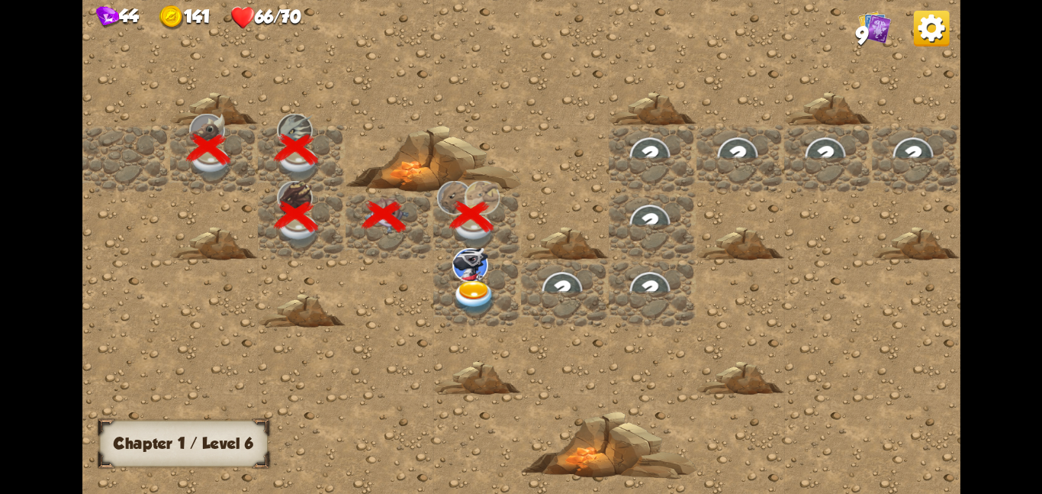
click at [489, 282] on img at bounding box center [474, 297] width 44 height 34
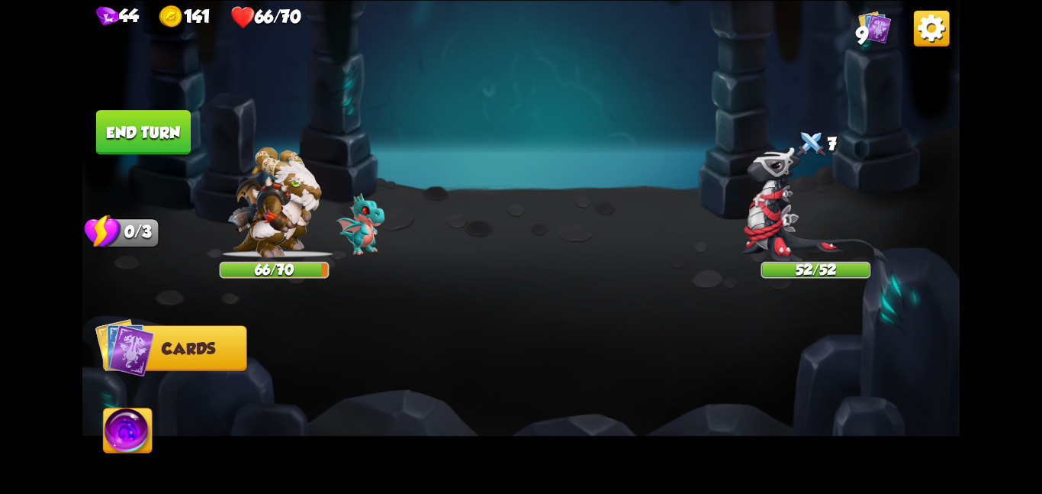
click at [489, 282] on div at bounding box center [609, 384] width 702 height 220
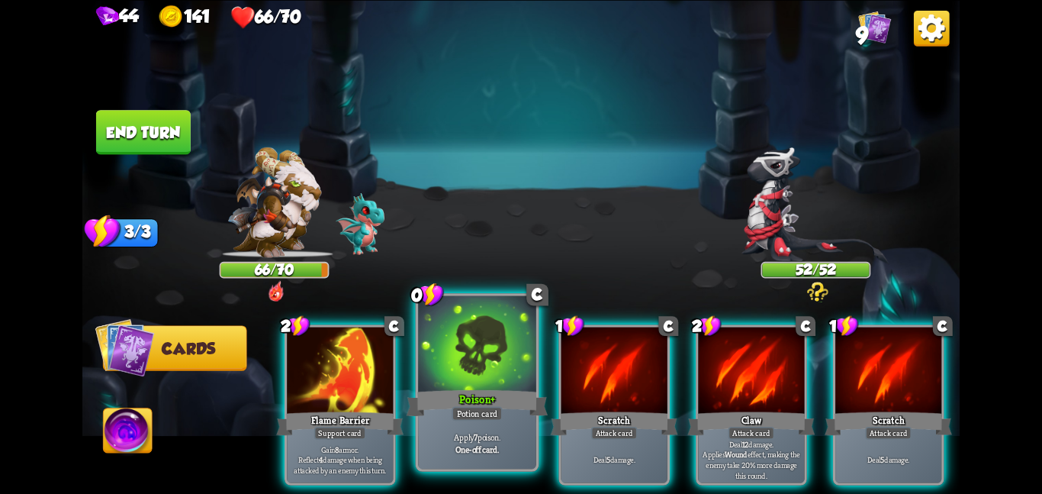
click at [494, 376] on div at bounding box center [477, 344] width 118 height 99
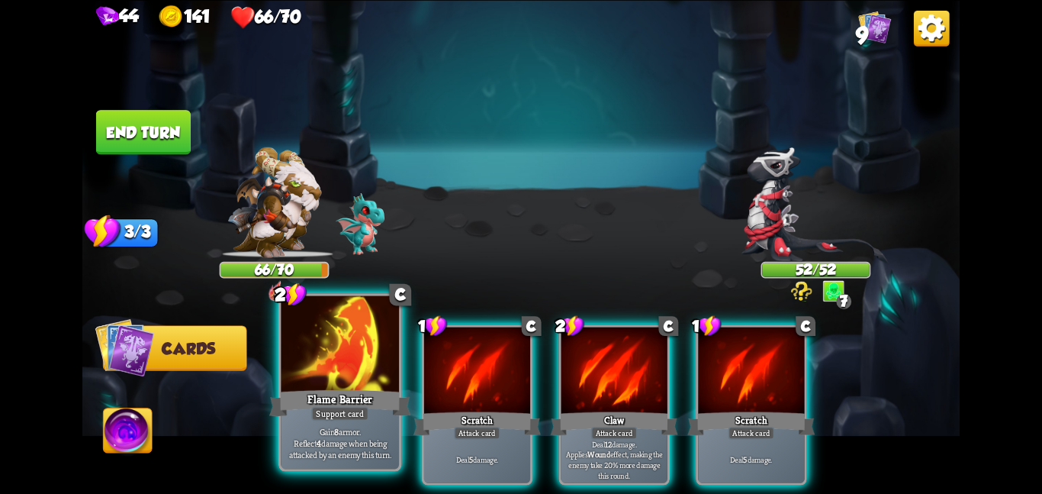
click at [360, 362] on div at bounding box center [340, 344] width 118 height 99
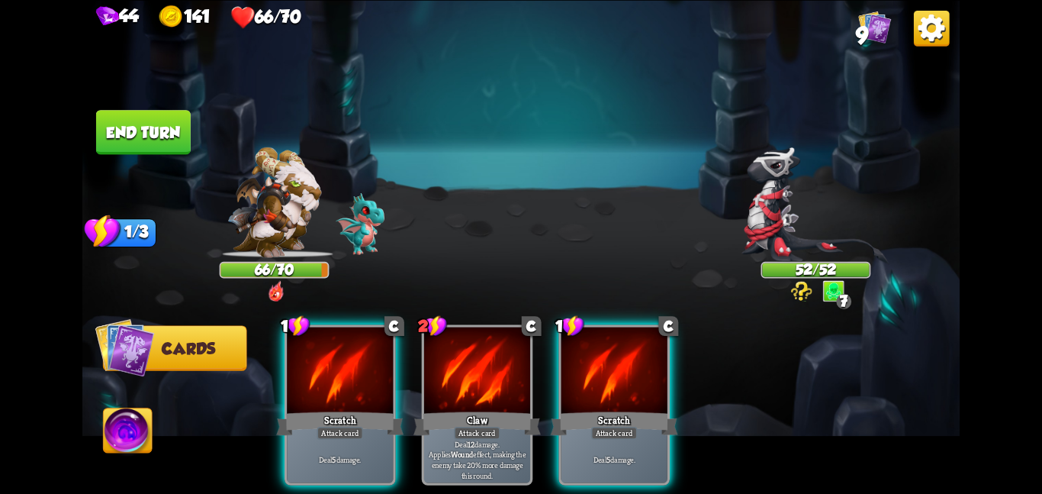
click at [360, 362] on div at bounding box center [340, 371] width 106 height 89
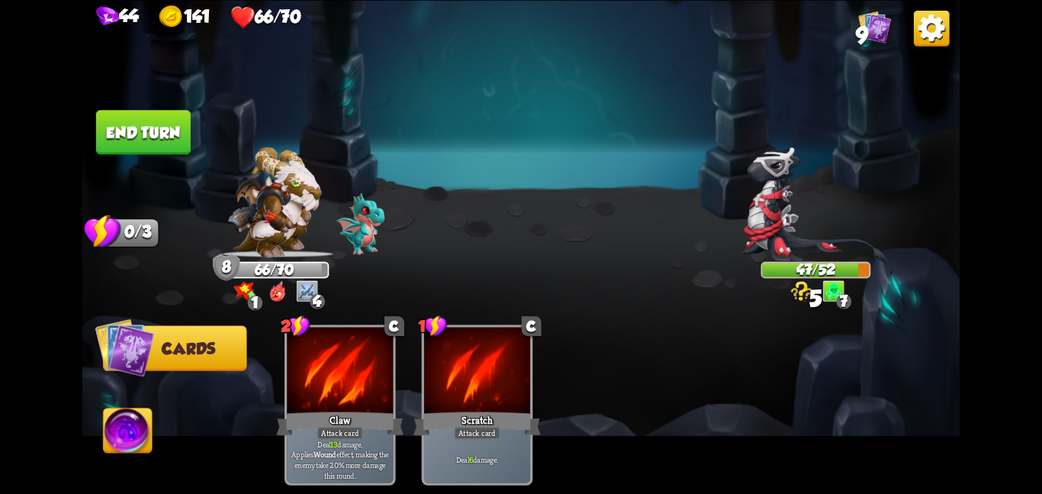
click at [124, 144] on button "End turn" at bounding box center [143, 132] width 95 height 44
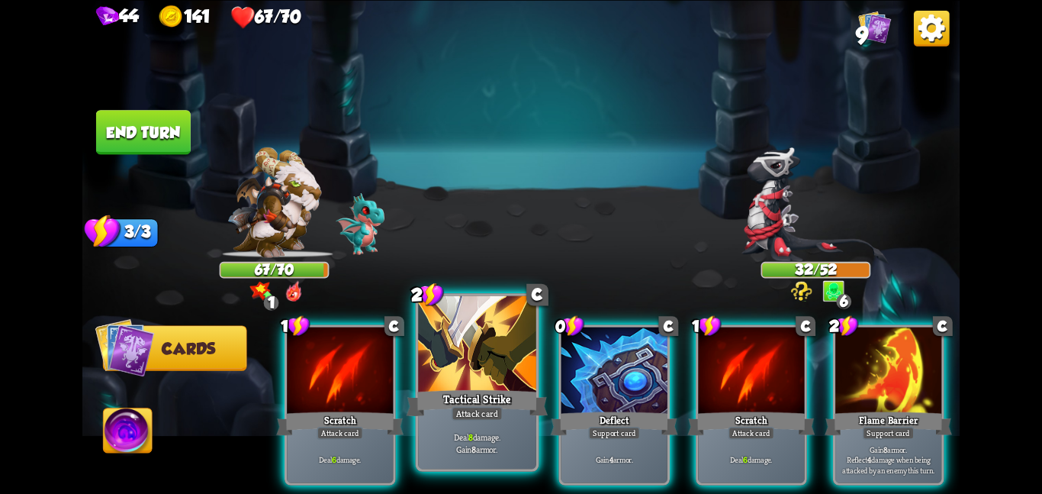
click at [490, 366] on div at bounding box center [477, 344] width 118 height 99
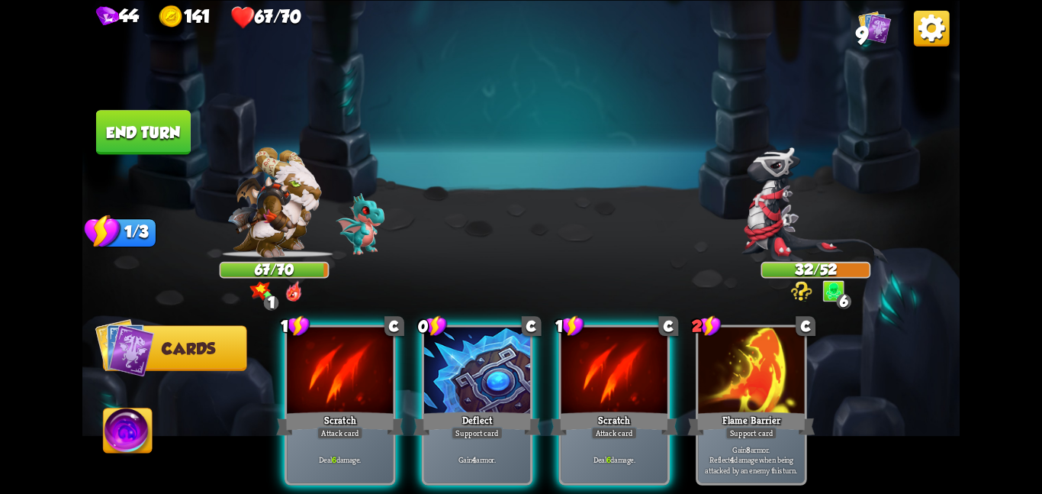
click at [490, 366] on div at bounding box center [477, 371] width 106 height 89
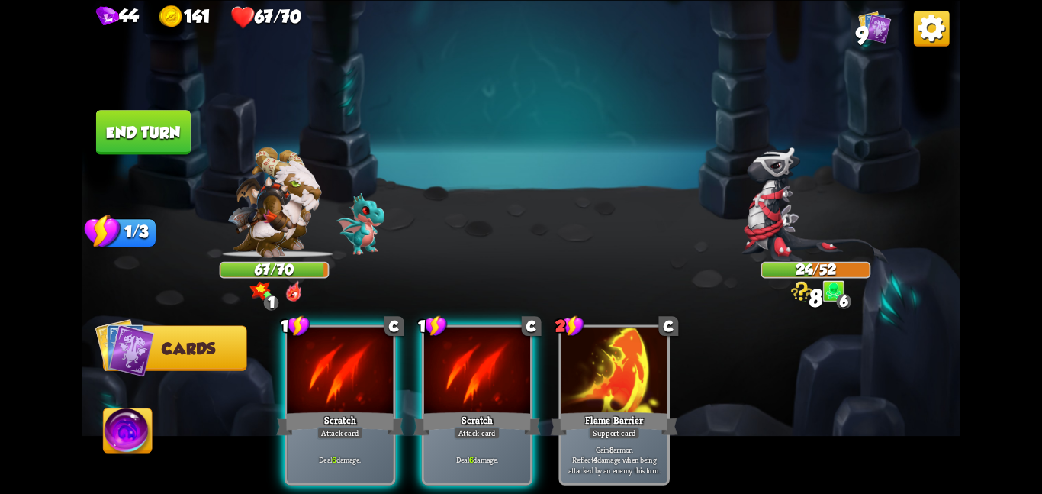
click at [490, 366] on div at bounding box center [477, 371] width 106 height 89
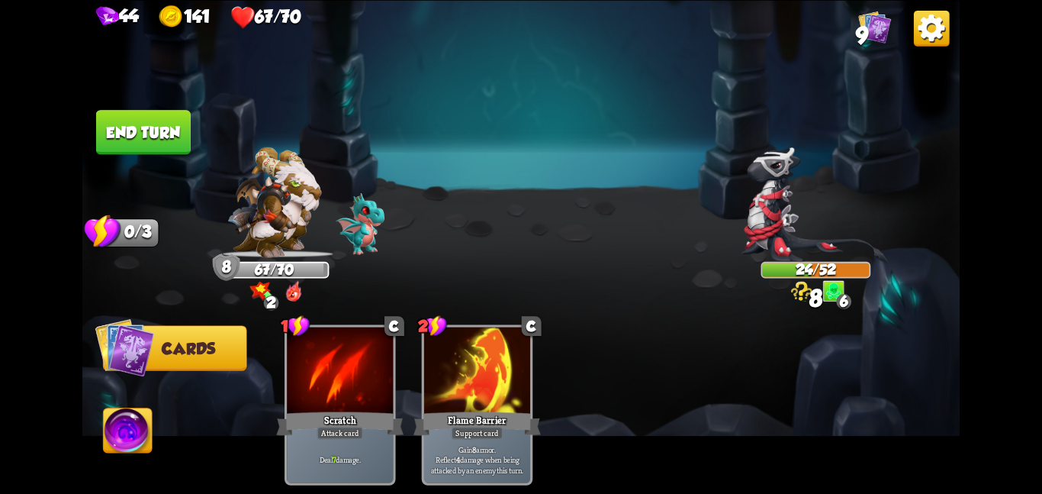
click at [124, 111] on button "End turn" at bounding box center [143, 132] width 95 height 44
